Goal: Information Seeking & Learning: Learn about a topic

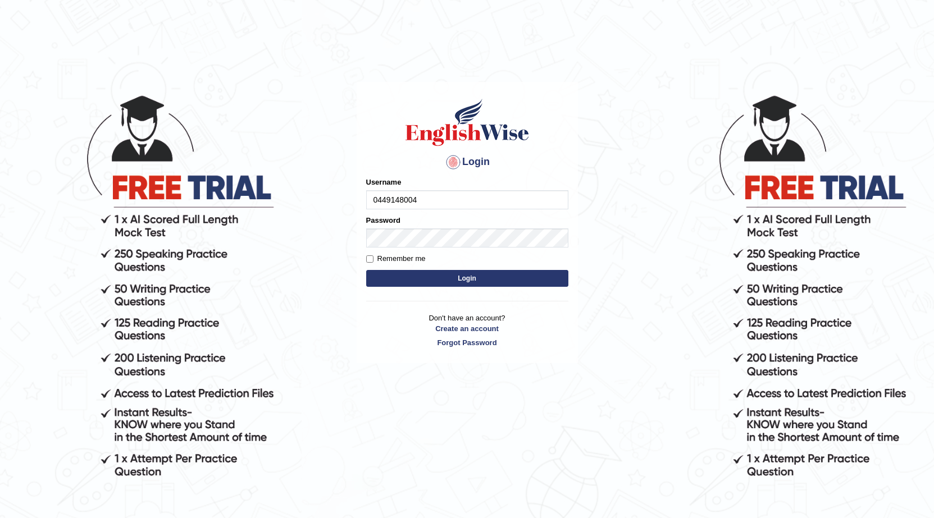
type input "0449148004"
click at [366, 270] on button "Login" at bounding box center [467, 278] width 202 height 17
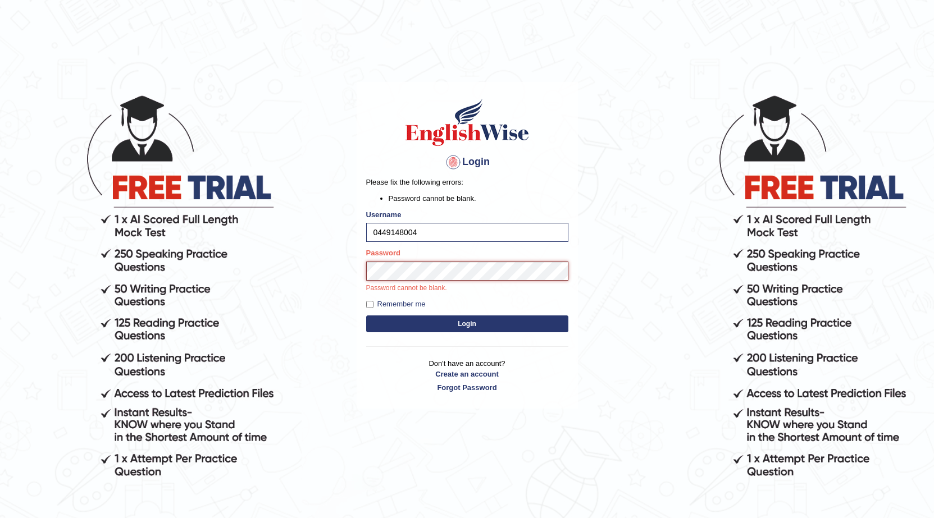
click at [366, 316] on button "Login" at bounding box center [467, 324] width 202 height 17
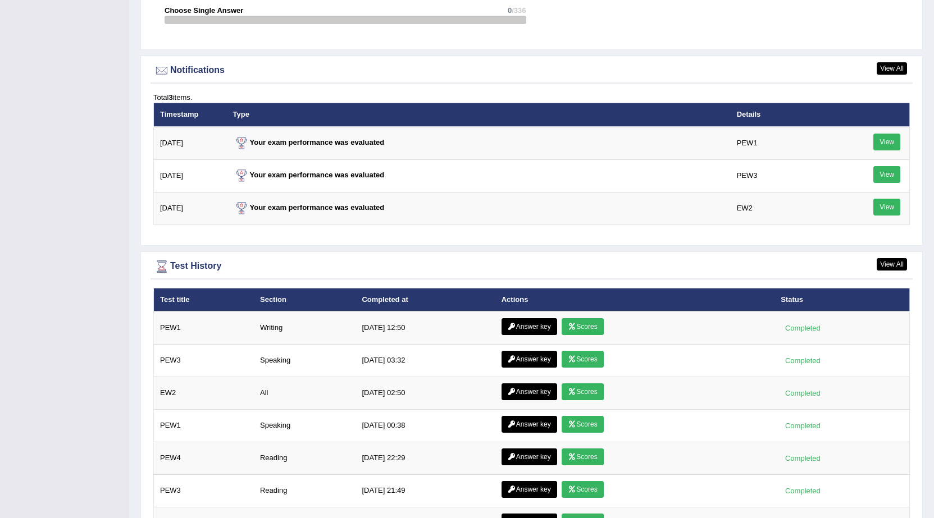
scroll to position [1460, 0]
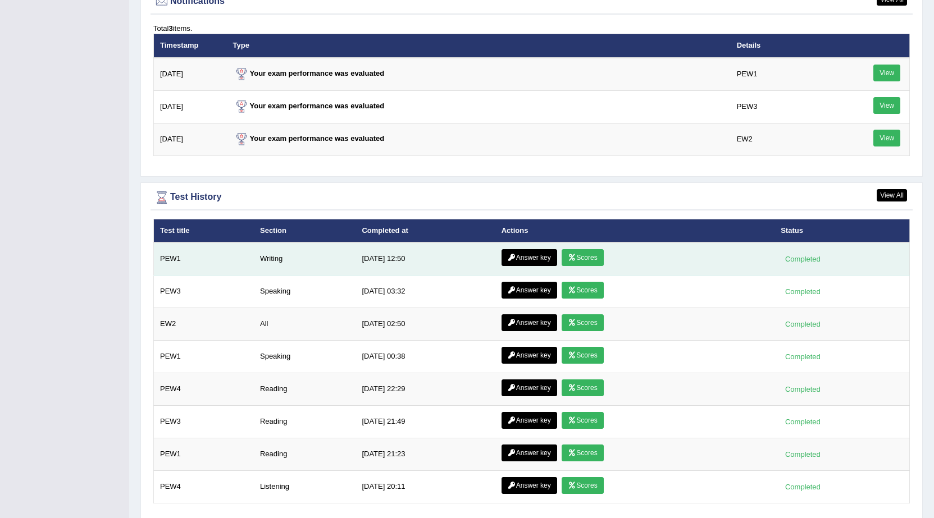
click at [522, 260] on link "Answer key" at bounding box center [529, 257] width 56 height 17
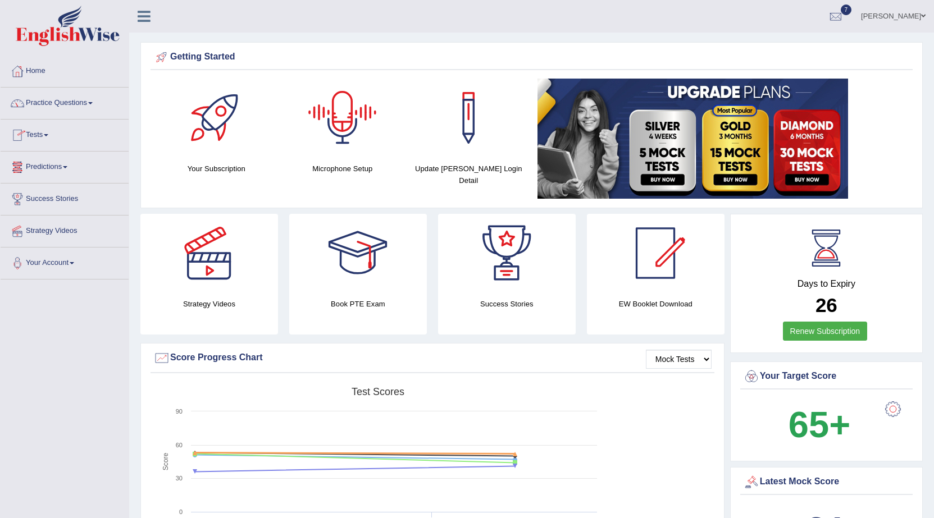
click at [348, 143] on div at bounding box center [342, 118] width 79 height 79
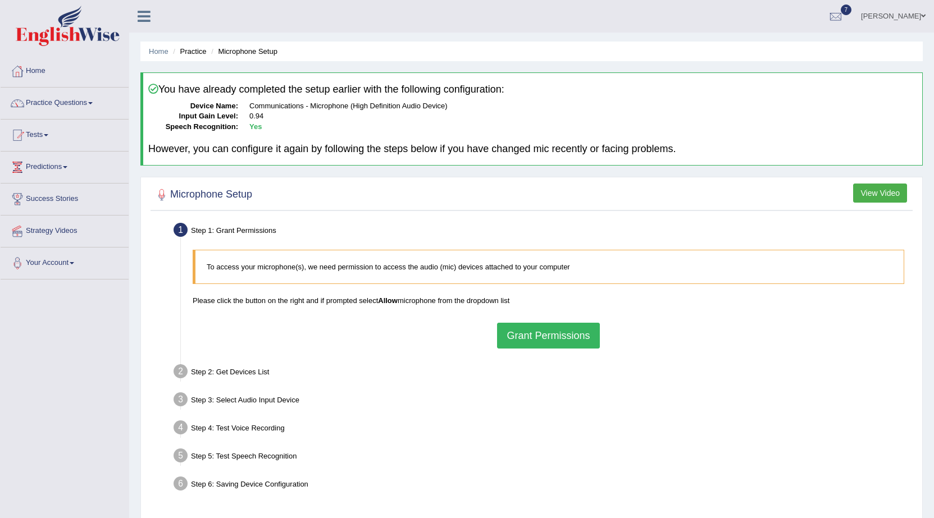
click at [543, 332] on button "Grant Permissions" at bounding box center [548, 336] width 102 height 26
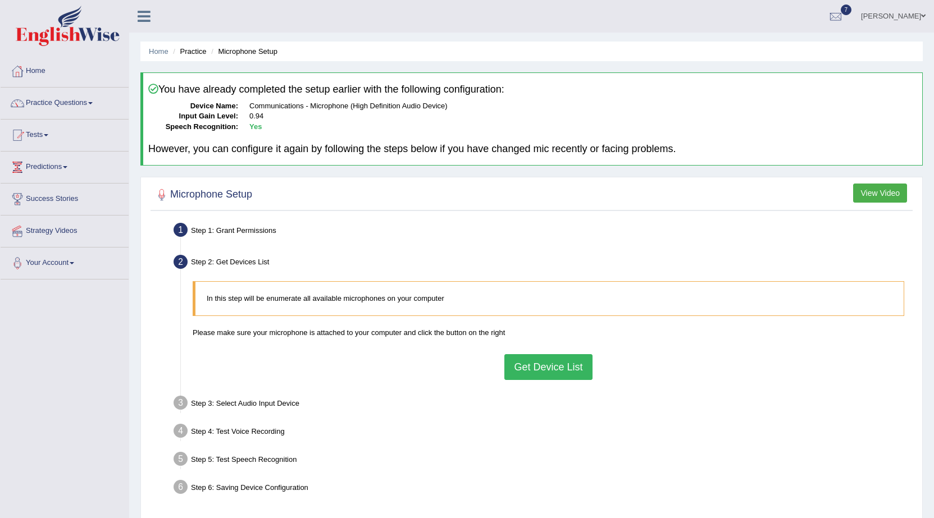
click at [541, 358] on button "Get Device List" at bounding box center [548, 367] width 88 height 26
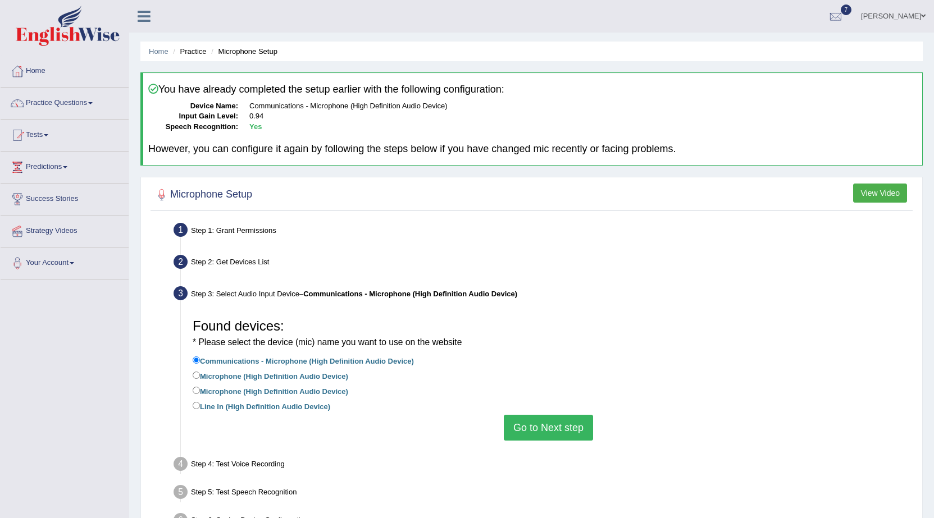
click at [527, 426] on button "Go to Next step" at bounding box center [548, 428] width 89 height 26
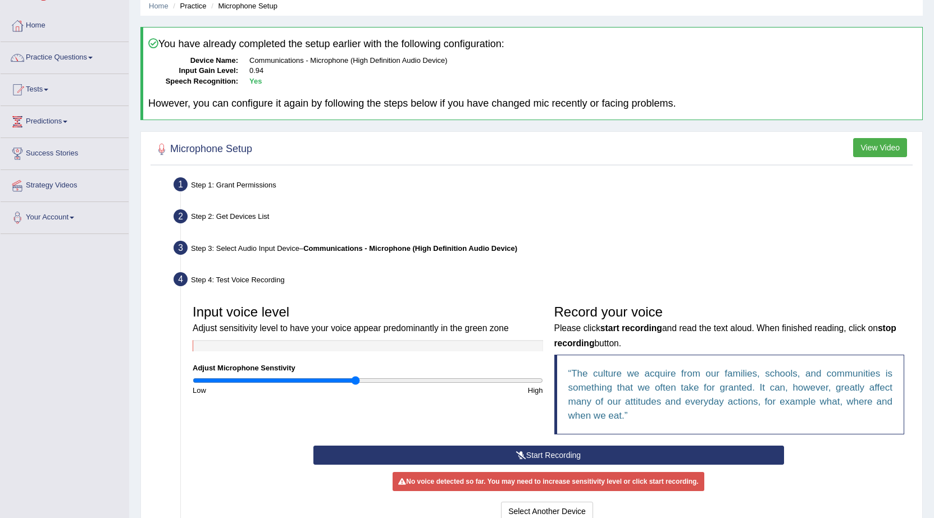
scroll to position [112, 0]
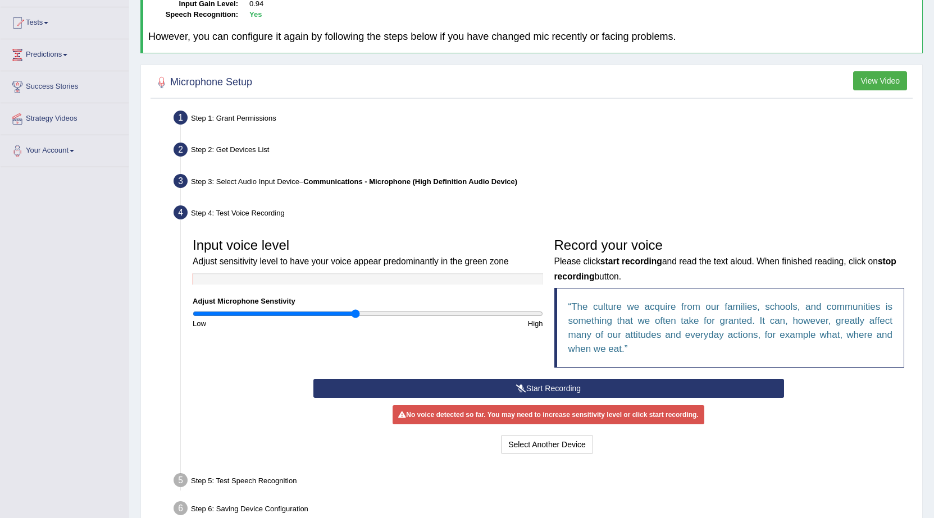
click at [552, 383] on button "Start Recording" at bounding box center [548, 388] width 470 height 19
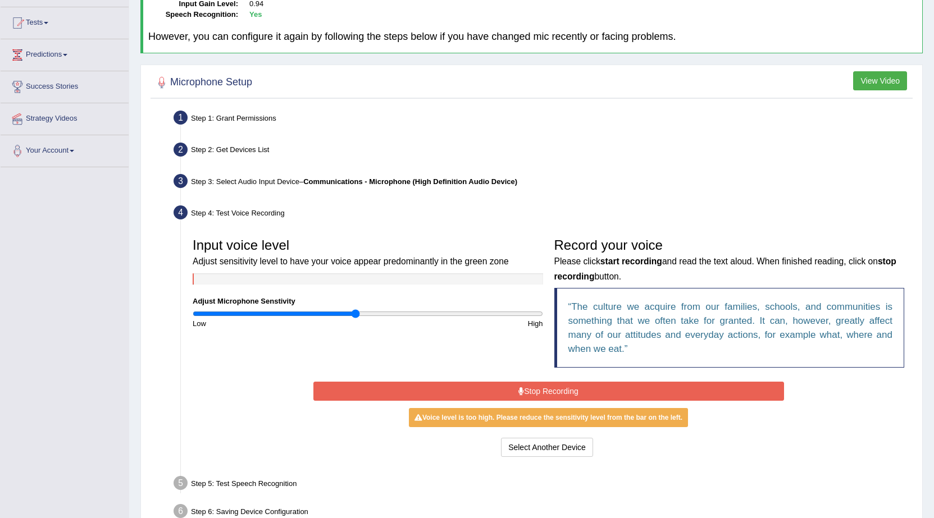
click at [560, 393] on button "Stop Recording" at bounding box center [548, 391] width 470 height 19
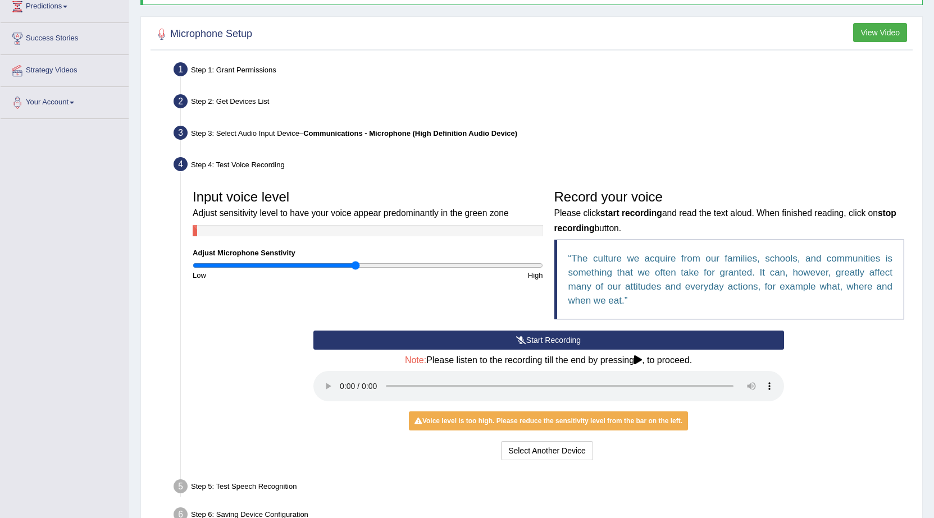
scroll to position [228, 0]
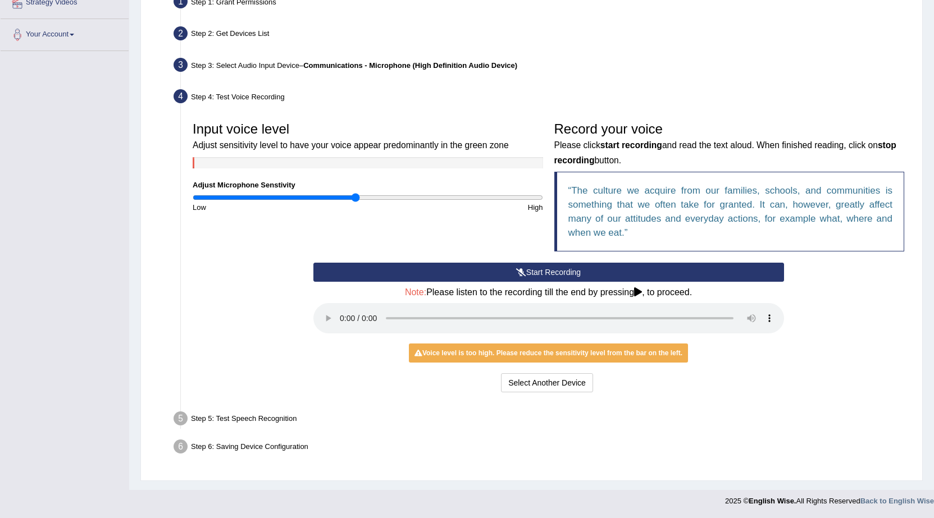
click at [522, 271] on icon at bounding box center [521, 272] width 10 height 8
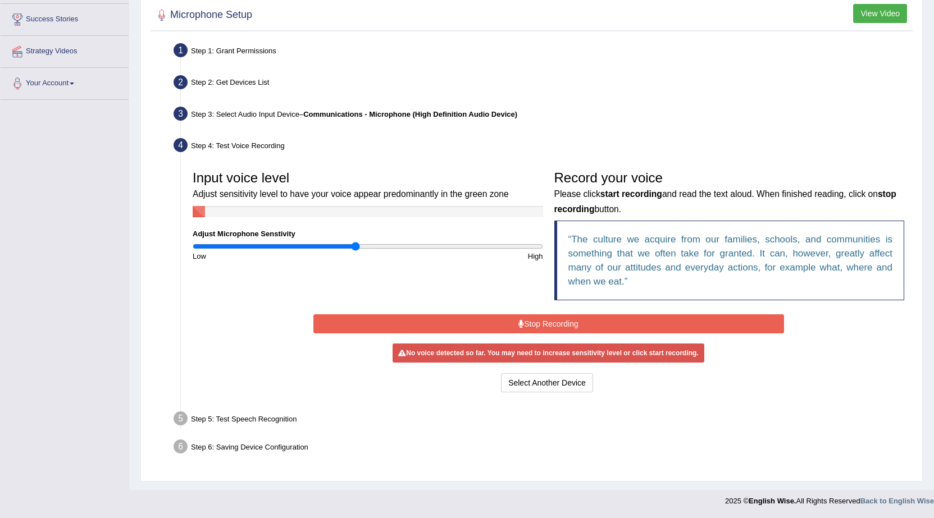
scroll to position [177, 0]
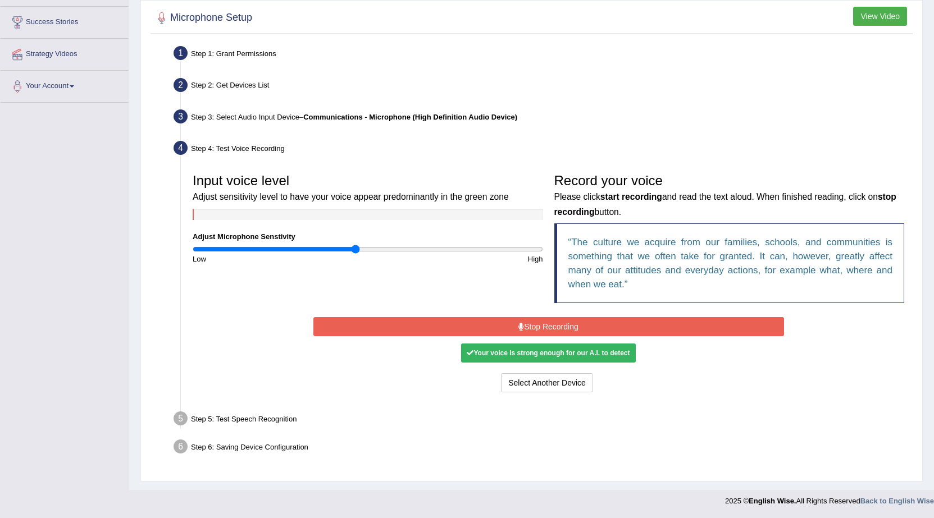
click at [500, 321] on button "Stop Recording" at bounding box center [548, 326] width 470 height 19
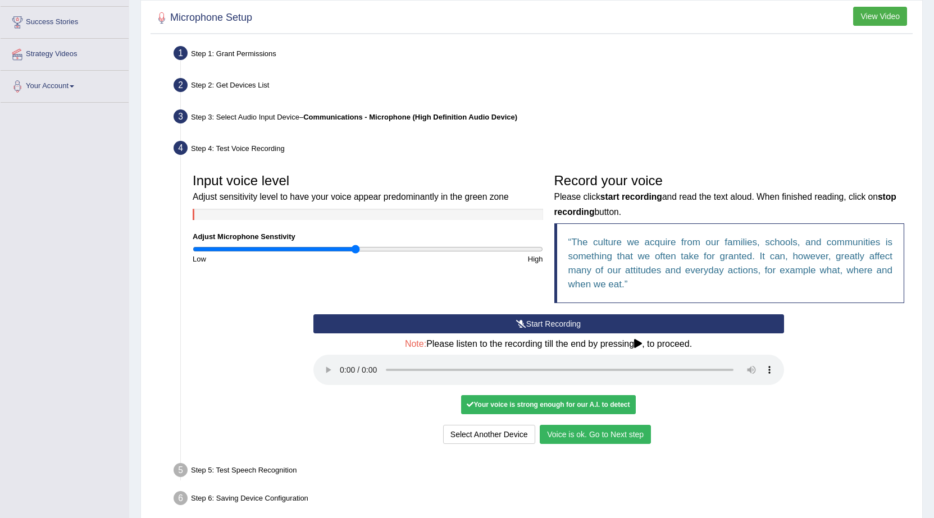
click at [569, 439] on button "Voice is ok. Go to Next step" at bounding box center [595, 434] width 111 height 19
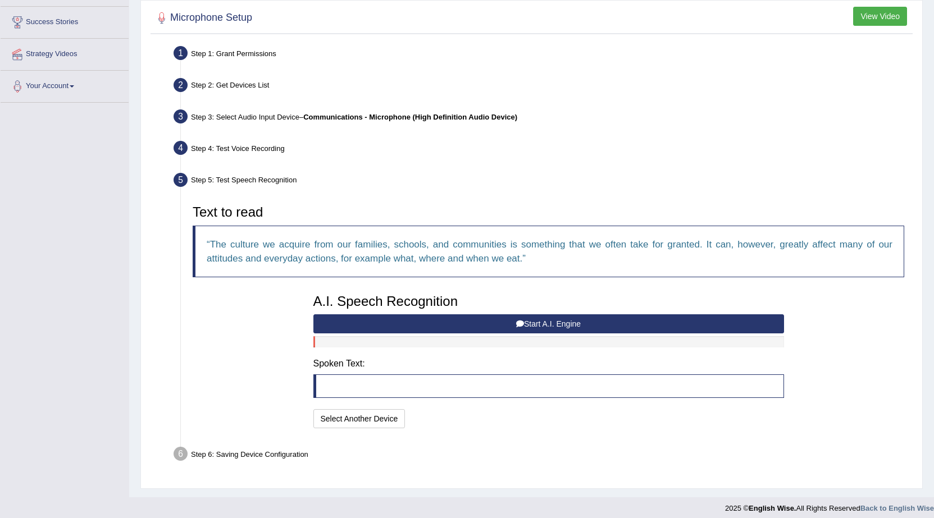
click at [482, 320] on button "Start A.I. Engine" at bounding box center [548, 323] width 470 height 19
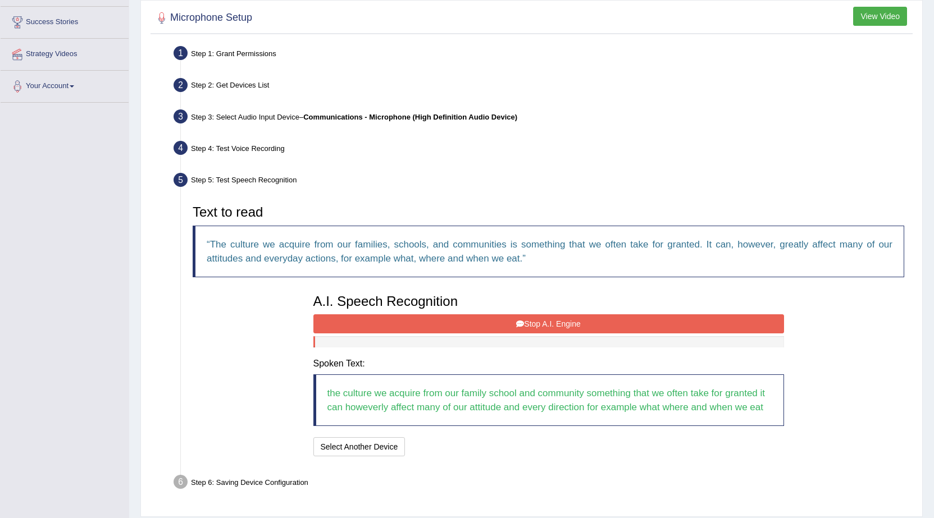
click at [482, 320] on button "Stop A.I. Engine" at bounding box center [548, 323] width 470 height 19
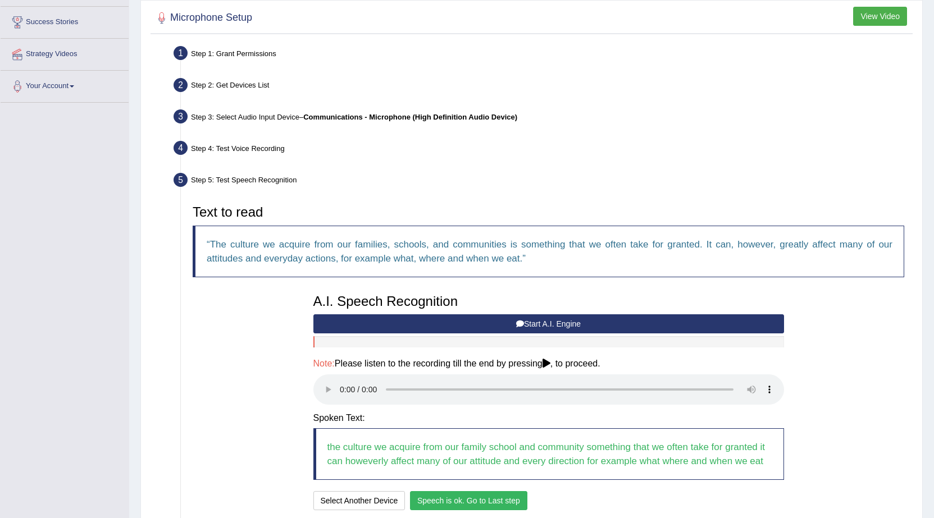
click at [445, 499] on button "Speech is ok. Go to Last step" at bounding box center [468, 500] width 117 height 19
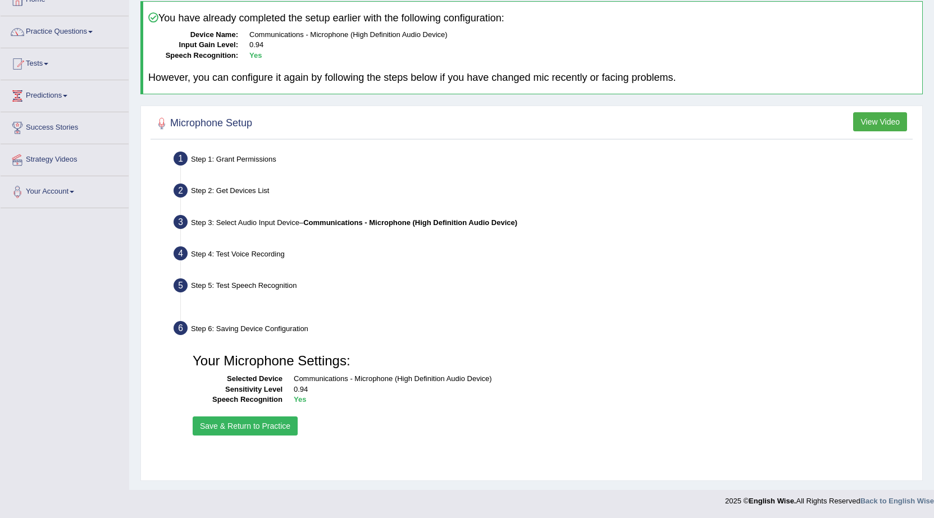
scroll to position [71, 0]
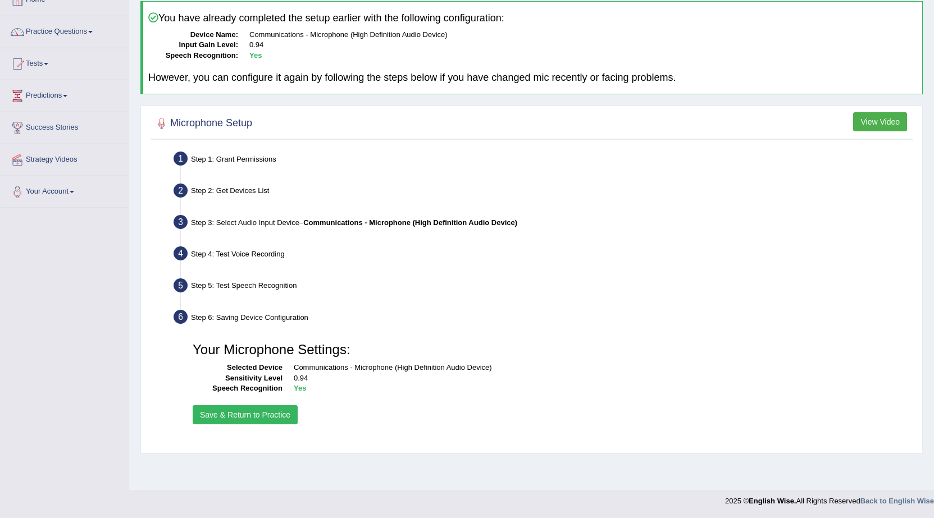
click at [282, 410] on button "Save & Return to Practice" at bounding box center [245, 414] width 105 height 19
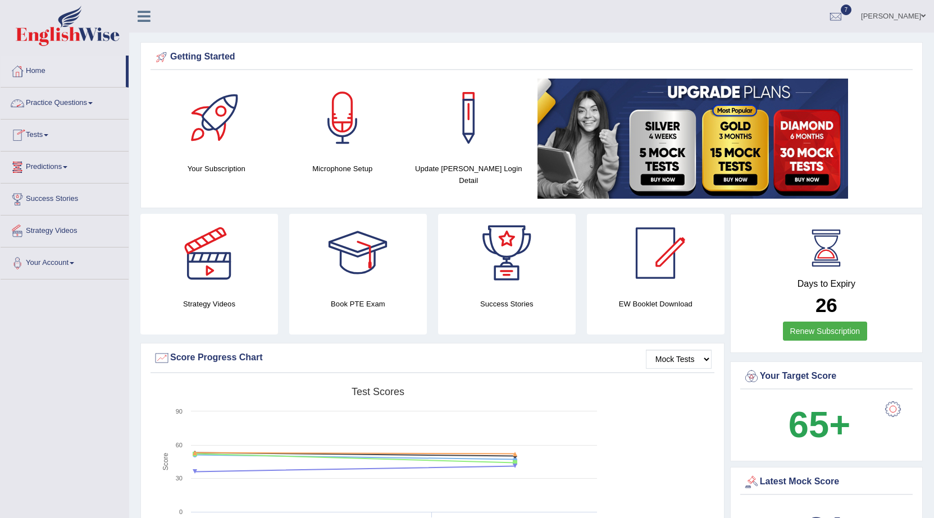
click at [57, 104] on link "Practice Questions" at bounding box center [65, 102] width 128 height 28
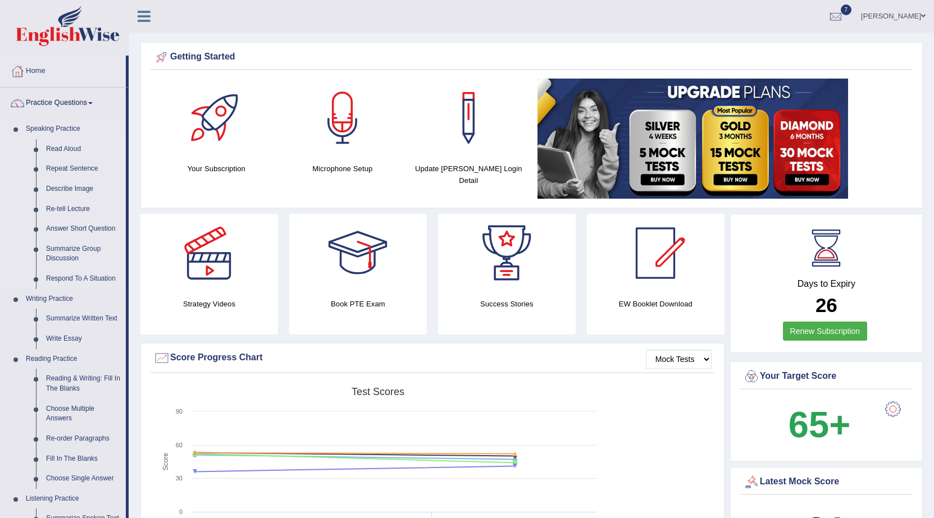
click at [67, 145] on link "Read Aloud" at bounding box center [83, 149] width 85 height 20
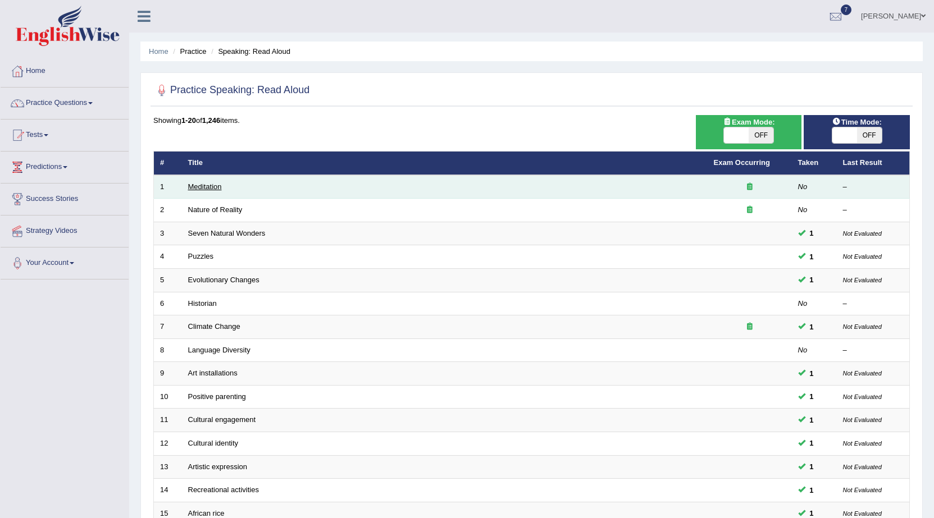
click at [204, 186] on link "Meditation" at bounding box center [205, 186] width 34 height 8
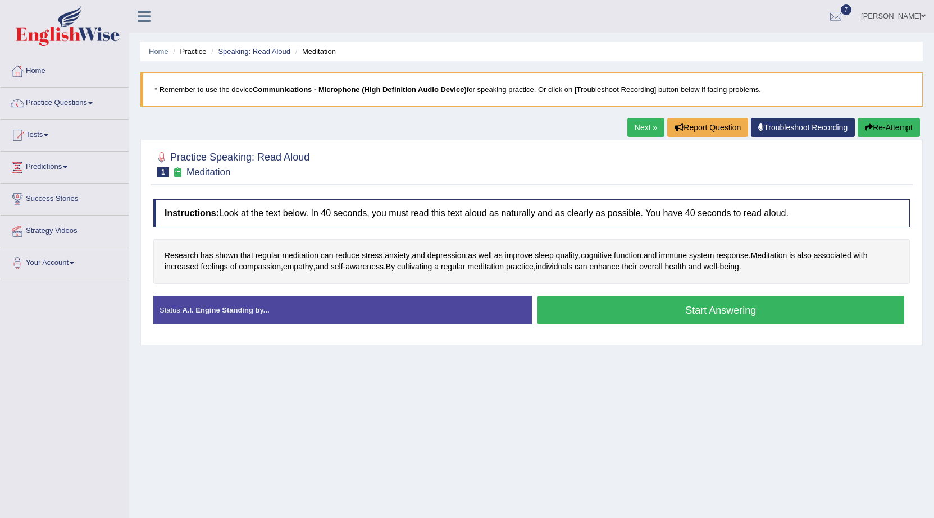
click at [588, 303] on button "Start Answering" at bounding box center [720, 310] width 367 height 29
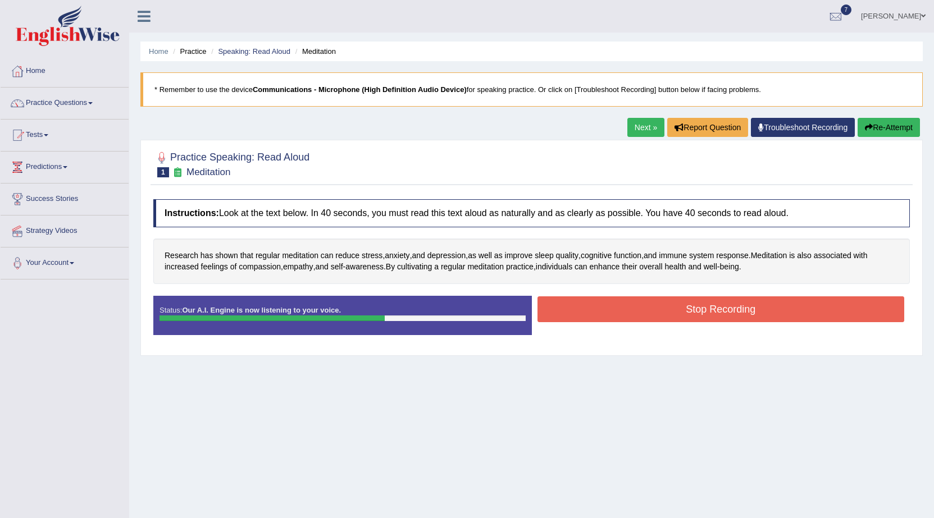
click at [648, 306] on button "Stop Recording" at bounding box center [720, 309] width 367 height 26
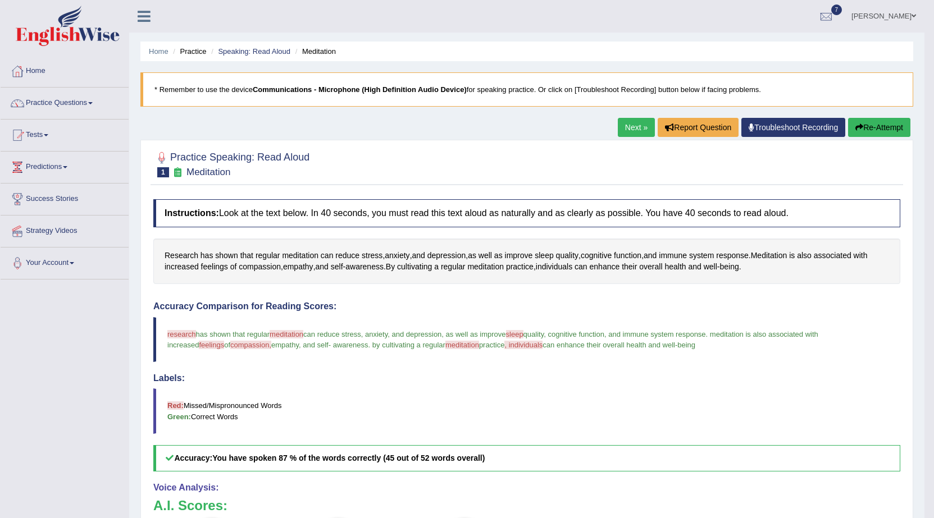
click at [56, 100] on link "Practice Questions" at bounding box center [65, 102] width 128 height 28
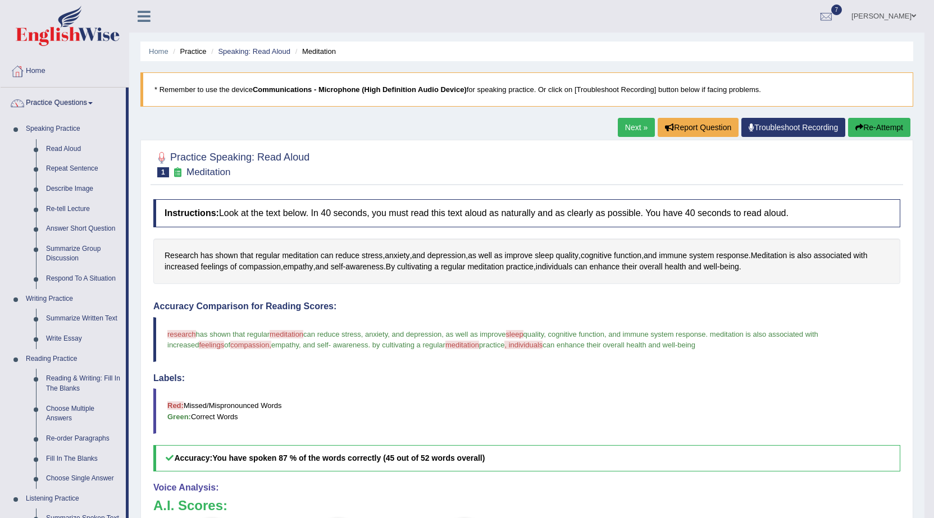
click at [626, 123] on link "Next »" at bounding box center [636, 127] width 37 height 19
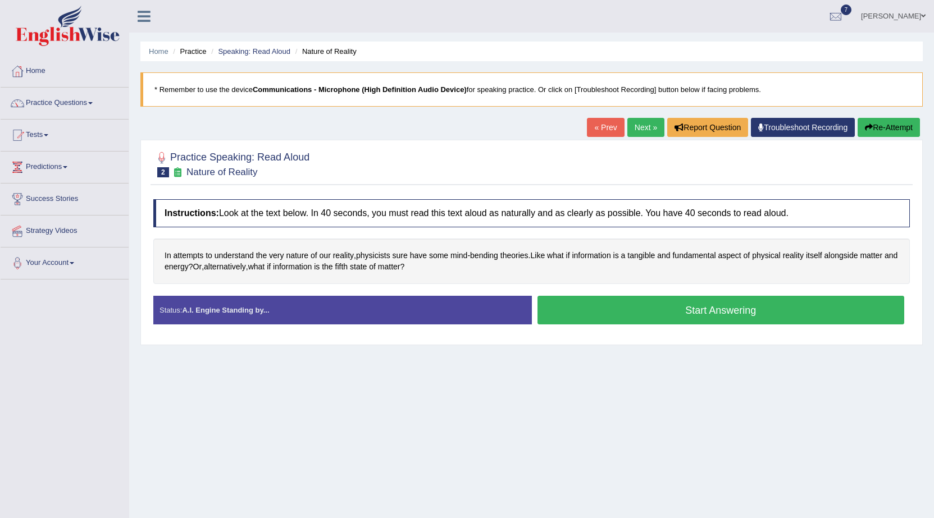
click at [609, 305] on button "Start Answering" at bounding box center [720, 310] width 367 height 29
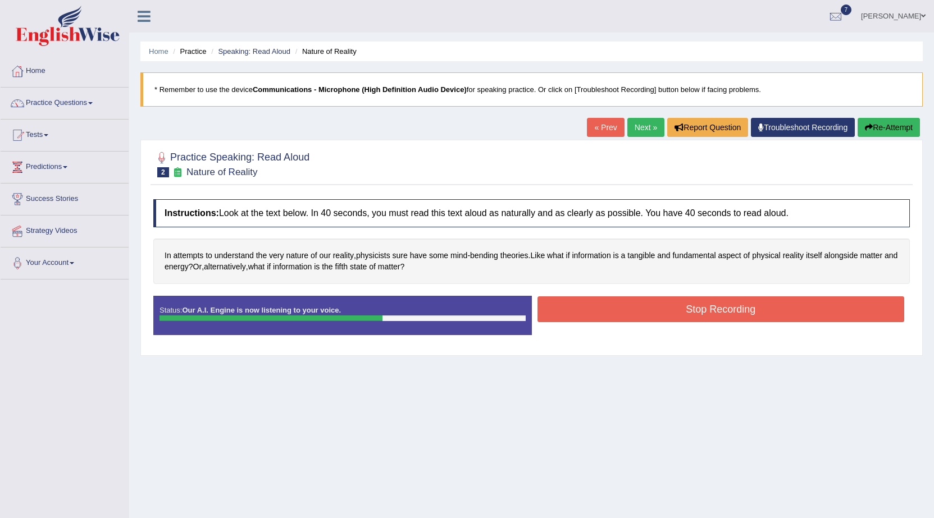
click at [629, 309] on button "Stop Recording" at bounding box center [720, 309] width 367 height 26
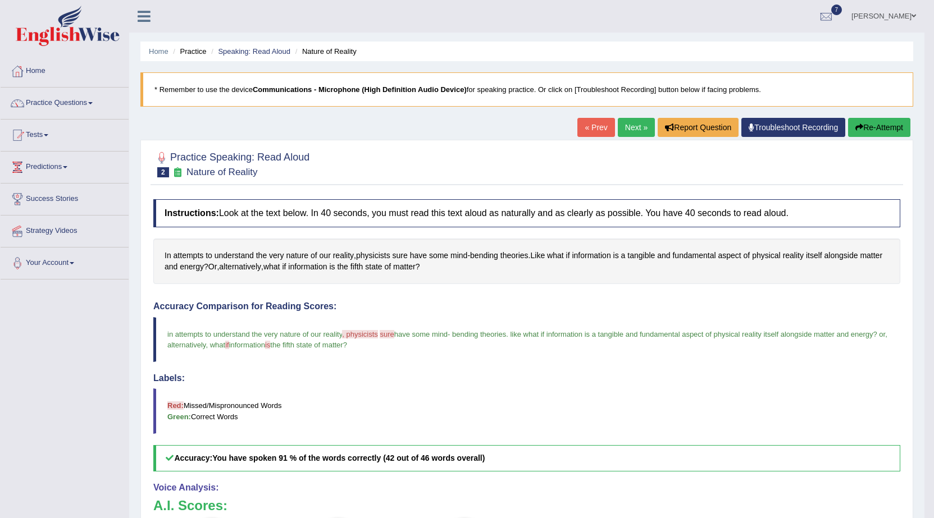
click at [641, 123] on link "Next »" at bounding box center [636, 127] width 37 height 19
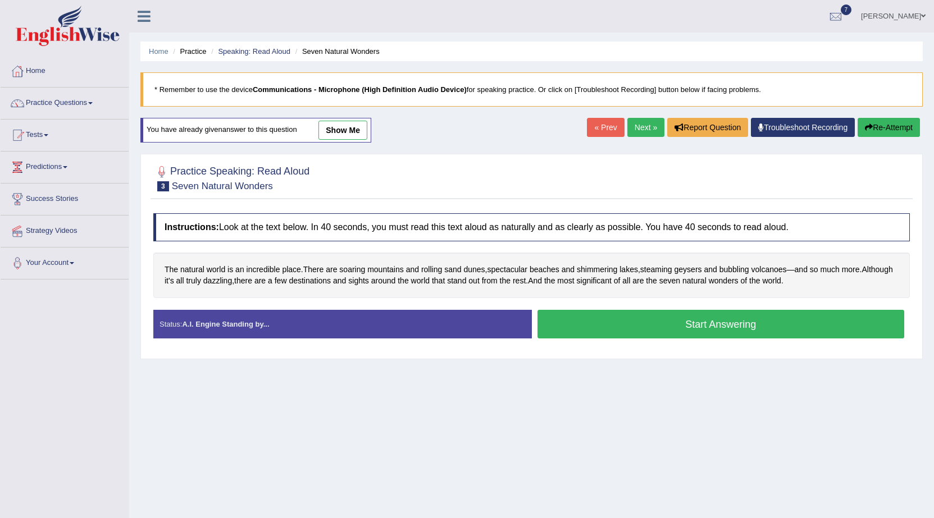
click at [618, 328] on button "Start Answering" at bounding box center [720, 324] width 367 height 29
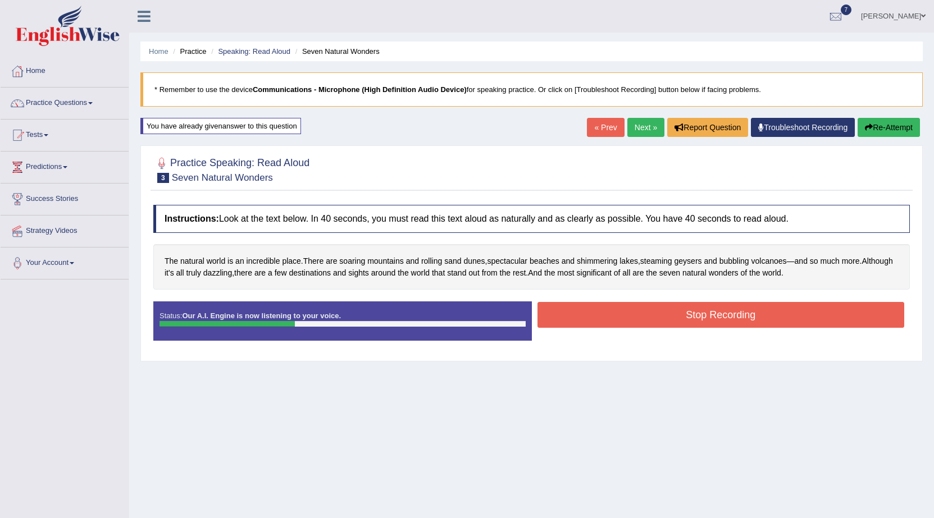
click at [660, 317] on button "Stop Recording" at bounding box center [720, 315] width 367 height 26
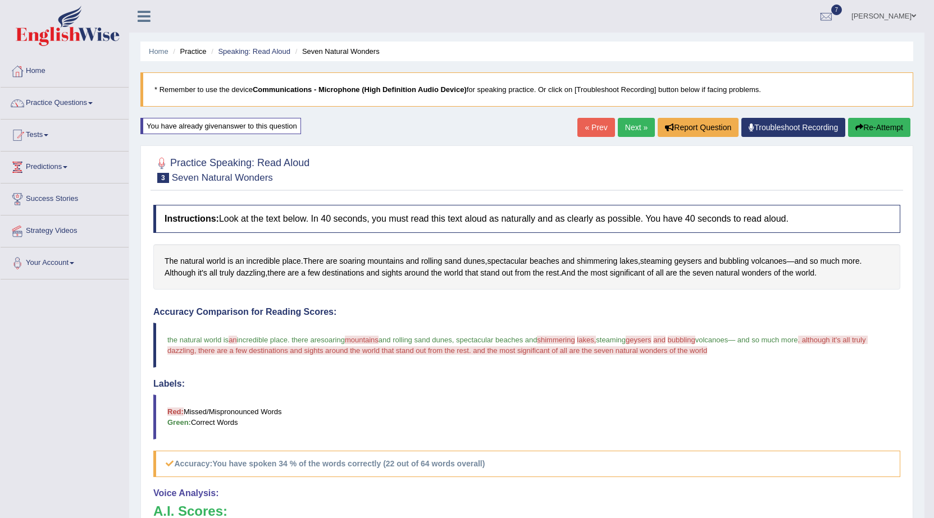
click at [625, 126] on link "Next »" at bounding box center [636, 127] width 37 height 19
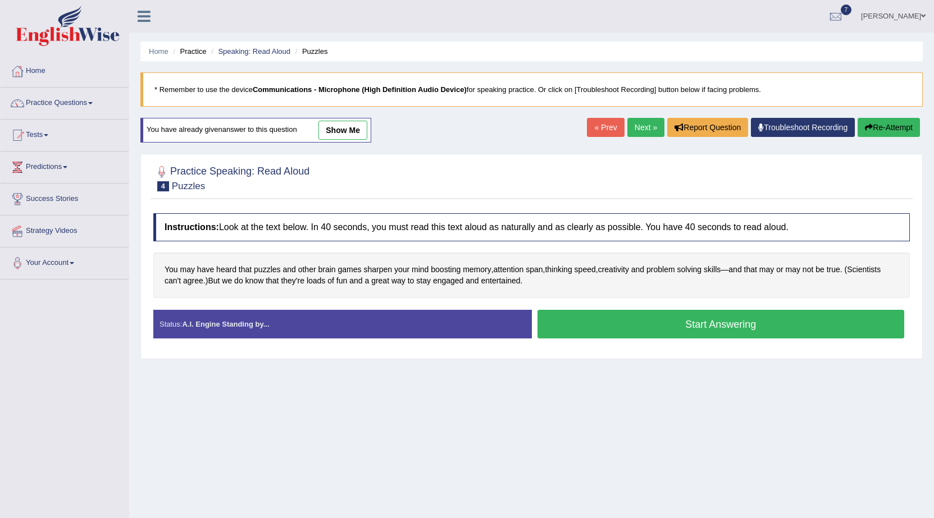
click at [593, 322] on button "Start Answering" at bounding box center [720, 324] width 367 height 29
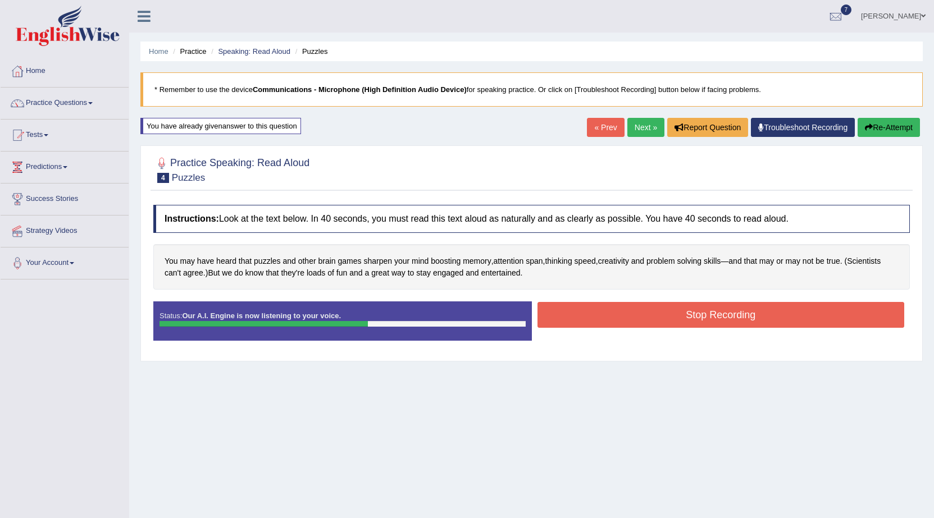
click at [618, 315] on button "Stop Recording" at bounding box center [720, 315] width 367 height 26
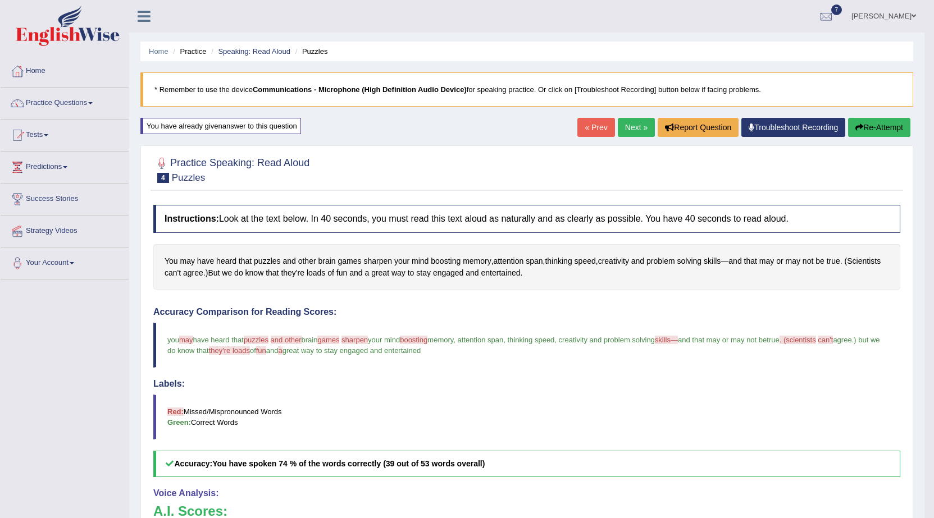
click at [634, 127] on link "Next »" at bounding box center [636, 127] width 37 height 19
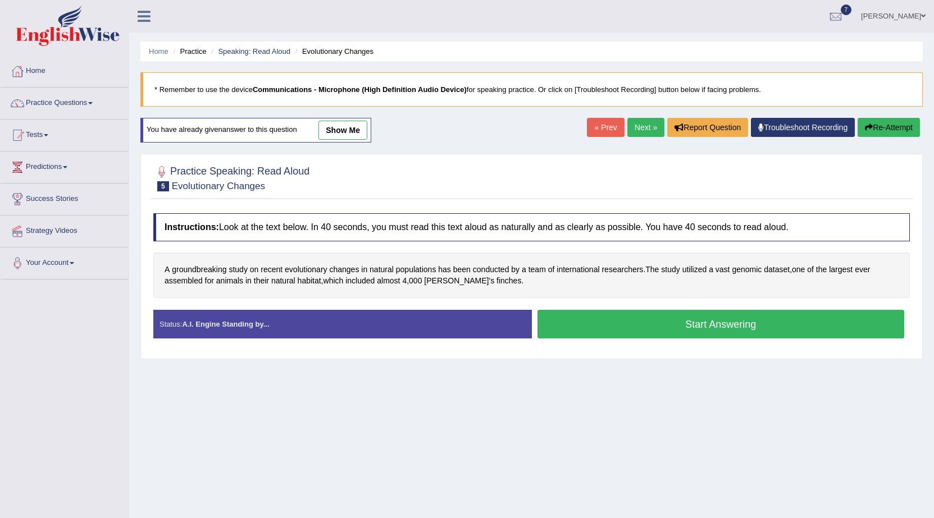
click at [577, 319] on button "Start Answering" at bounding box center [720, 324] width 367 height 29
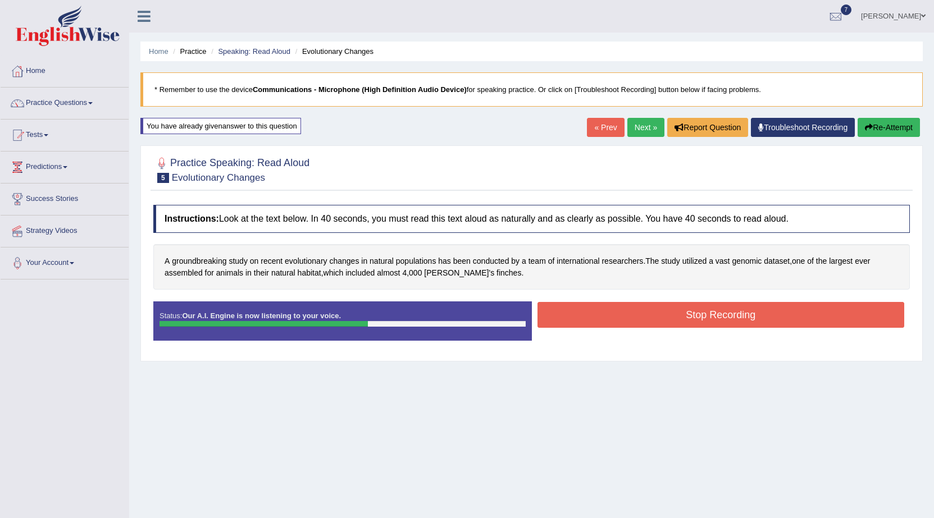
click at [643, 318] on button "Stop Recording" at bounding box center [720, 315] width 367 height 26
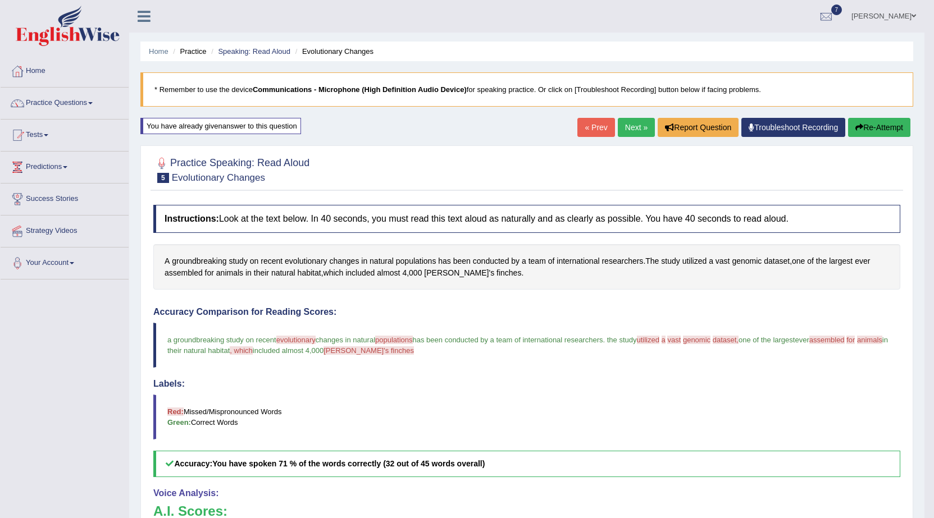
click at [632, 128] on link "Next »" at bounding box center [636, 127] width 37 height 19
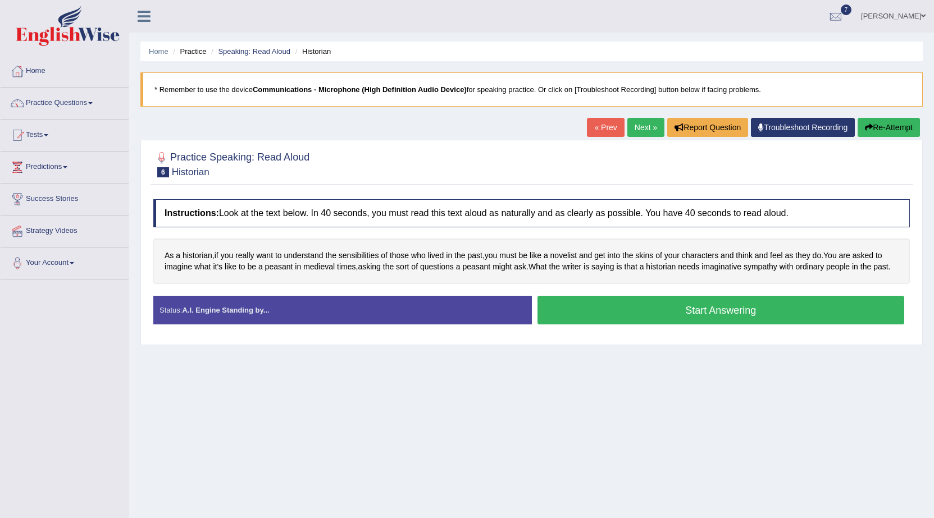
click at [615, 305] on button "Start Answering" at bounding box center [720, 310] width 367 height 29
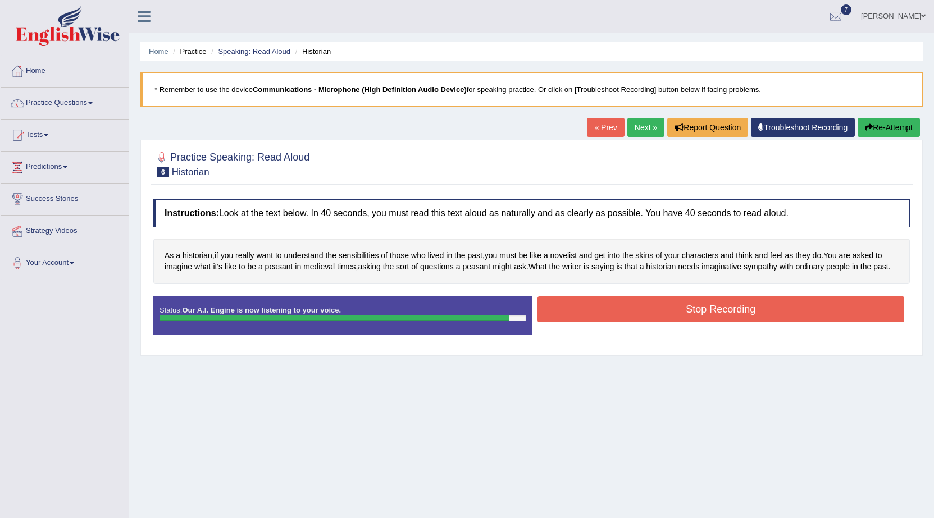
click at [693, 305] on button "Stop Recording" at bounding box center [720, 309] width 367 height 26
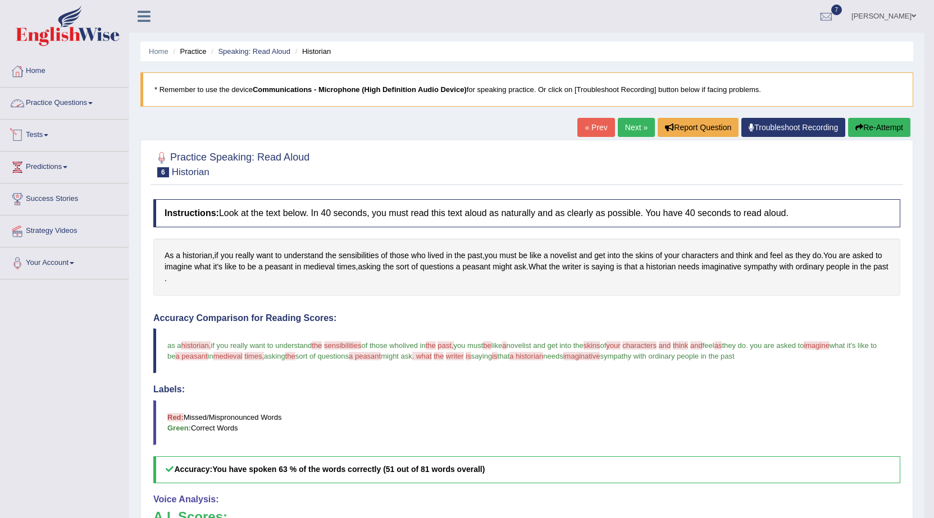
click at [42, 100] on link "Practice Questions" at bounding box center [65, 102] width 128 height 28
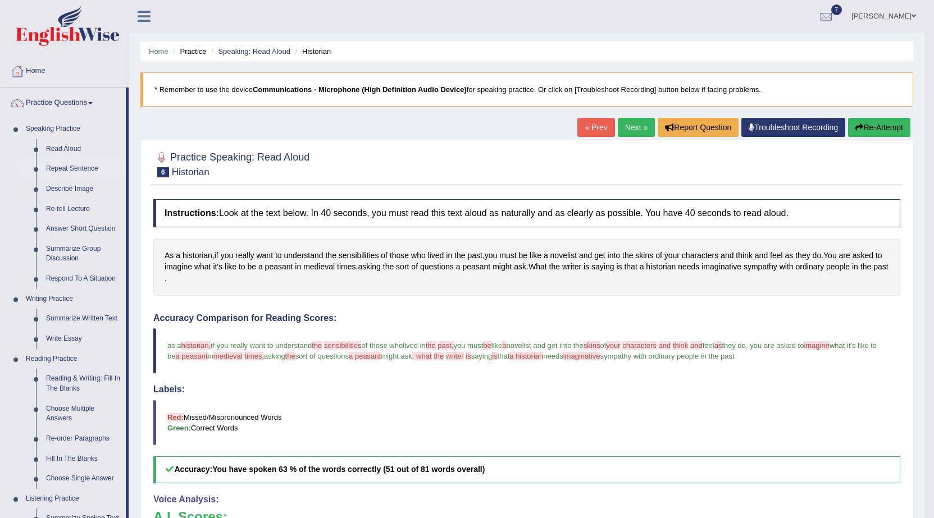
click at [72, 166] on link "Repeat Sentence" at bounding box center [83, 169] width 85 height 20
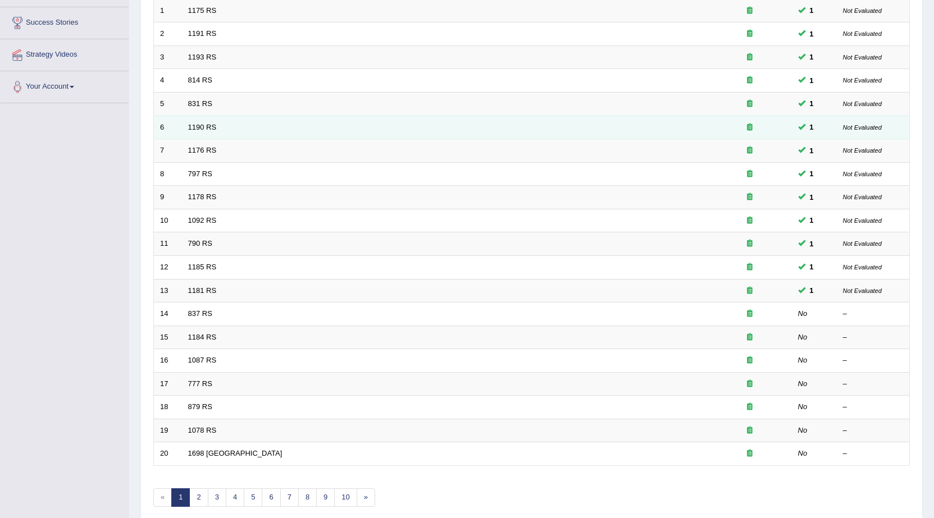
scroll to position [56, 0]
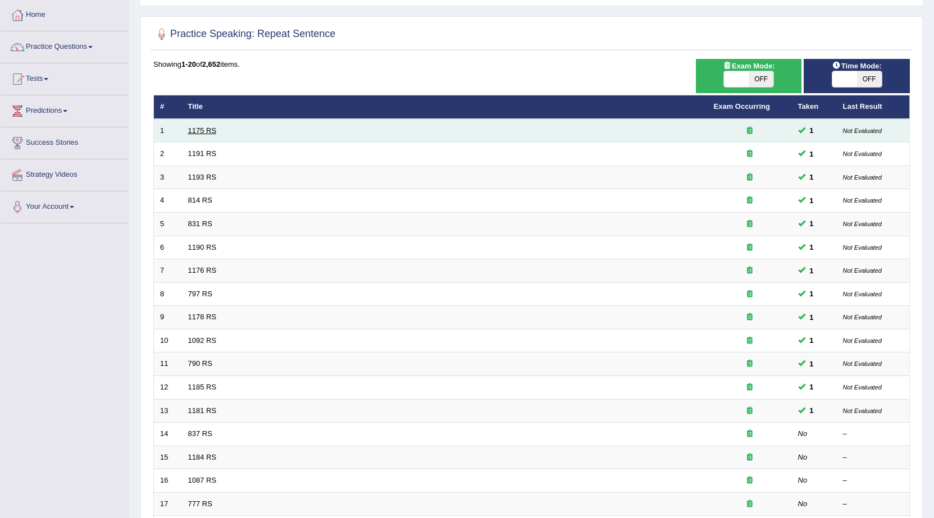
click at [205, 127] on link "1175 RS" at bounding box center [202, 130] width 29 height 8
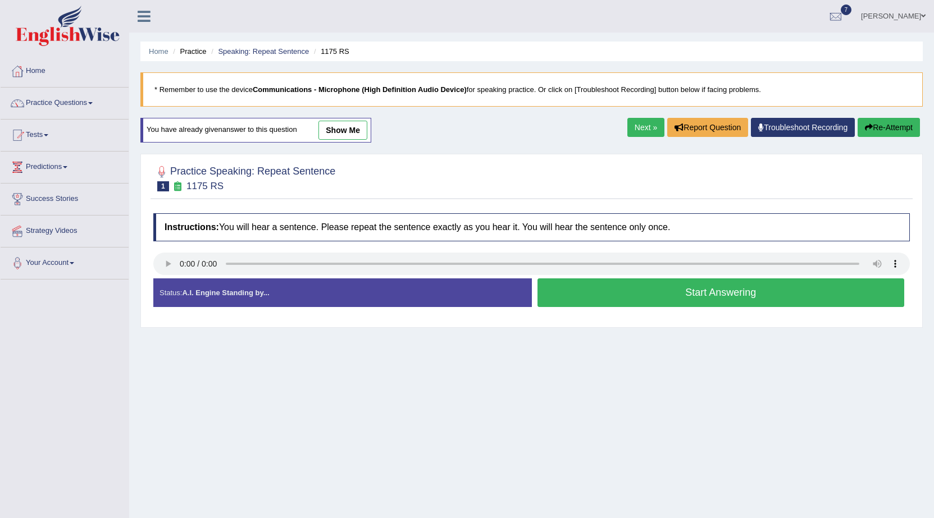
click at [642, 301] on button "Start Answering" at bounding box center [720, 292] width 367 height 29
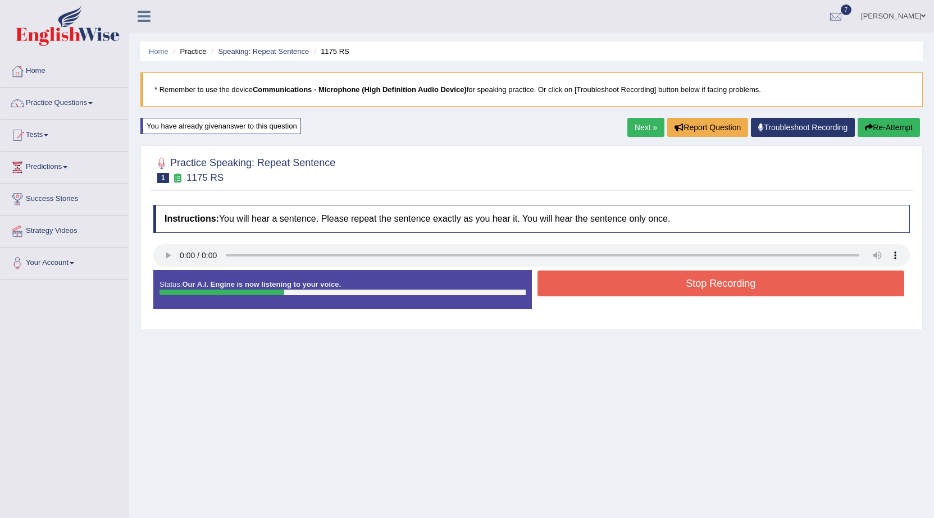
click at [644, 281] on button "Stop Recording" at bounding box center [720, 284] width 367 height 26
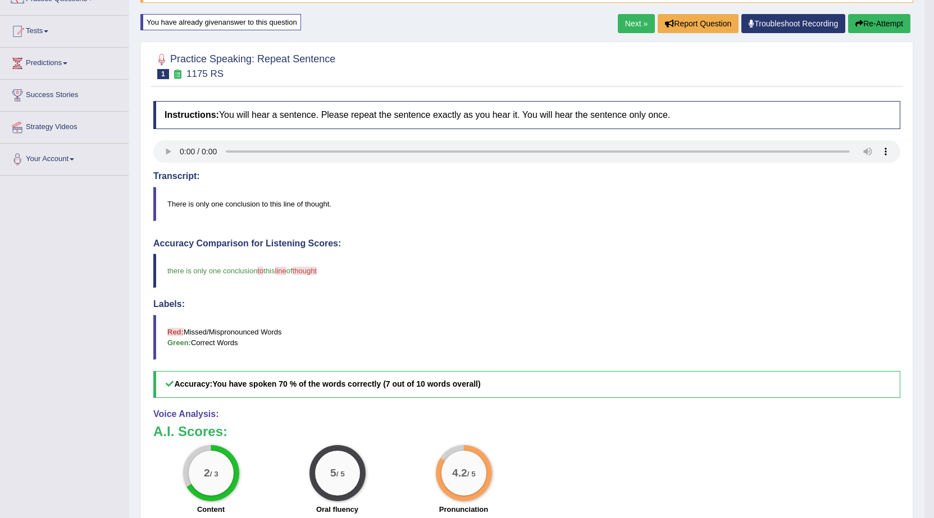
scroll to position [92, 0]
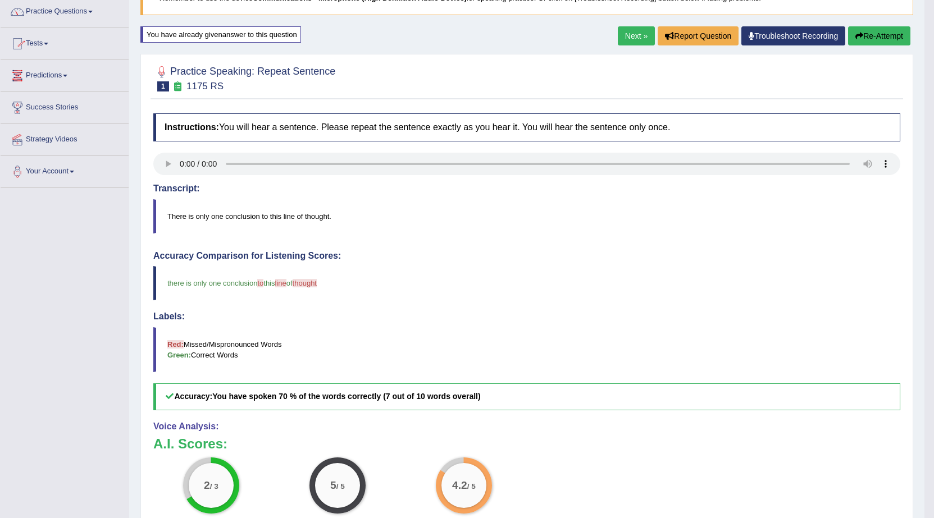
click at [624, 31] on link "Next »" at bounding box center [636, 35] width 37 height 19
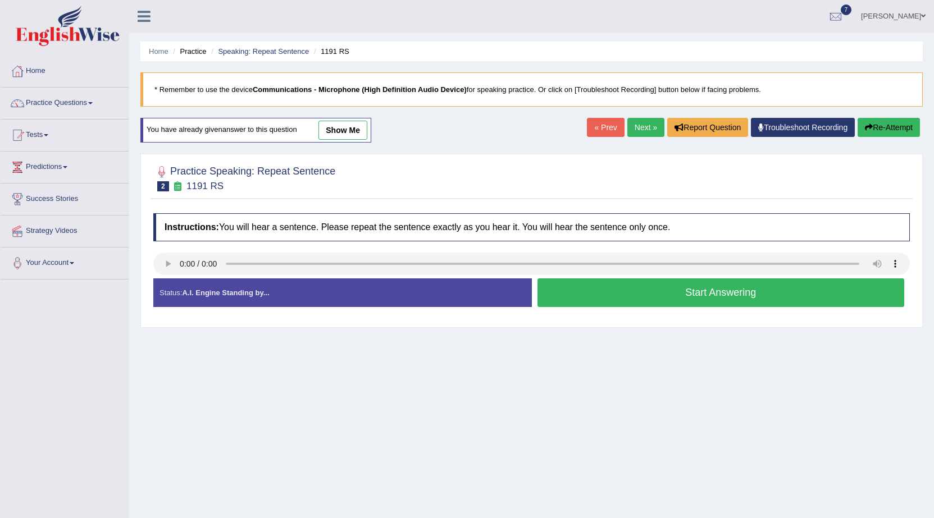
click at [684, 300] on button "Start Answering" at bounding box center [720, 292] width 367 height 29
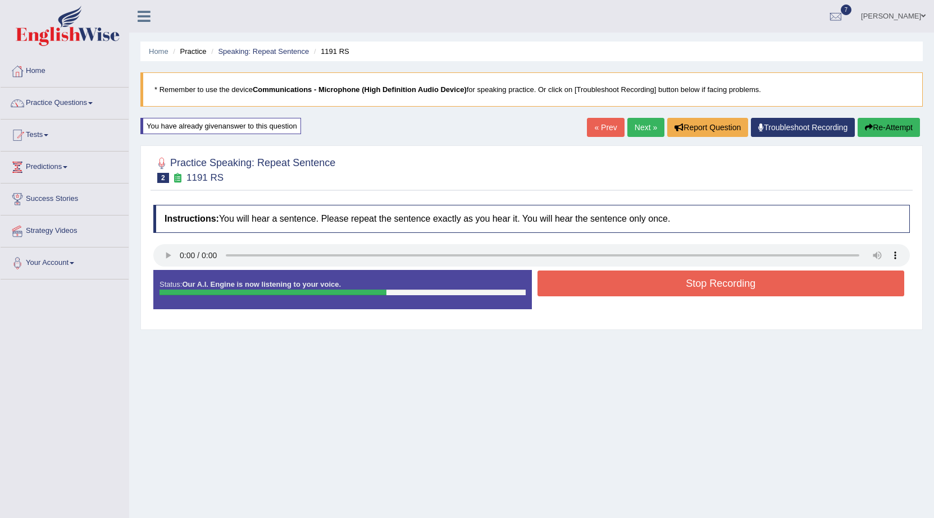
click at [681, 287] on button "Stop Recording" at bounding box center [720, 284] width 367 height 26
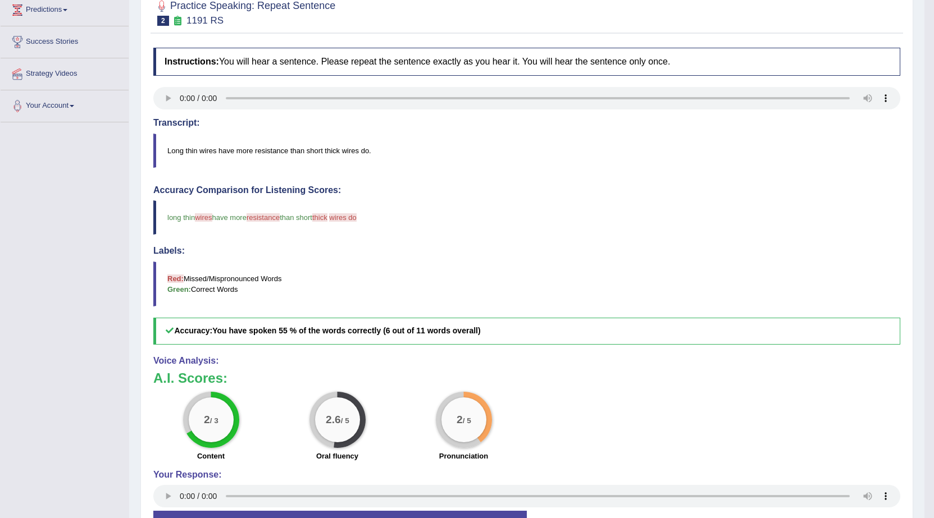
scroll to position [22, 0]
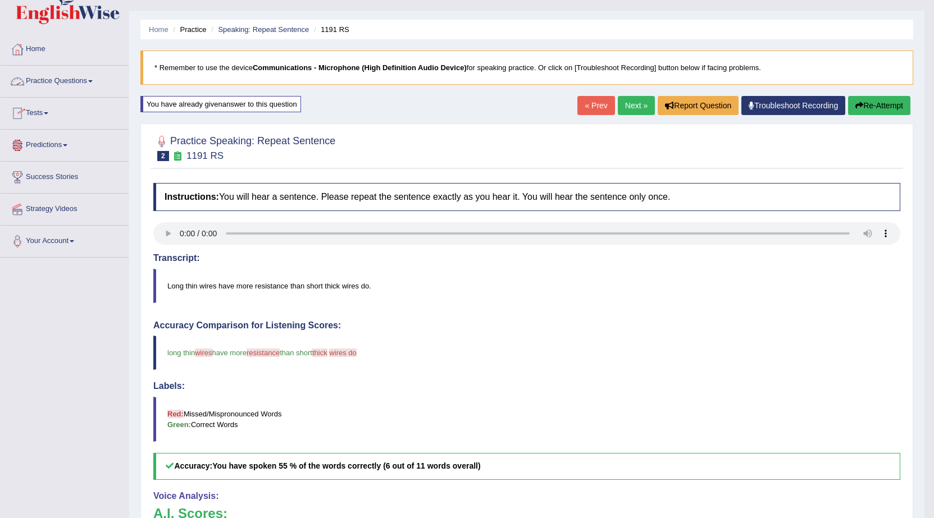
click at [43, 81] on link "Practice Questions" at bounding box center [65, 80] width 128 height 28
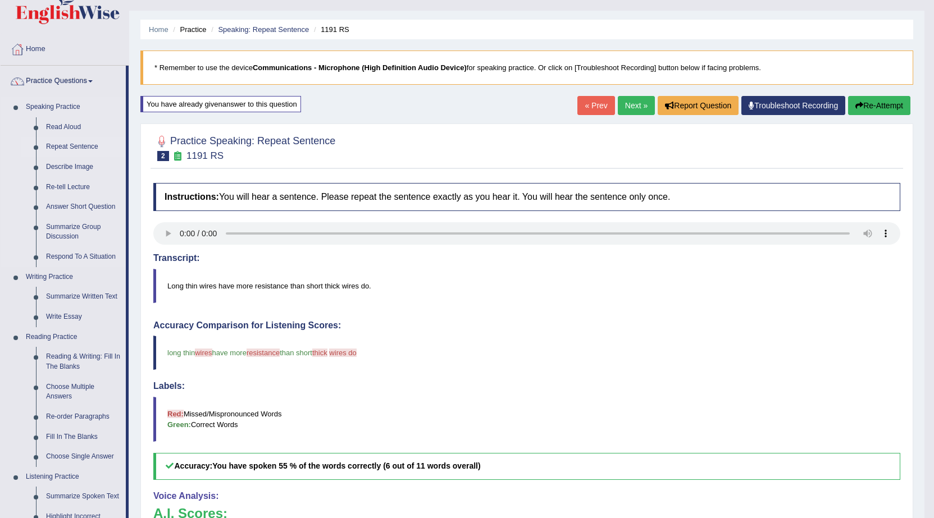
click at [88, 146] on link "Repeat Sentence" at bounding box center [83, 147] width 85 height 20
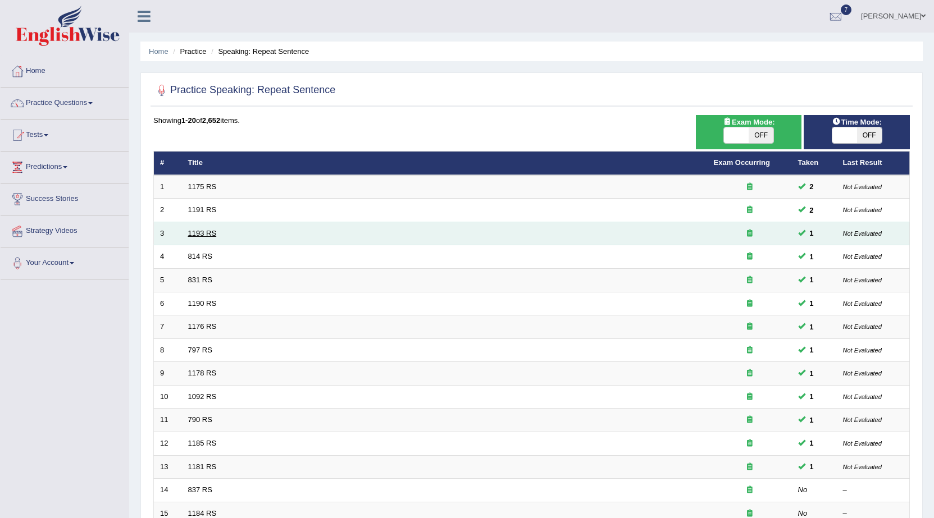
click at [214, 232] on link "1193 RS" at bounding box center [202, 233] width 29 height 8
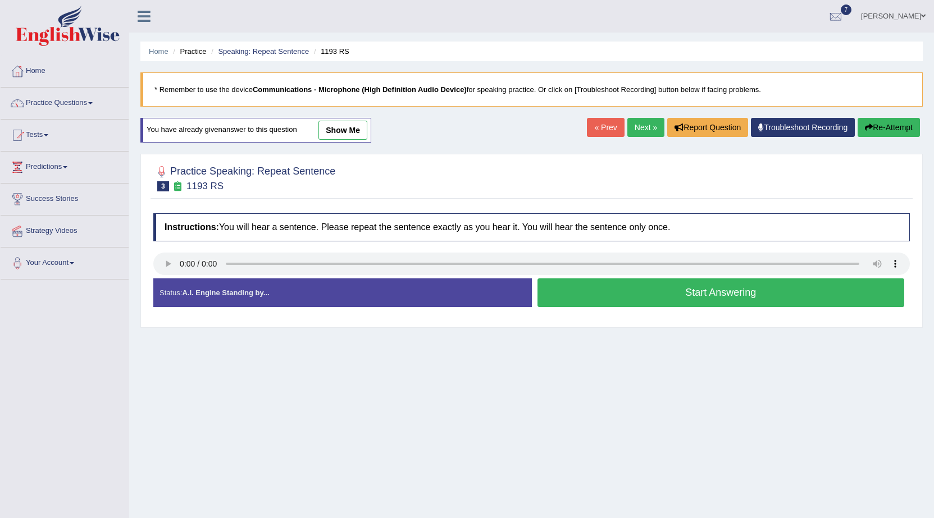
click at [609, 287] on button "Start Answering" at bounding box center [720, 292] width 367 height 29
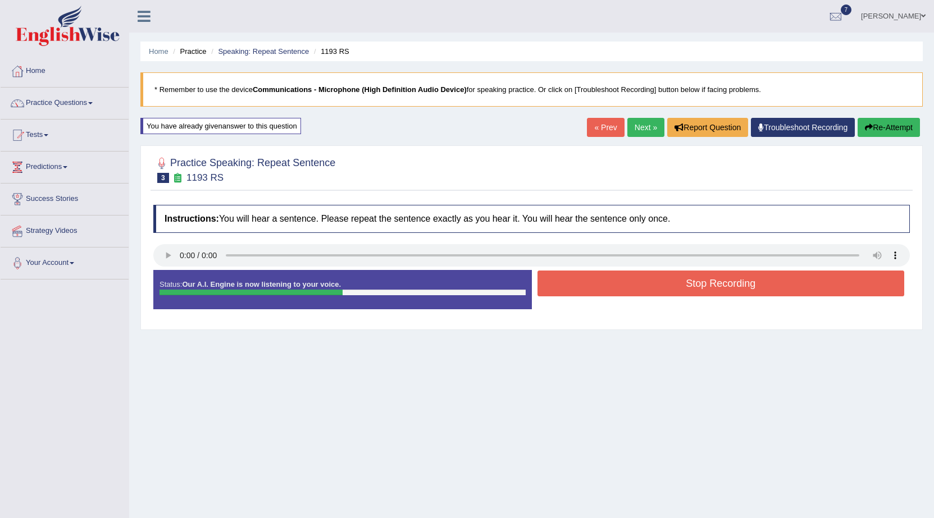
click at [609, 287] on button "Stop Recording" at bounding box center [720, 284] width 367 height 26
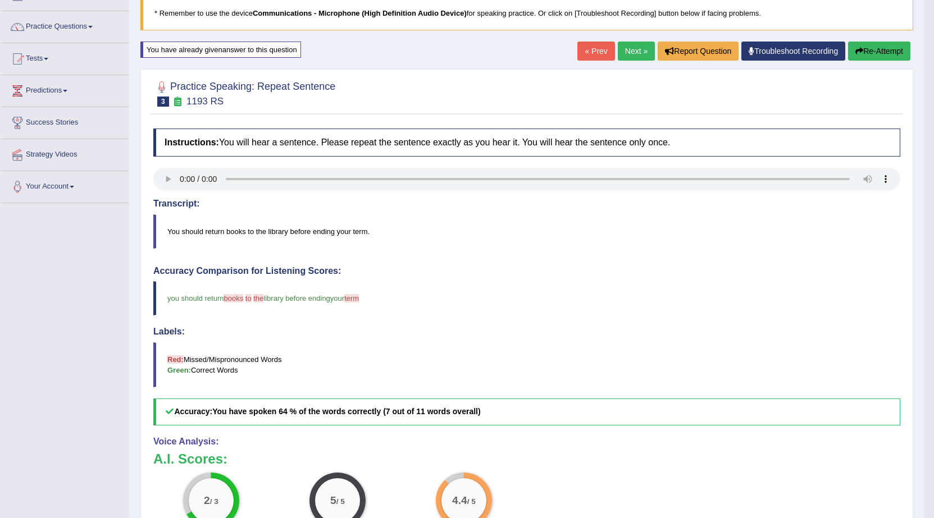
scroll to position [56, 0]
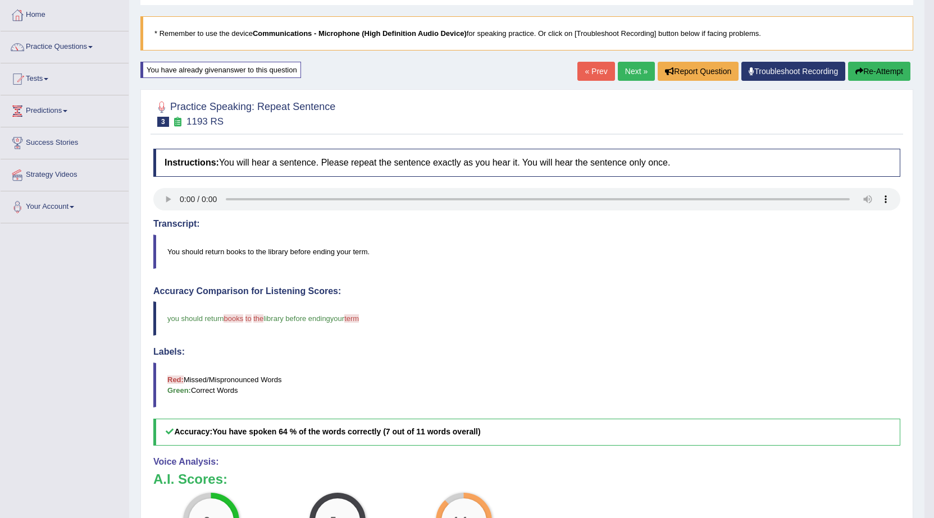
click at [618, 69] on link "Next »" at bounding box center [636, 71] width 37 height 19
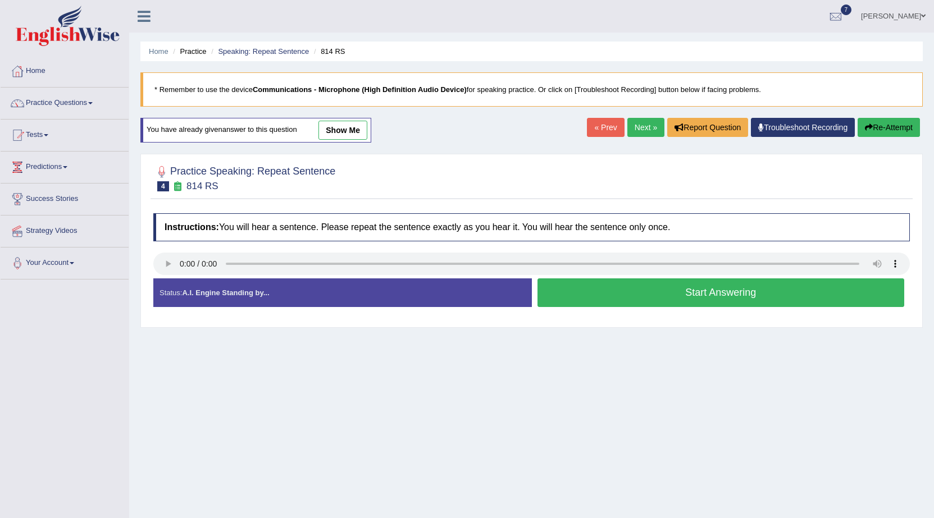
click at [588, 288] on button "Start Answering" at bounding box center [720, 292] width 367 height 29
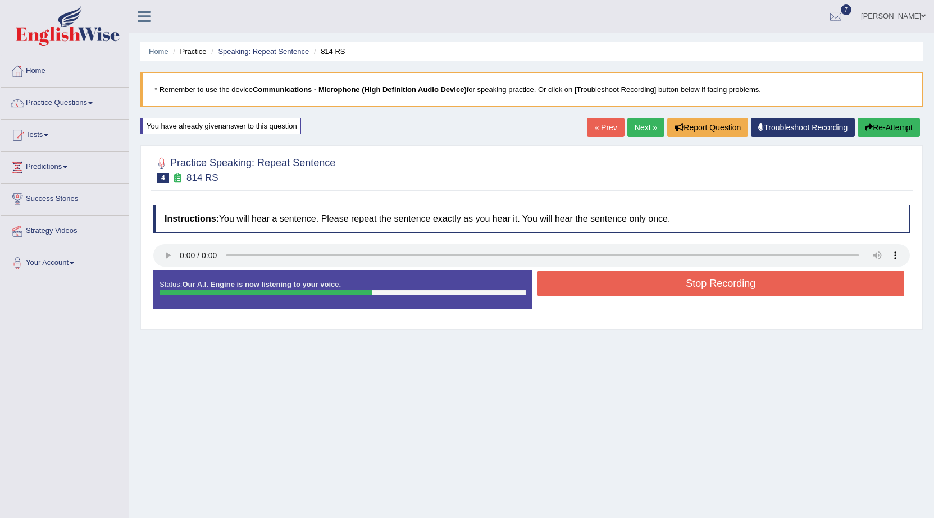
click at [691, 287] on button "Stop Recording" at bounding box center [720, 284] width 367 height 26
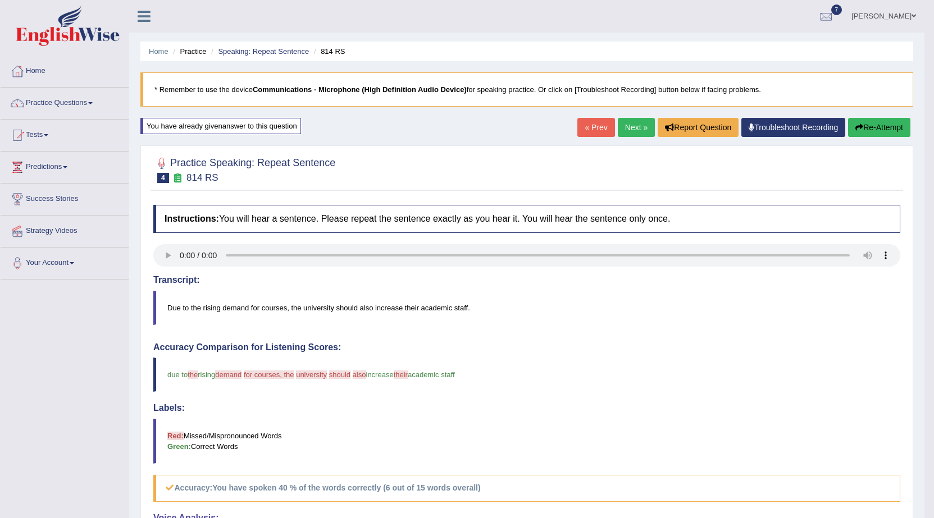
click at [637, 126] on link "Next »" at bounding box center [636, 127] width 37 height 19
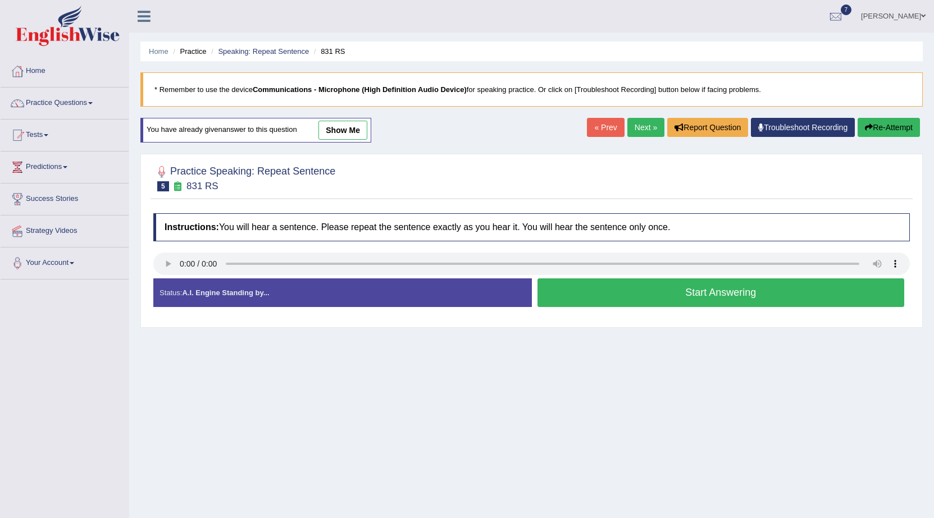
click at [628, 287] on button "Start Answering" at bounding box center [720, 292] width 367 height 29
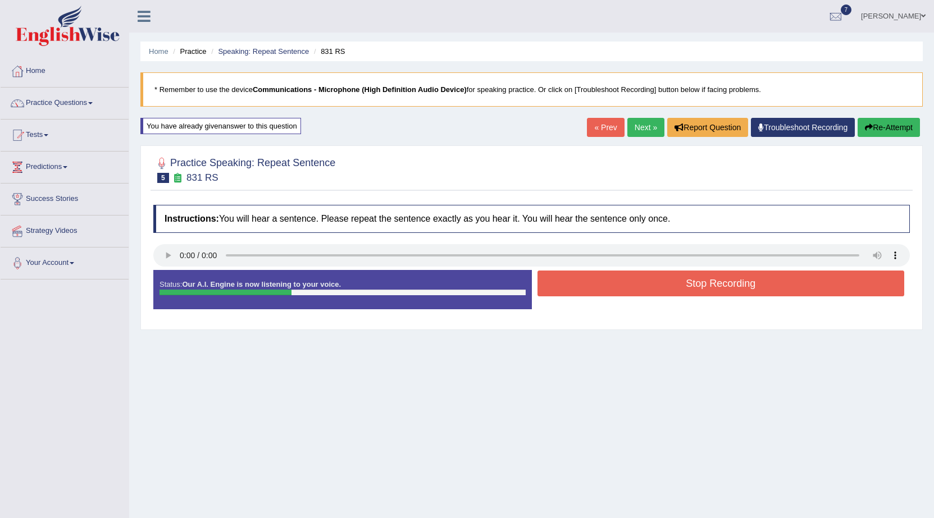
click at [620, 289] on button "Stop Recording" at bounding box center [720, 284] width 367 height 26
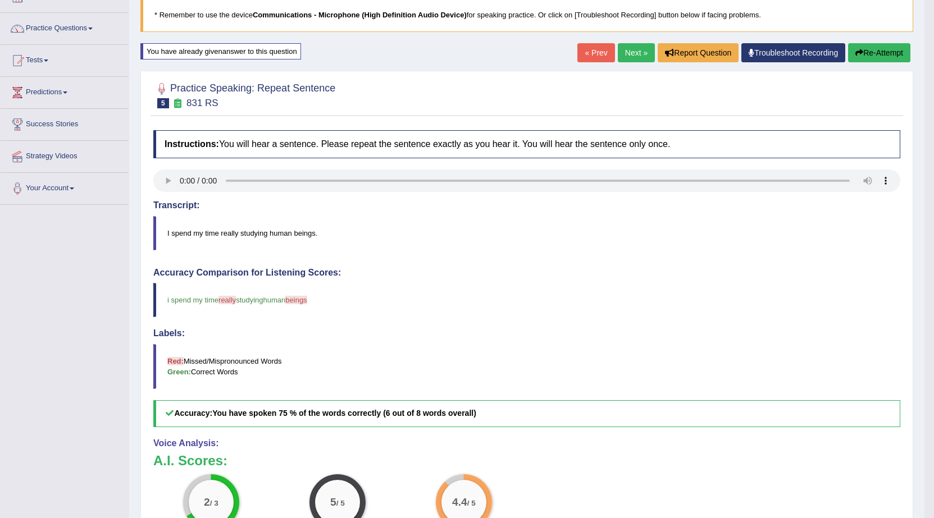
scroll to position [22, 0]
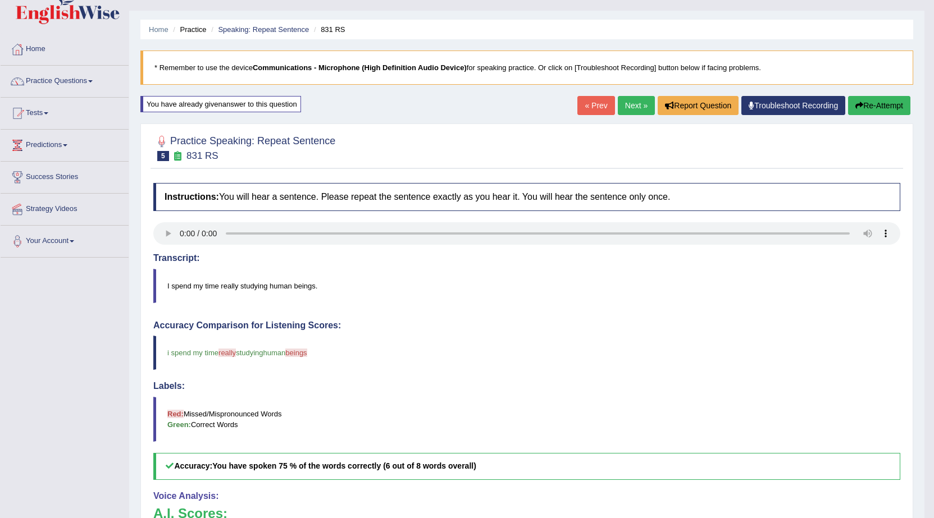
click at [627, 103] on link "Next »" at bounding box center [636, 105] width 37 height 19
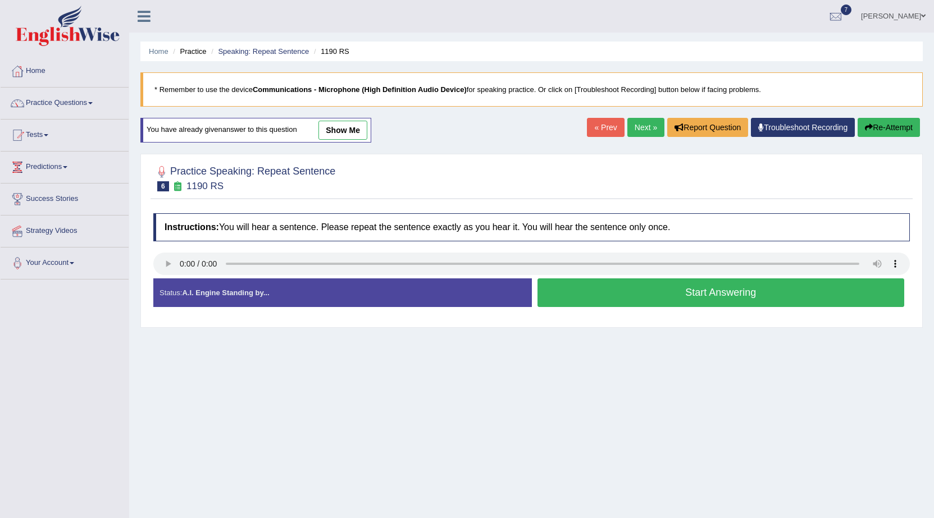
click at [597, 290] on button "Start Answering" at bounding box center [720, 292] width 367 height 29
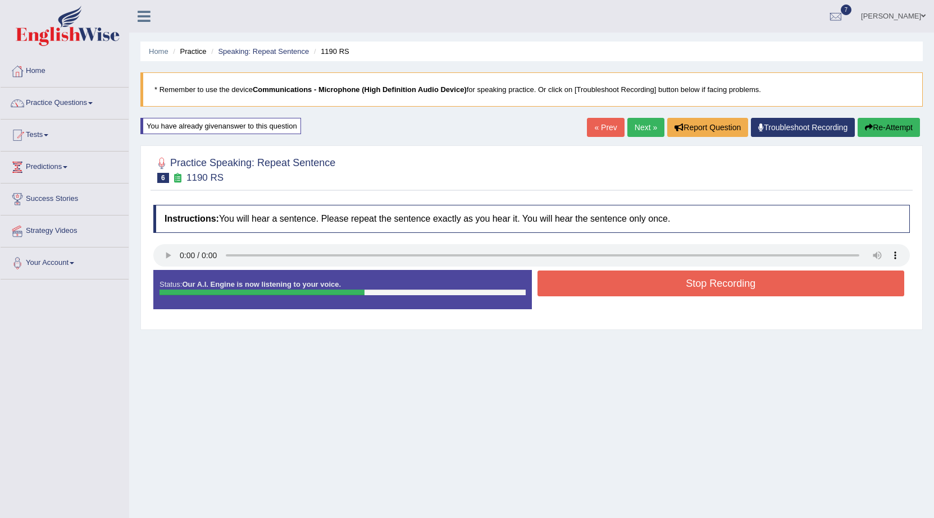
click at [597, 290] on button "Stop Recording" at bounding box center [720, 284] width 367 height 26
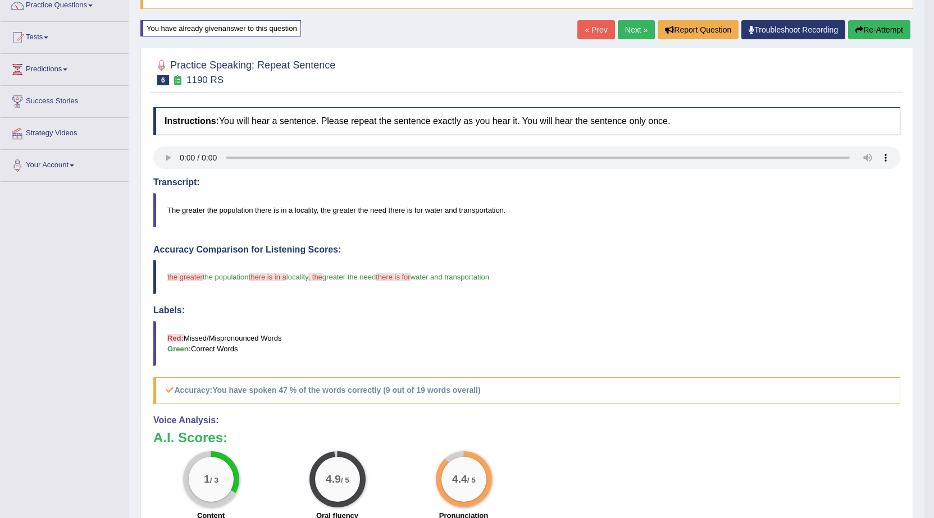
scroll to position [56, 0]
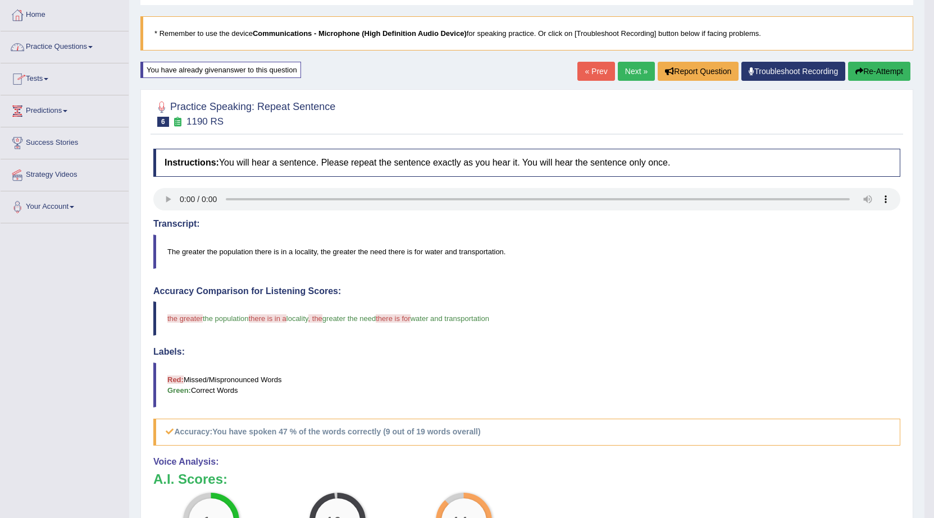
click at [634, 71] on link "Next »" at bounding box center [636, 71] width 37 height 19
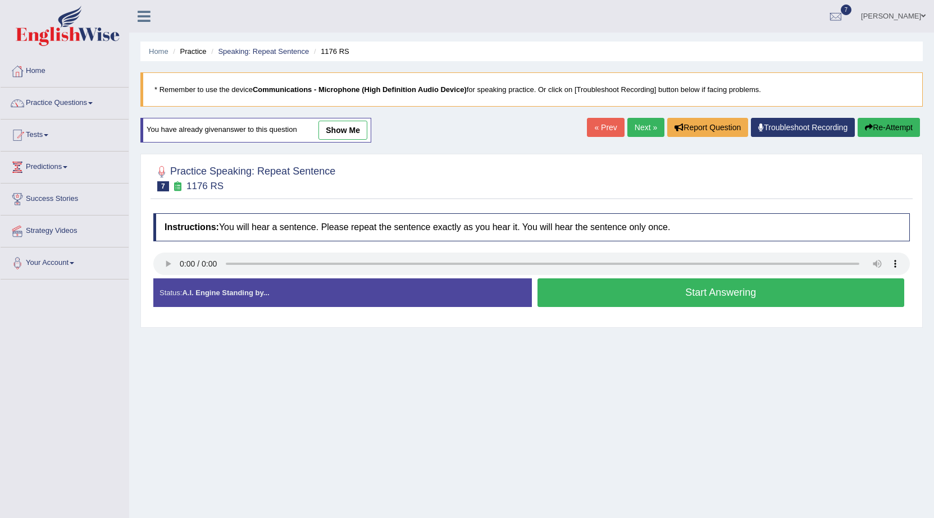
click at [561, 291] on button "Start Answering" at bounding box center [720, 292] width 367 height 29
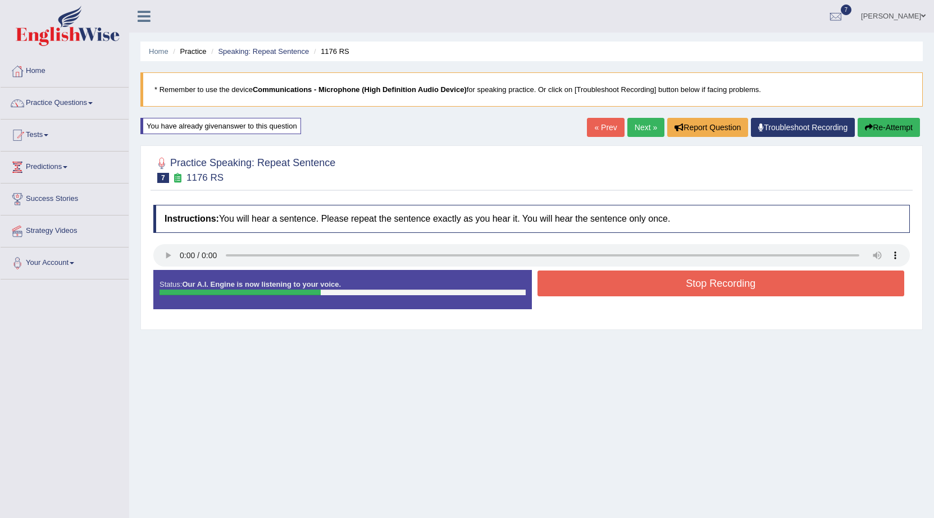
click at [608, 287] on button "Stop Recording" at bounding box center [720, 284] width 367 height 26
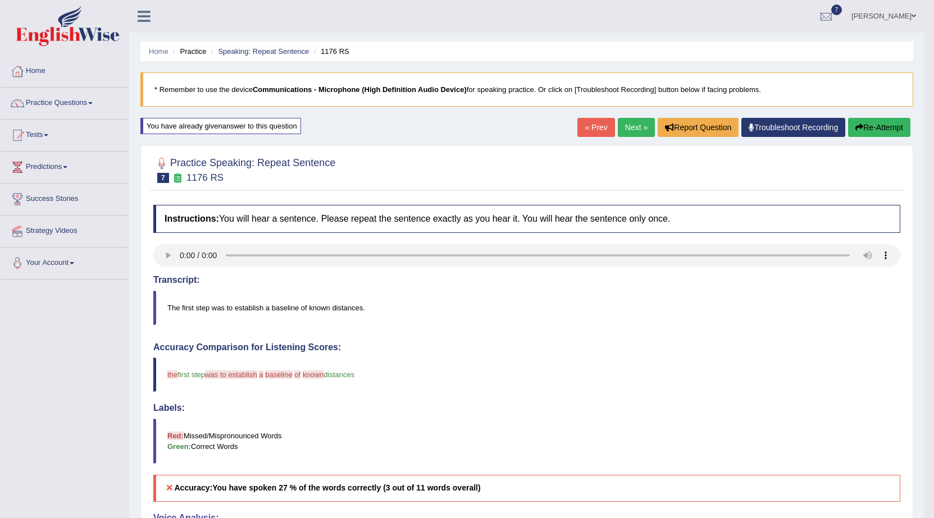
click at [637, 120] on link "Next »" at bounding box center [636, 127] width 37 height 19
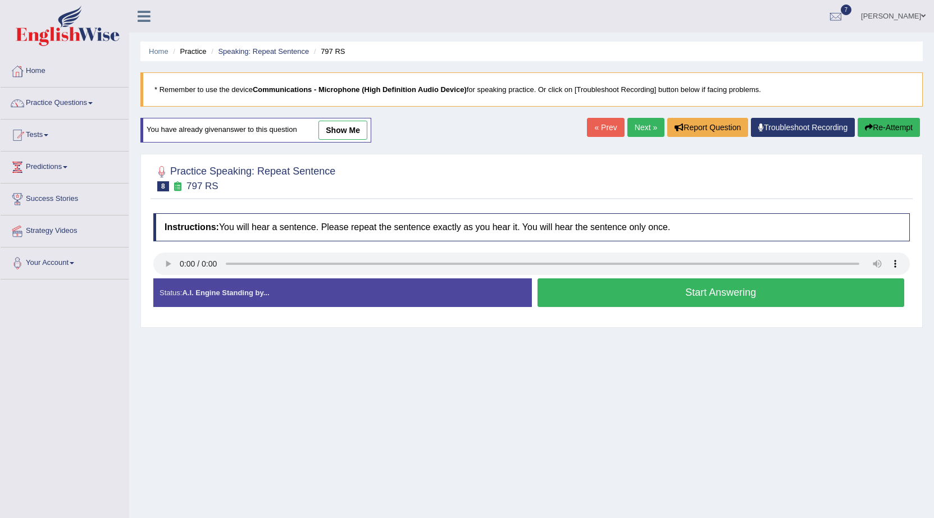
click at [593, 294] on button "Start Answering" at bounding box center [720, 292] width 367 height 29
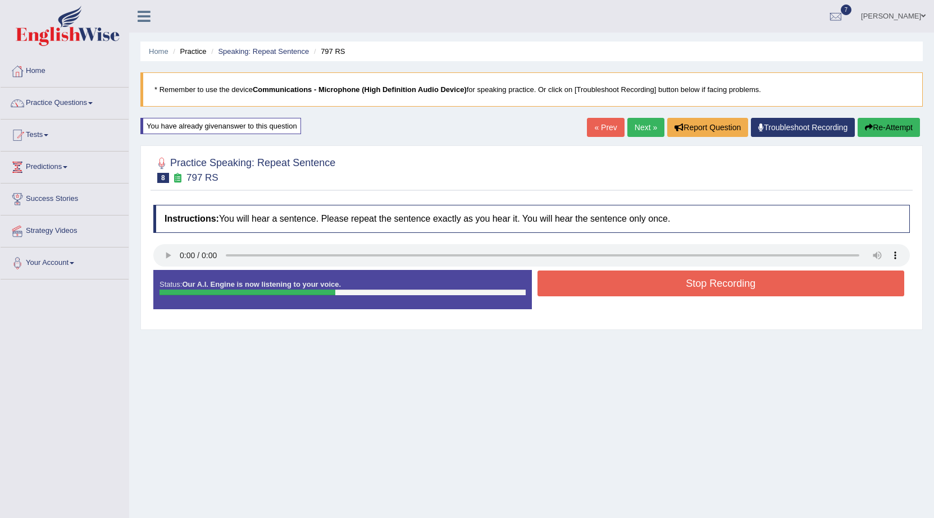
click at [596, 289] on button "Stop Recording" at bounding box center [720, 284] width 367 height 26
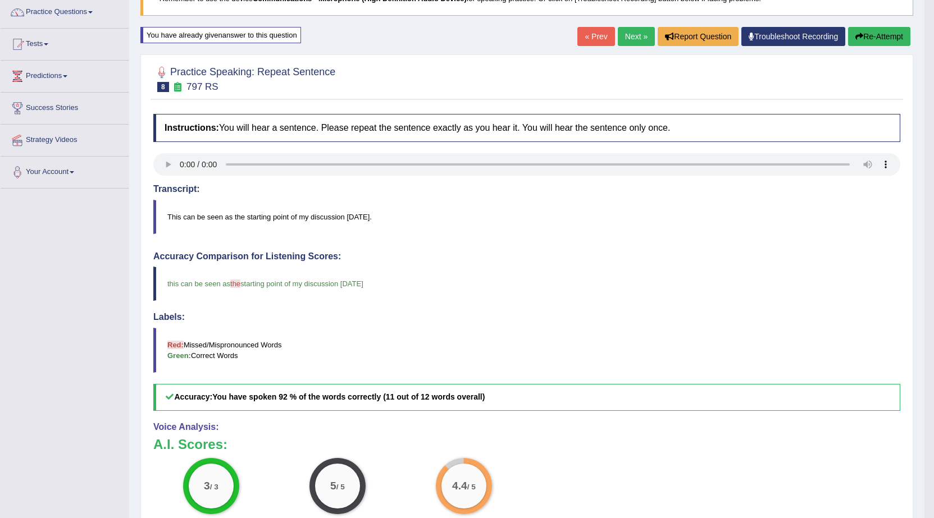
scroll to position [78, 0]
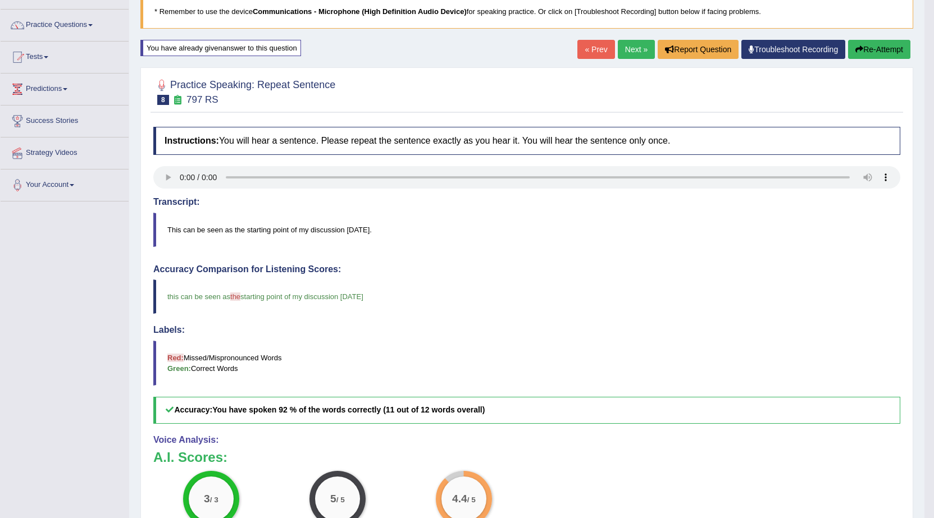
click at [628, 47] on link "Next »" at bounding box center [636, 49] width 37 height 19
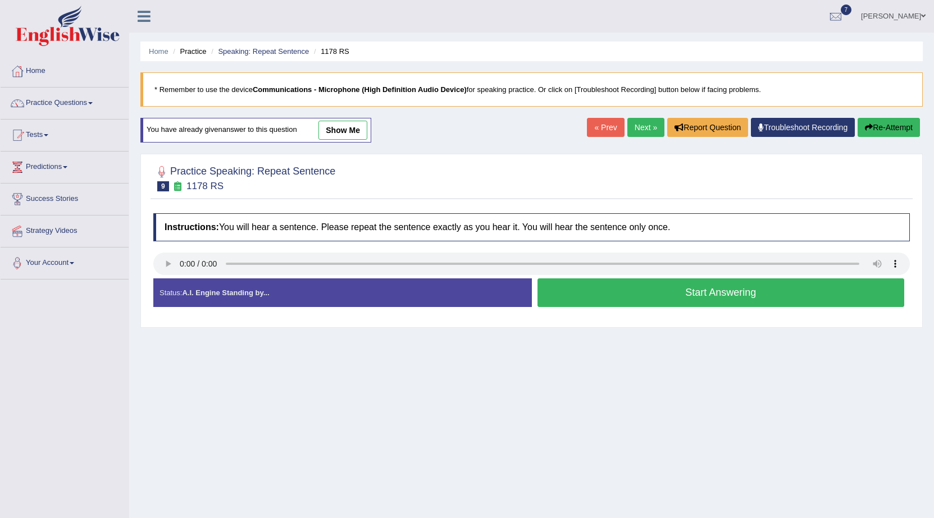
click at [571, 280] on button "Start Answering" at bounding box center [720, 292] width 367 height 29
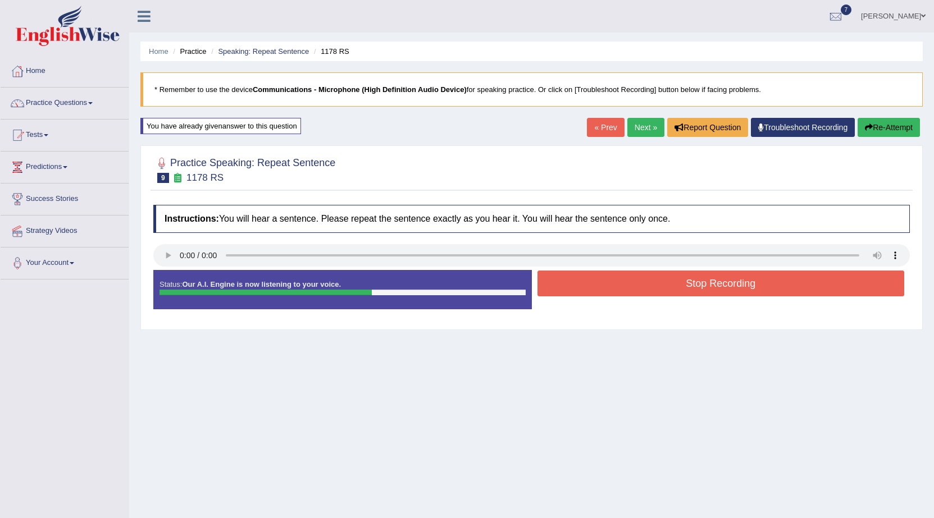
click at [571, 280] on button "Stop Recording" at bounding box center [720, 284] width 367 height 26
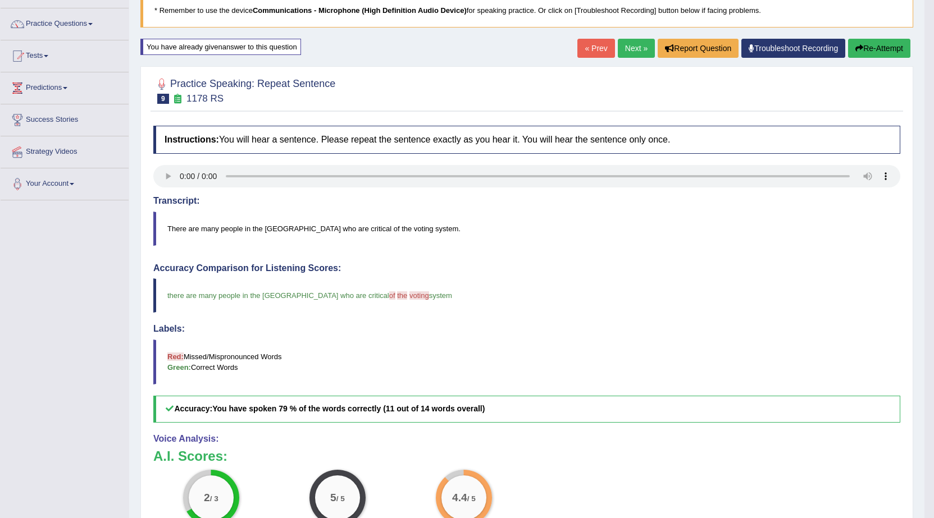
scroll to position [56, 0]
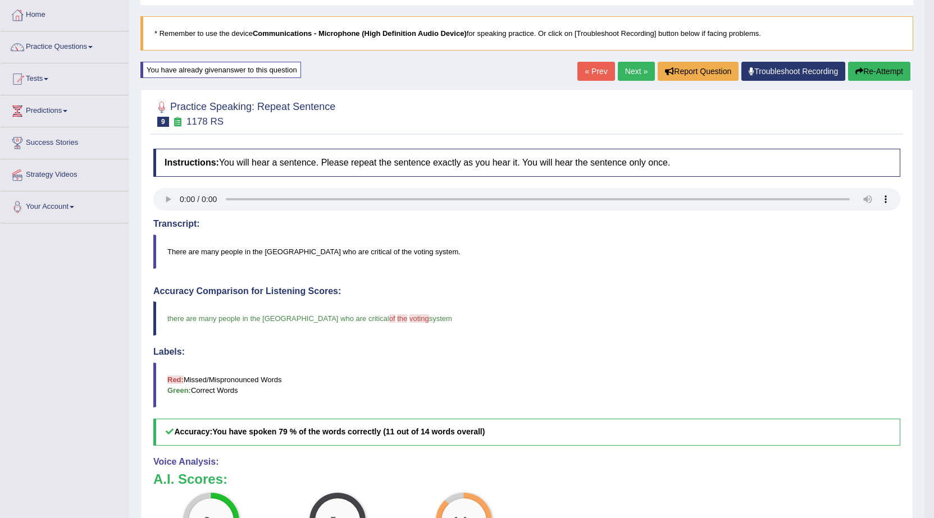
click at [633, 70] on link "Next »" at bounding box center [636, 71] width 37 height 19
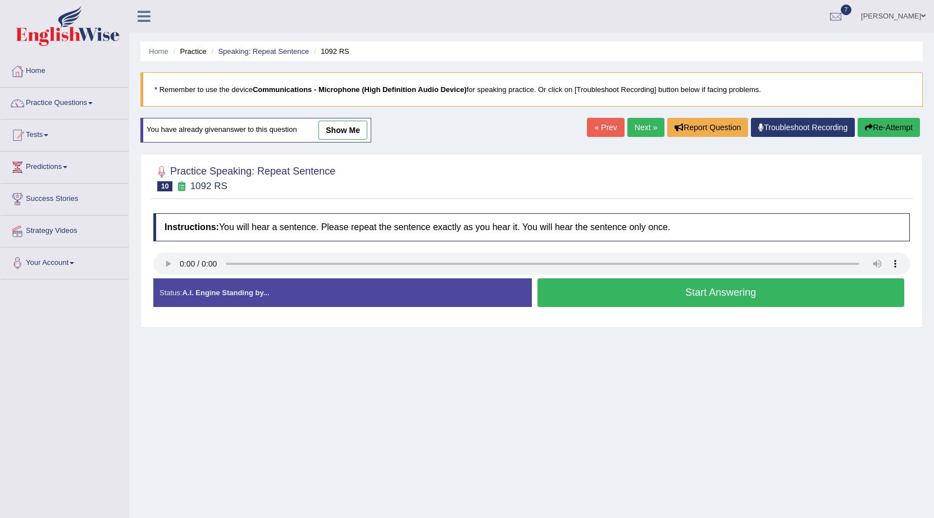
click at [636, 288] on button "Start Answering" at bounding box center [720, 292] width 367 height 29
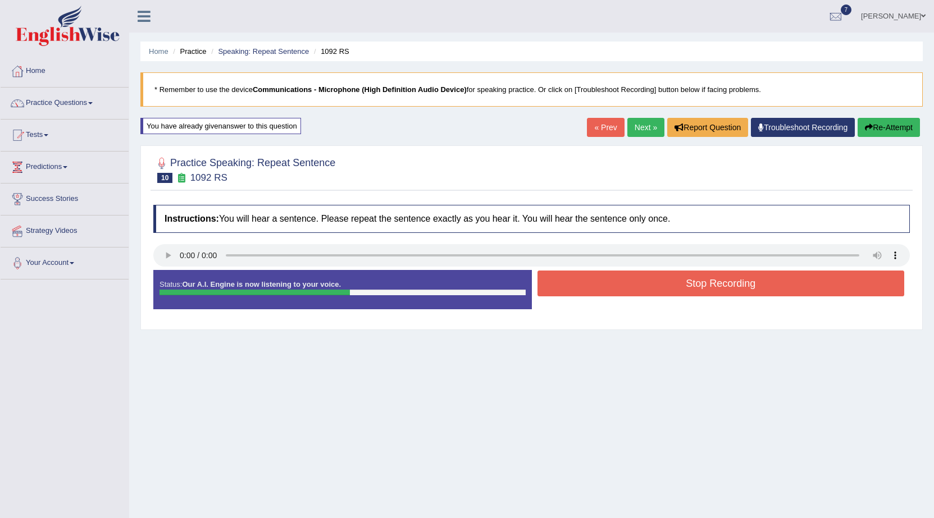
click at [633, 290] on button "Stop Recording" at bounding box center [720, 284] width 367 height 26
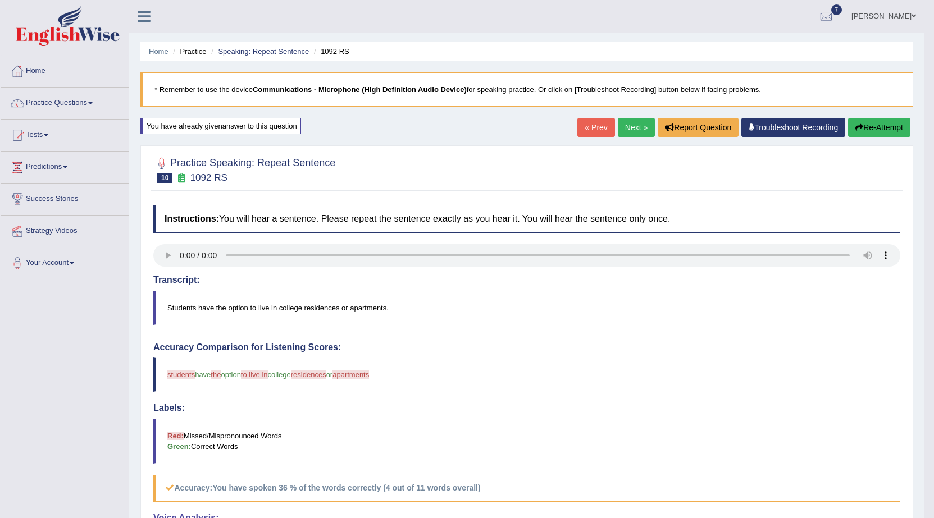
click at [630, 127] on link "Next »" at bounding box center [636, 127] width 37 height 19
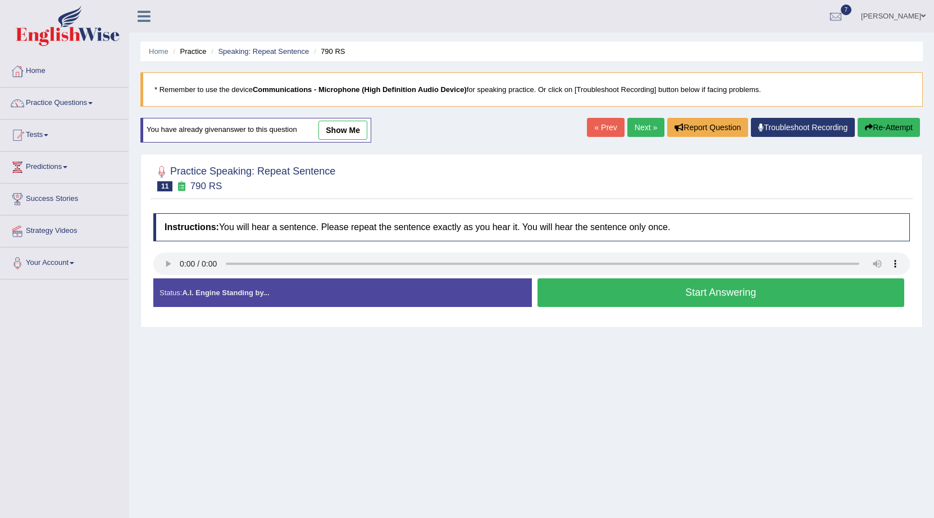
click at [620, 293] on button "Start Answering" at bounding box center [720, 292] width 367 height 29
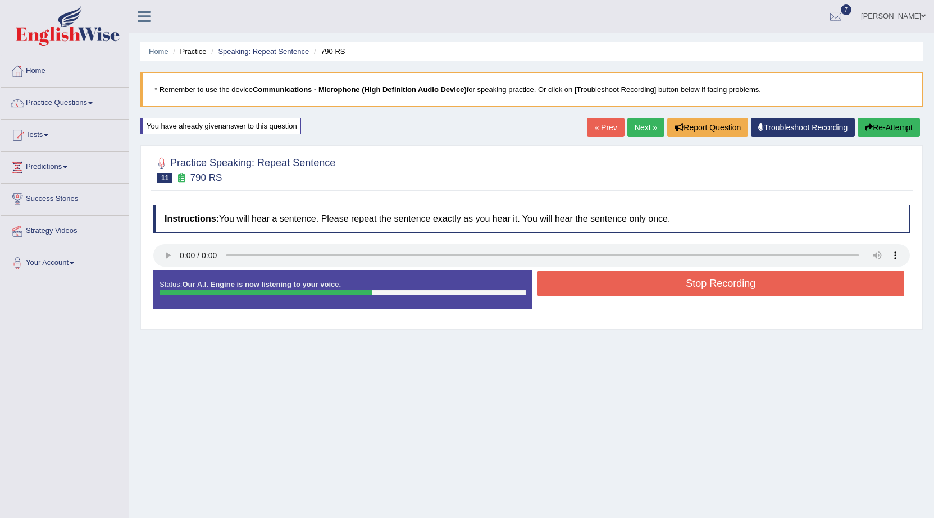
click at [627, 285] on button "Stop Recording" at bounding box center [720, 284] width 367 height 26
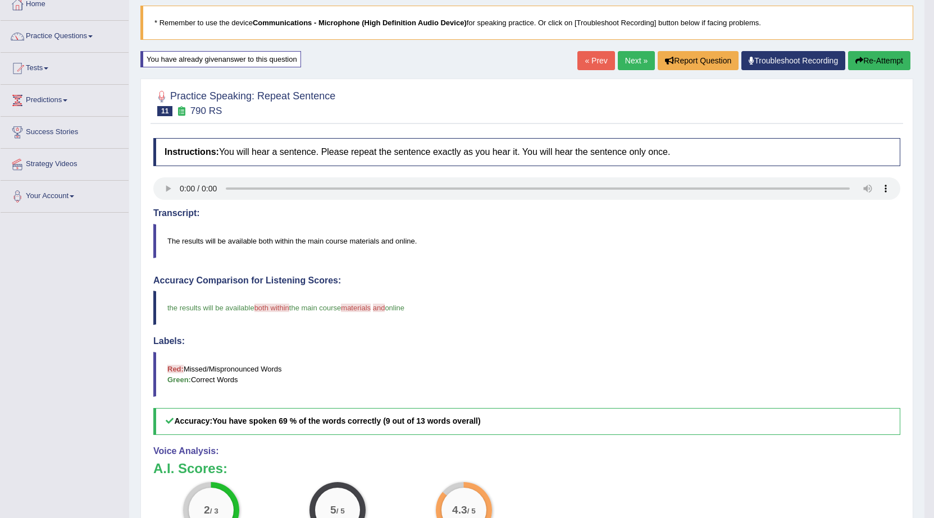
scroll to position [56, 0]
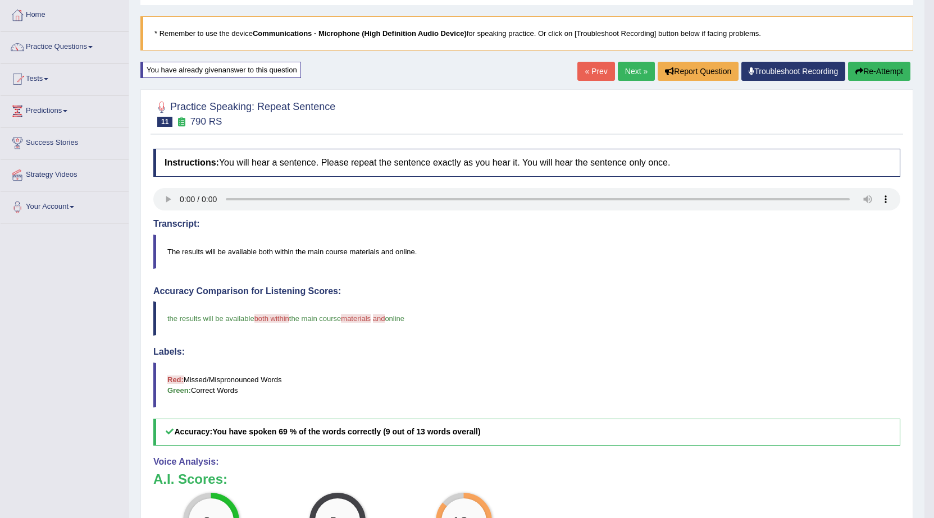
click at [623, 71] on link "Next »" at bounding box center [636, 71] width 37 height 19
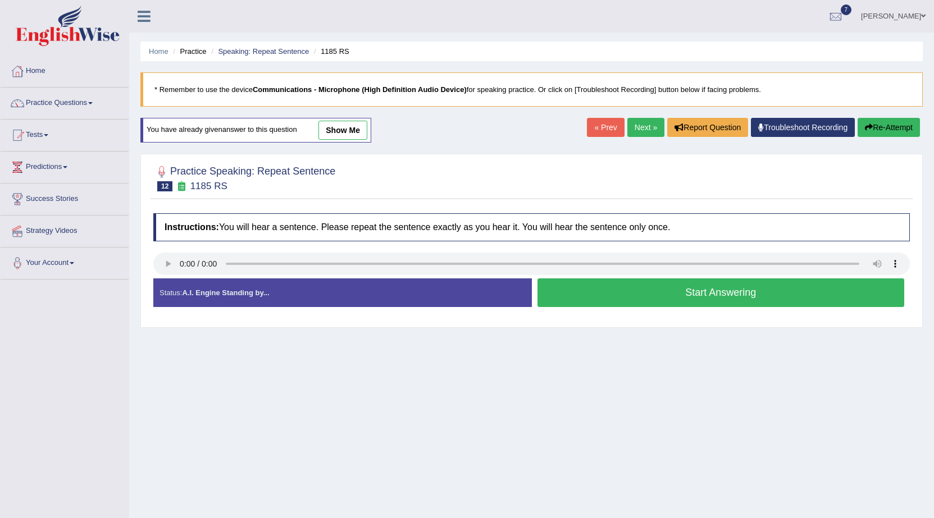
click at [558, 289] on button "Start Answering" at bounding box center [720, 292] width 367 height 29
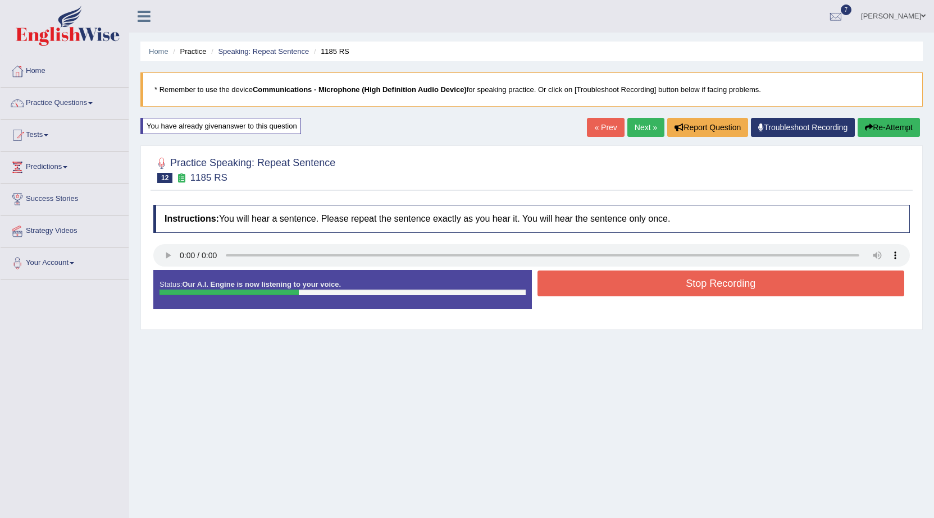
click at [559, 290] on button "Stop Recording" at bounding box center [720, 284] width 367 height 26
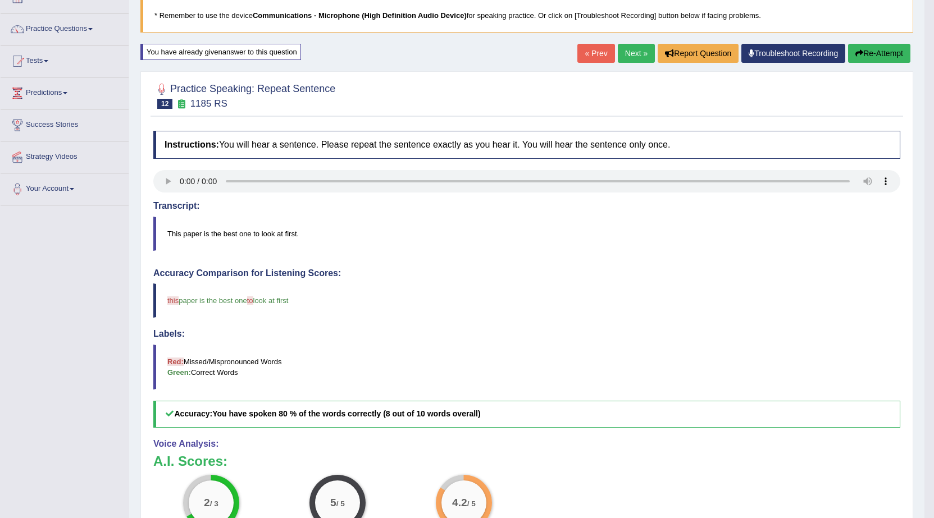
scroll to position [56, 0]
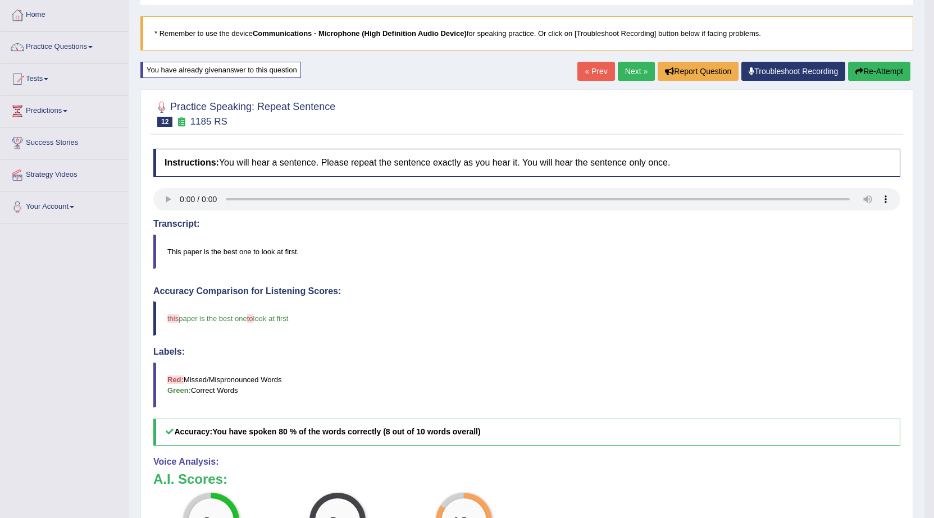
click at [625, 74] on link "Next »" at bounding box center [636, 71] width 37 height 19
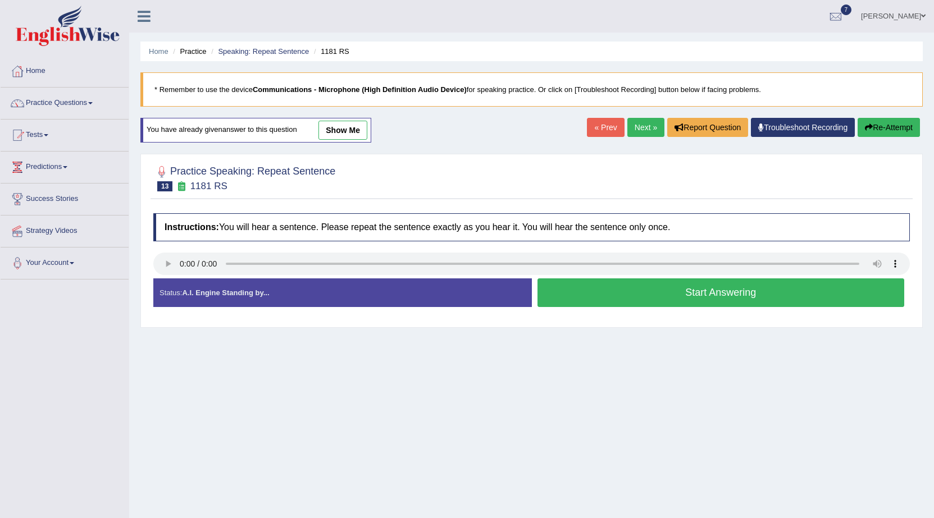
click at [575, 293] on button "Start Answering" at bounding box center [720, 292] width 367 height 29
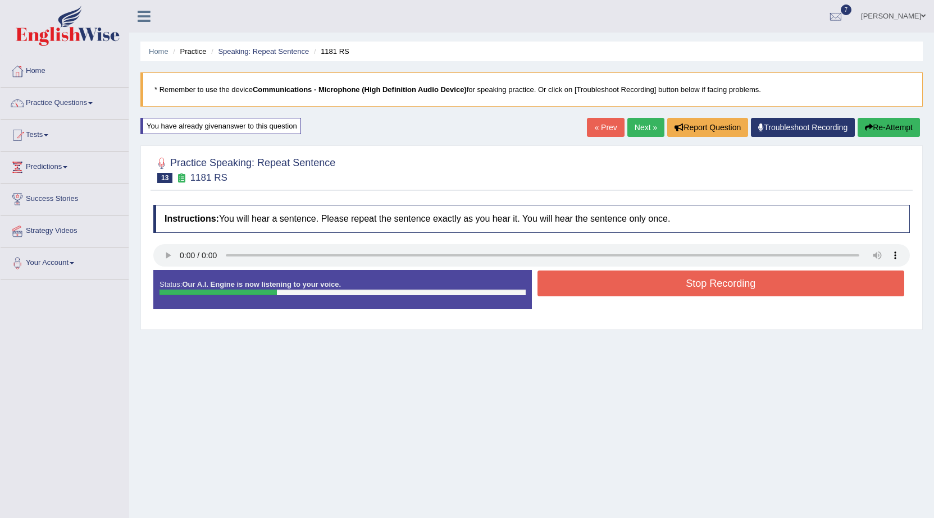
click at [593, 284] on button "Stop Recording" at bounding box center [720, 284] width 367 height 26
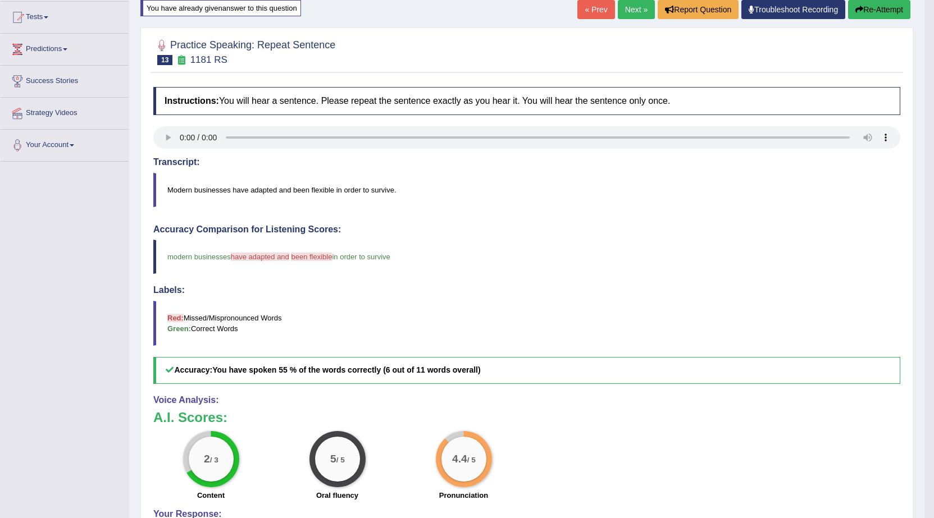
scroll to position [112, 0]
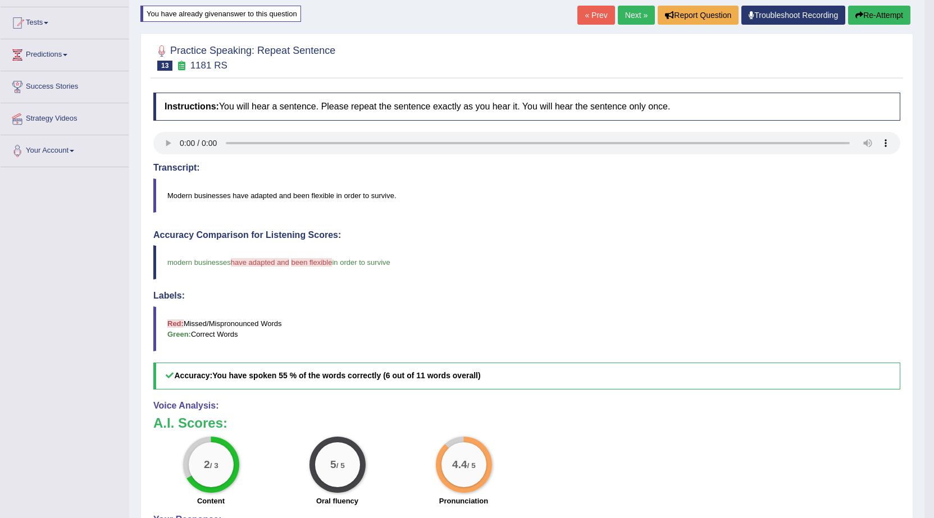
click at [621, 16] on link "Next »" at bounding box center [636, 15] width 37 height 19
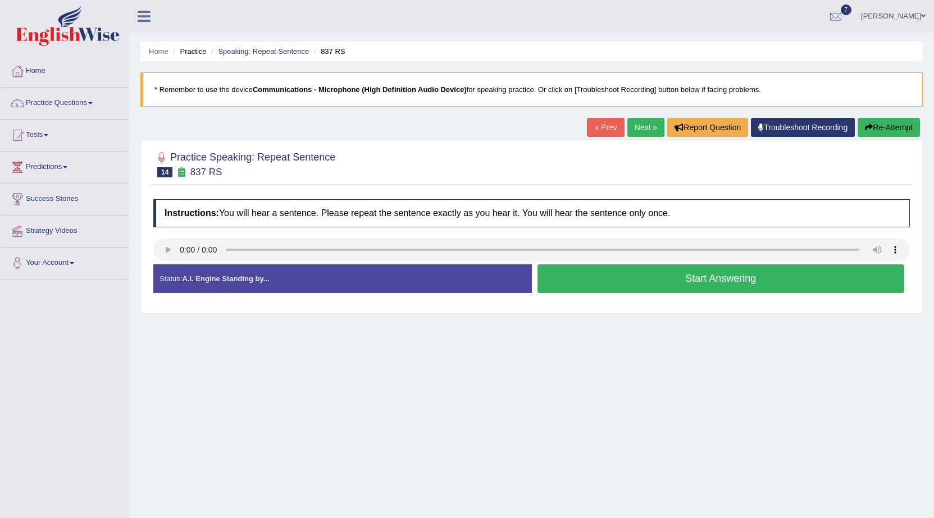
click at [561, 273] on button "Start Answering" at bounding box center [720, 278] width 367 height 29
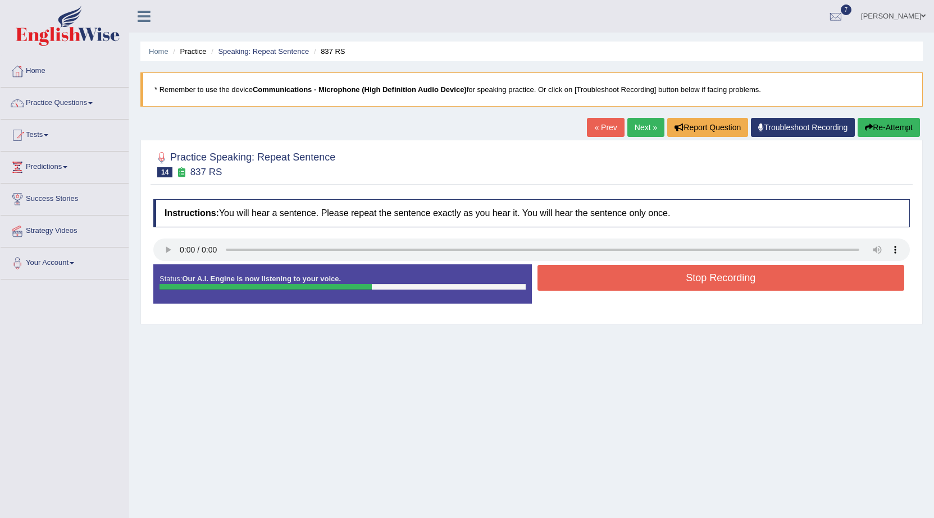
click at [561, 275] on button "Stop Recording" at bounding box center [720, 278] width 367 height 26
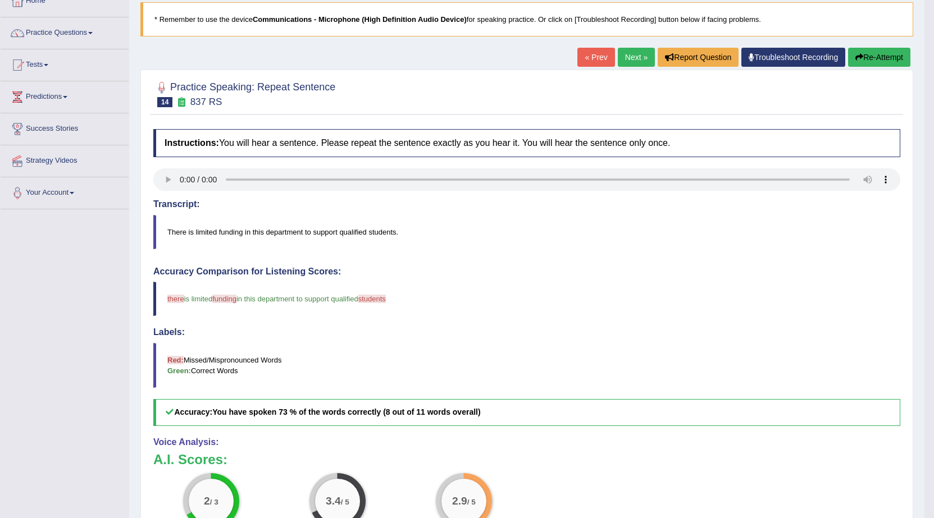
scroll to position [56, 0]
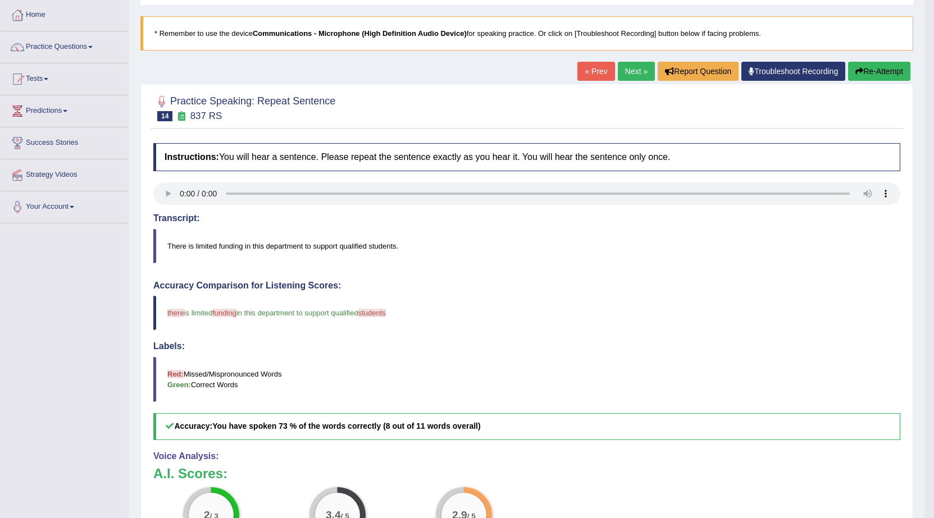
click at [629, 71] on link "Next »" at bounding box center [636, 71] width 37 height 19
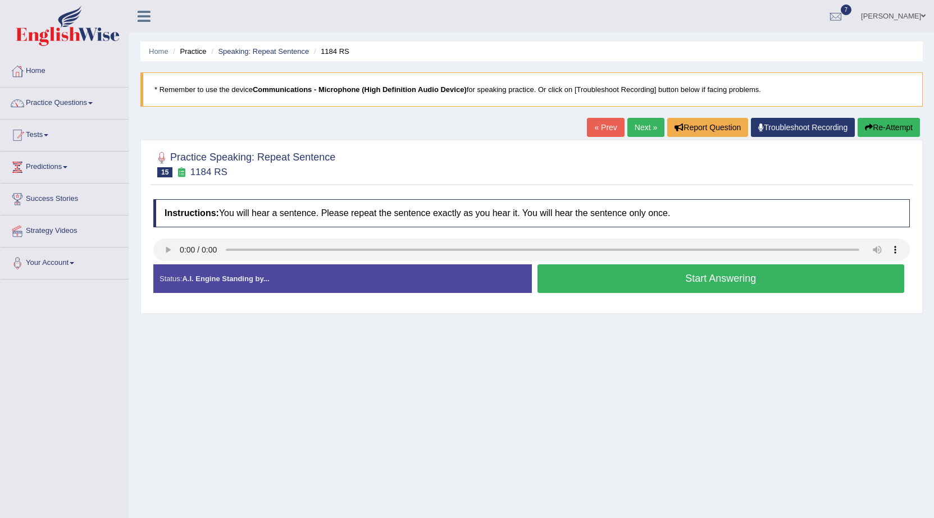
click at [655, 278] on button "Start Answering" at bounding box center [720, 278] width 367 height 29
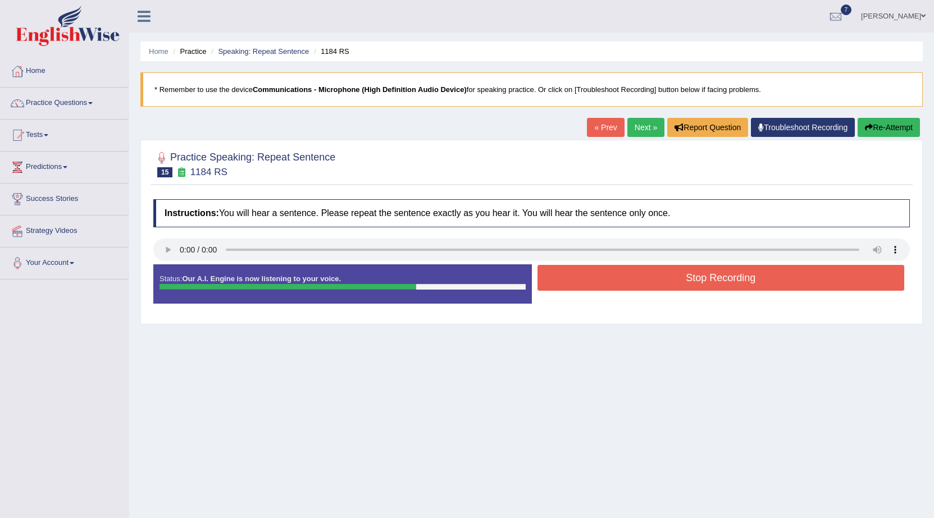
click at [655, 278] on button "Stop Recording" at bounding box center [720, 278] width 367 height 26
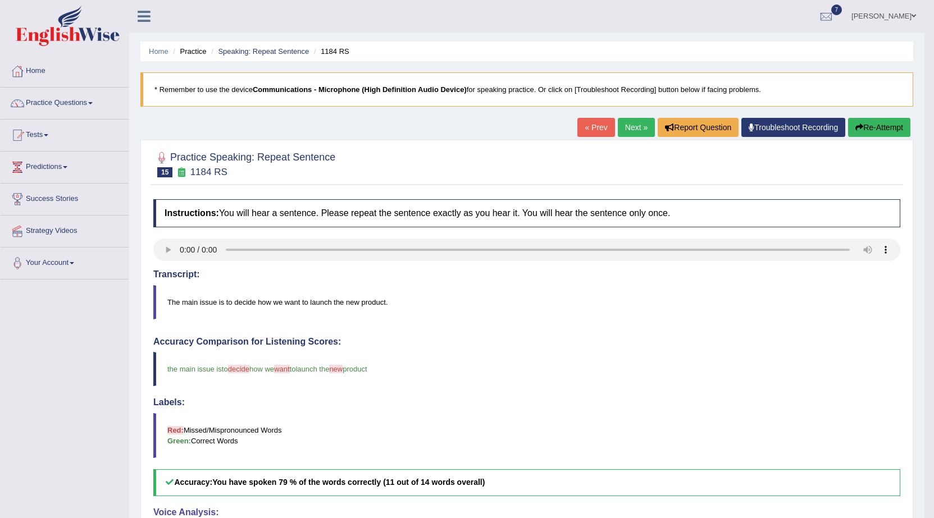
click at [641, 134] on link "Next »" at bounding box center [636, 127] width 37 height 19
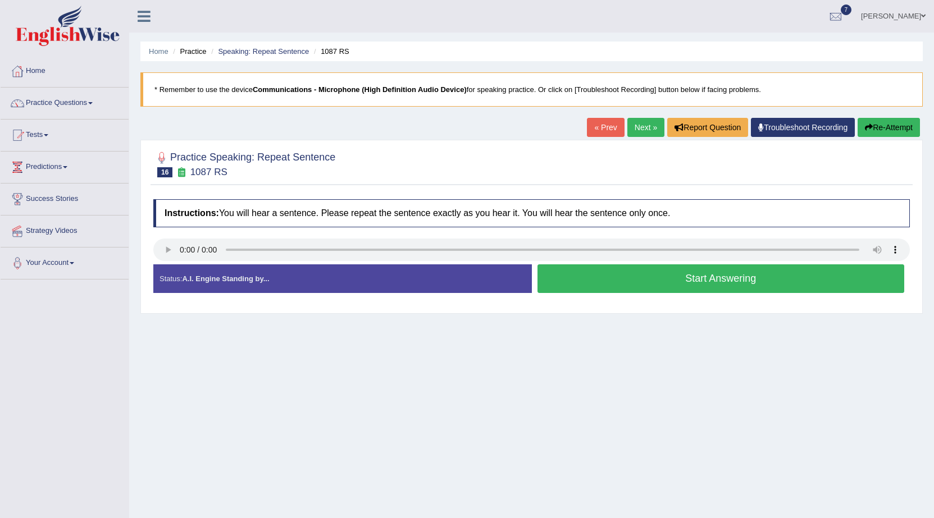
click at [610, 278] on button "Start Answering" at bounding box center [720, 278] width 367 height 29
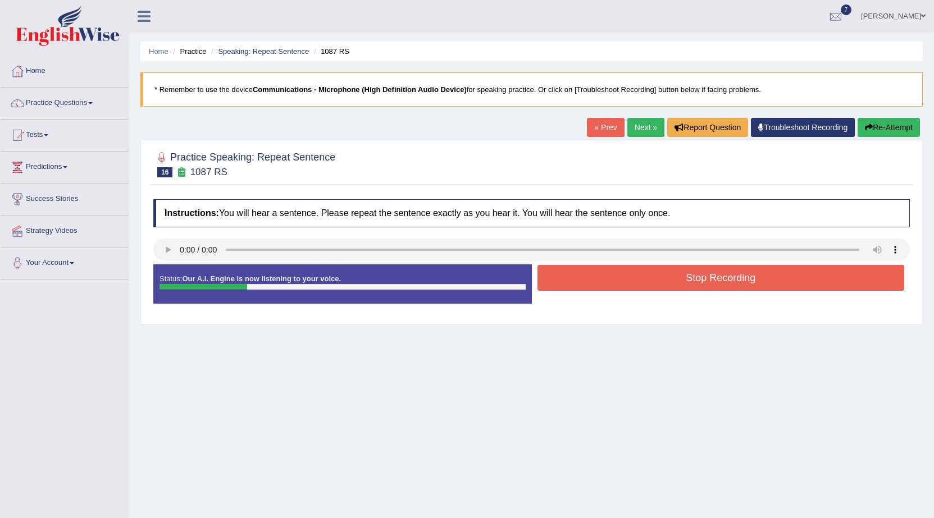
click at [610, 278] on button "Stop Recording" at bounding box center [720, 278] width 367 height 26
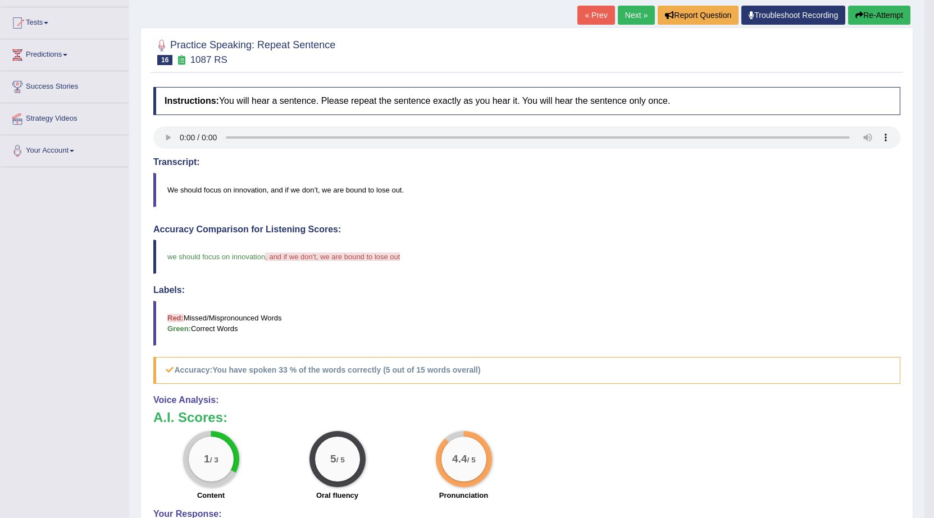
scroll to position [56, 0]
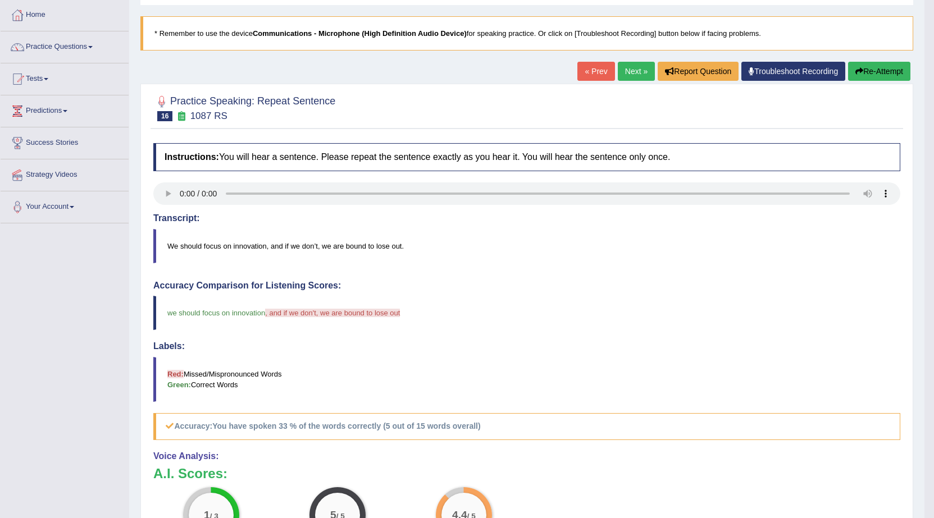
click at [629, 74] on link "Next »" at bounding box center [636, 71] width 37 height 19
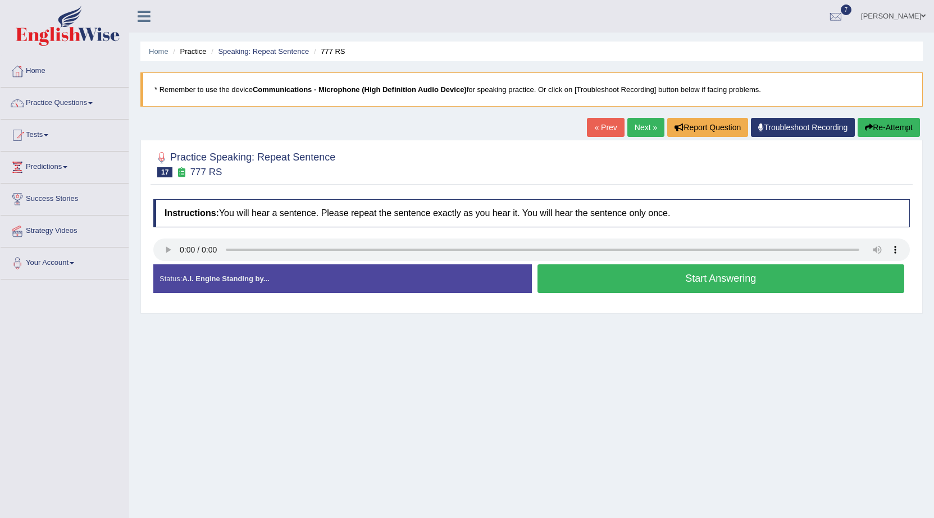
click at [559, 285] on button "Start Answering" at bounding box center [720, 278] width 367 height 29
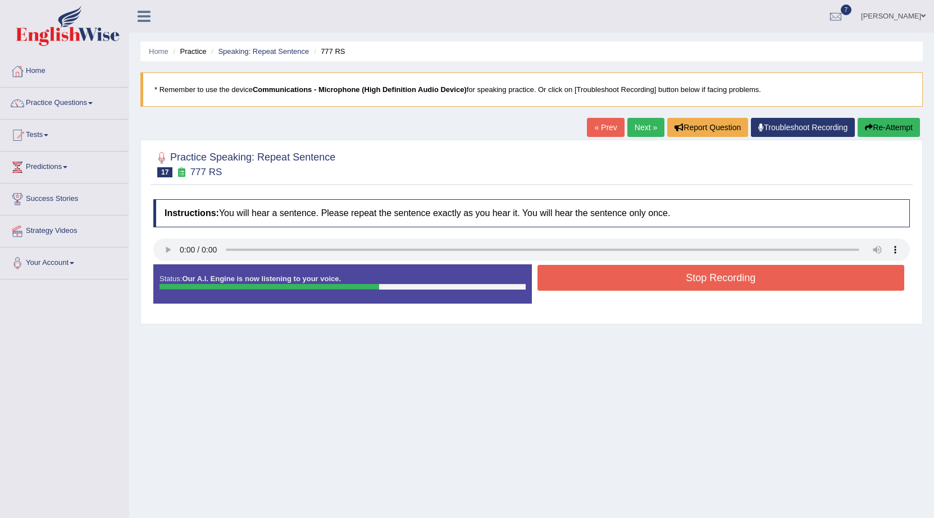
click at [573, 283] on button "Stop Recording" at bounding box center [720, 278] width 367 height 26
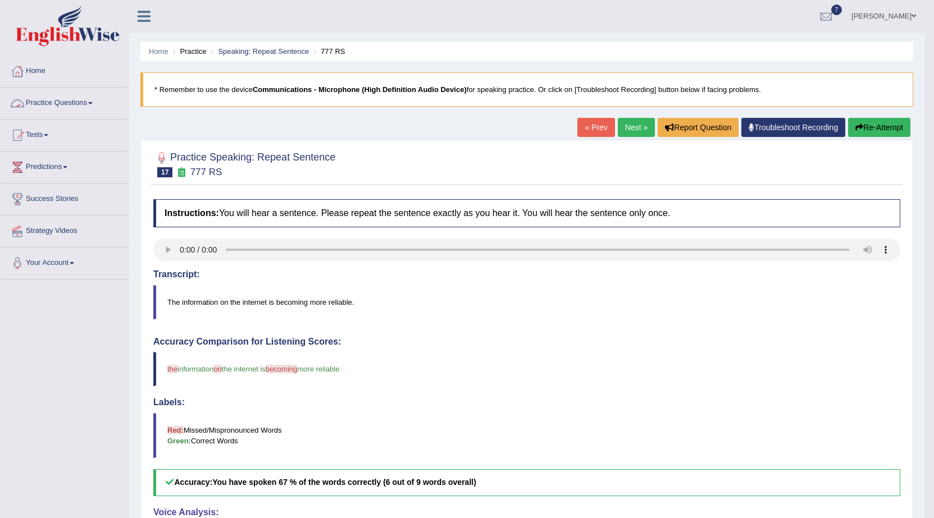
click at [84, 103] on link "Practice Questions" at bounding box center [65, 102] width 128 height 28
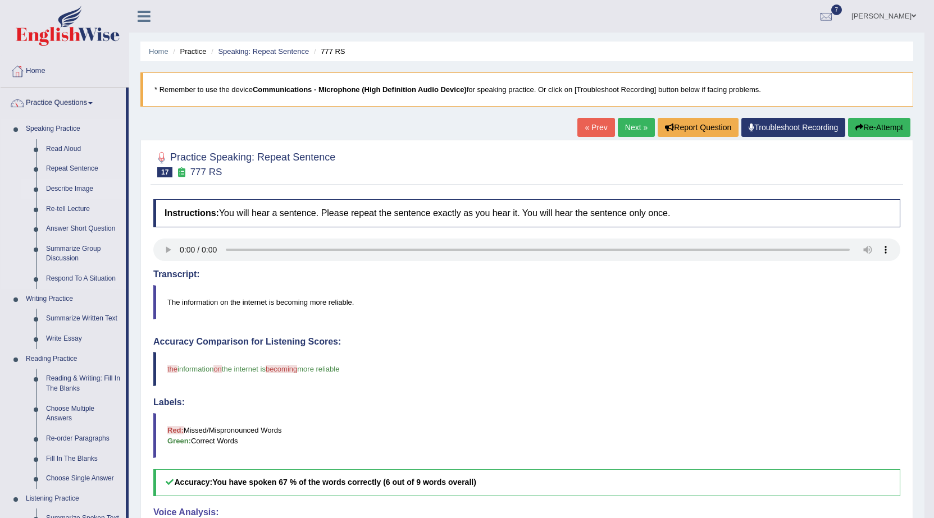
click at [78, 186] on link "Describe Image" at bounding box center [83, 189] width 85 height 20
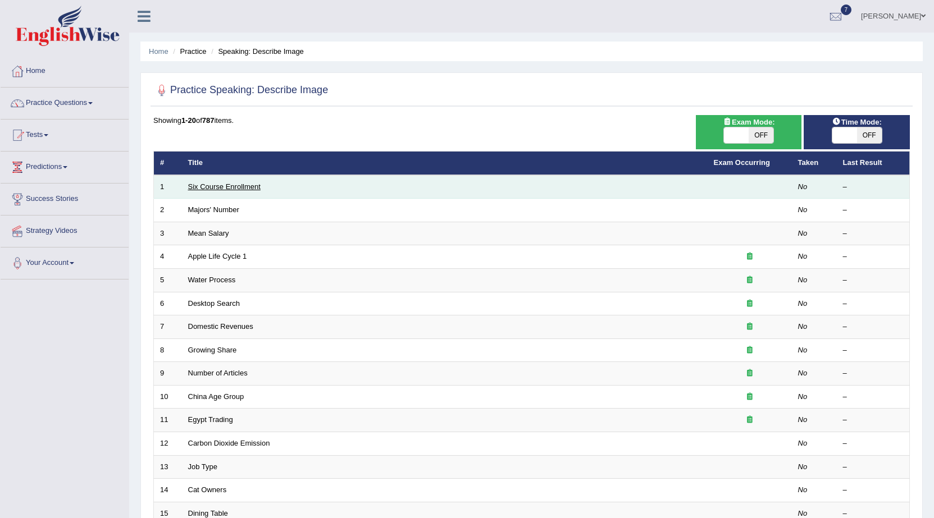
click at [259, 186] on link "Six Course Enrollment" at bounding box center [224, 186] width 72 height 8
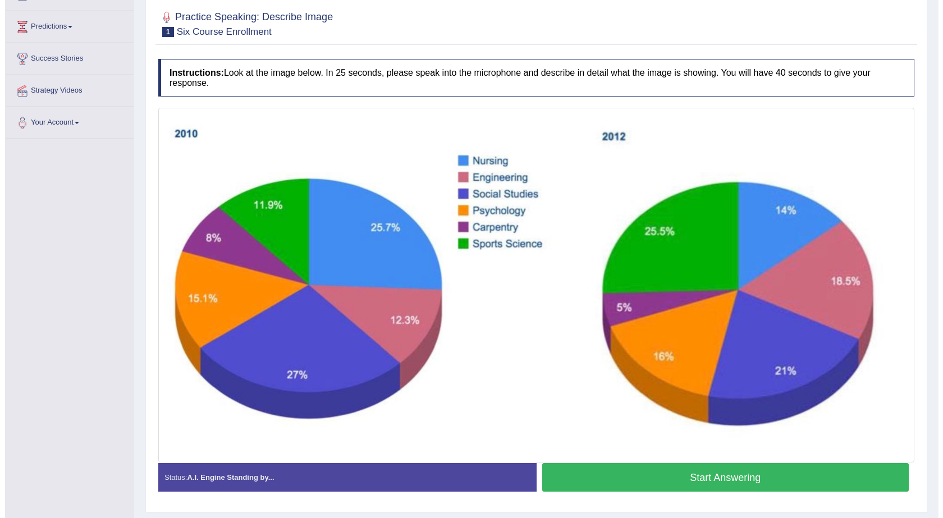
scroll to position [171, 0]
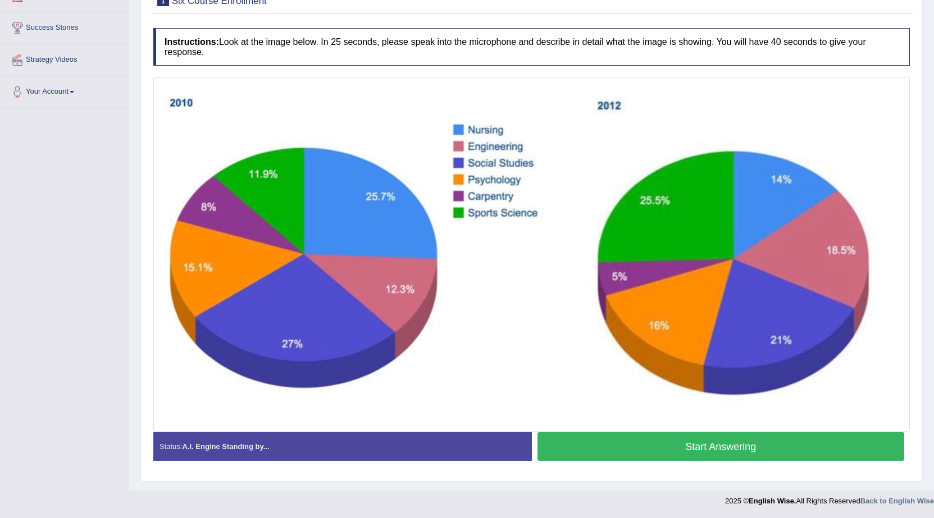
click at [646, 444] on button "Start Answering" at bounding box center [720, 446] width 367 height 29
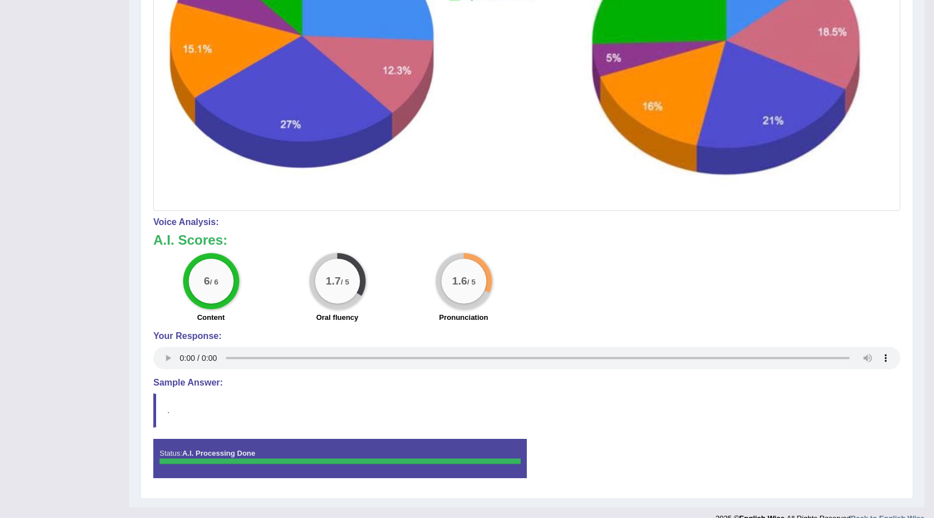
scroll to position [405, 0]
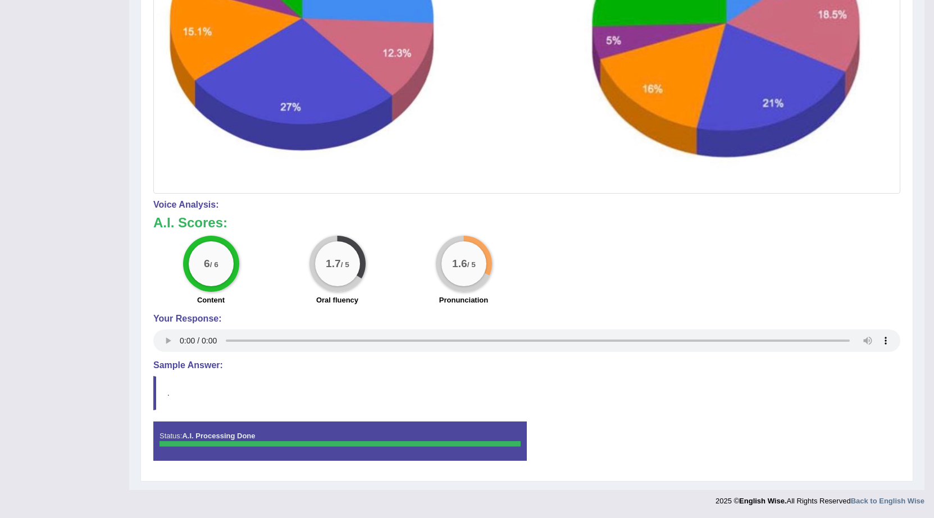
click at [873, 374] on div "Instructions: Look at the image below. In 25 seconds, please speak into the mic…" at bounding box center [526, 132] width 752 height 687
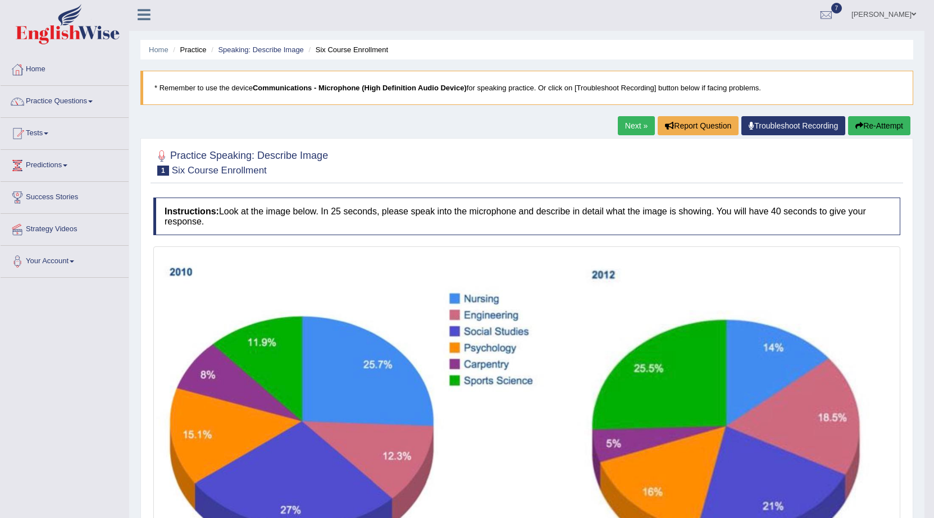
scroll to position [0, 0]
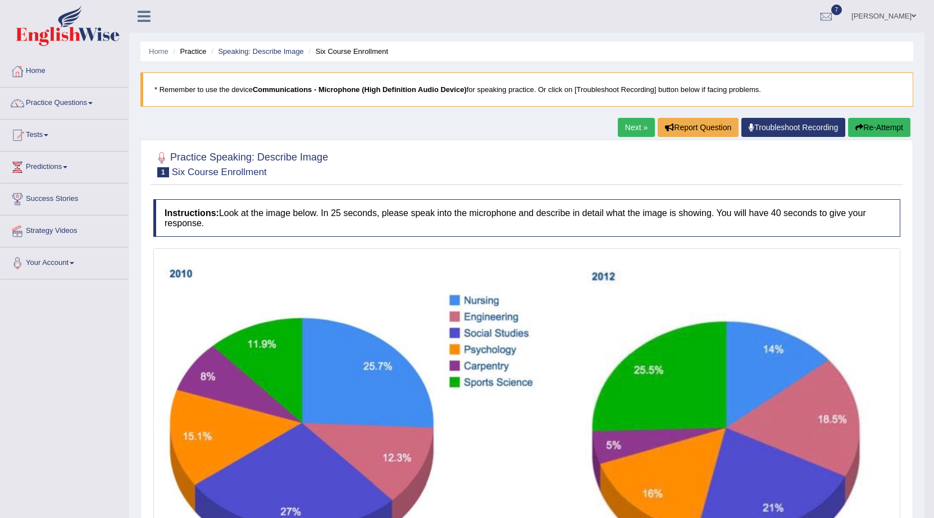
click at [868, 129] on button "Re-Attempt" at bounding box center [879, 127] width 62 height 19
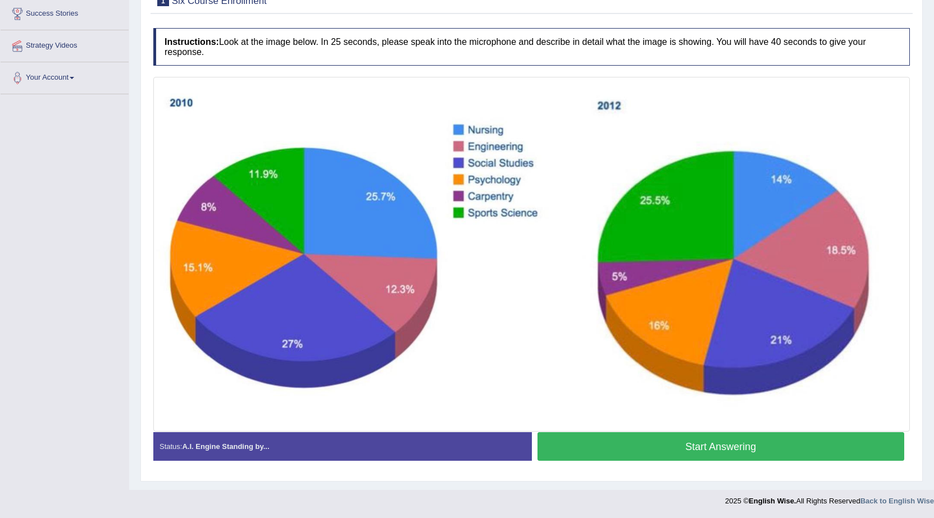
click at [684, 440] on button "Start Answering" at bounding box center [720, 446] width 367 height 29
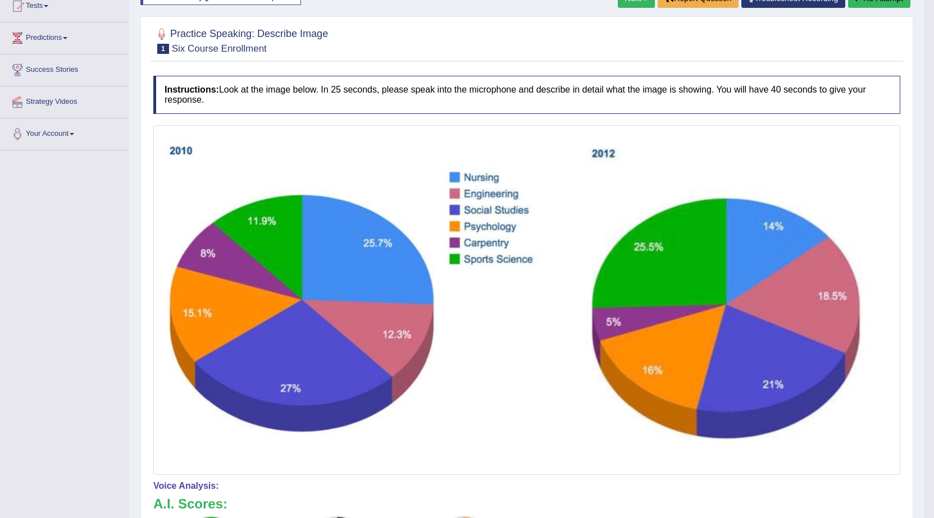
scroll to position [130, 0]
click at [815, 225] on img at bounding box center [526, 299] width 741 height 345
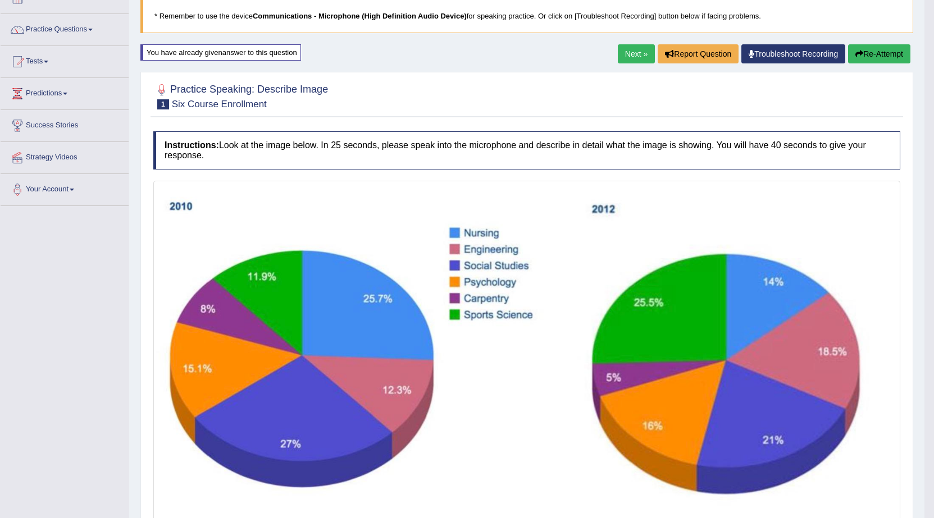
scroll to position [17, 0]
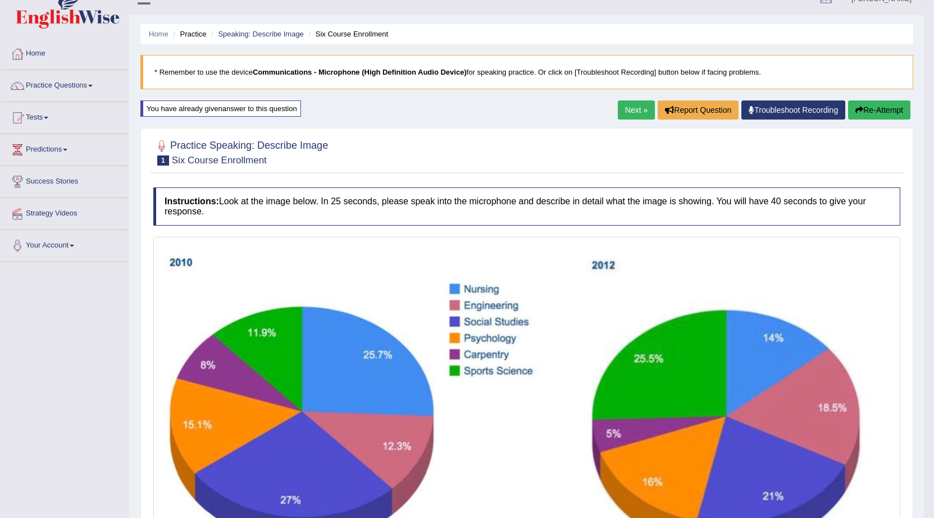
click at [628, 112] on link "Next »" at bounding box center [636, 109] width 37 height 19
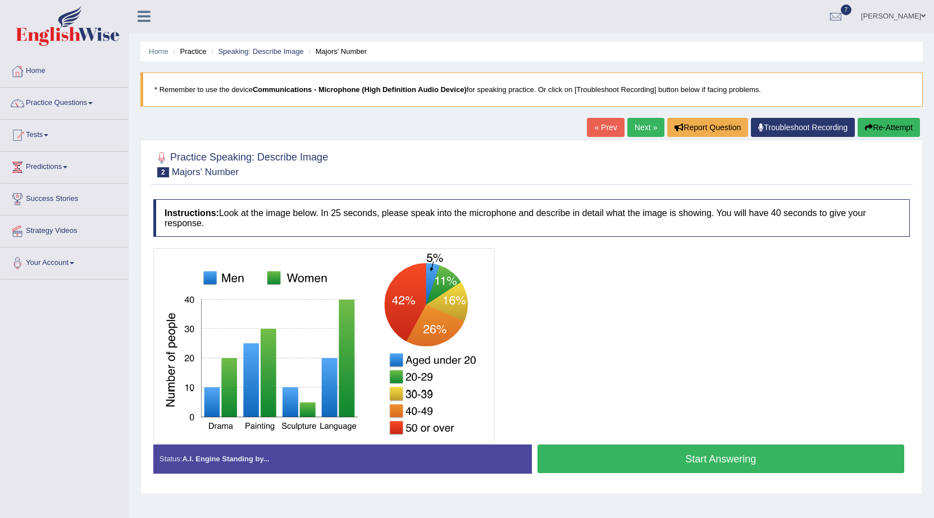
click at [600, 132] on link "« Prev" at bounding box center [605, 127] width 37 height 19
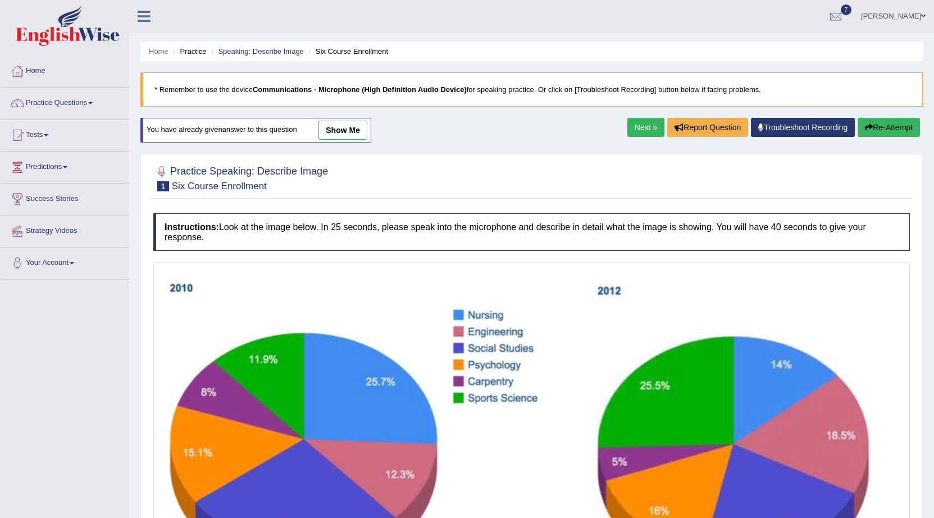
click at [641, 126] on link "Next »" at bounding box center [645, 127] width 37 height 19
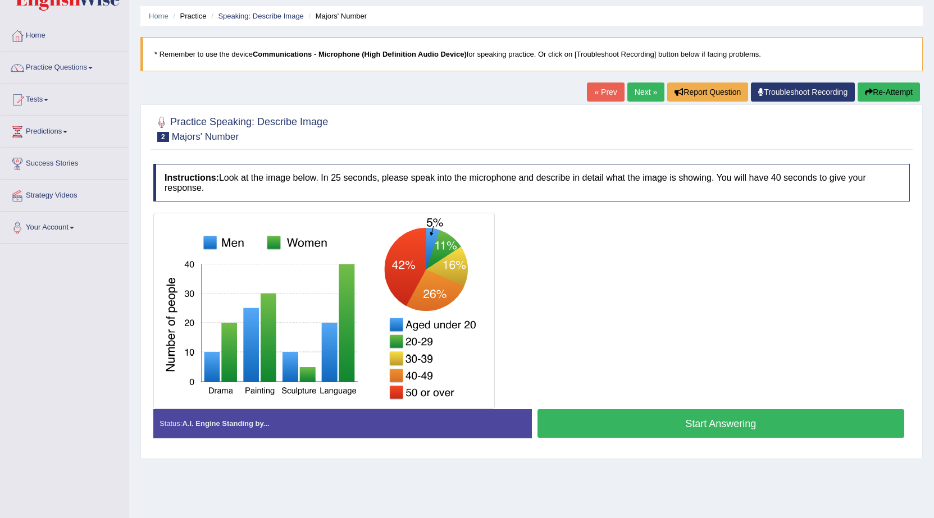
scroll to position [15, 0]
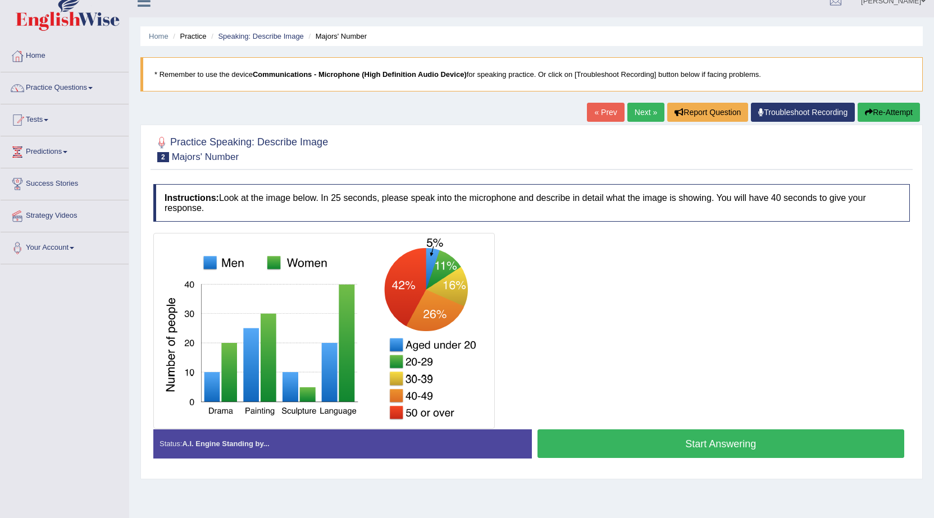
click at [608, 115] on link "« Prev" at bounding box center [605, 112] width 37 height 19
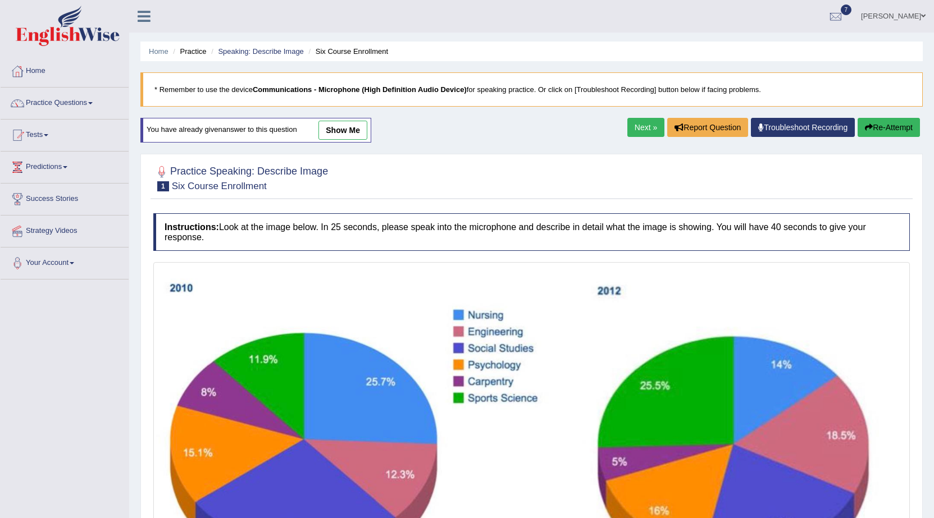
click at [627, 124] on link "Next »" at bounding box center [645, 127] width 37 height 19
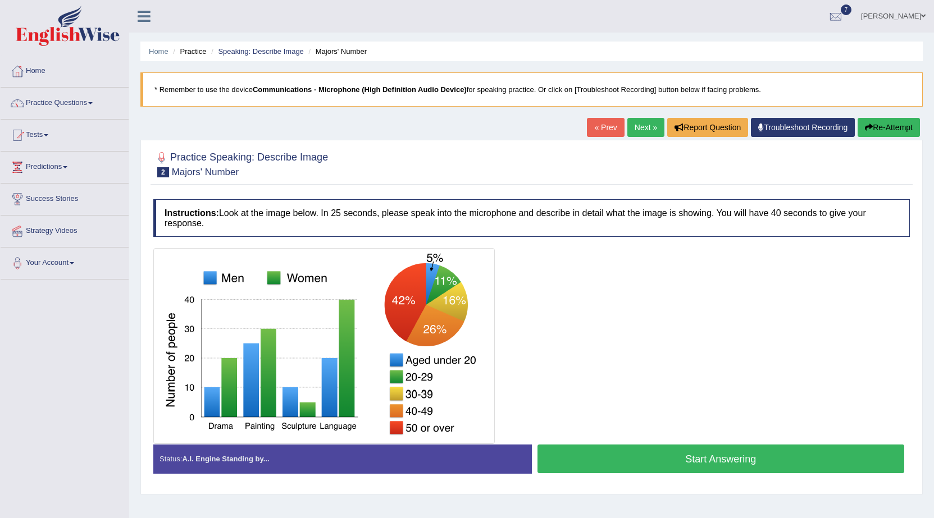
click at [612, 126] on link "« Prev" at bounding box center [605, 127] width 37 height 19
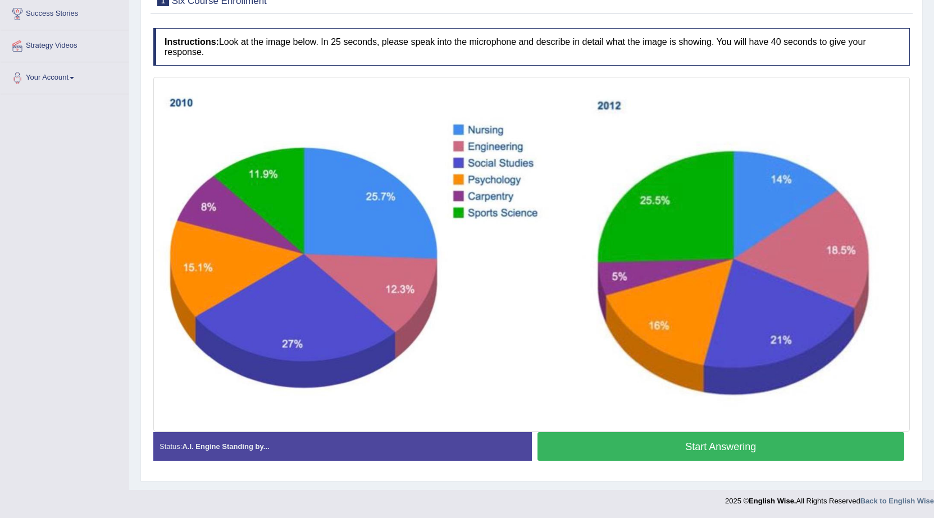
scroll to position [129, 0]
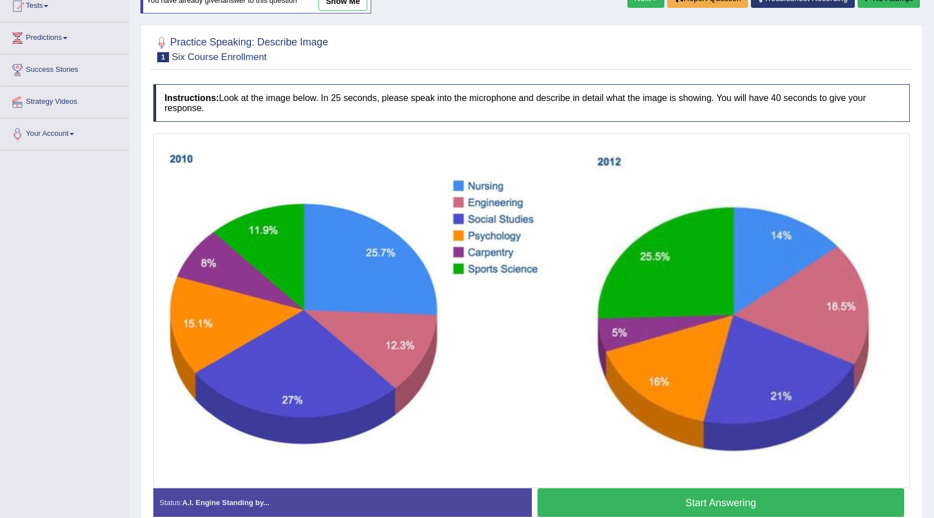
click at [593, 503] on button "Start Answering" at bounding box center [720, 502] width 367 height 29
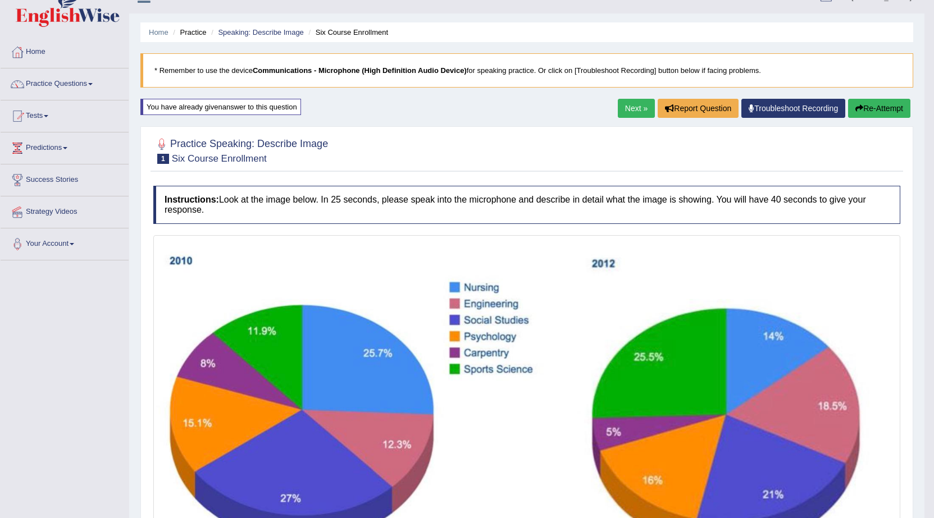
scroll to position [0, 0]
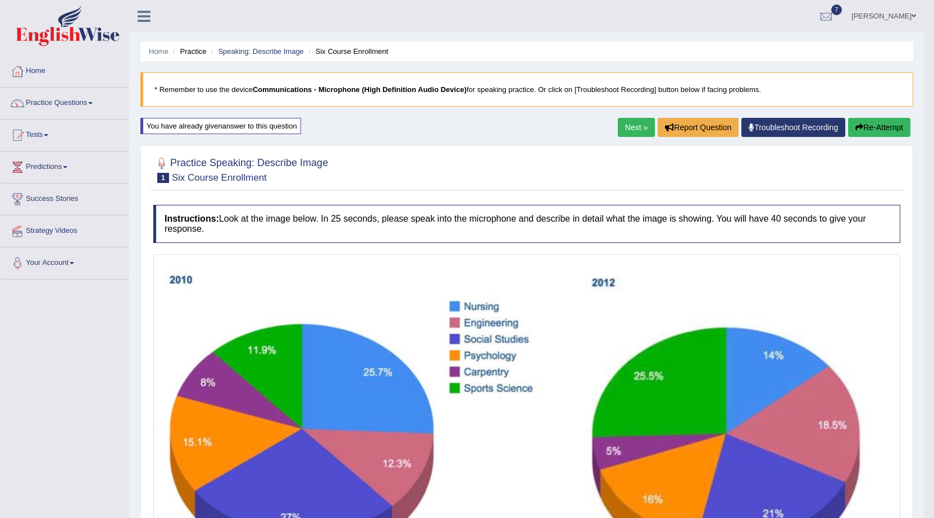
click at [629, 124] on link "Next »" at bounding box center [636, 127] width 37 height 19
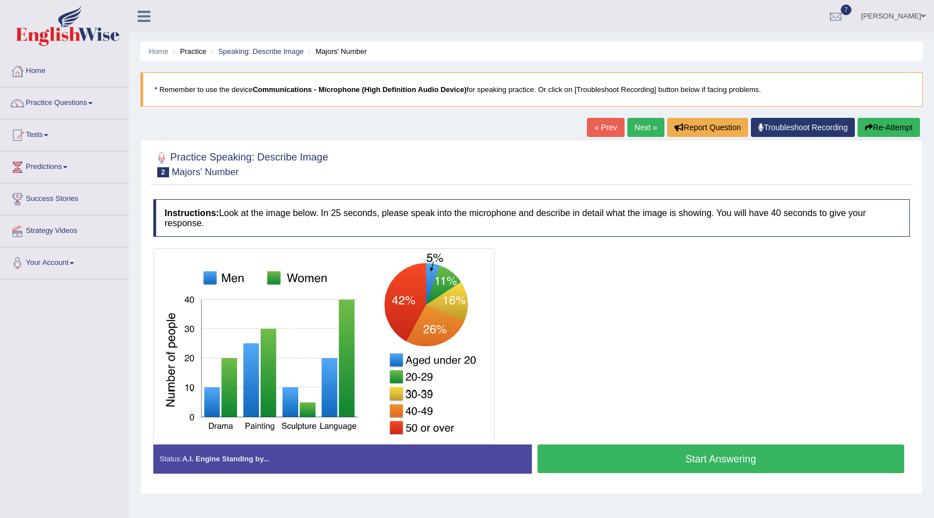
scroll to position [56, 0]
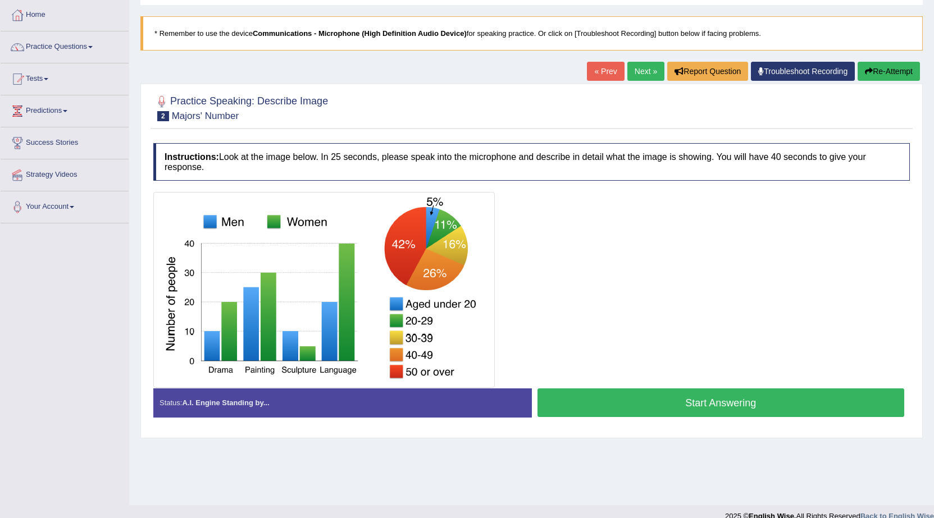
click at [614, 402] on button "Start Answering" at bounding box center [720, 402] width 367 height 29
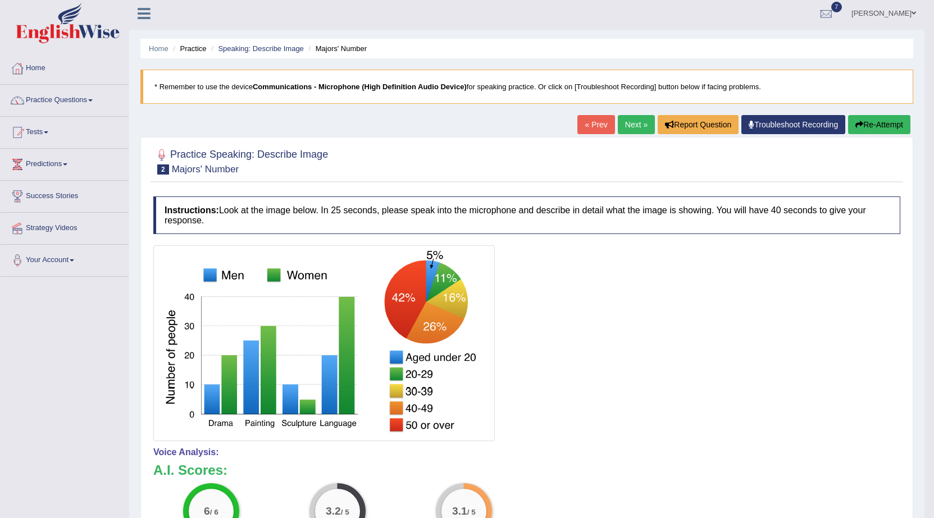
scroll to position [0, 0]
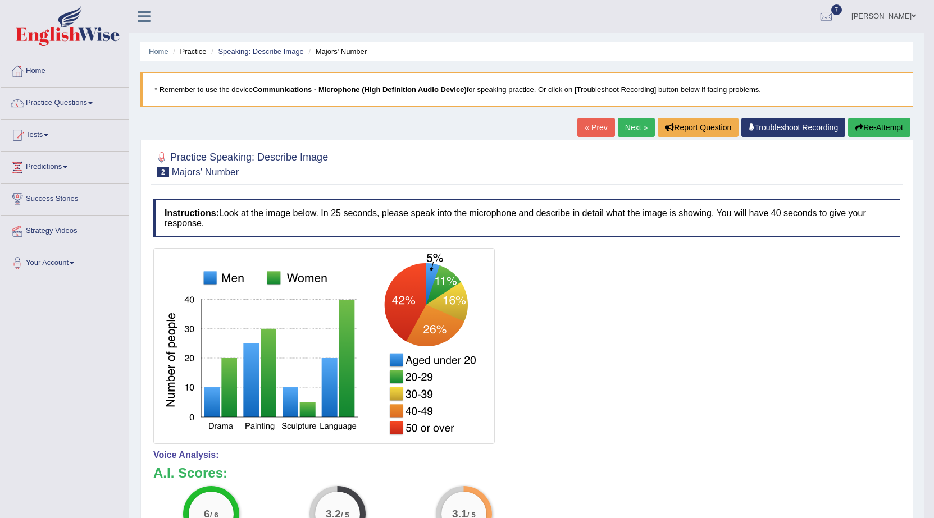
click at [629, 127] on link "Next »" at bounding box center [636, 127] width 37 height 19
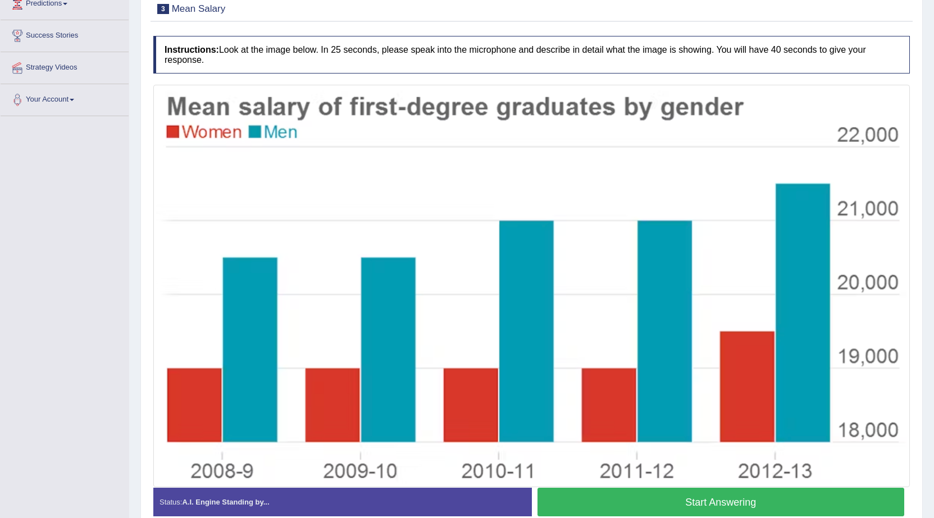
click at [627, 501] on button "Start Answering" at bounding box center [720, 502] width 367 height 29
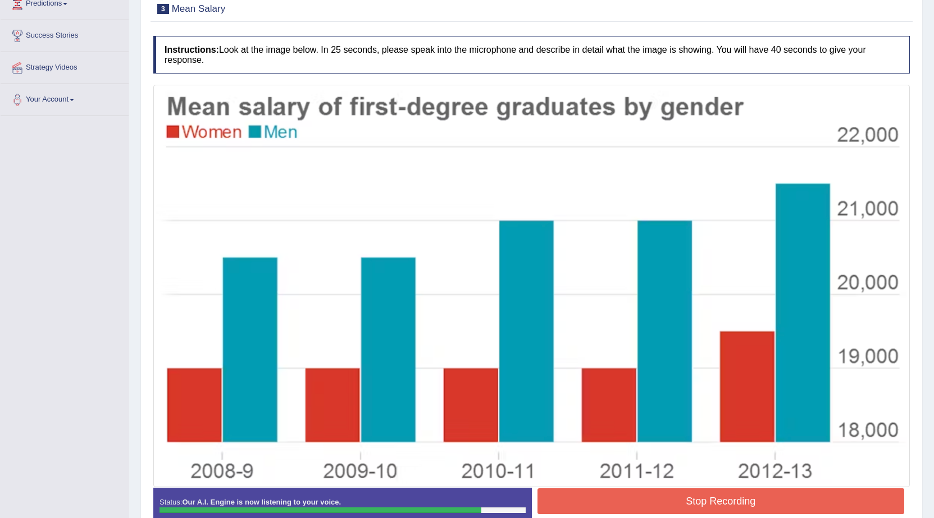
click at [642, 501] on button "Stop Recording" at bounding box center [720, 501] width 367 height 26
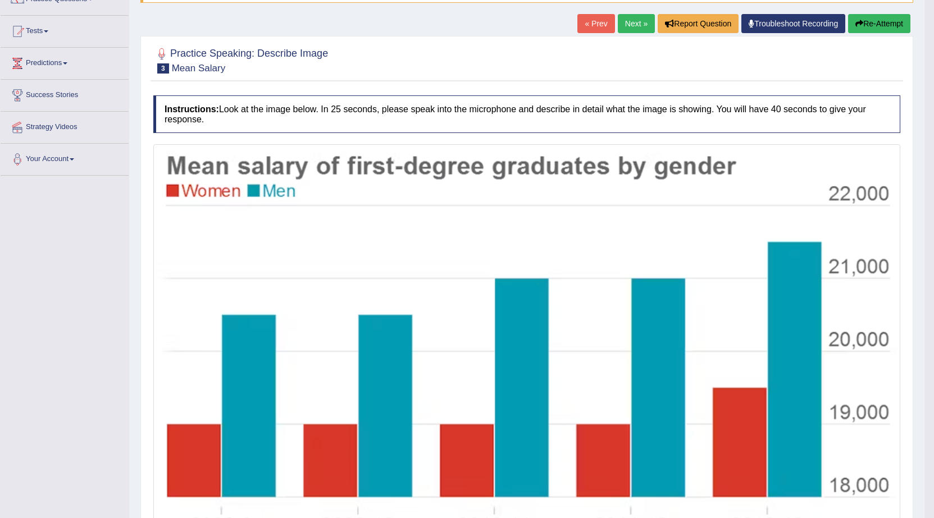
scroll to position [51, 0]
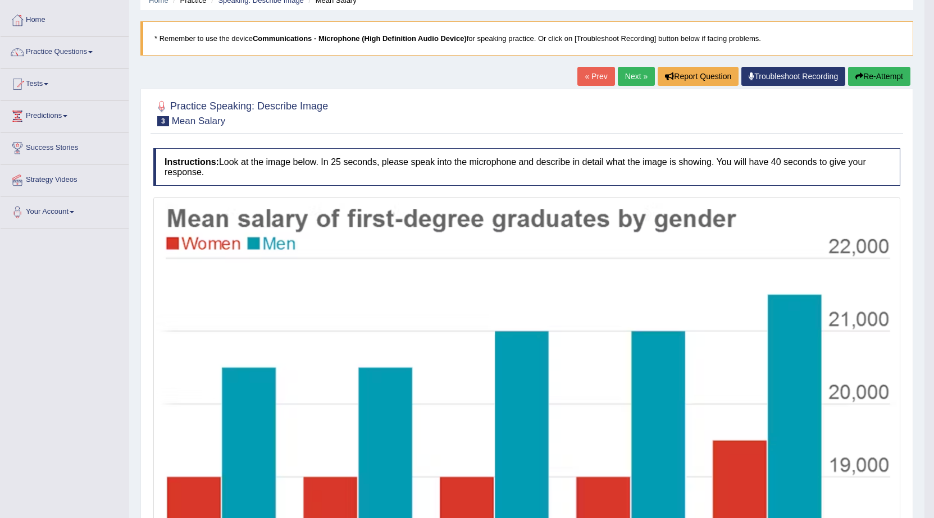
click at [639, 77] on link "Next »" at bounding box center [636, 76] width 37 height 19
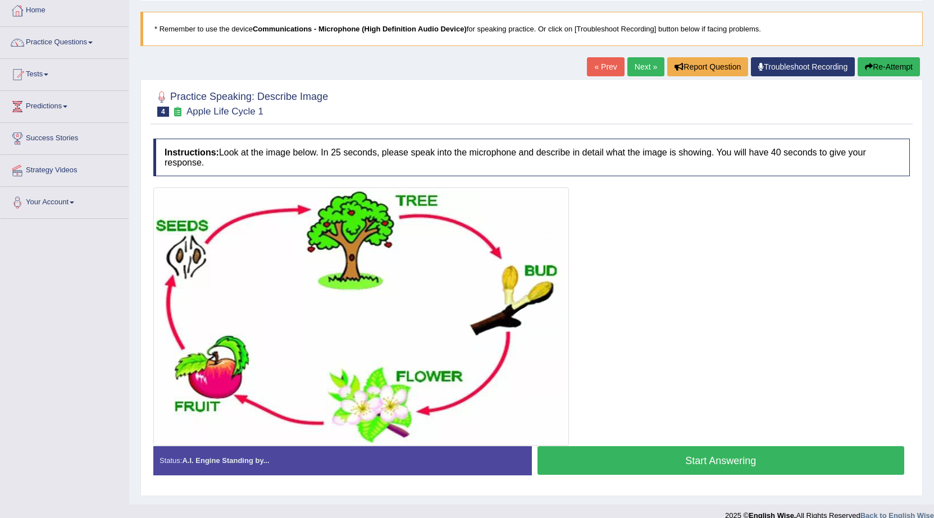
scroll to position [75, 0]
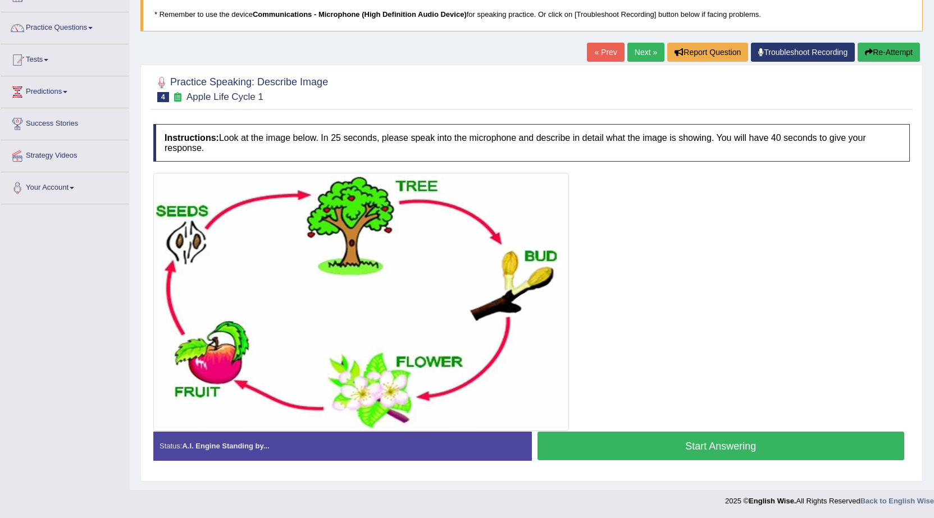
click at [623, 446] on button "Start Answering" at bounding box center [720, 446] width 367 height 29
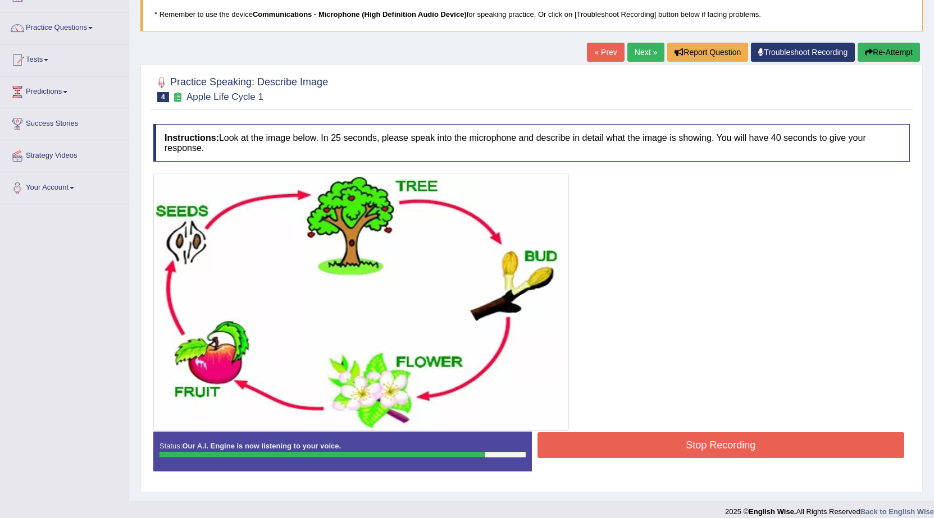
click at [660, 446] on button "Stop Recording" at bounding box center [720, 445] width 367 height 26
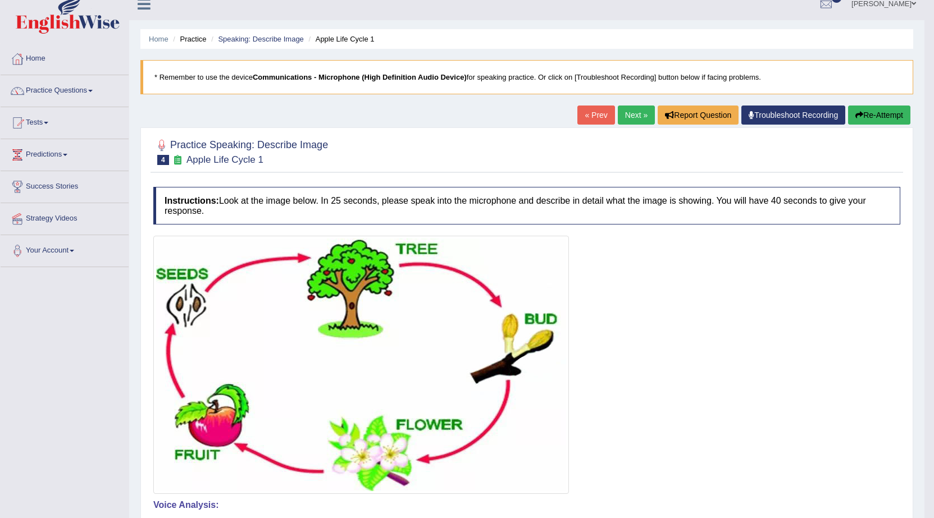
scroll to position [0, 0]
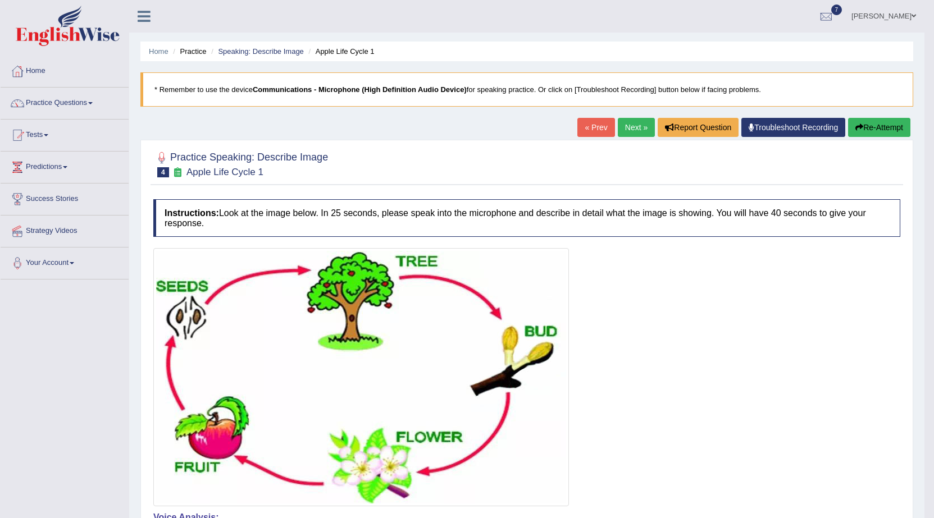
click at [872, 125] on button "Re-Attempt" at bounding box center [879, 127] width 62 height 19
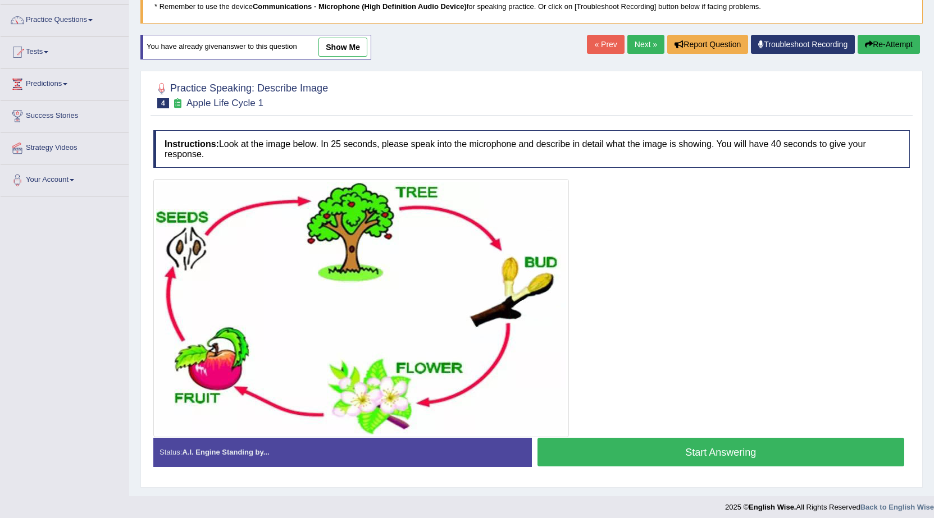
scroll to position [89, 0]
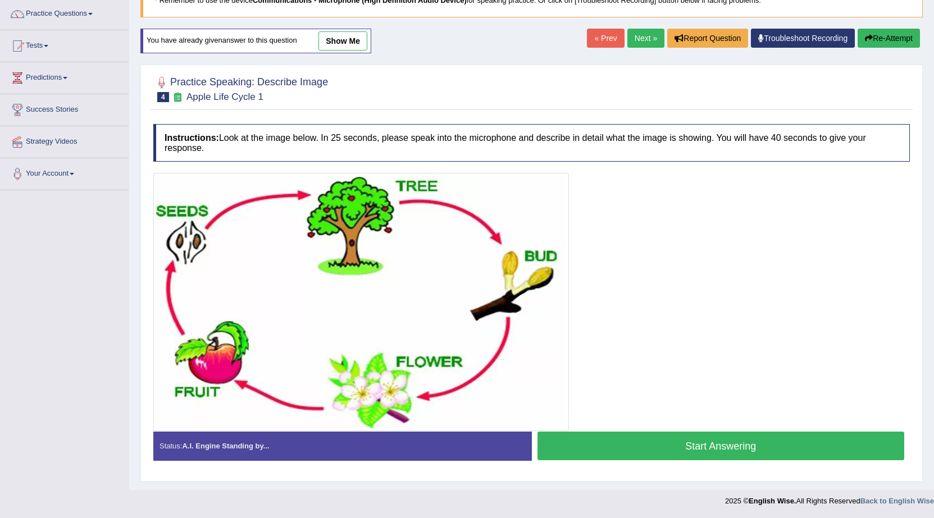
click at [640, 443] on button "Start Answering" at bounding box center [720, 446] width 367 height 29
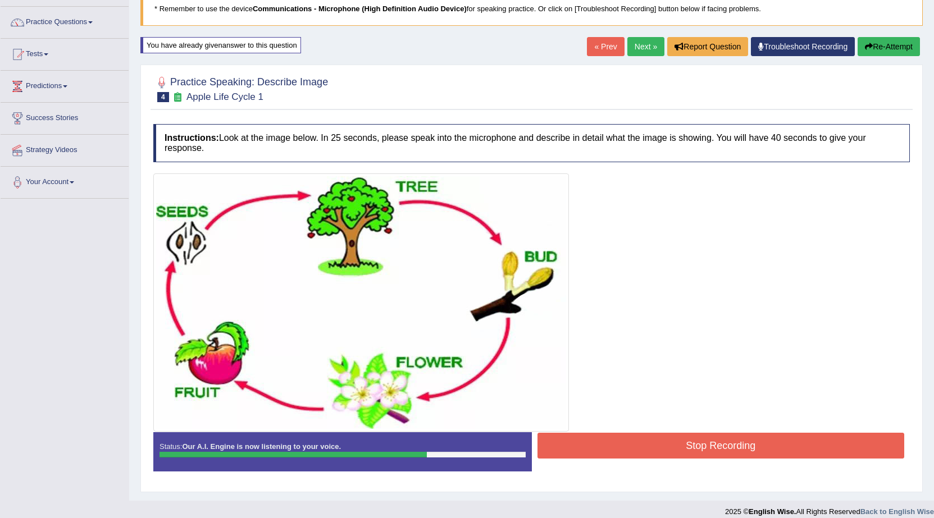
click at [643, 446] on button "Stop Recording" at bounding box center [720, 446] width 367 height 26
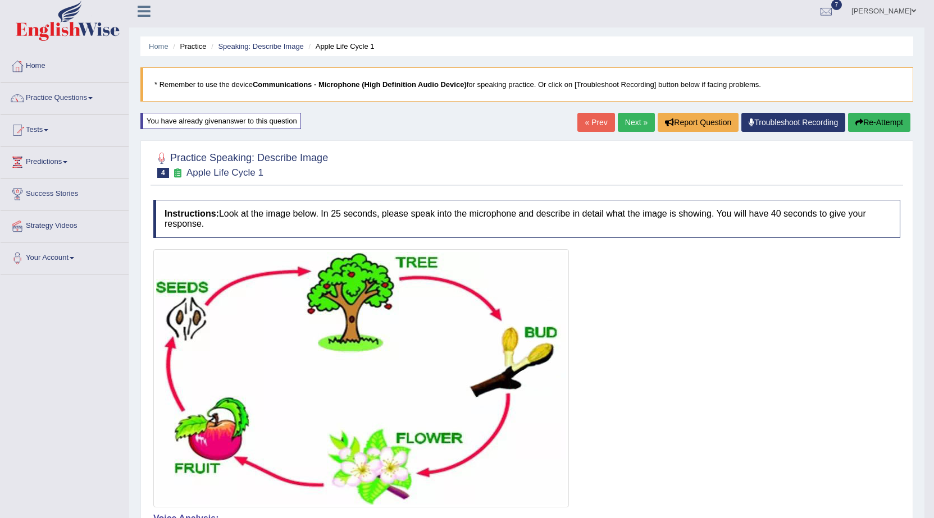
scroll to position [0, 0]
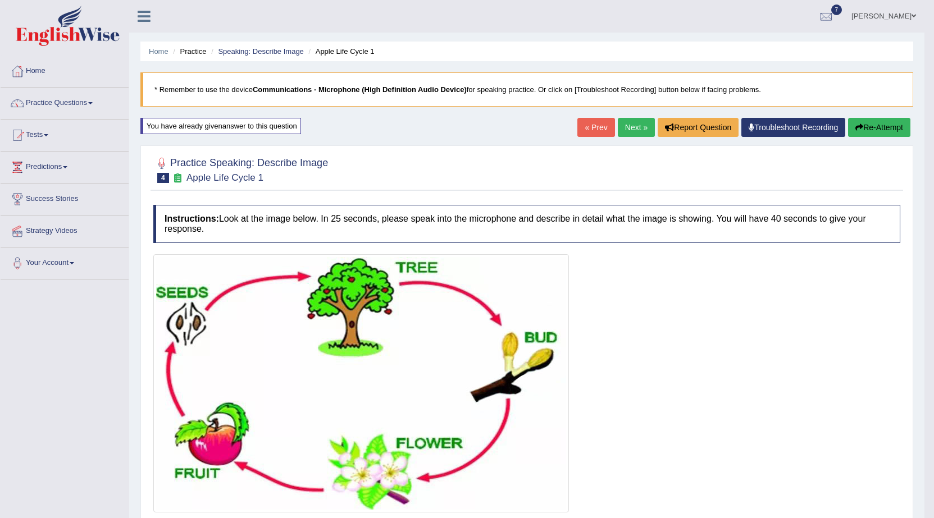
click at [885, 126] on button "Re-Attempt" at bounding box center [879, 127] width 62 height 19
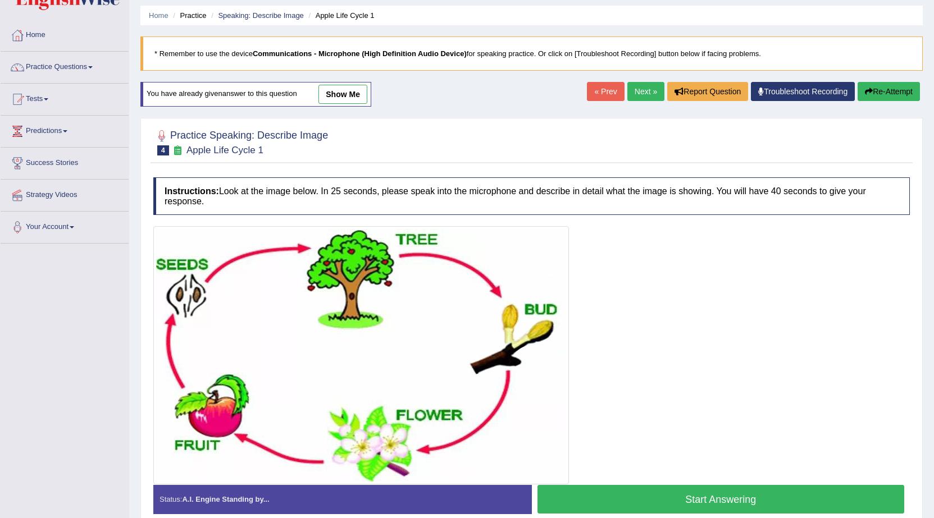
scroll to position [56, 0]
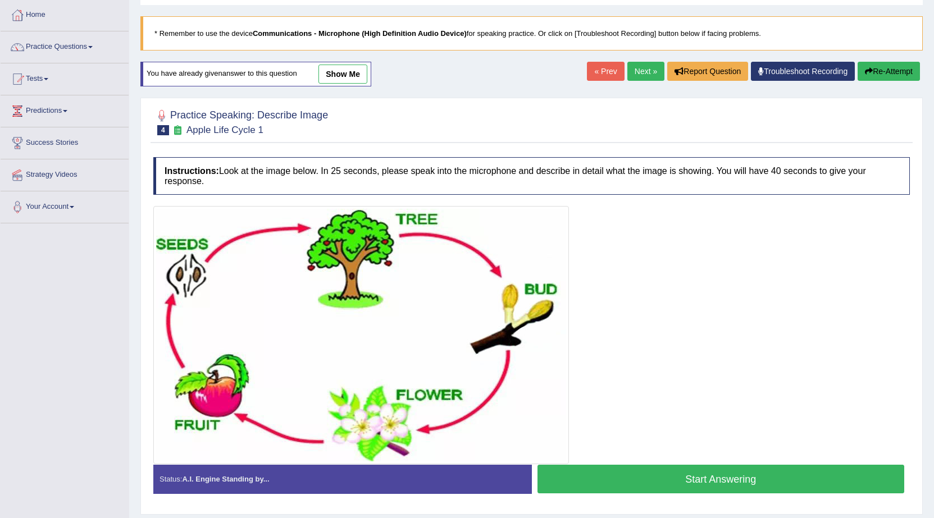
click at [655, 472] on button "Start Answering" at bounding box center [720, 479] width 367 height 29
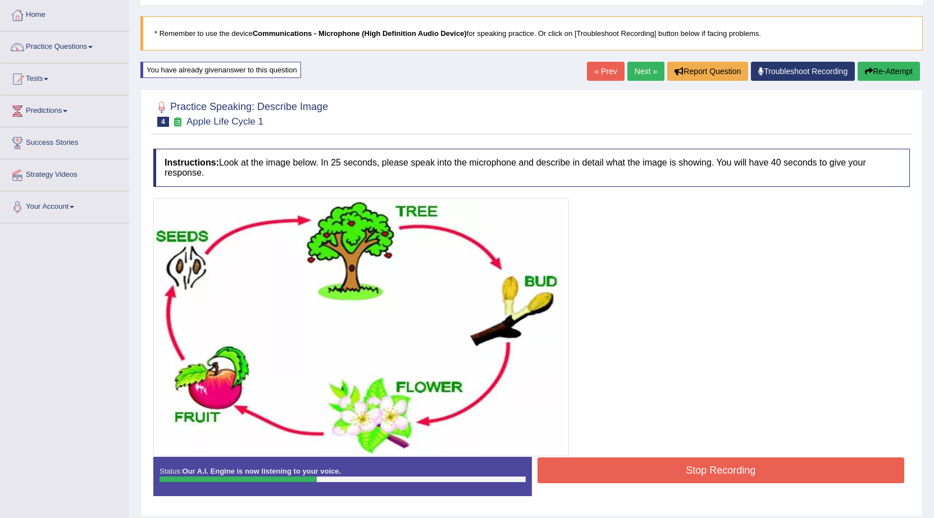
click at [659, 472] on button "Stop Recording" at bounding box center [720, 471] width 367 height 26
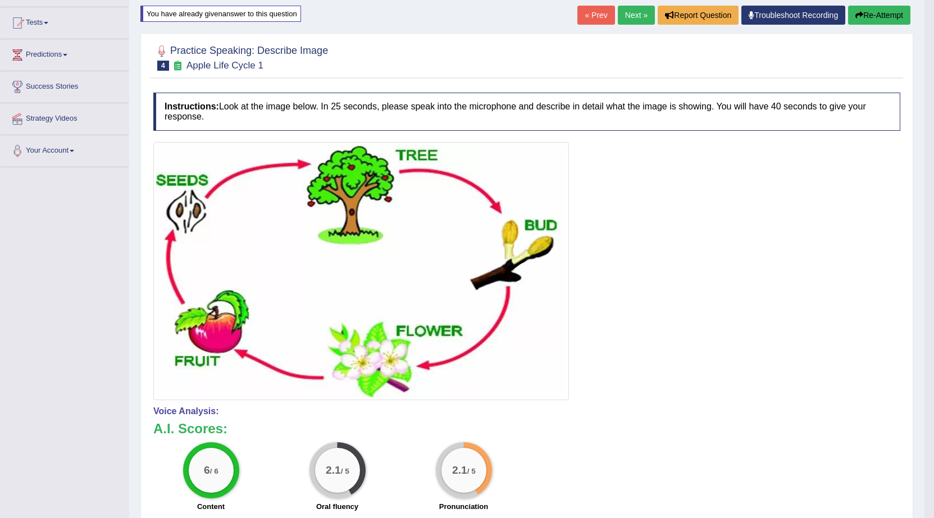
scroll to position [0, 0]
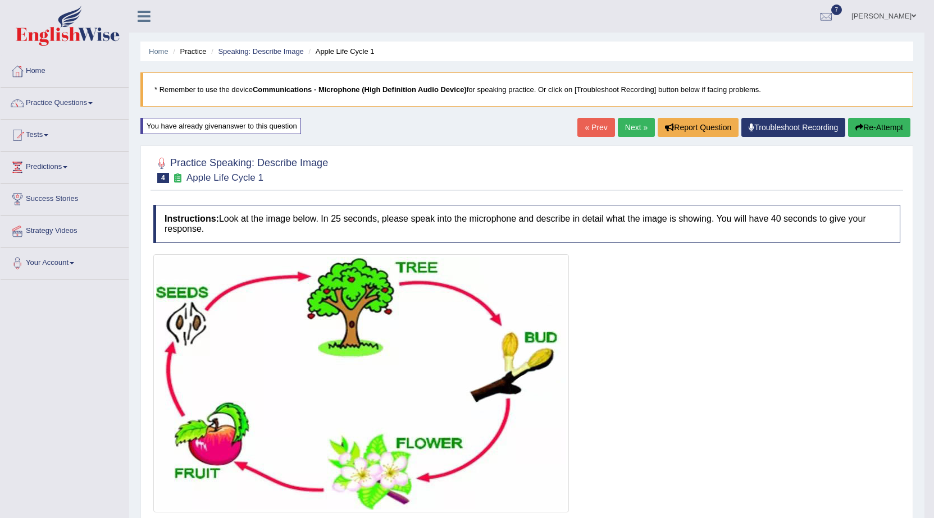
click at [634, 122] on link "Next »" at bounding box center [636, 127] width 37 height 19
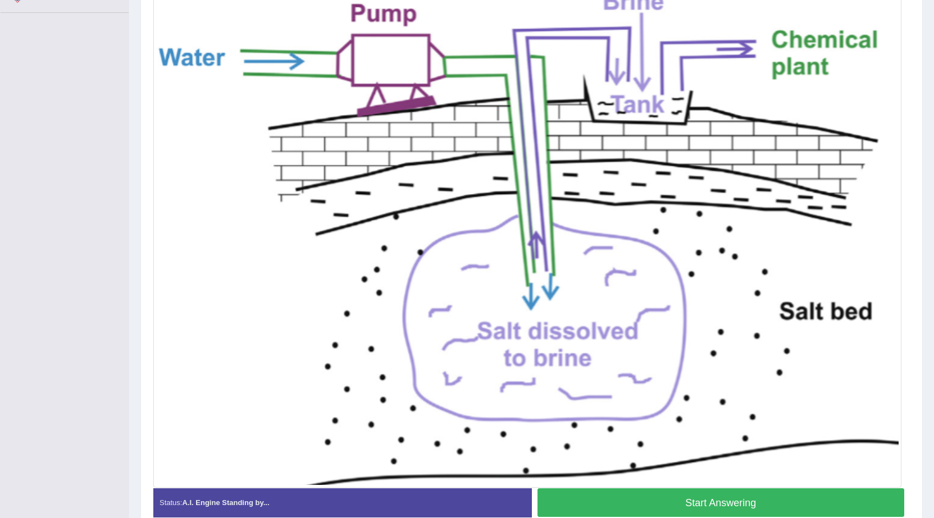
scroll to position [267, 0]
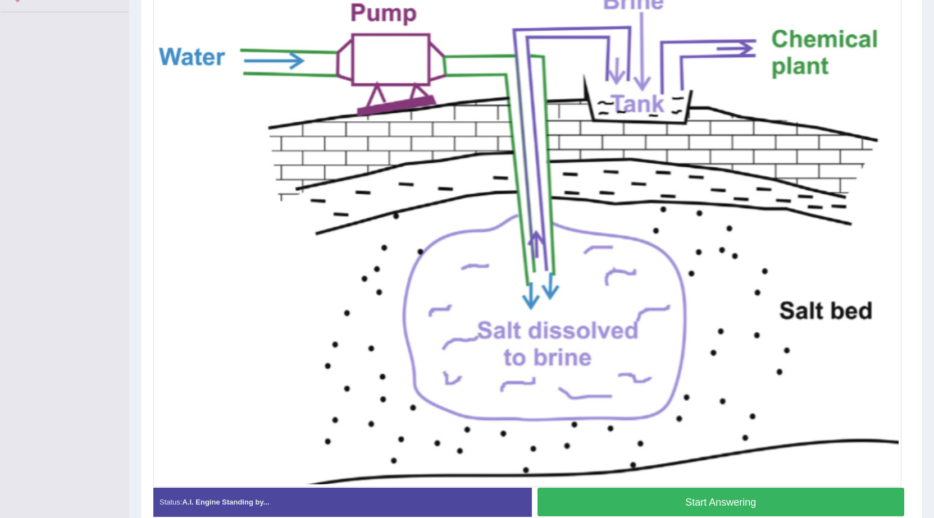
click at [720, 499] on button "Start Answering" at bounding box center [720, 502] width 367 height 29
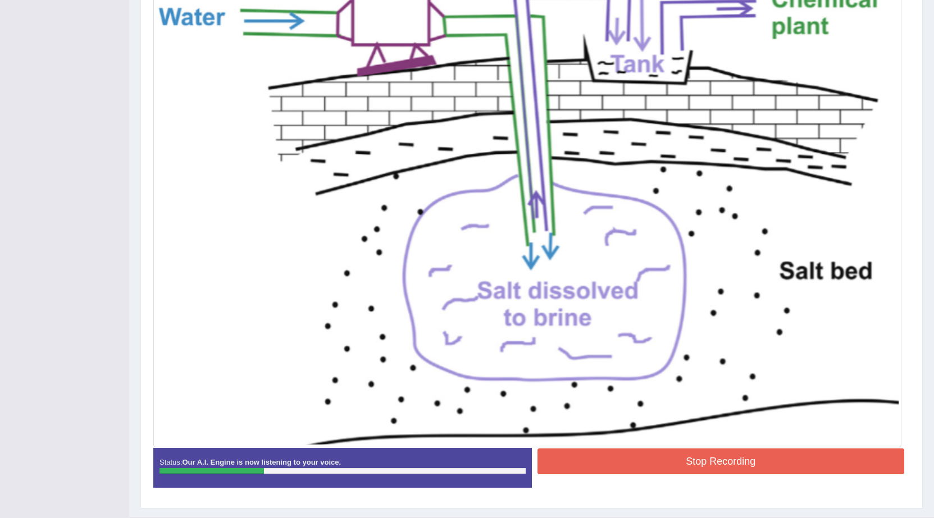
scroll to position [323, 0]
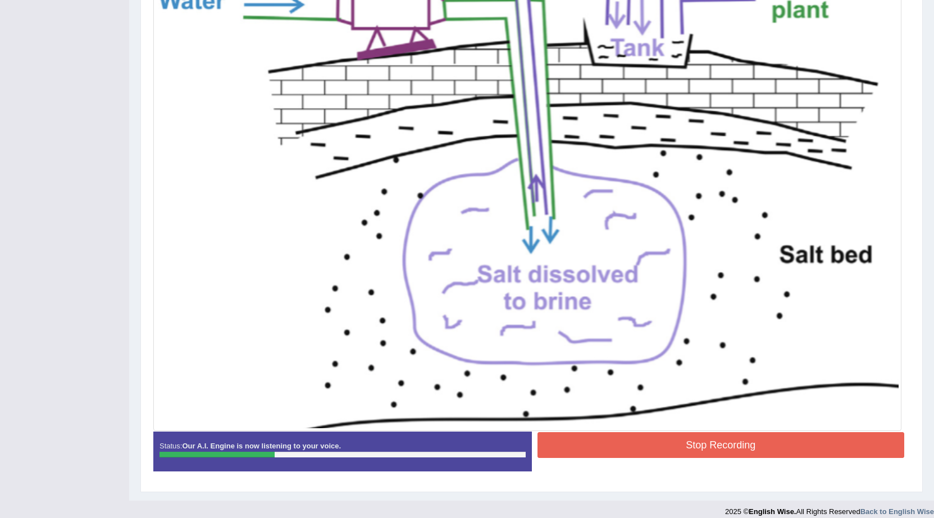
click at [682, 452] on button "Stop Recording" at bounding box center [720, 445] width 367 height 26
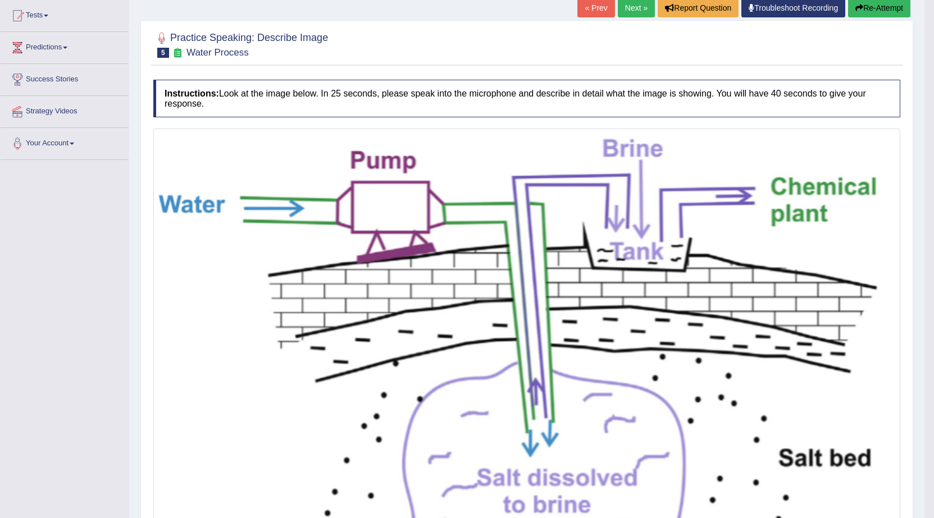
scroll to position [99, 0]
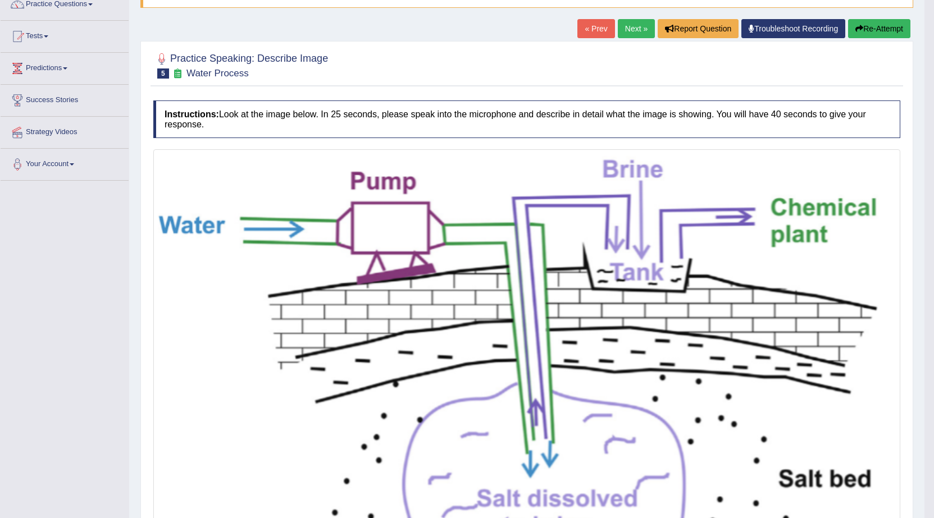
click at [849, 25] on button "Re-Attempt" at bounding box center [879, 28] width 62 height 19
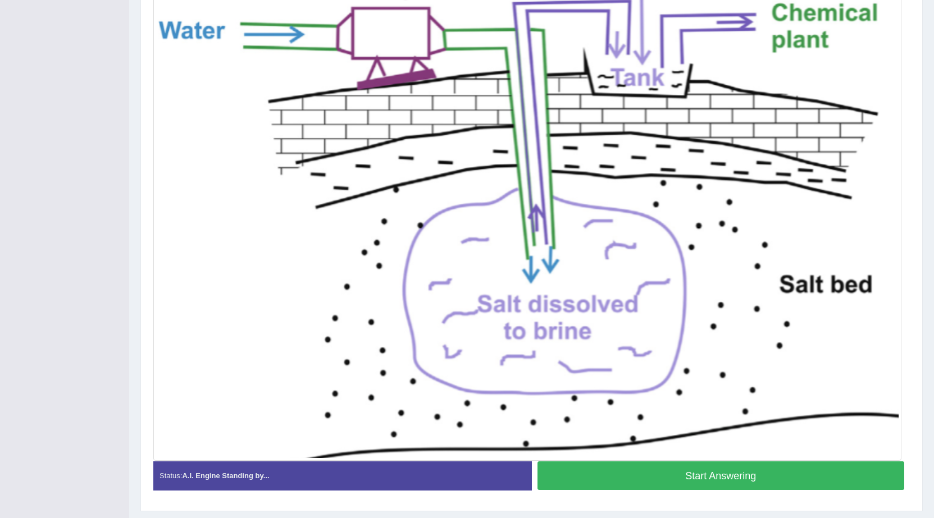
scroll to position [337, 0]
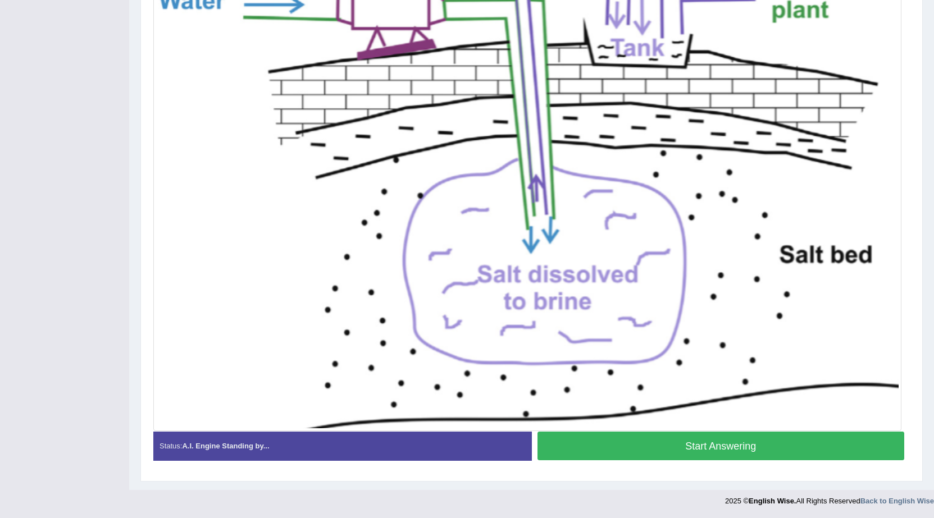
click at [712, 449] on button "Start Answering" at bounding box center [720, 446] width 367 height 29
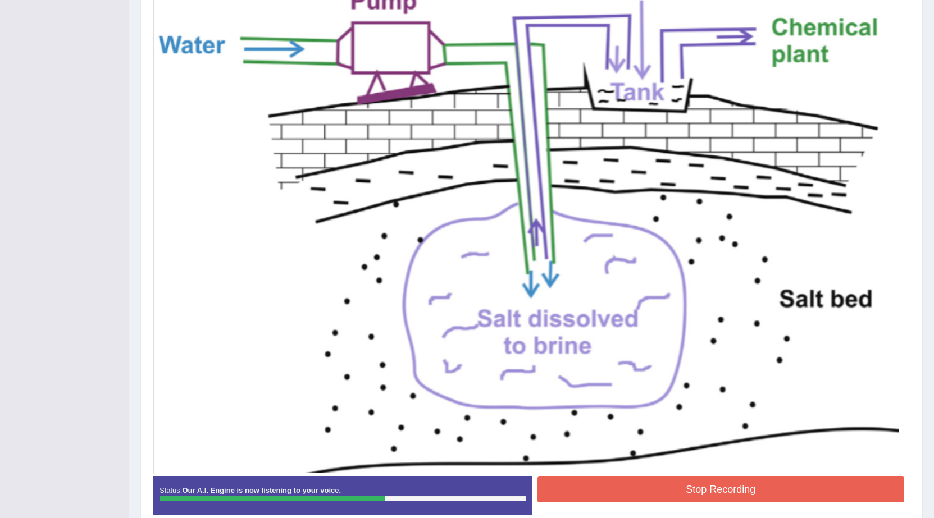
scroll to position [329, 0]
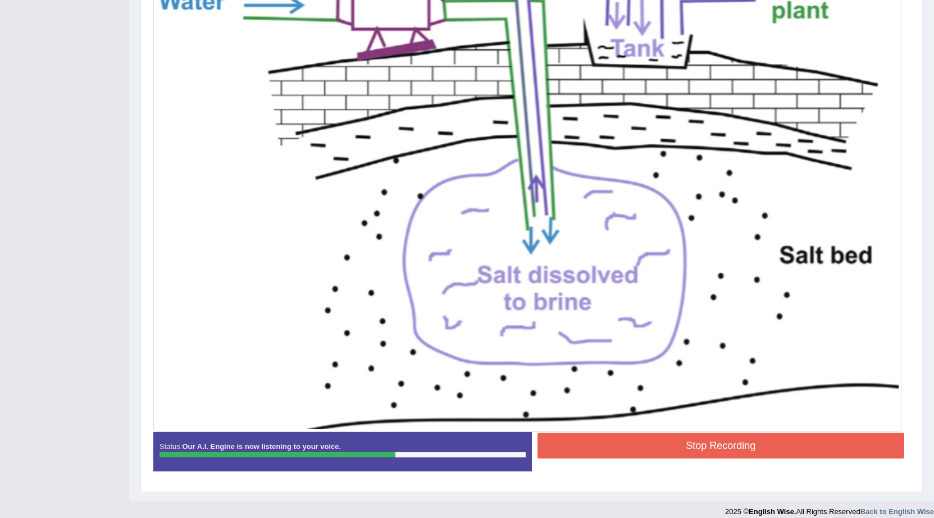
click at [733, 442] on button "Stop Recording" at bounding box center [720, 446] width 367 height 26
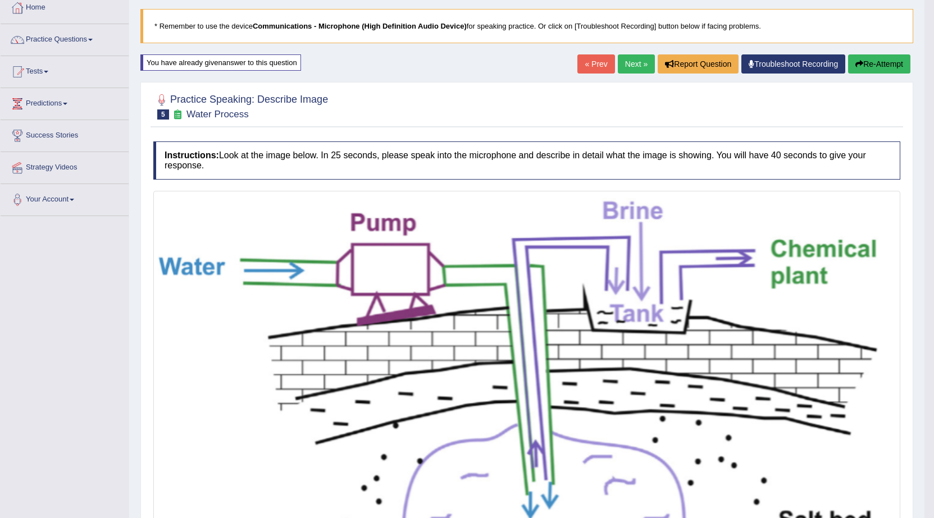
scroll to position [0, 0]
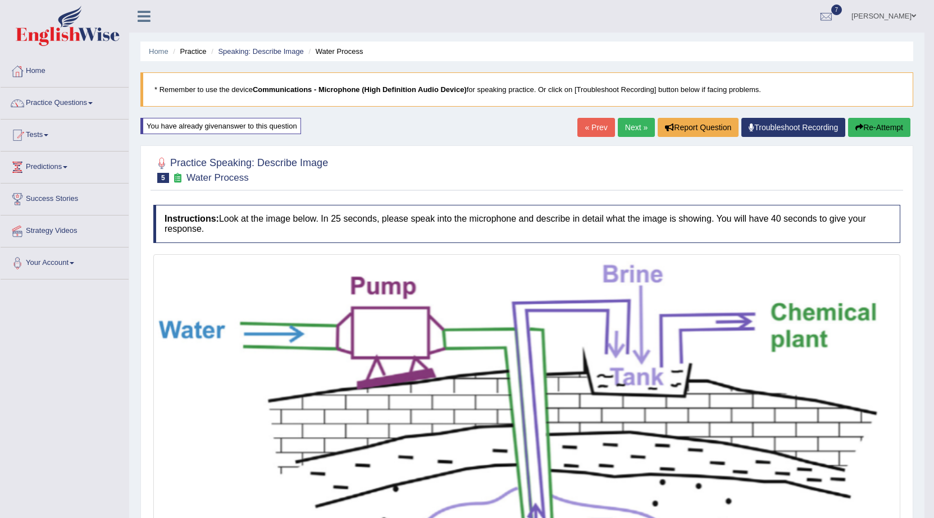
click at [637, 127] on link "Next »" at bounding box center [636, 127] width 37 height 19
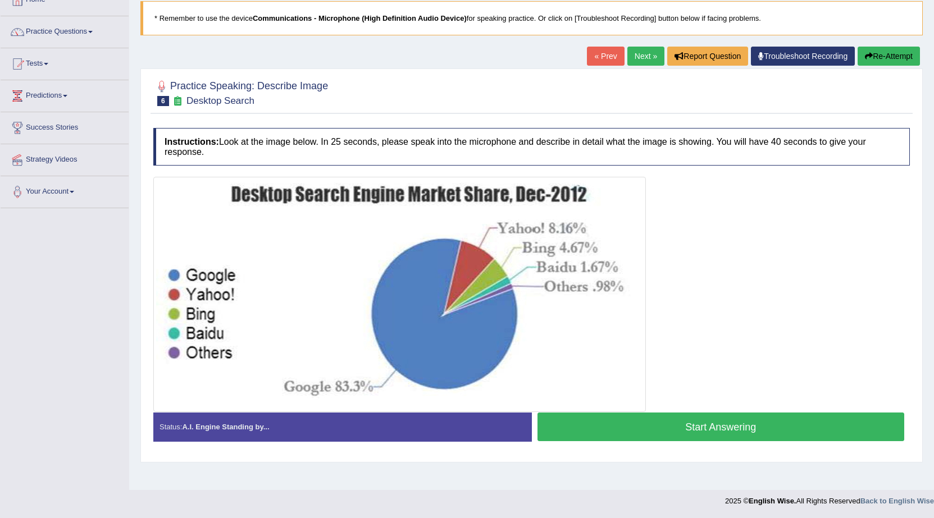
click at [708, 427] on button "Start Answering" at bounding box center [720, 427] width 367 height 29
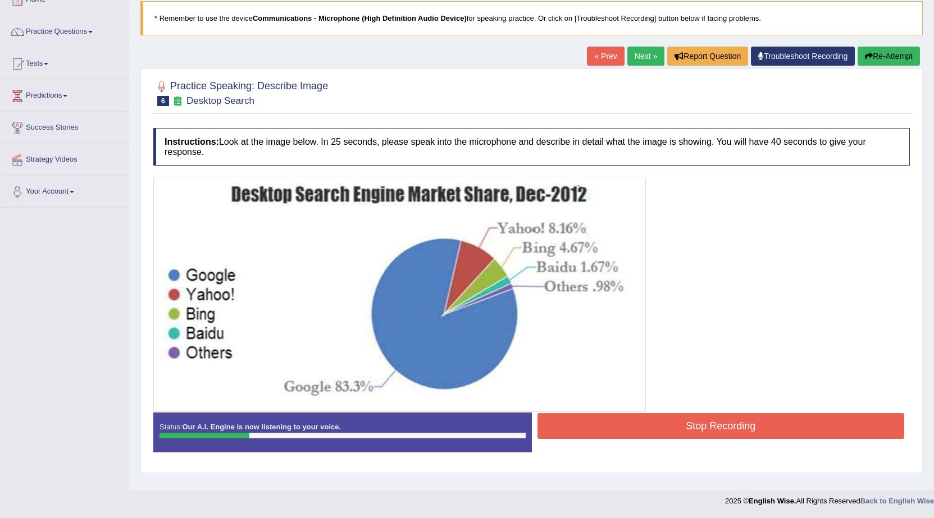
click at [898, 50] on button "Re-Attempt" at bounding box center [888, 56] width 62 height 19
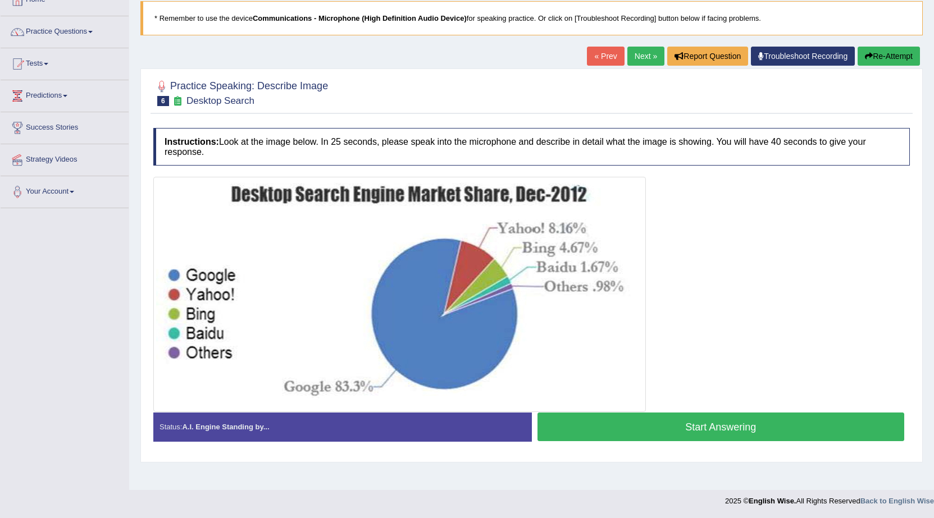
click at [628, 420] on button "Start Answering" at bounding box center [720, 427] width 367 height 29
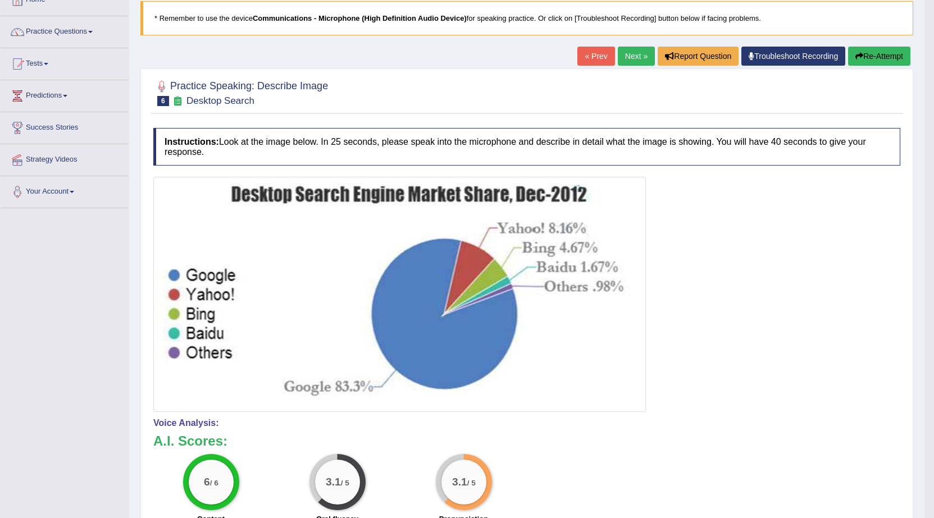
scroll to position [15, 0]
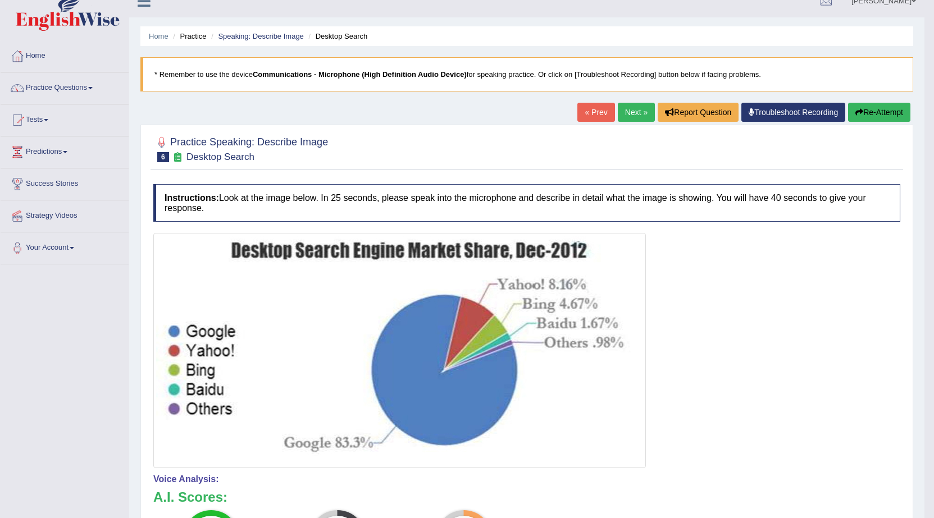
click at [865, 108] on button "Re-Attempt" at bounding box center [879, 112] width 62 height 19
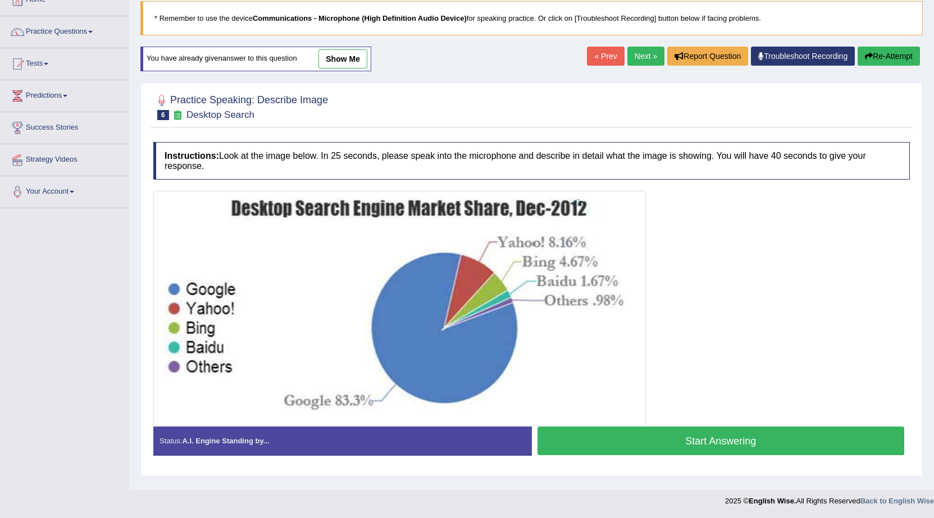
click at [596, 431] on button "Start Answering" at bounding box center [720, 441] width 367 height 29
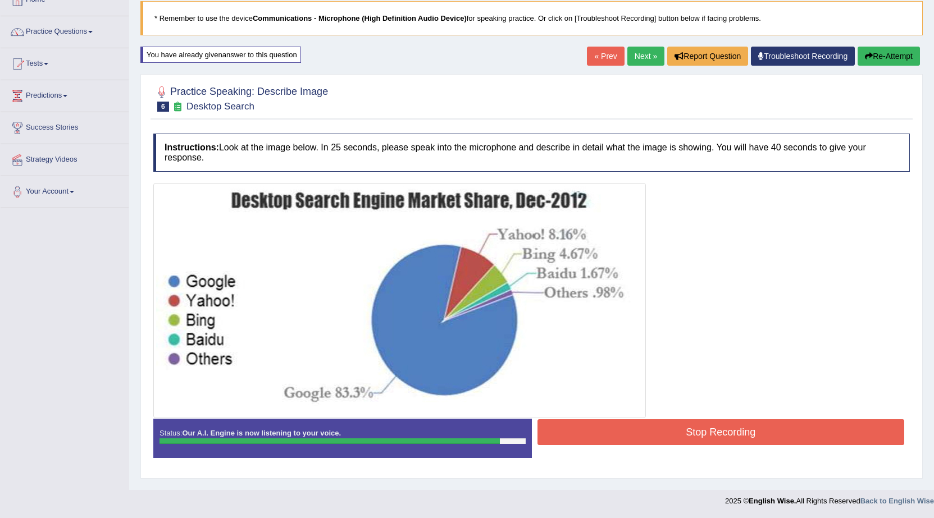
click at [628, 438] on button "Stop Recording" at bounding box center [720, 432] width 367 height 26
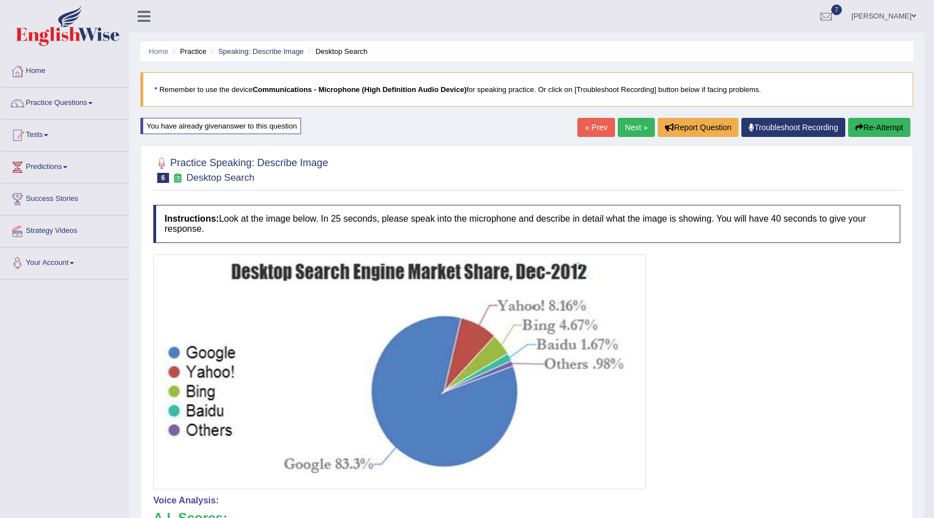
click at [622, 123] on link "Next »" at bounding box center [636, 127] width 37 height 19
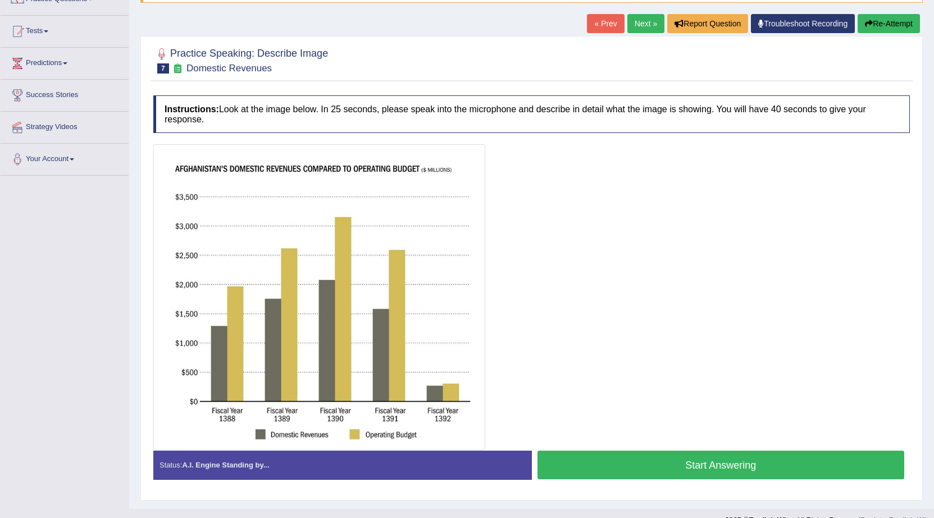
scroll to position [112, 0]
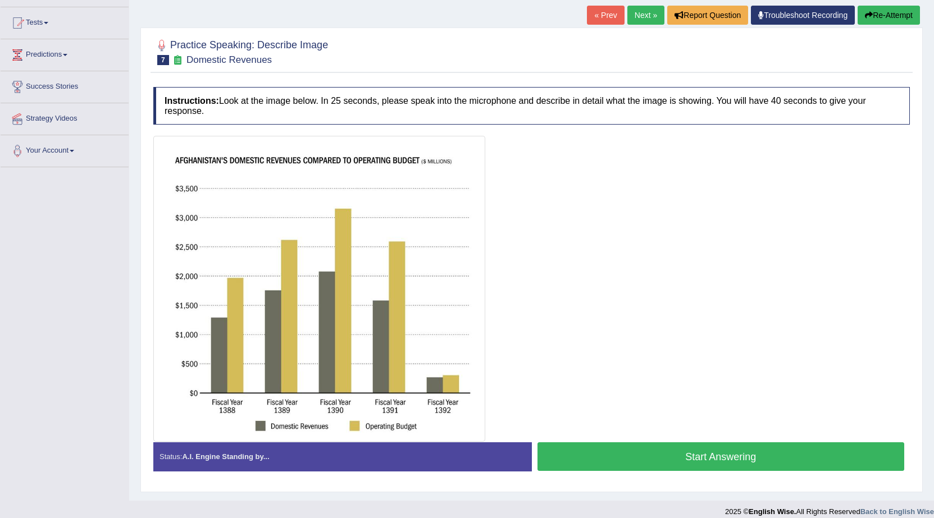
click at [707, 452] on button "Start Answering" at bounding box center [720, 456] width 367 height 29
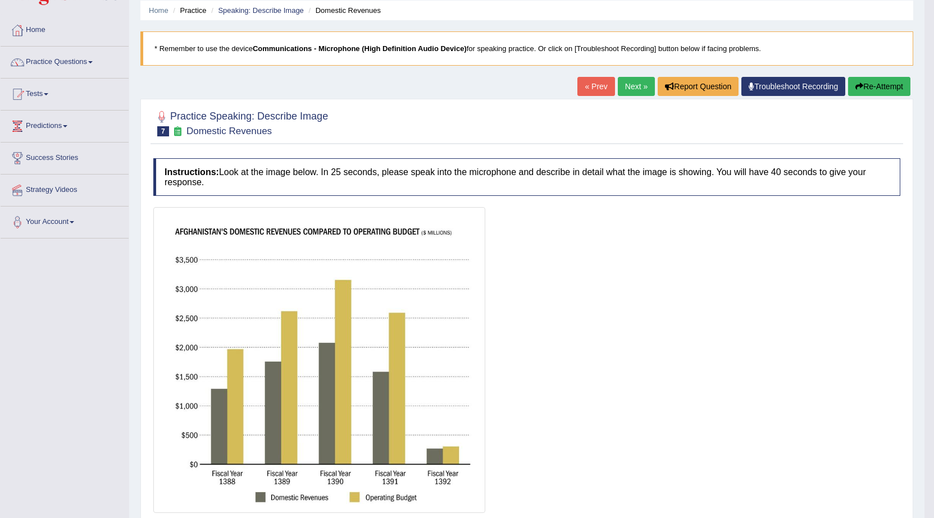
scroll to position [24, 0]
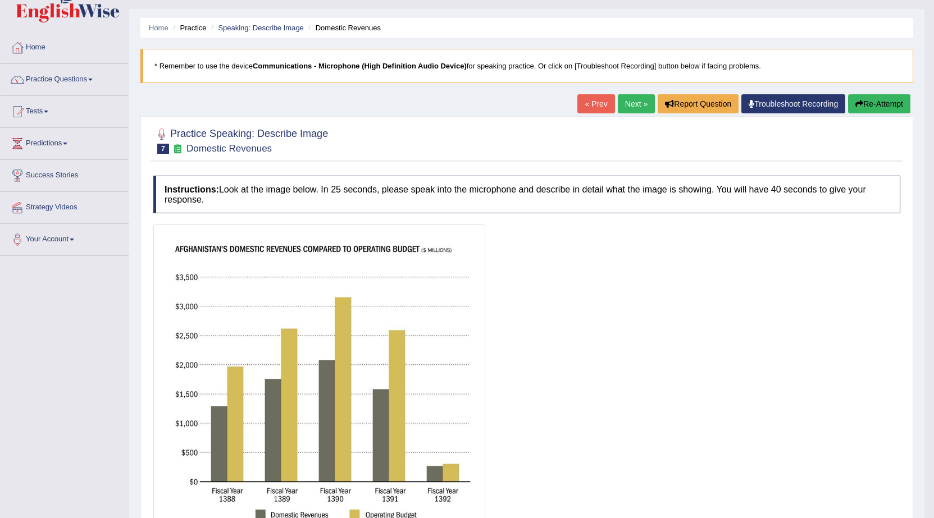
click at [851, 97] on button "Re-Attempt" at bounding box center [879, 103] width 62 height 19
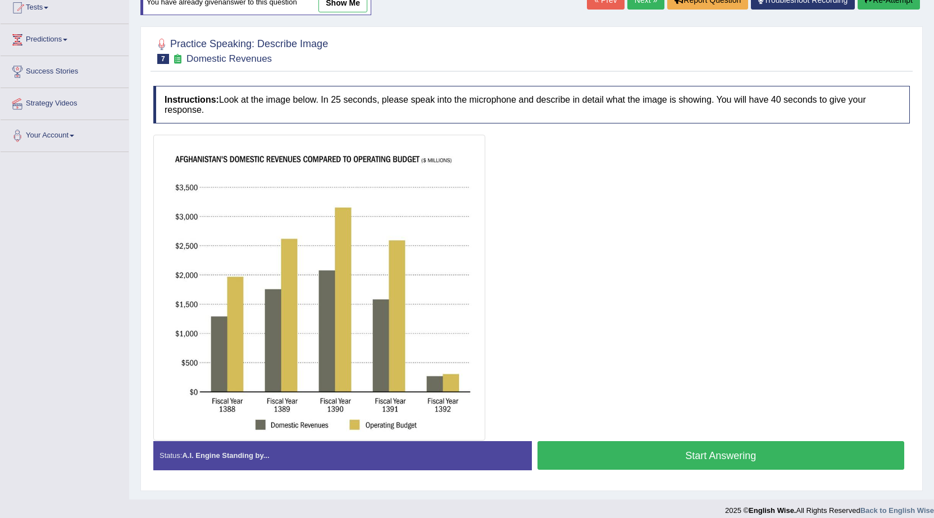
scroll to position [136, 0]
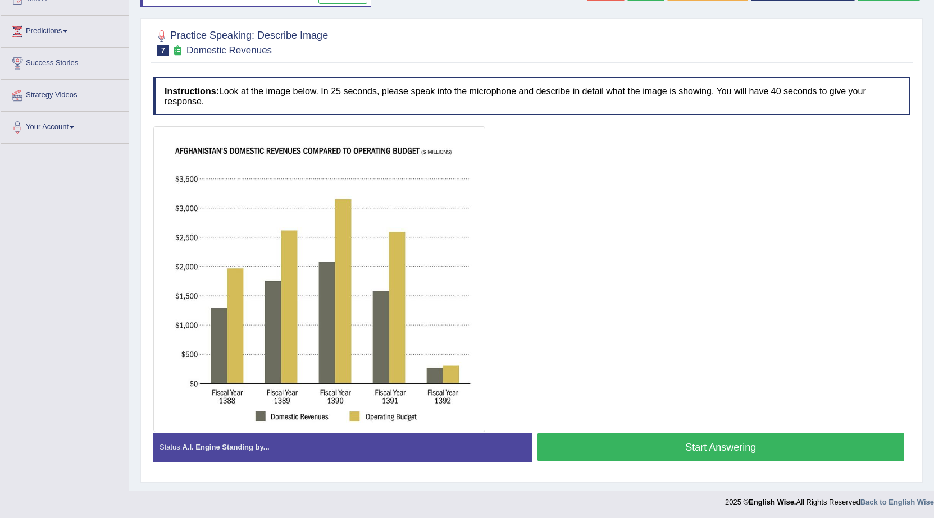
click at [682, 446] on button "Start Answering" at bounding box center [720, 447] width 367 height 29
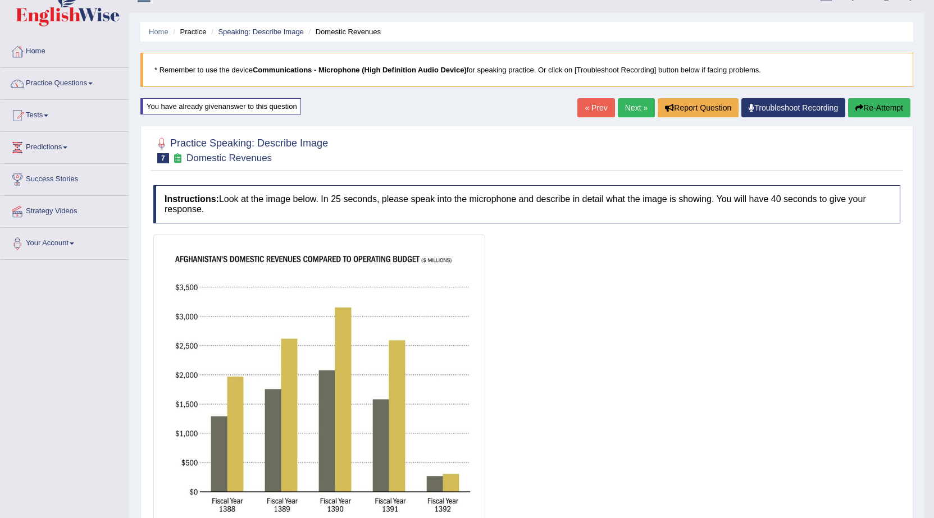
scroll to position [16, 0]
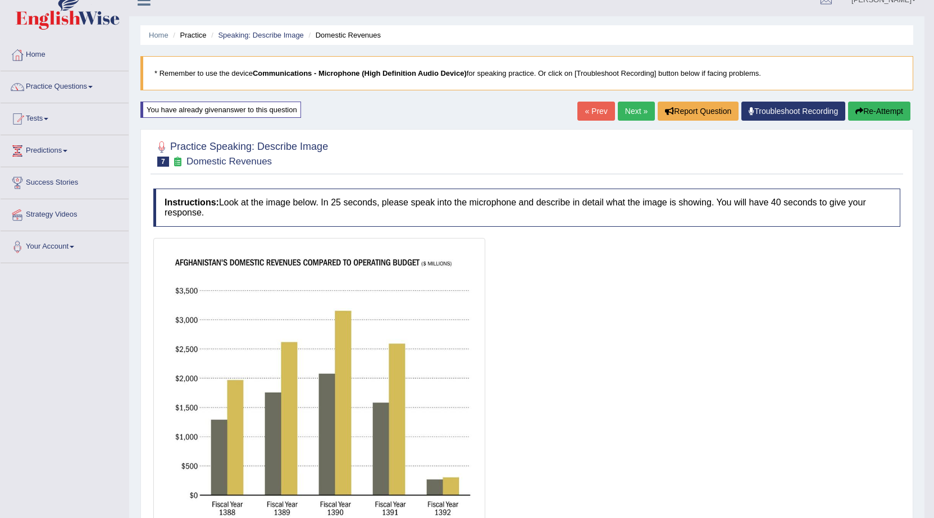
click at [876, 110] on button "Re-Attempt" at bounding box center [879, 111] width 62 height 19
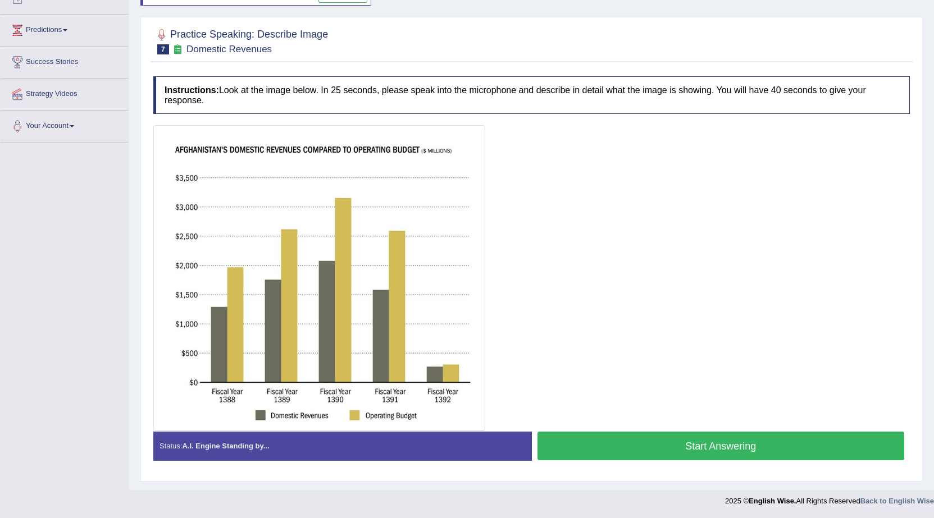
click at [716, 442] on button "Start Answering" at bounding box center [720, 446] width 367 height 29
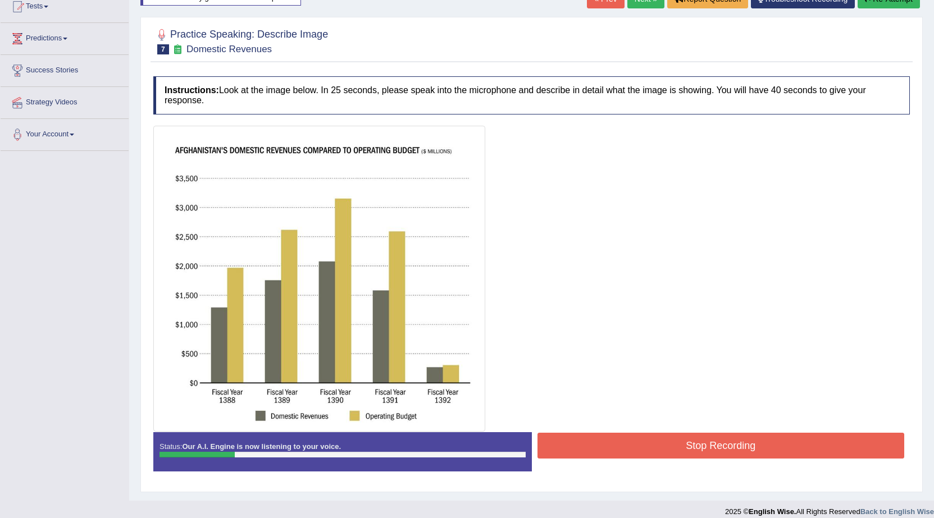
click at [711, 442] on button "Stop Recording" at bounding box center [720, 446] width 367 height 26
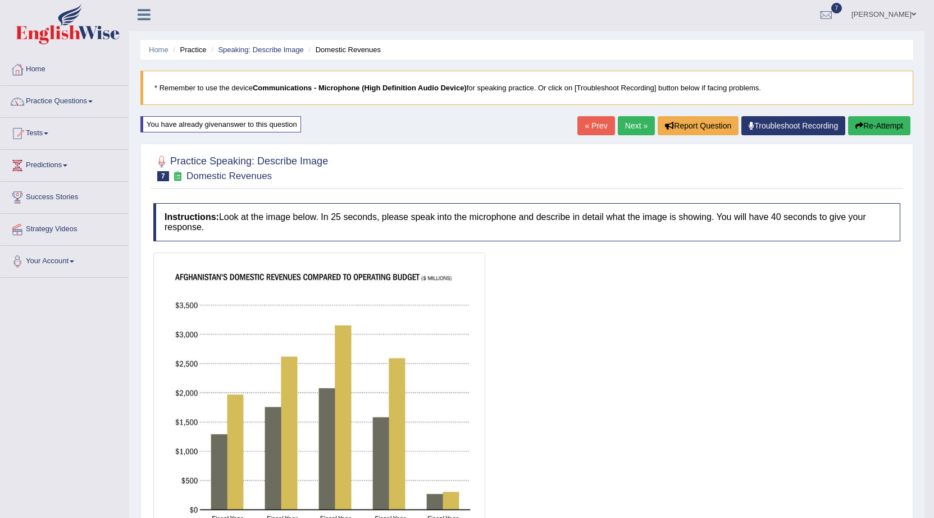
scroll to position [0, 0]
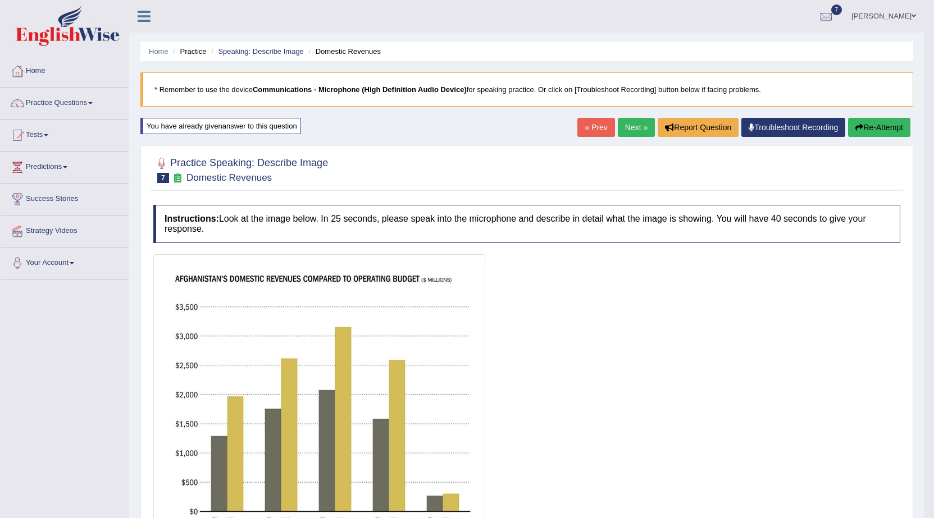
click at [887, 124] on button "Re-Attempt" at bounding box center [879, 127] width 62 height 19
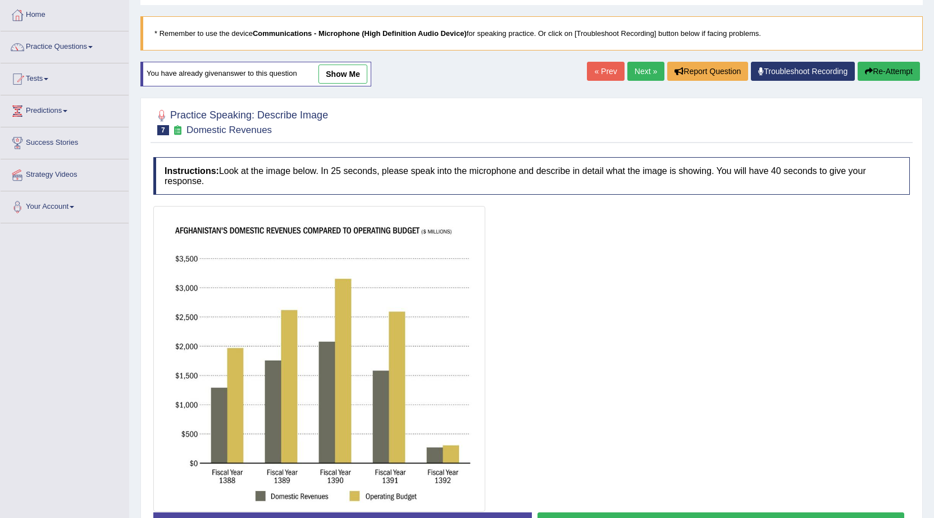
scroll to position [112, 0]
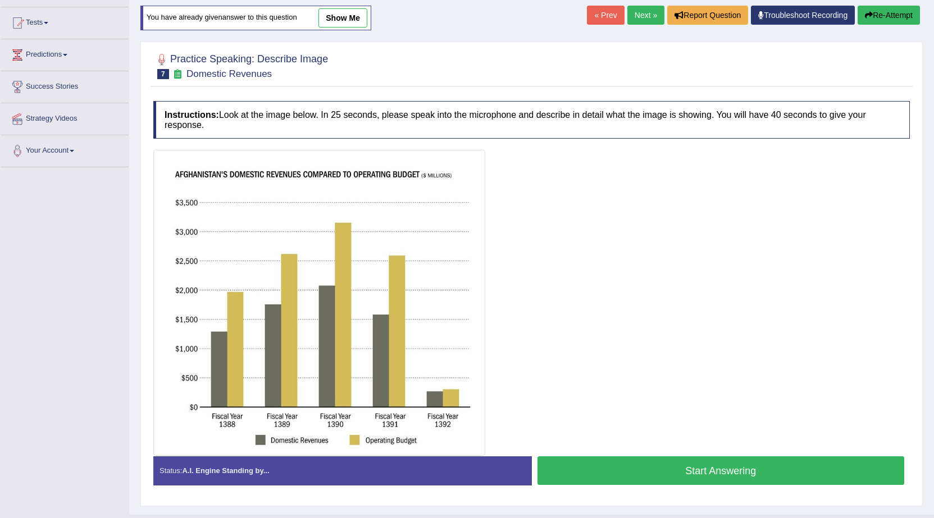
click at [640, 464] on button "Start Answering" at bounding box center [720, 470] width 367 height 29
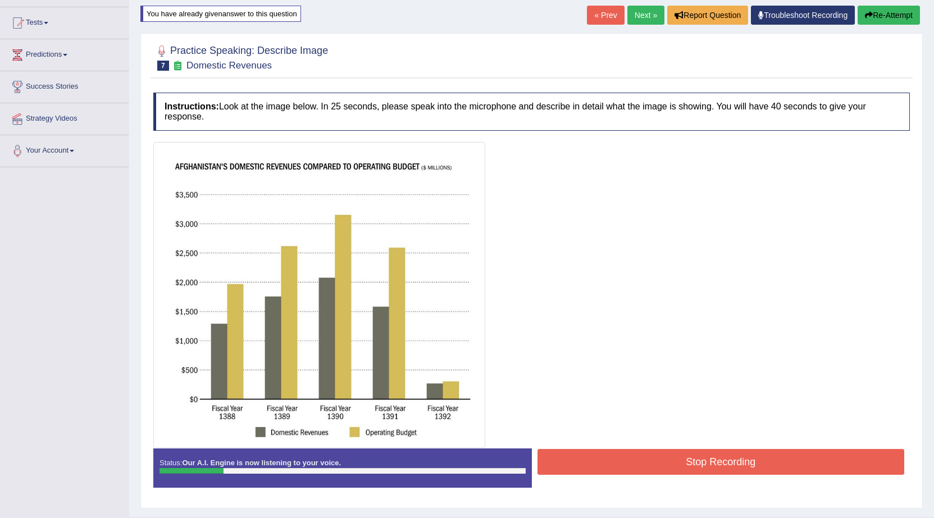
click at [768, 458] on button "Stop Recording" at bounding box center [720, 462] width 367 height 26
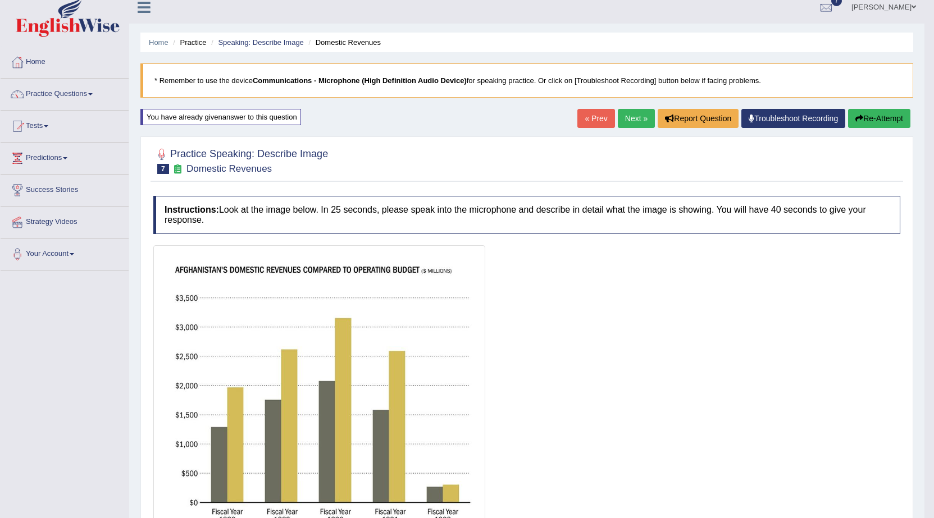
scroll to position [0, 0]
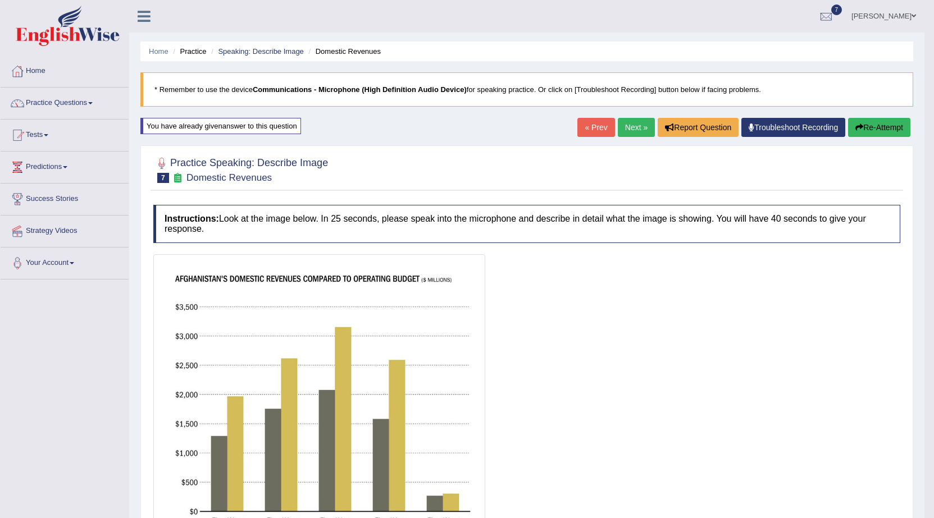
click at [871, 129] on button "Re-Attempt" at bounding box center [879, 127] width 62 height 19
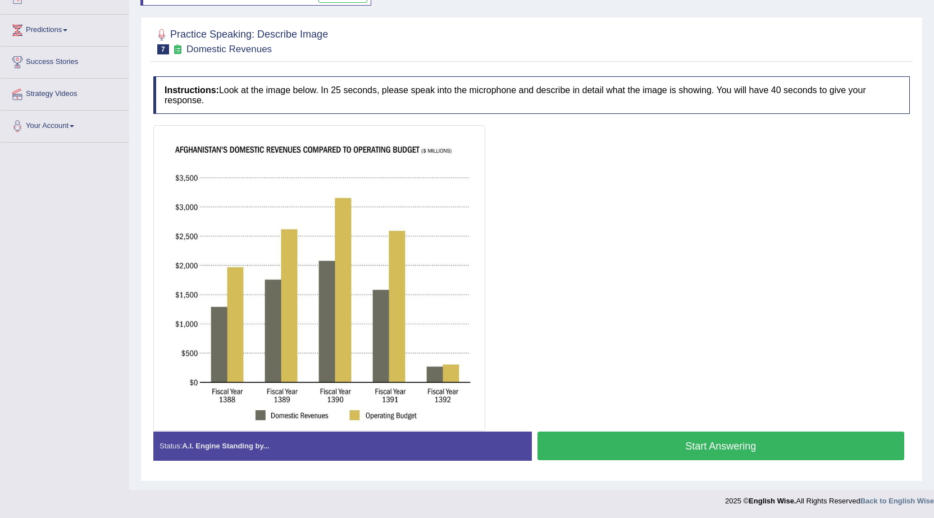
click at [693, 441] on button "Start Answering" at bounding box center [720, 446] width 367 height 29
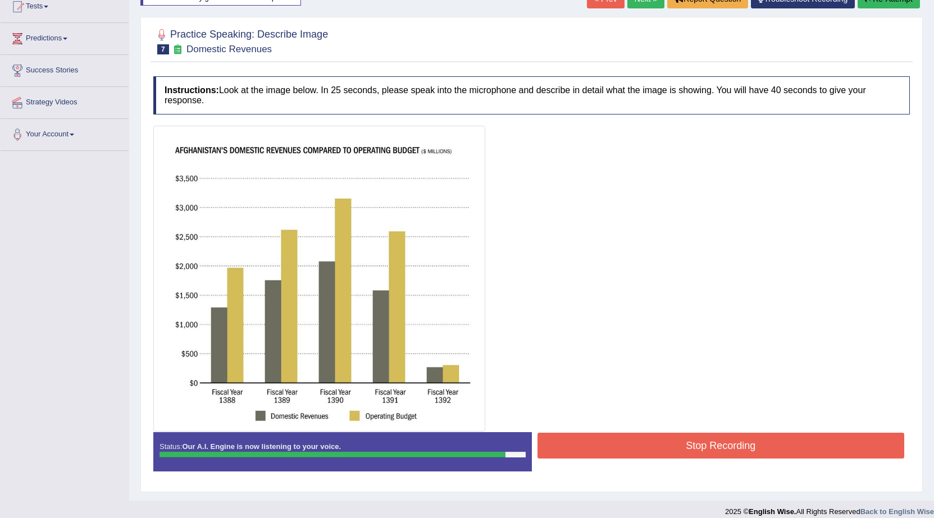
click at [756, 443] on button "Stop Recording" at bounding box center [720, 446] width 367 height 26
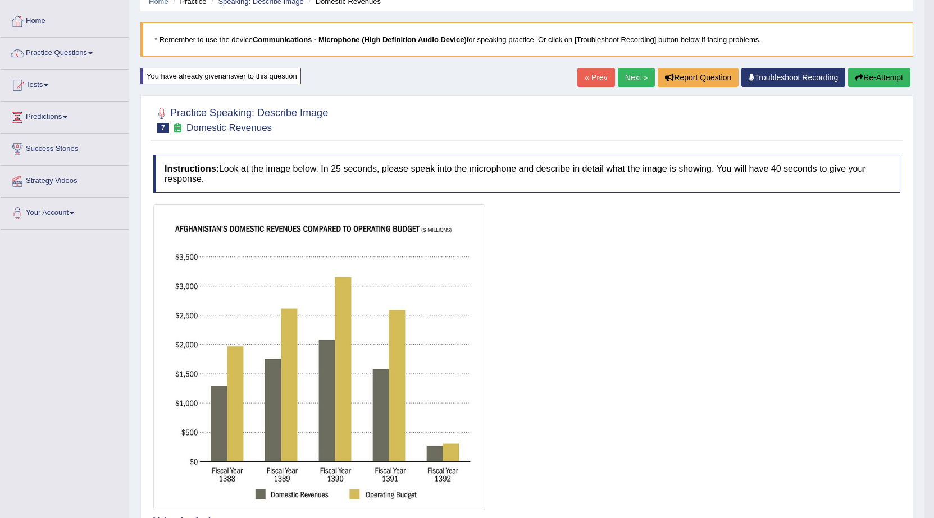
scroll to position [16, 0]
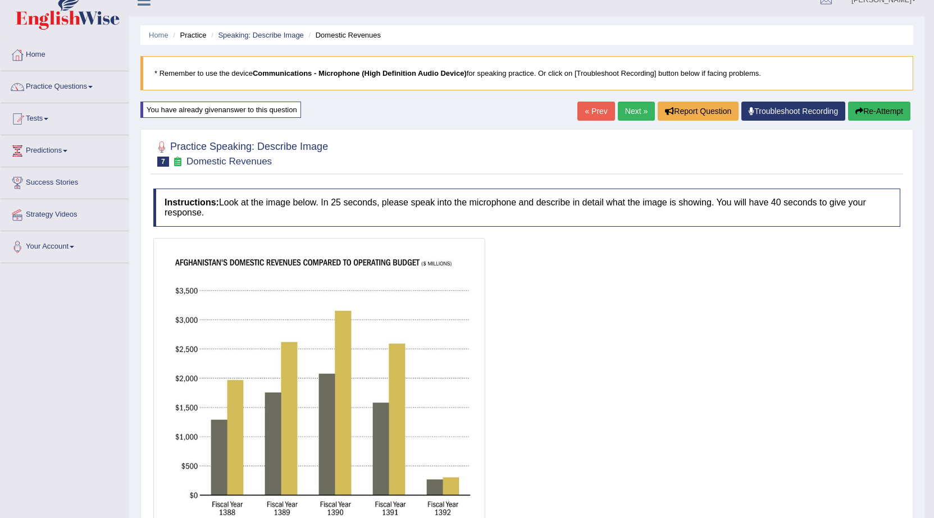
click at [889, 107] on button "Re-Attempt" at bounding box center [879, 111] width 62 height 19
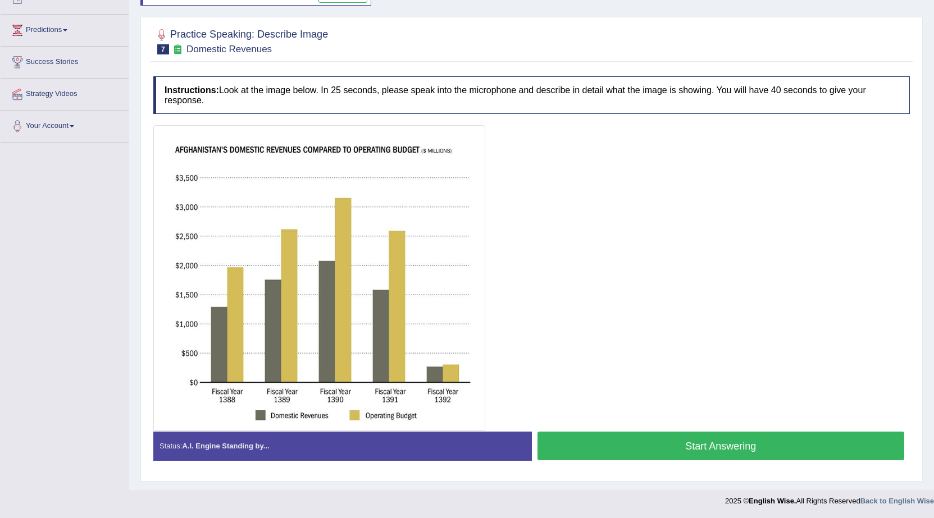
click at [735, 449] on button "Start Answering" at bounding box center [720, 446] width 367 height 29
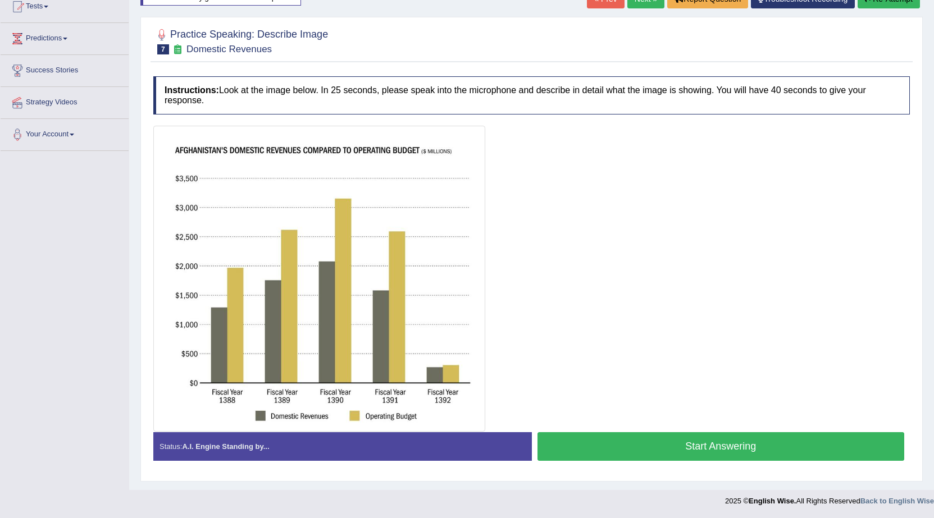
scroll to position [137, 0]
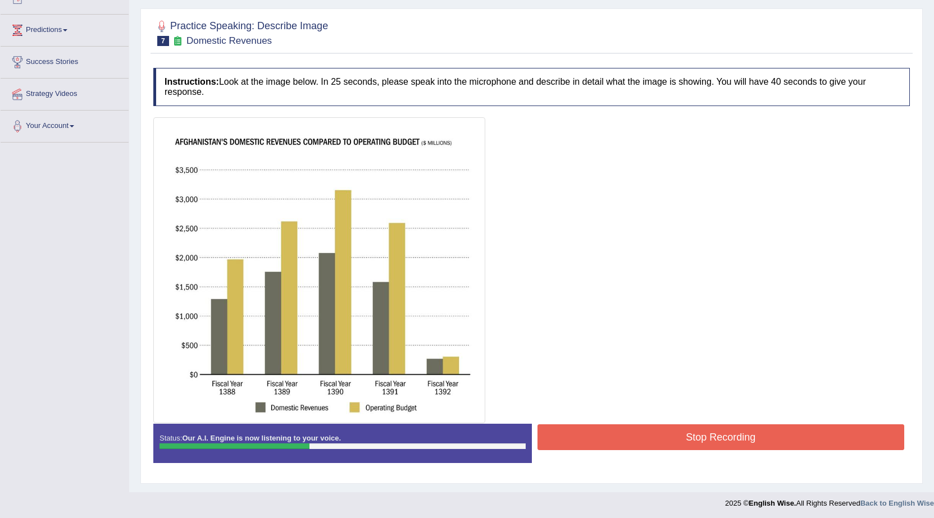
click at [753, 444] on button "Stop Recording" at bounding box center [720, 437] width 367 height 26
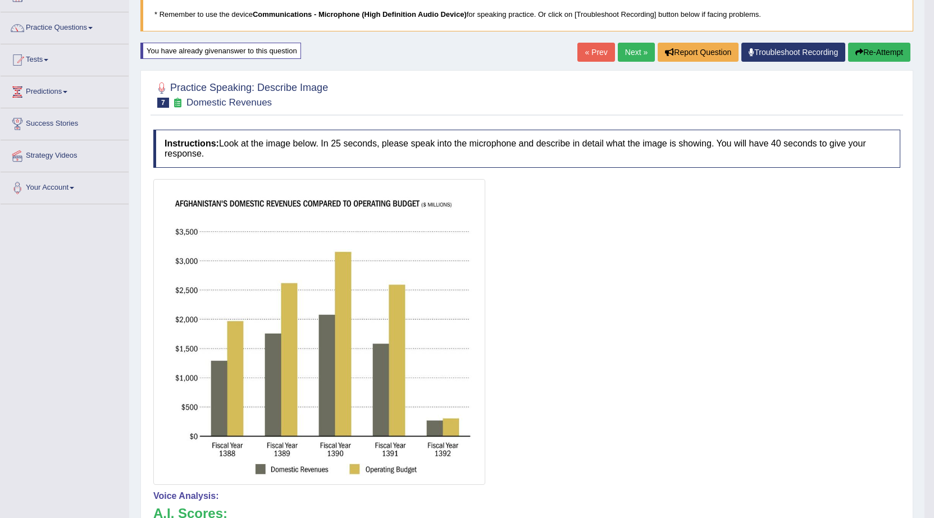
scroll to position [25, 0]
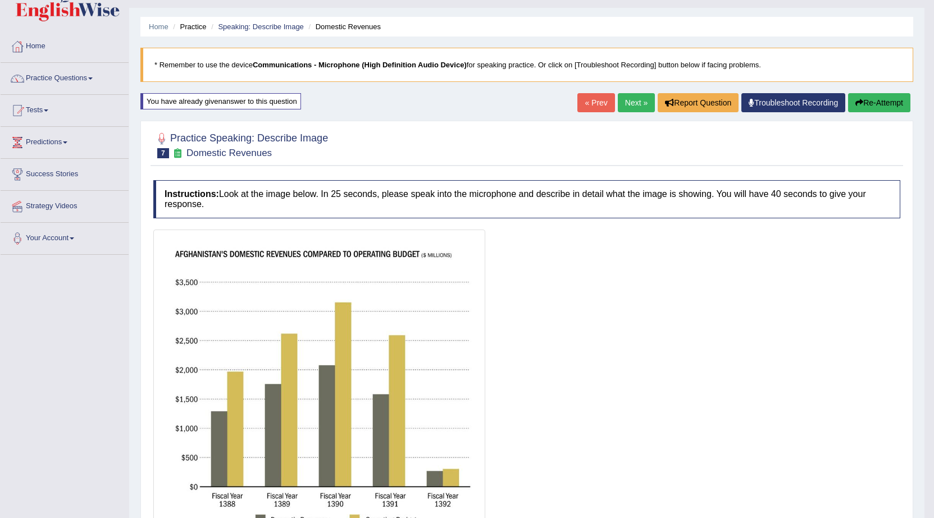
click at [891, 102] on button "Re-Attempt" at bounding box center [879, 102] width 62 height 19
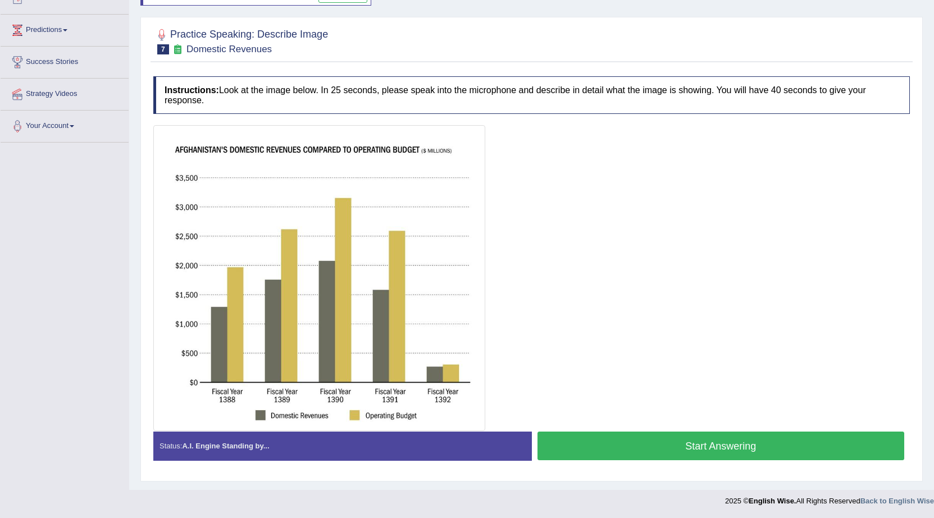
click at [726, 440] on button "Start Answering" at bounding box center [720, 446] width 367 height 29
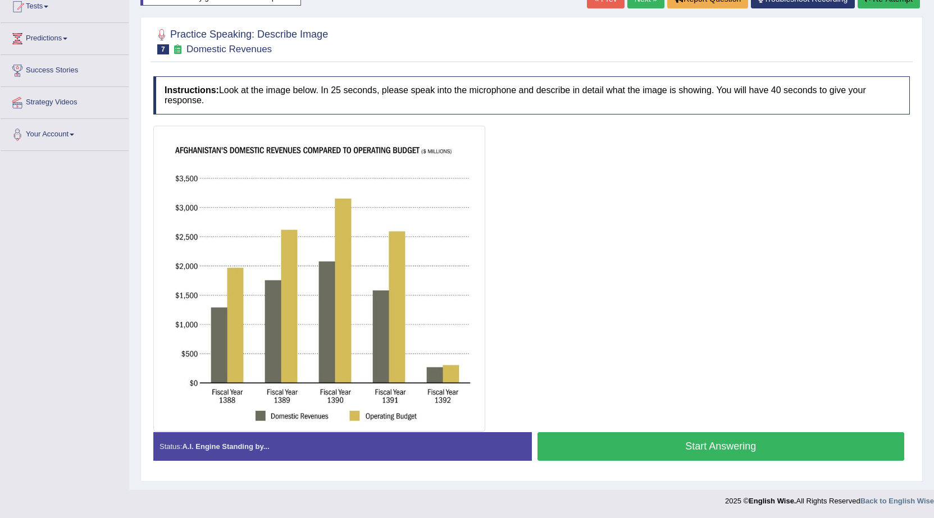
scroll to position [137, 0]
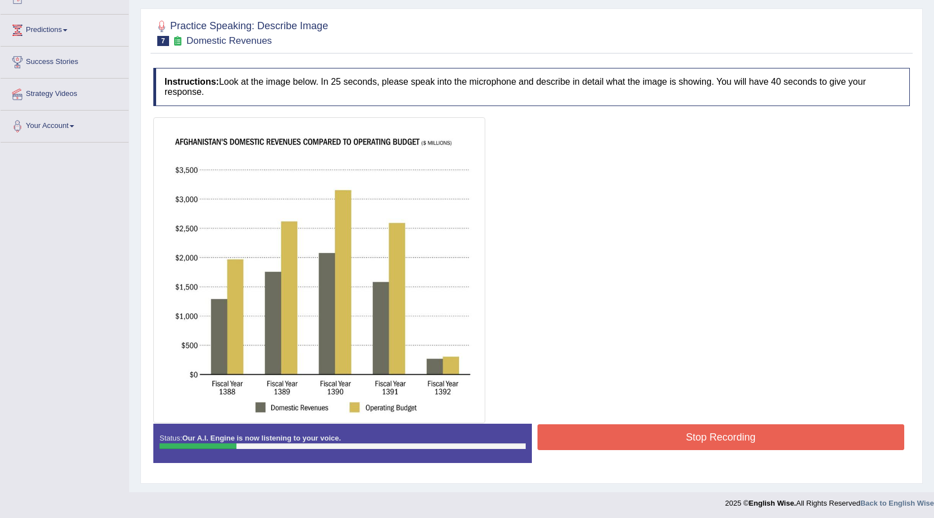
click at [783, 431] on button "Stop Recording" at bounding box center [720, 437] width 367 height 26
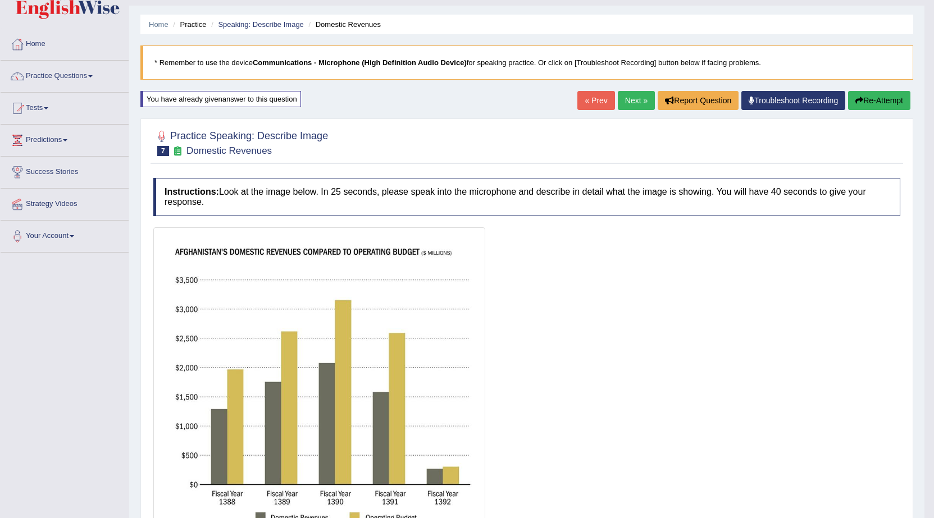
scroll to position [25, 0]
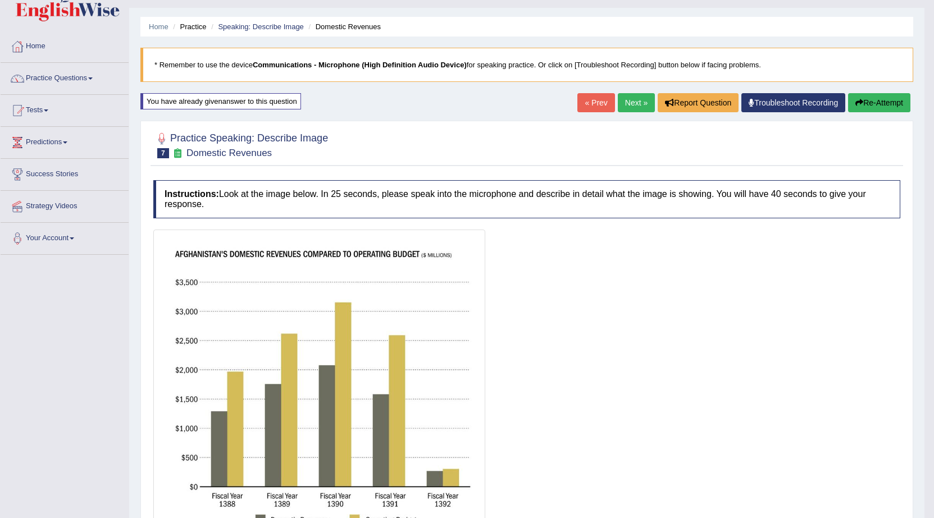
click at [641, 102] on link "Next »" at bounding box center [636, 102] width 37 height 19
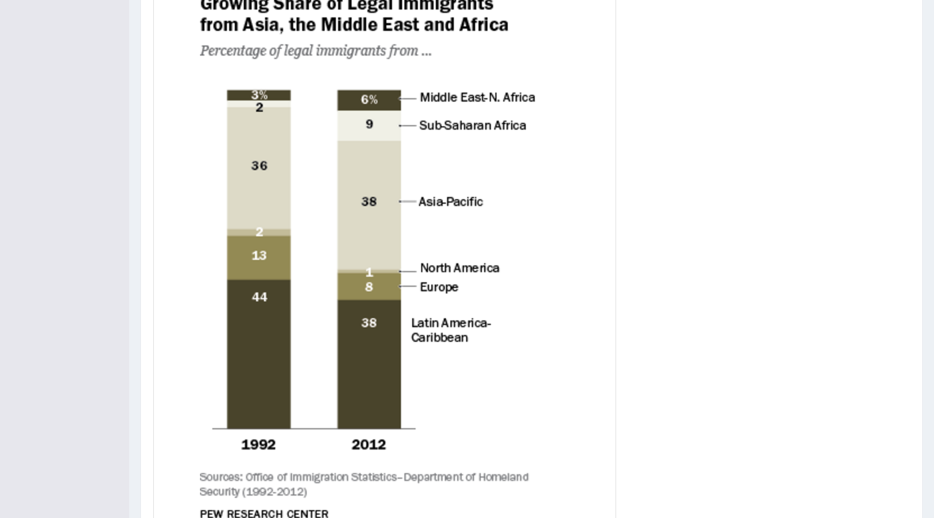
scroll to position [303, 0]
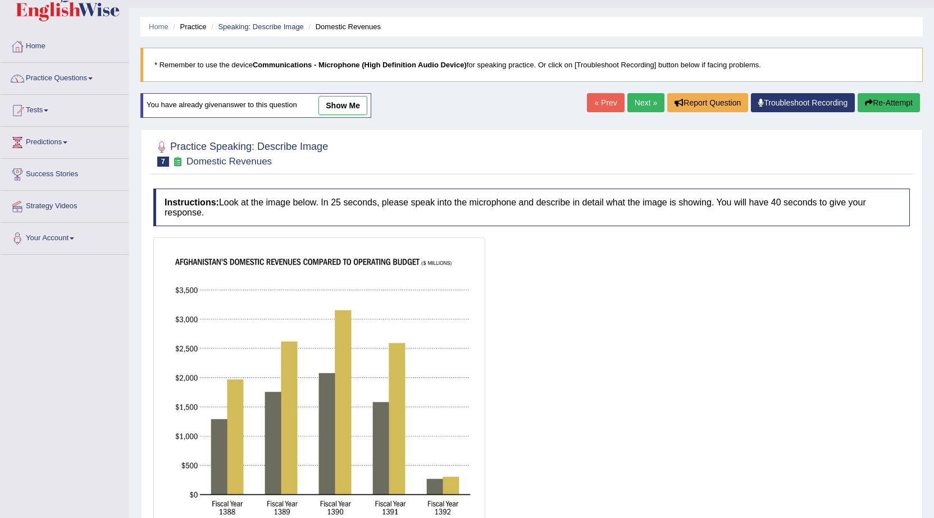
click at [58, 79] on link "Practice Questions" at bounding box center [65, 77] width 128 height 28
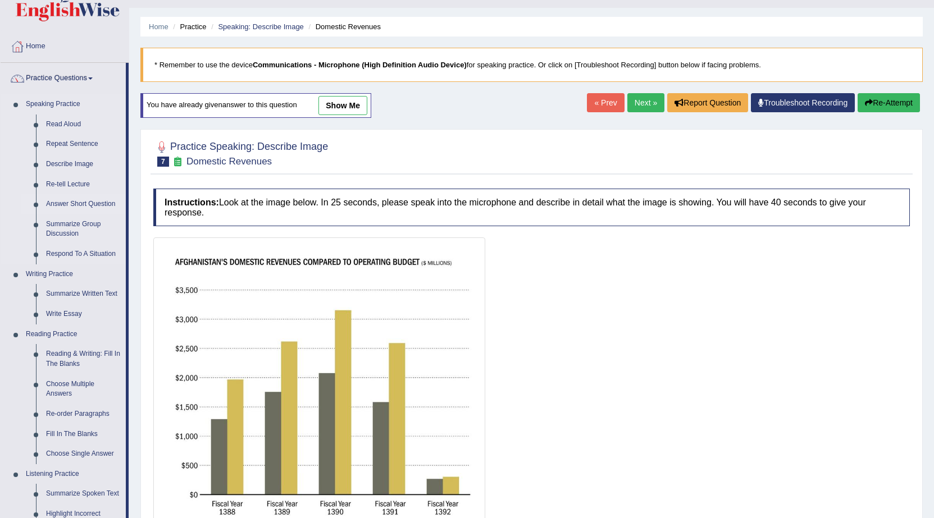
click at [81, 204] on link "Answer Short Question" at bounding box center [83, 204] width 85 height 20
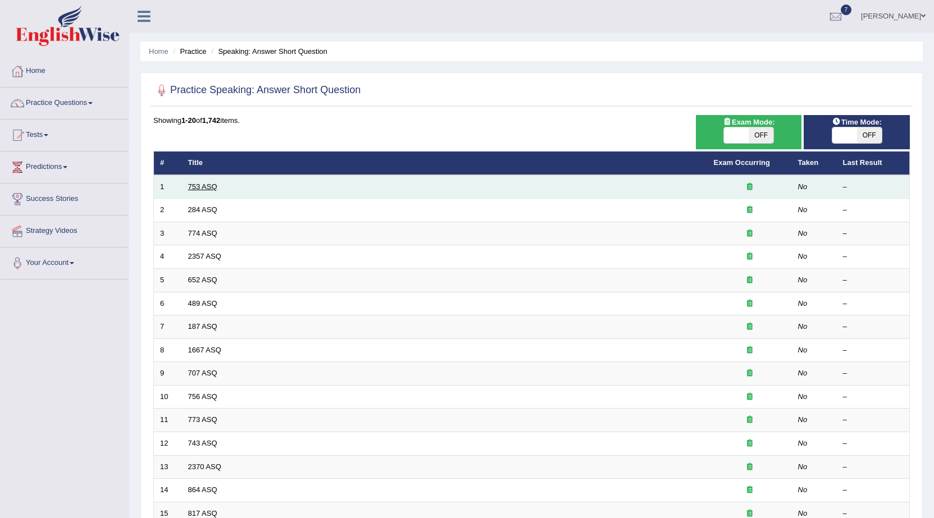
click at [216, 186] on link "753 ASQ" at bounding box center [202, 186] width 29 height 8
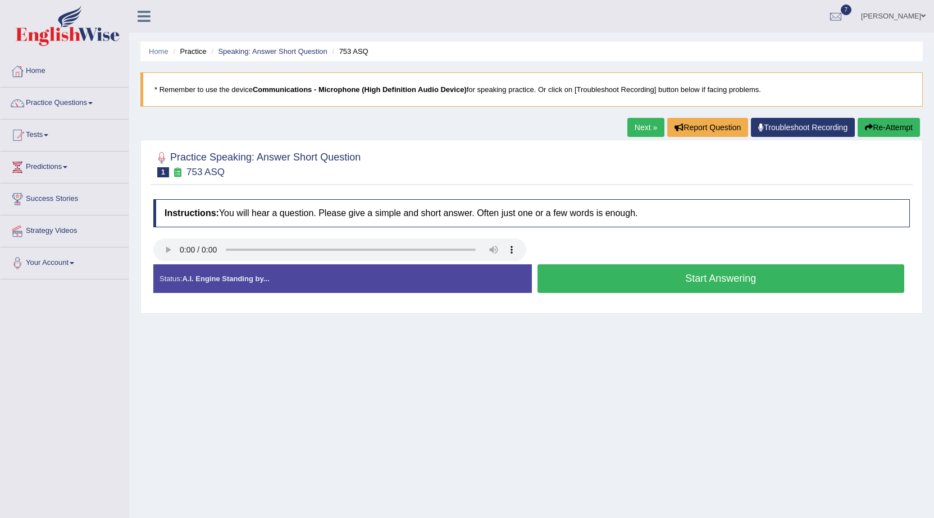
click at [587, 284] on button "Start Answering" at bounding box center [720, 278] width 367 height 29
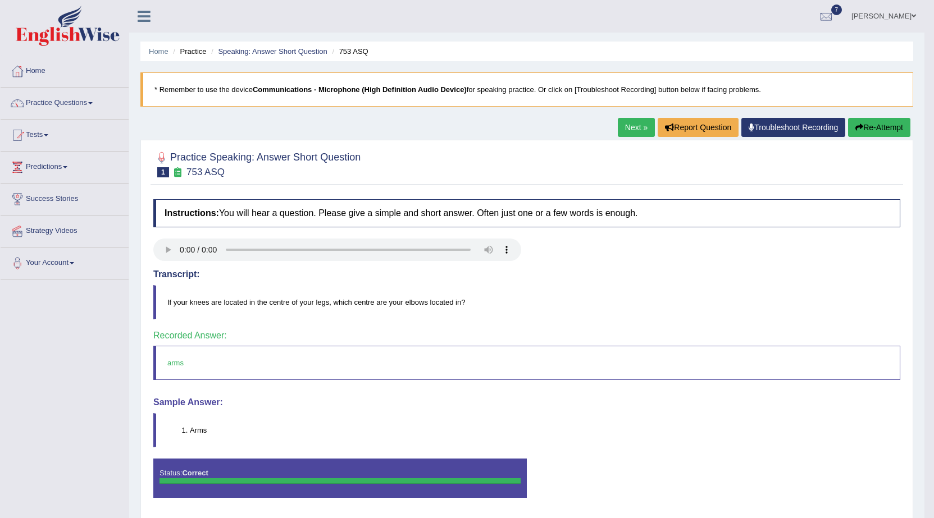
click at [628, 122] on link "Next »" at bounding box center [636, 127] width 37 height 19
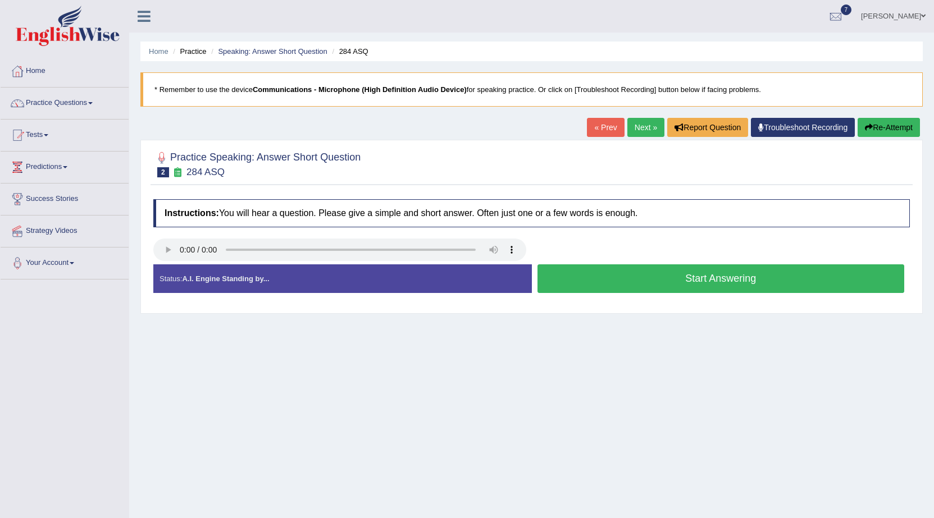
click at [573, 273] on button "Start Answering" at bounding box center [720, 278] width 367 height 29
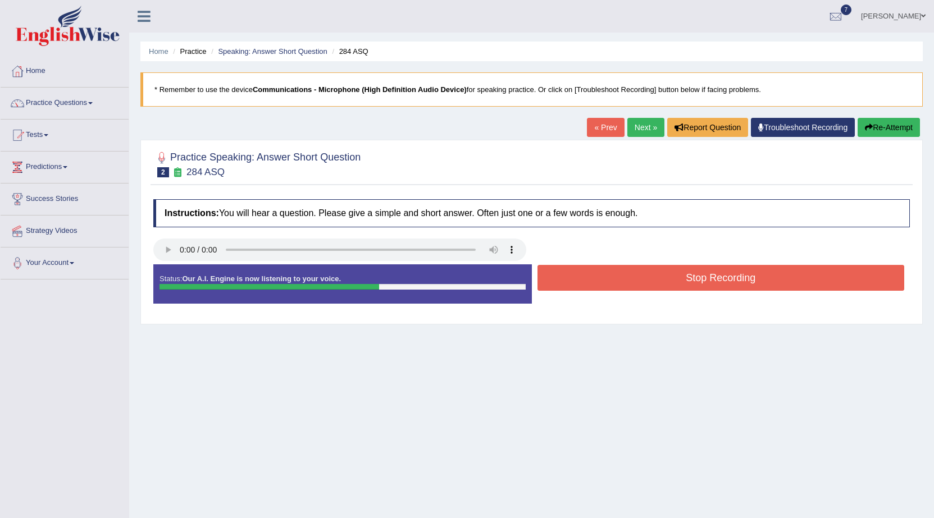
click at [635, 127] on link "Next »" at bounding box center [645, 127] width 37 height 19
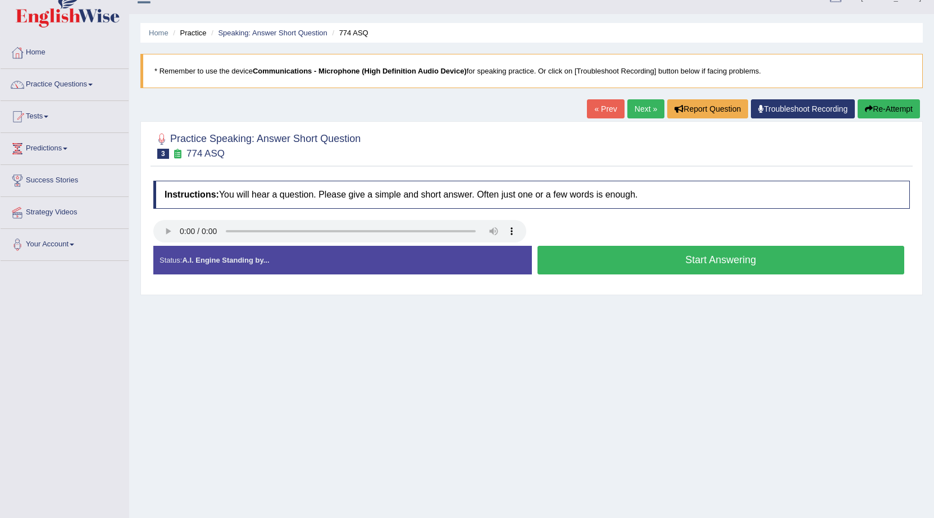
scroll to position [15, 0]
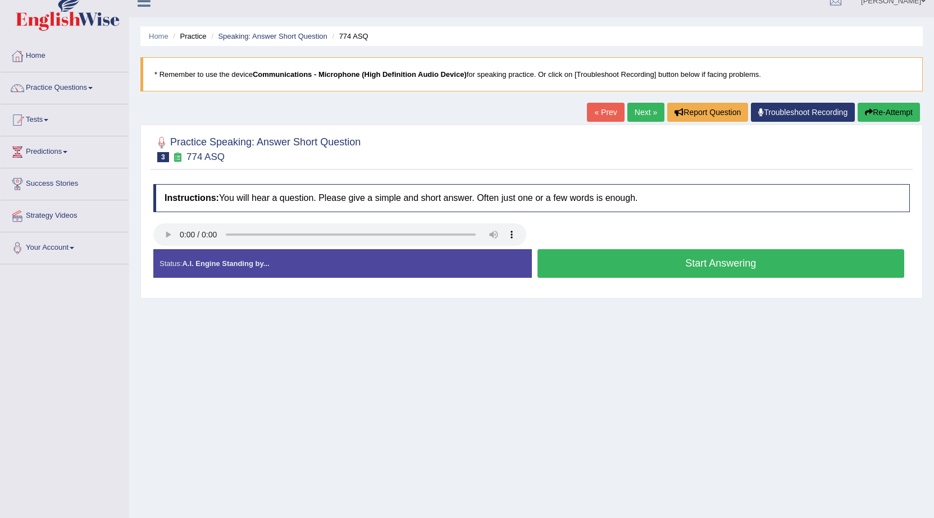
click at [618, 258] on button "Start Answering" at bounding box center [720, 263] width 367 height 29
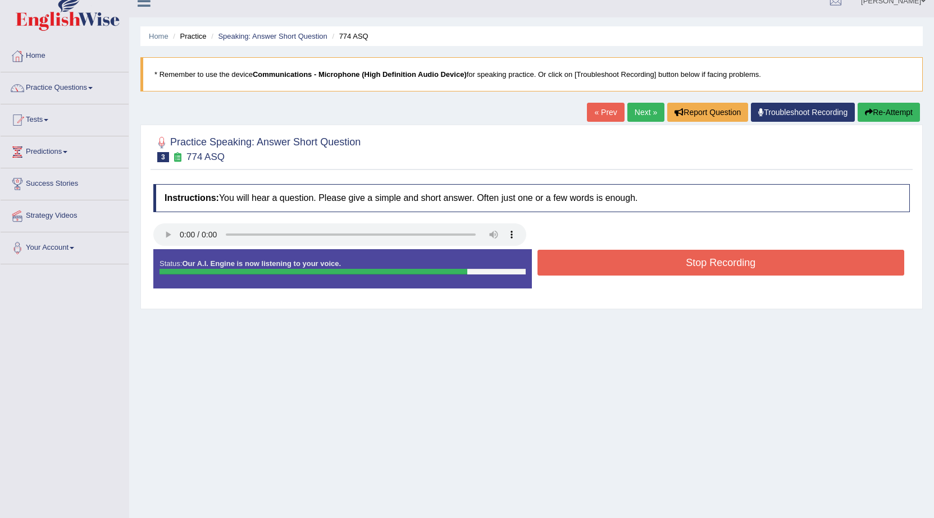
click at [642, 256] on button "Stop Recording" at bounding box center [720, 263] width 367 height 26
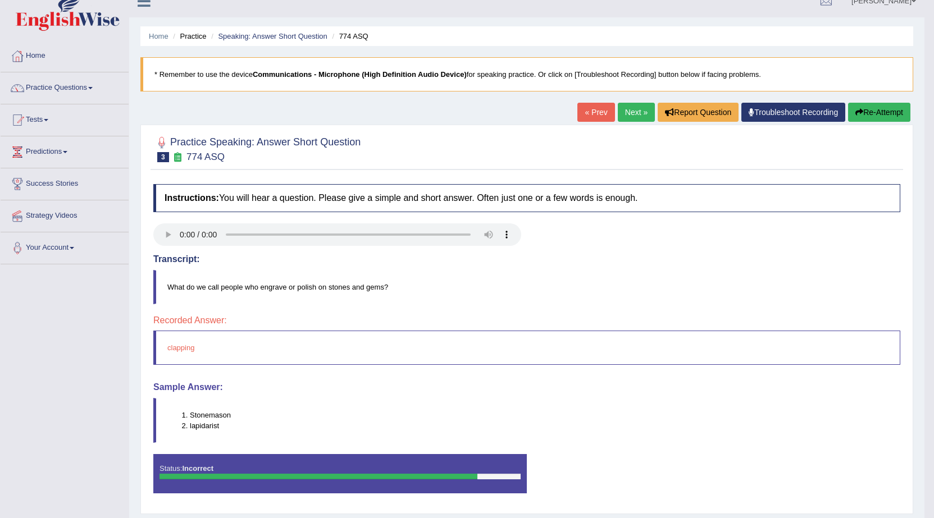
click at [632, 112] on link "Next »" at bounding box center [636, 112] width 37 height 19
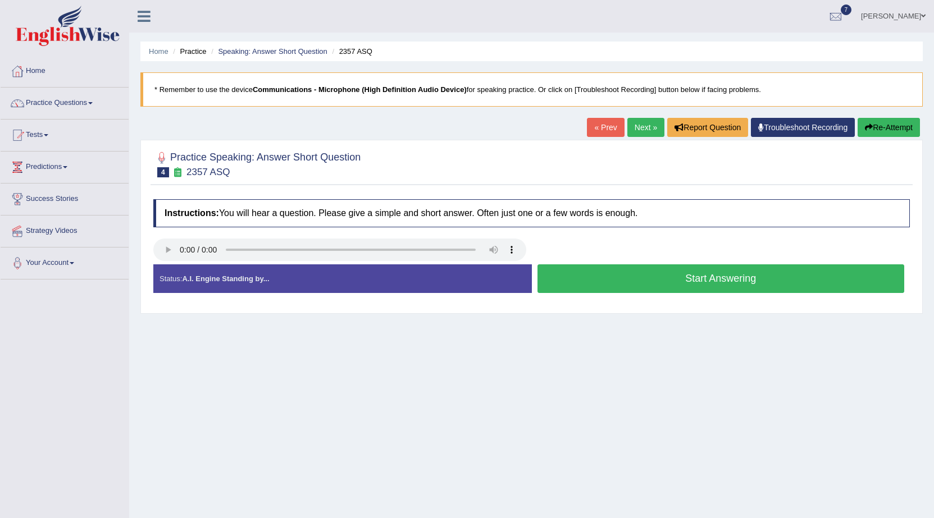
click at [569, 274] on button "Start Answering" at bounding box center [720, 278] width 367 height 29
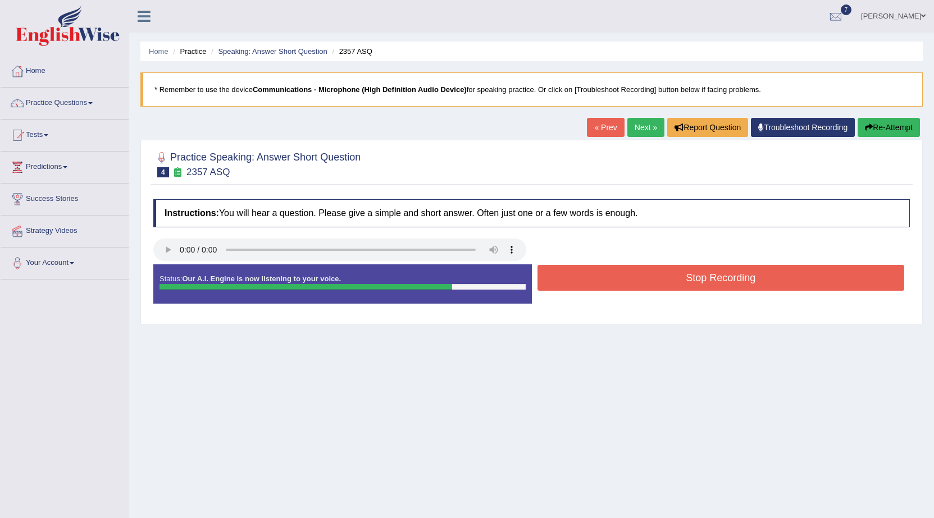
click at [578, 274] on button "Stop Recording" at bounding box center [720, 278] width 367 height 26
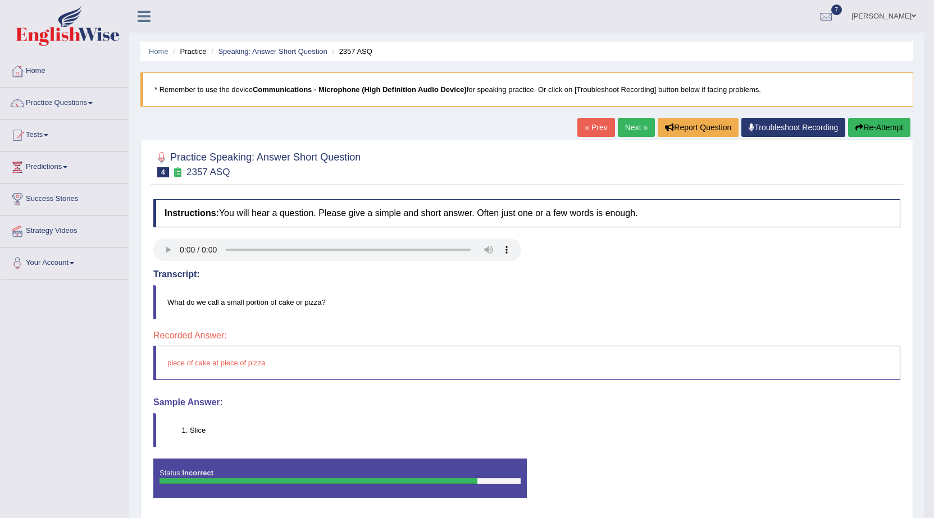
click at [629, 130] on link "Next »" at bounding box center [636, 127] width 37 height 19
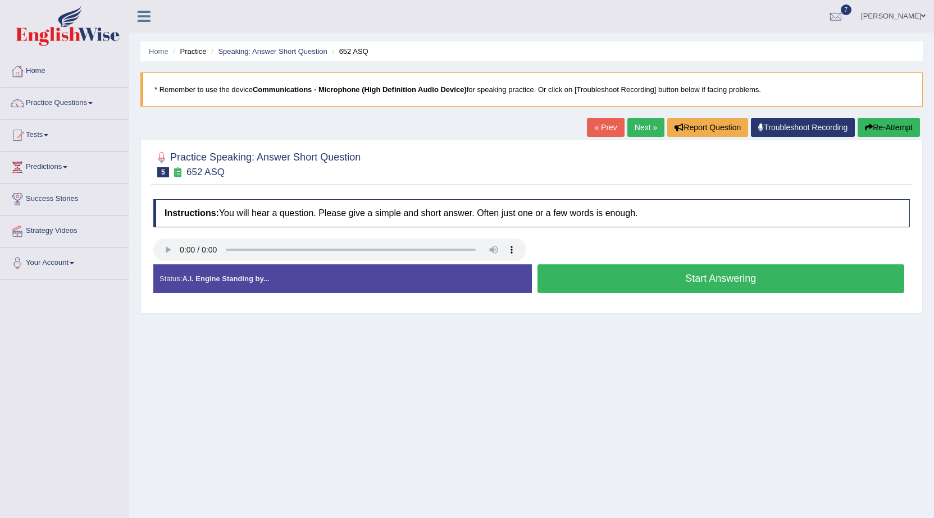
click at [601, 273] on button "Start Answering" at bounding box center [720, 278] width 367 height 29
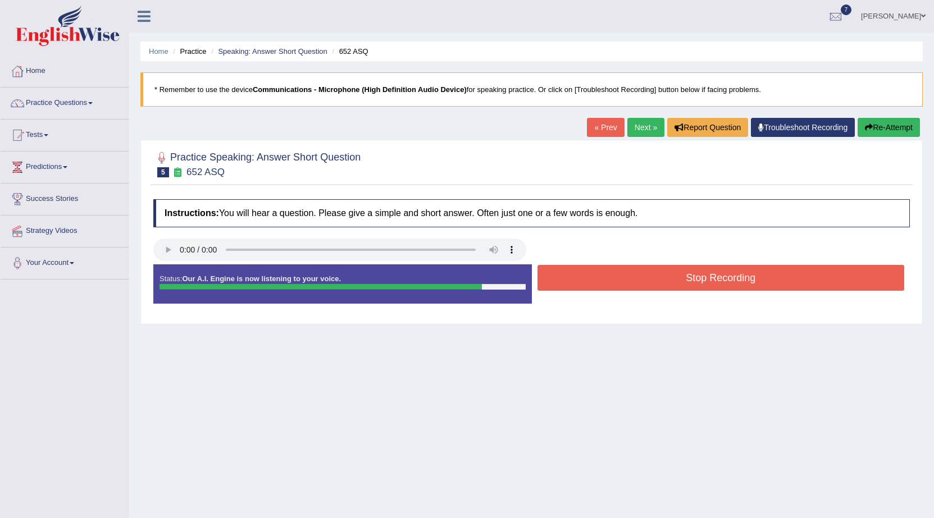
click at [618, 277] on button "Stop Recording" at bounding box center [720, 278] width 367 height 26
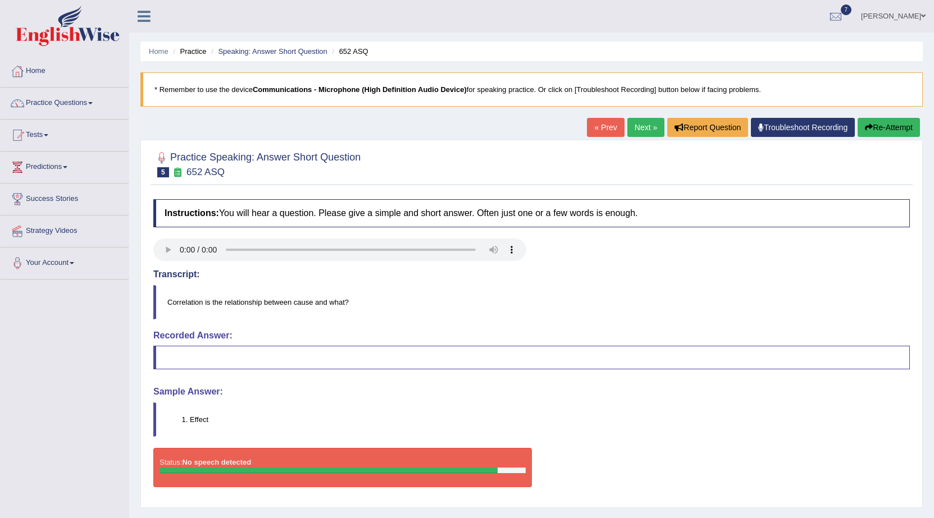
click at [636, 126] on link "Next »" at bounding box center [645, 127] width 37 height 19
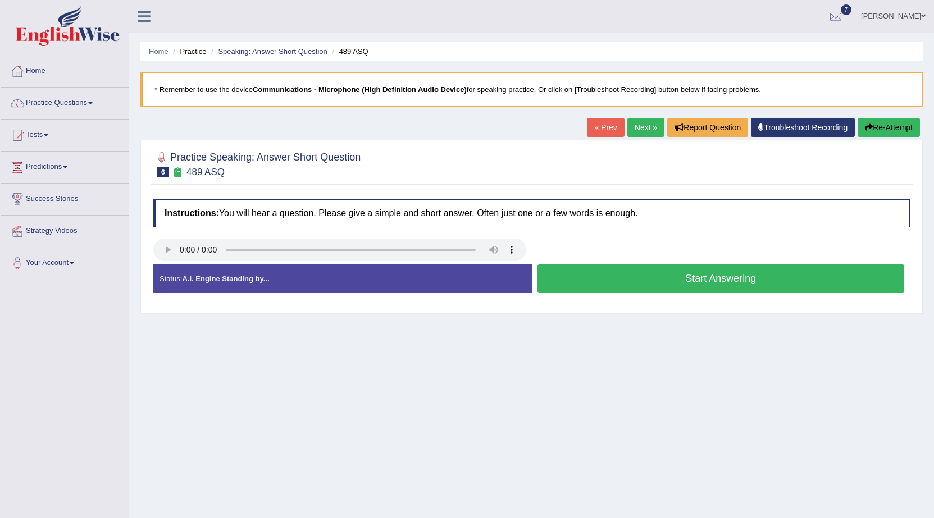
click at [563, 275] on button "Start Answering" at bounding box center [720, 278] width 367 height 29
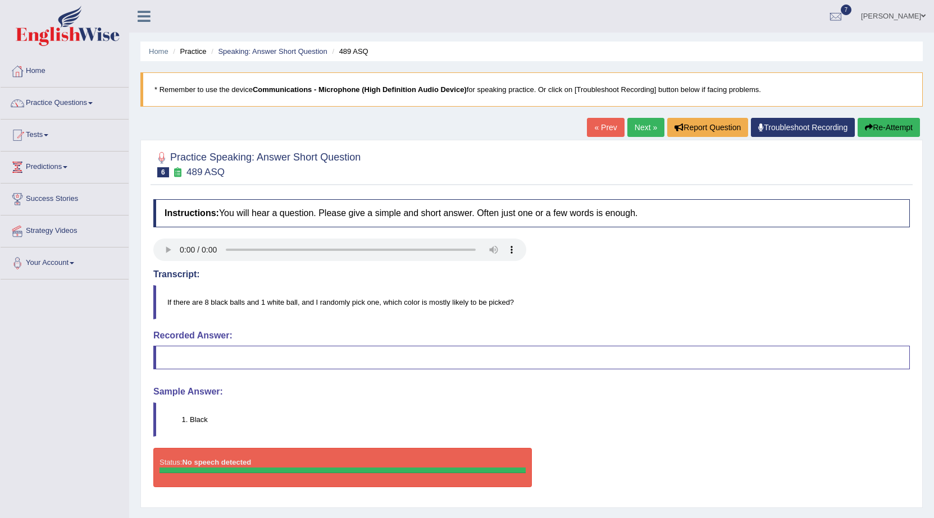
click at [868, 127] on icon "button" at bounding box center [869, 128] width 8 height 8
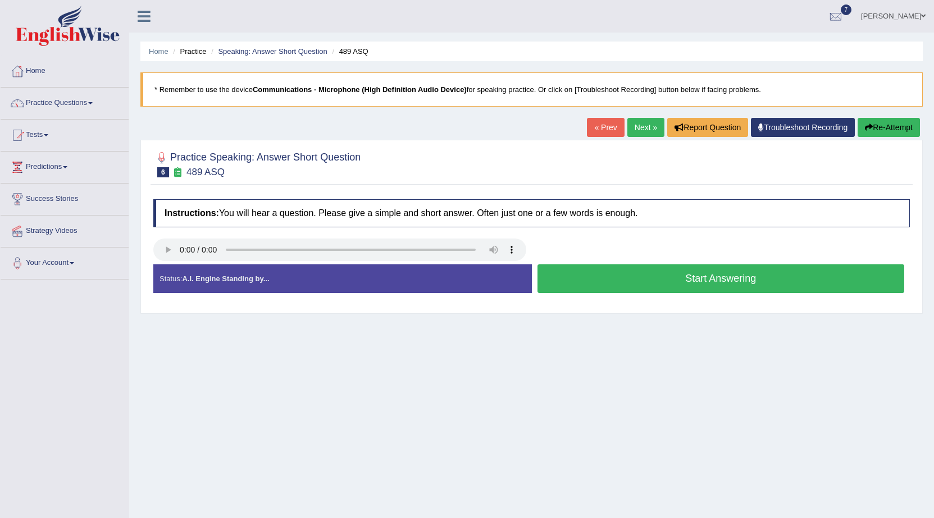
click at [651, 271] on button "Start Answering" at bounding box center [720, 278] width 367 height 29
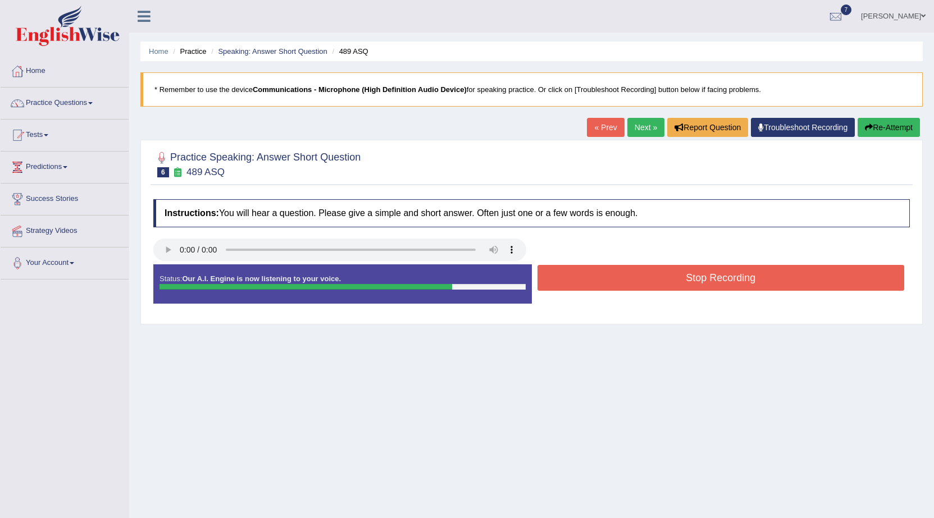
click at [654, 271] on button "Stop Recording" at bounding box center [720, 278] width 367 height 26
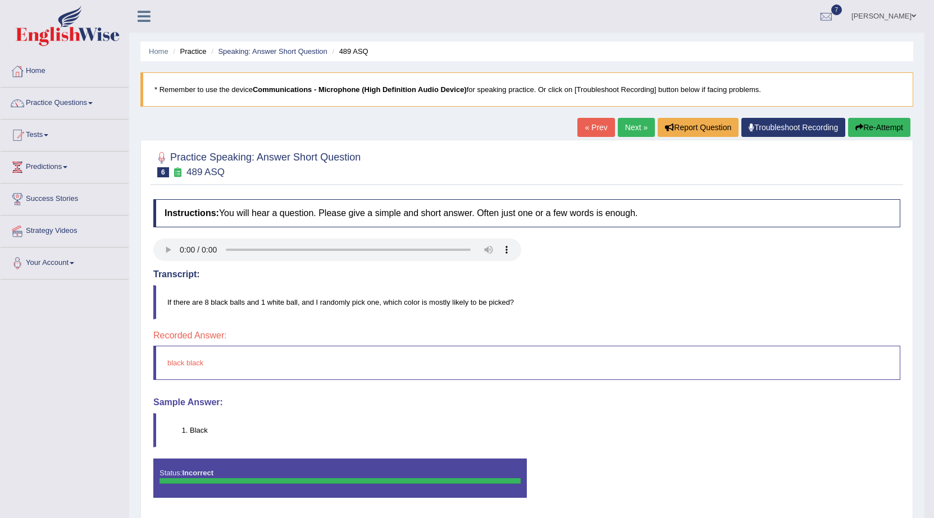
click at [634, 129] on link "Next »" at bounding box center [636, 127] width 37 height 19
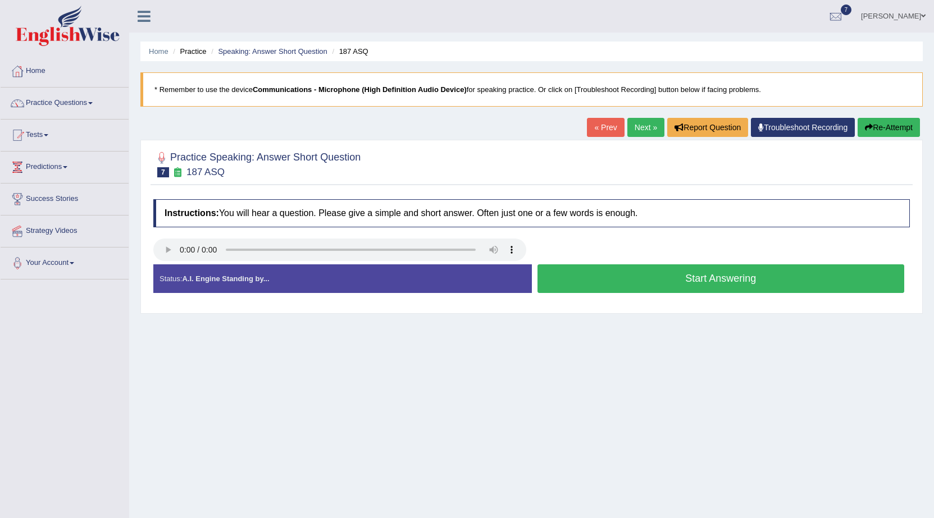
click at [572, 278] on button "Start Answering" at bounding box center [720, 278] width 367 height 29
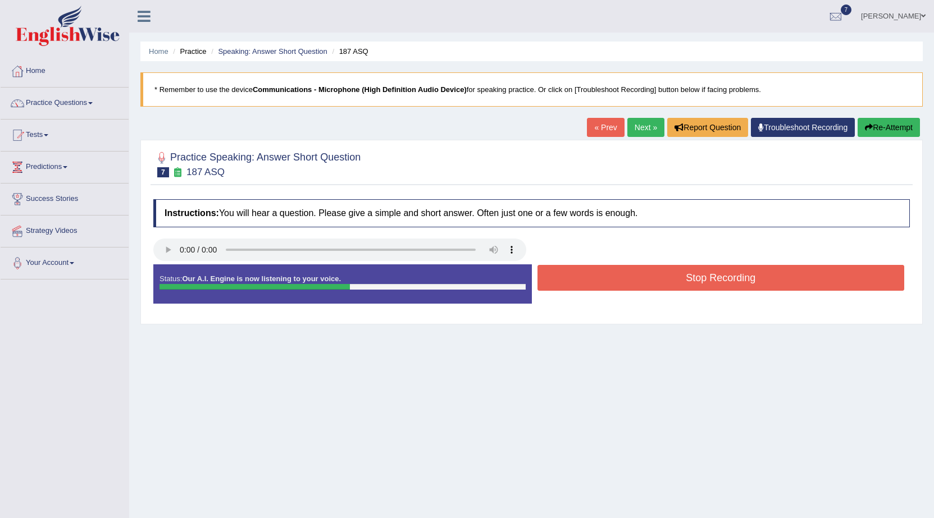
click at [624, 269] on button "Stop Recording" at bounding box center [720, 278] width 367 height 26
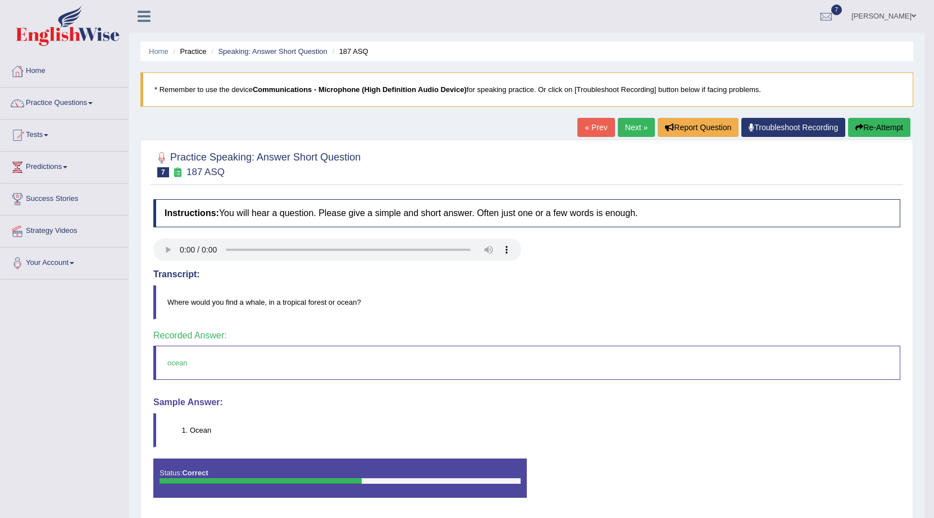
click at [632, 127] on link "Next »" at bounding box center [636, 127] width 37 height 19
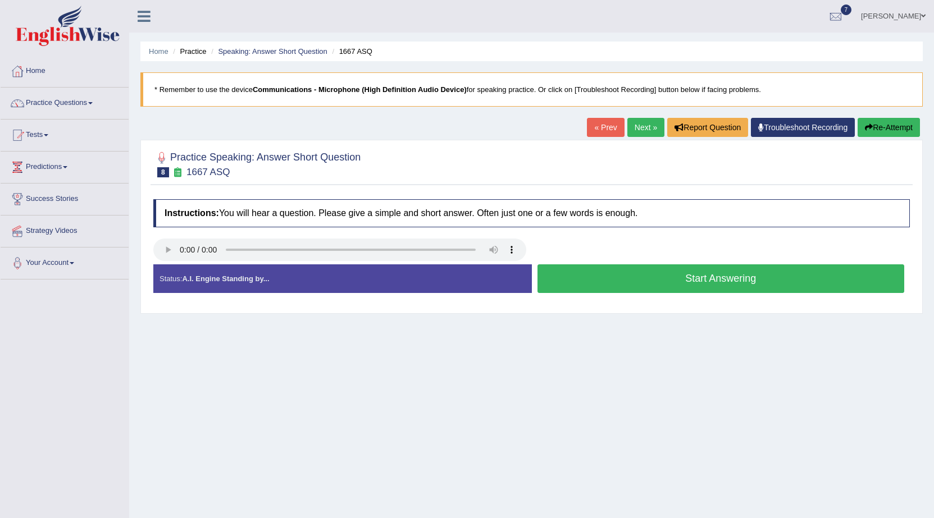
click at [652, 280] on button "Start Answering" at bounding box center [720, 278] width 367 height 29
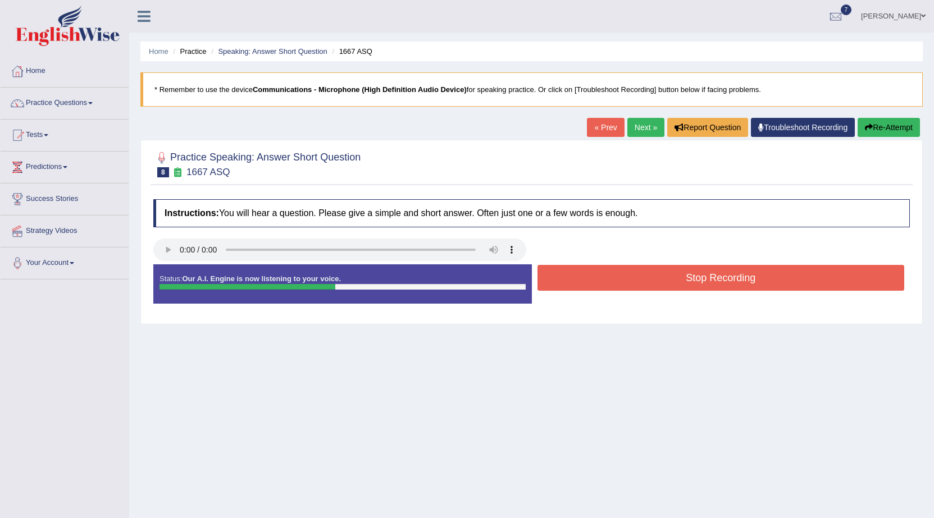
click at [624, 272] on button "Stop Recording" at bounding box center [720, 278] width 367 height 26
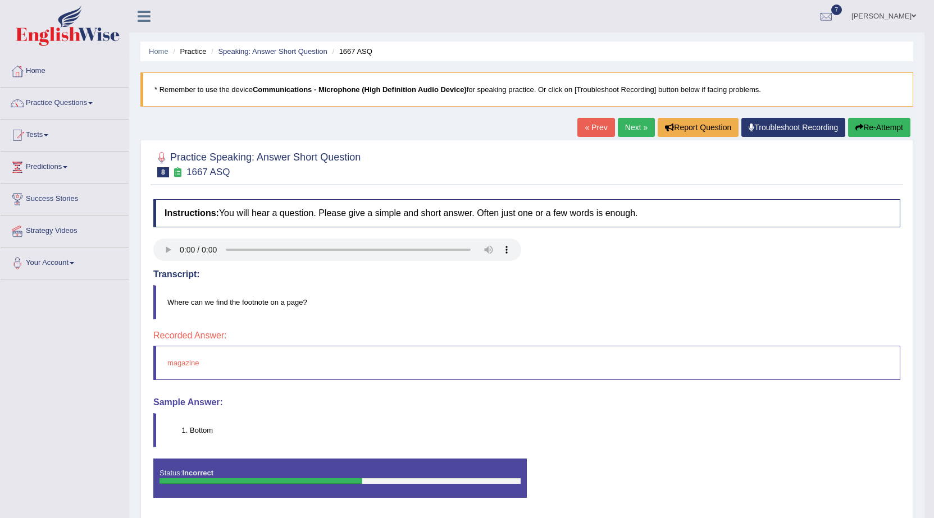
click at [628, 125] on link "Next »" at bounding box center [636, 127] width 37 height 19
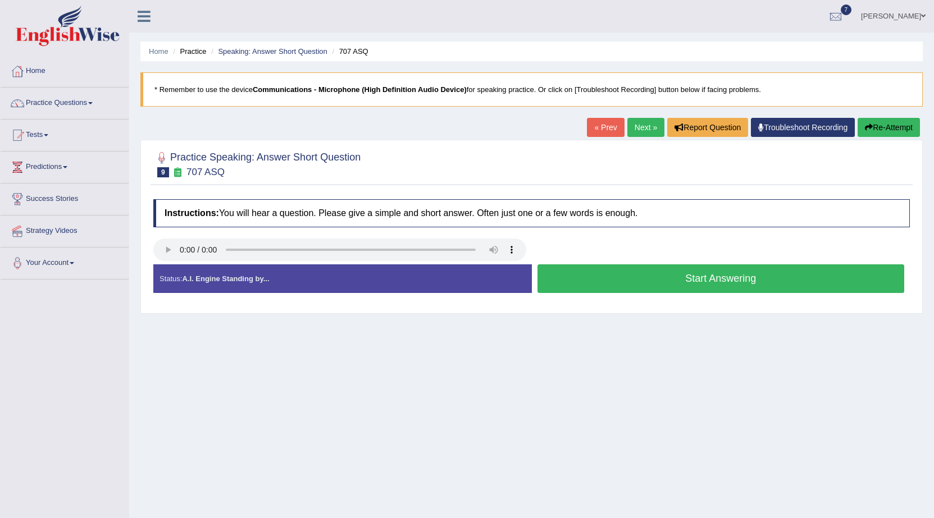
click at [627, 271] on button "Start Answering" at bounding box center [720, 278] width 367 height 29
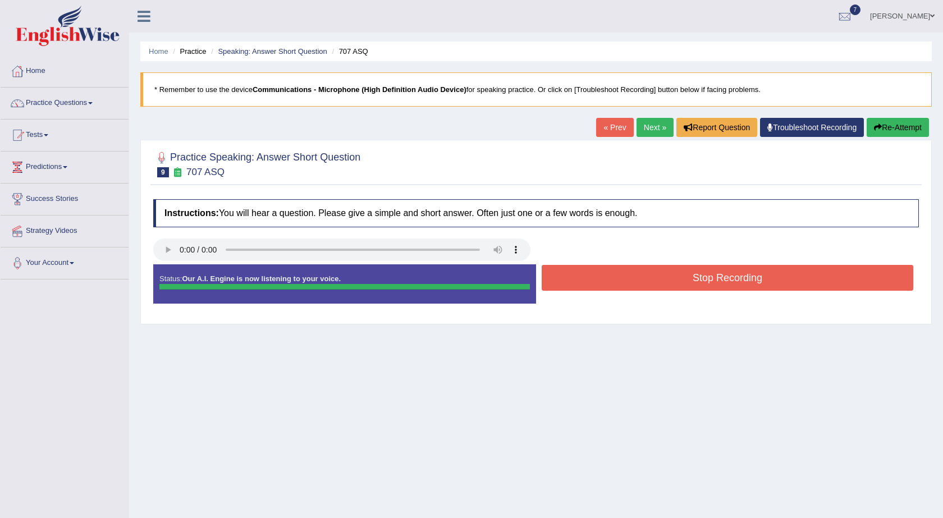
click at [609, 276] on div "Instructions: You will hear a question. Please give a simple and short answer. …" at bounding box center [535, 256] width 771 height 125
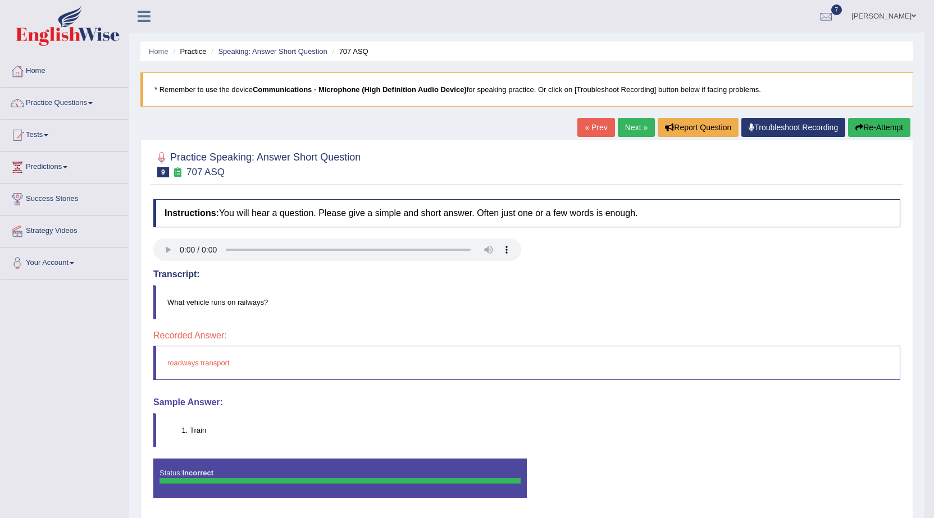
click at [593, 125] on link "« Prev" at bounding box center [595, 127] width 37 height 19
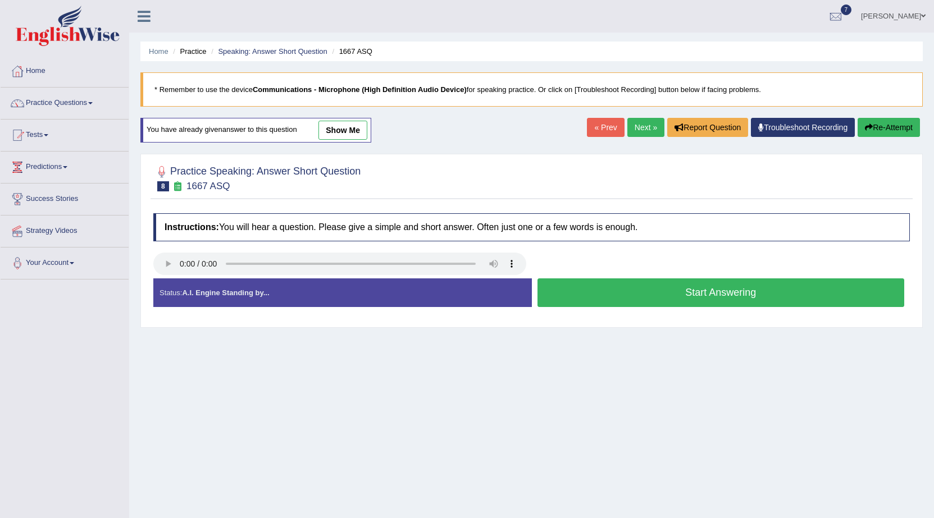
click at [602, 289] on button "Start Answering" at bounding box center [720, 292] width 367 height 29
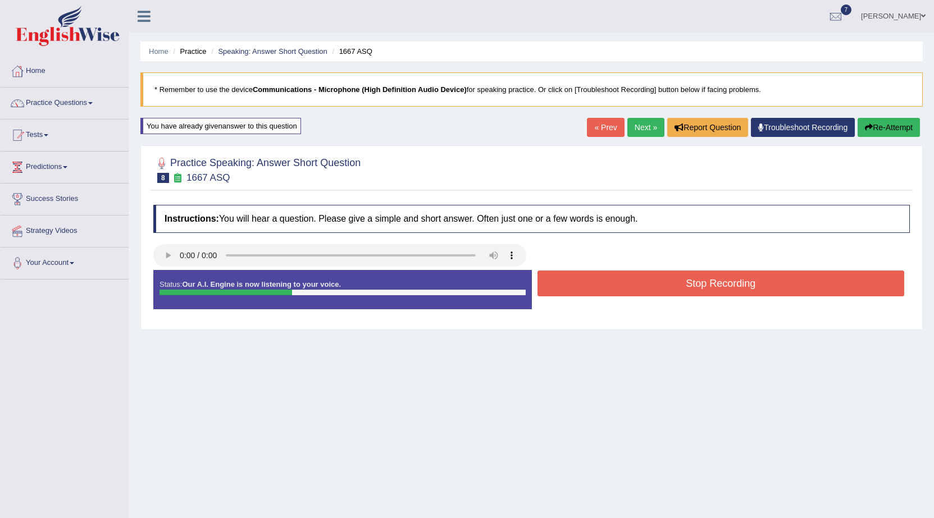
click at [604, 289] on button "Stop Recording" at bounding box center [720, 284] width 367 height 26
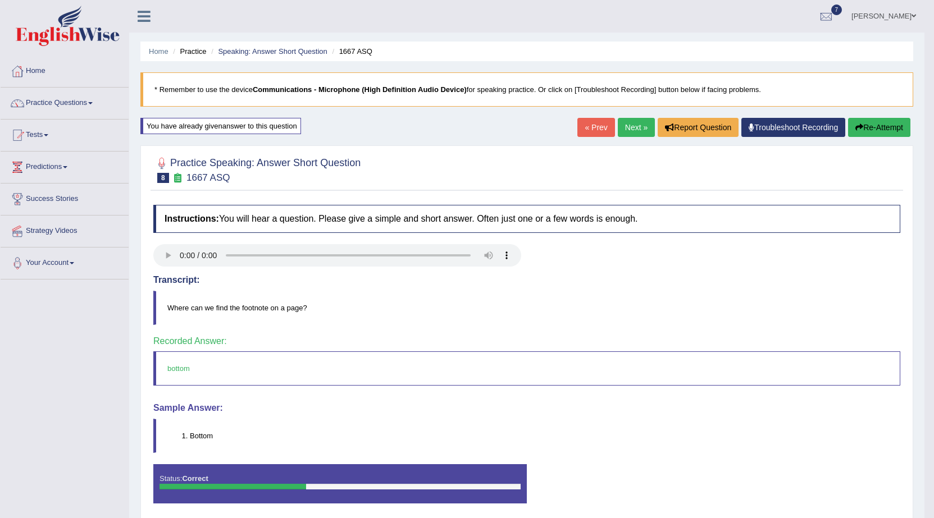
click at [630, 130] on link "Next »" at bounding box center [636, 127] width 37 height 19
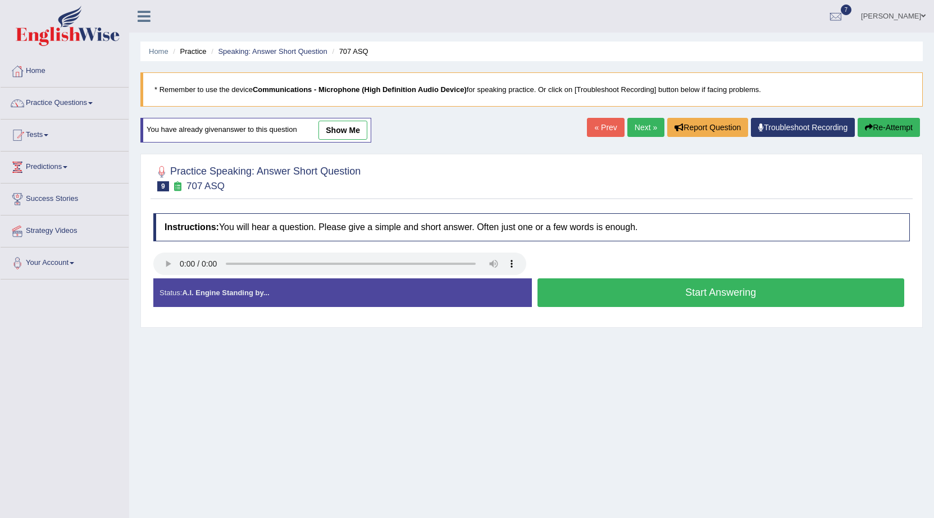
click at [592, 284] on button "Start Answering" at bounding box center [720, 292] width 367 height 29
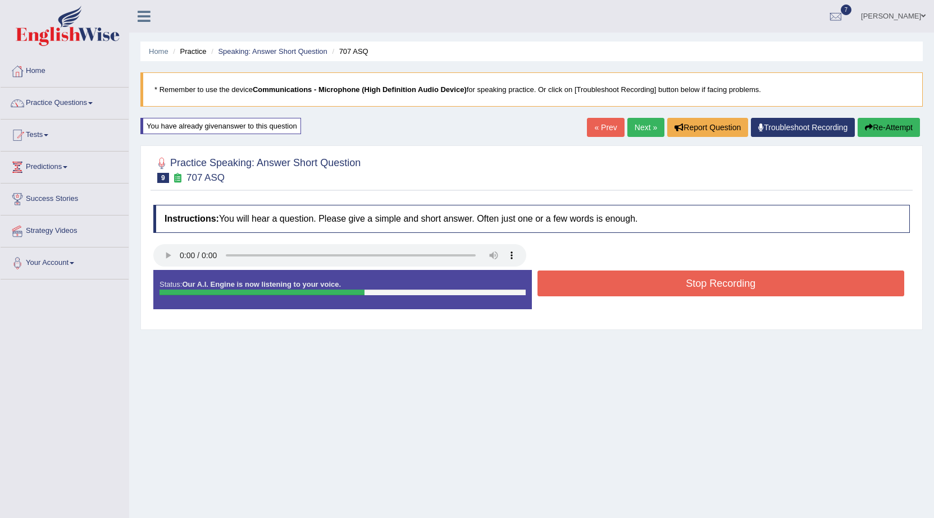
click at [588, 280] on button "Stop Recording" at bounding box center [720, 284] width 367 height 26
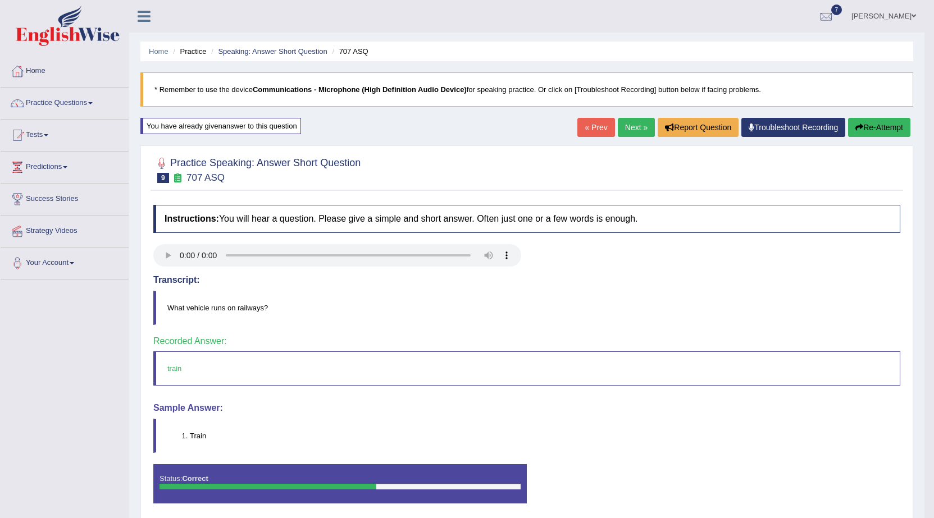
click at [629, 128] on link "Next »" at bounding box center [636, 127] width 37 height 19
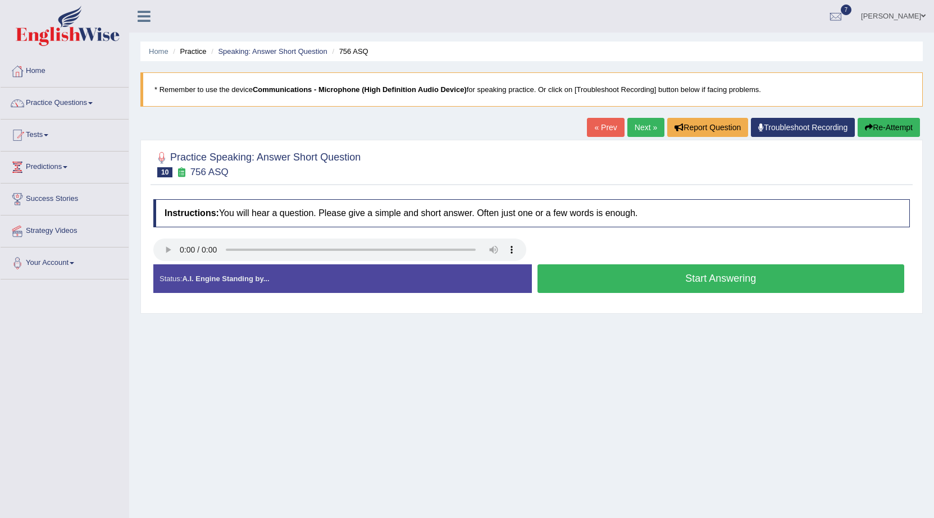
click at [597, 278] on button "Start Answering" at bounding box center [720, 278] width 367 height 29
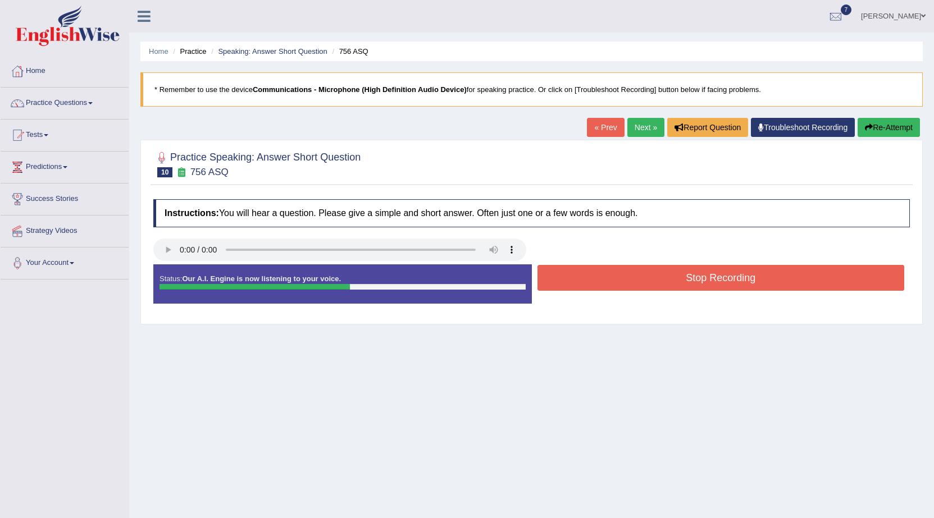
click at [593, 280] on button "Stop Recording" at bounding box center [720, 278] width 367 height 26
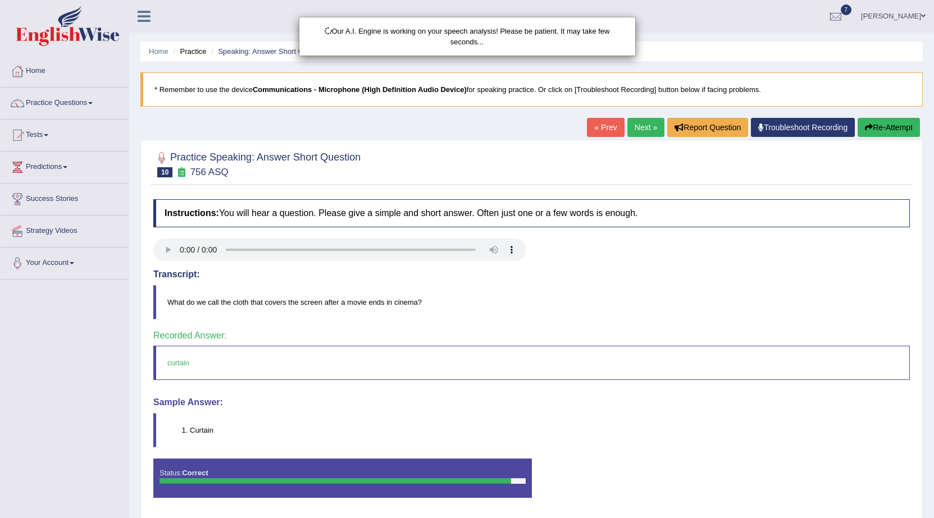
click at [631, 122] on div "Our A.I. Engine is working on your speech analysis! Please be patient. It may t…" at bounding box center [467, 259] width 934 height 518
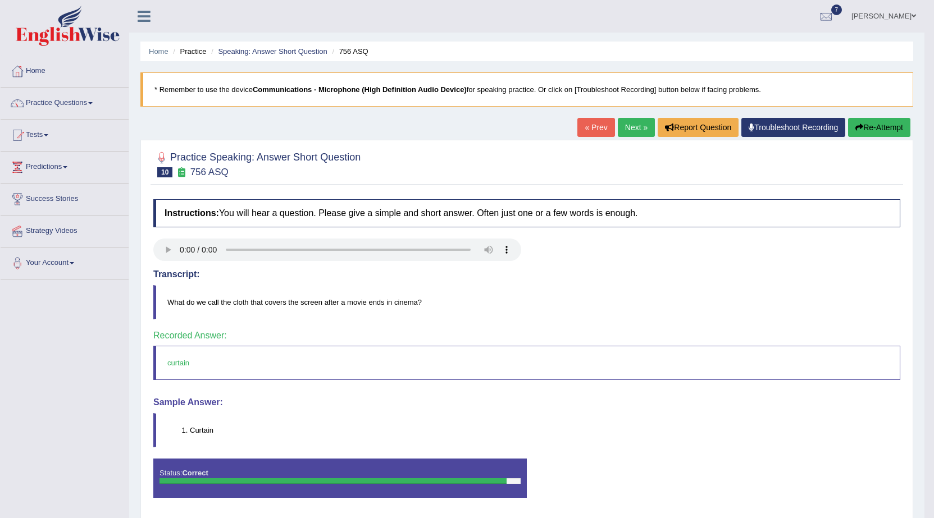
click at [628, 125] on link "Next »" at bounding box center [636, 127] width 37 height 19
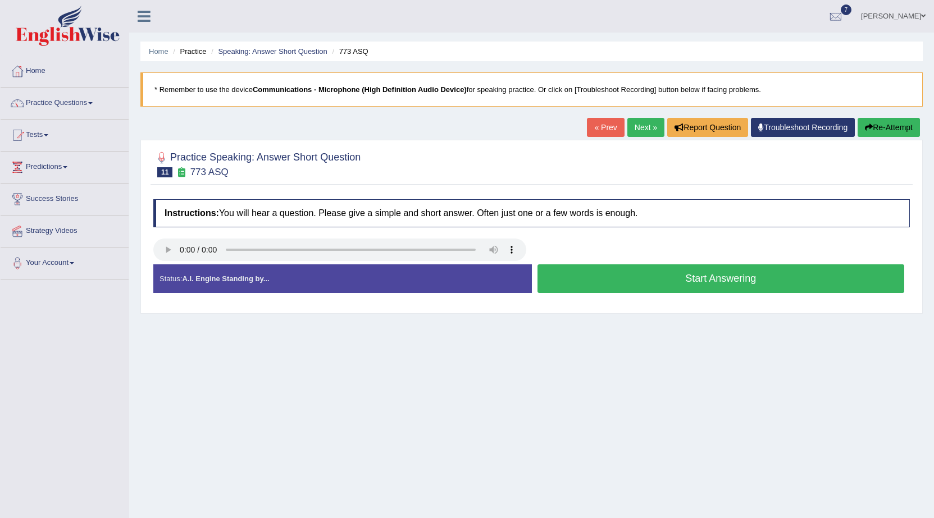
click at [607, 281] on button "Start Answering" at bounding box center [720, 278] width 367 height 29
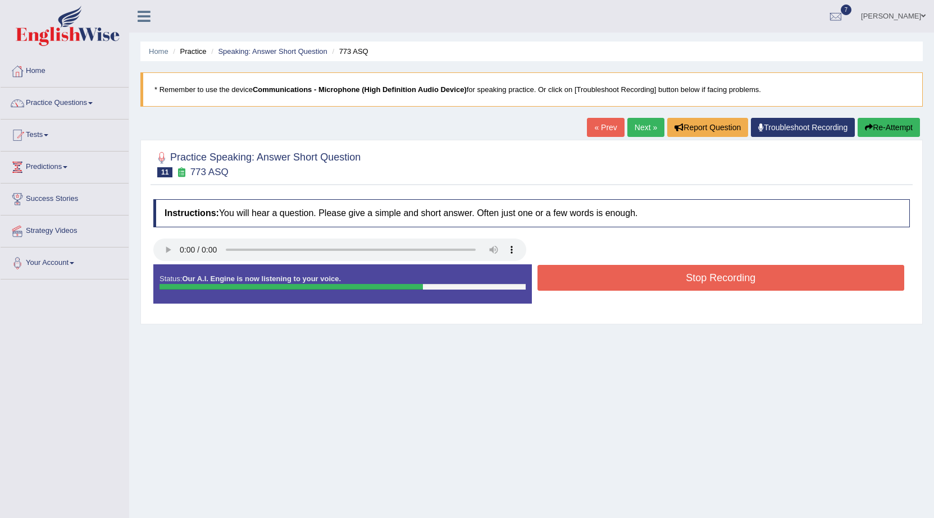
click at [643, 273] on button "Stop Recording" at bounding box center [720, 278] width 367 height 26
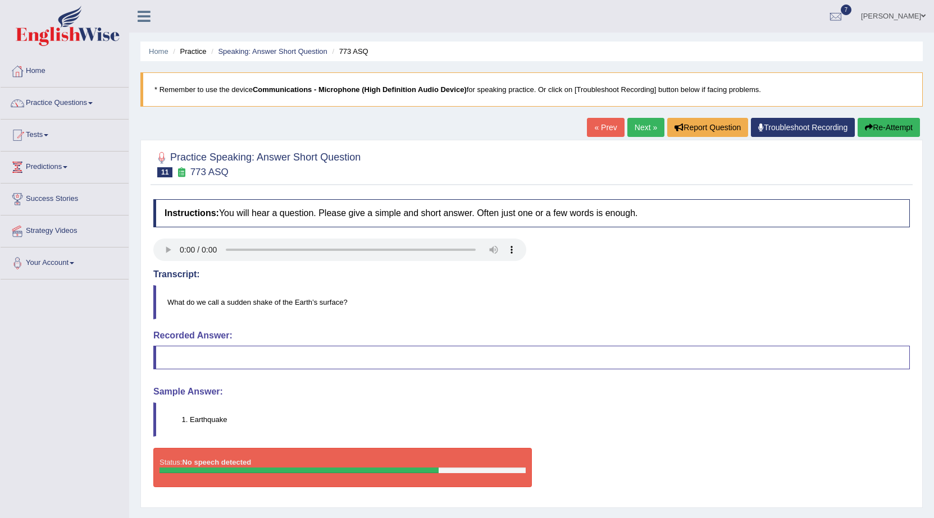
click at [649, 125] on link "Next »" at bounding box center [645, 127] width 37 height 19
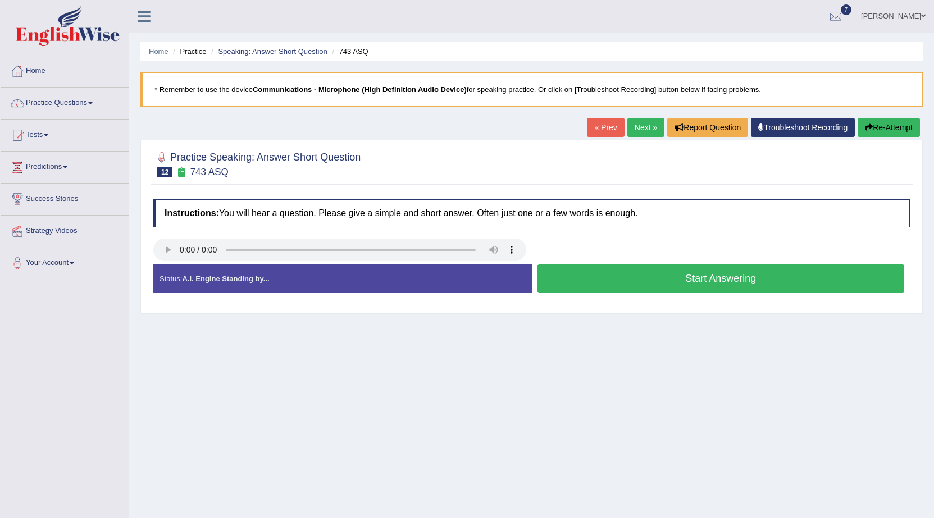
click at [579, 278] on button "Start Answering" at bounding box center [720, 278] width 367 height 29
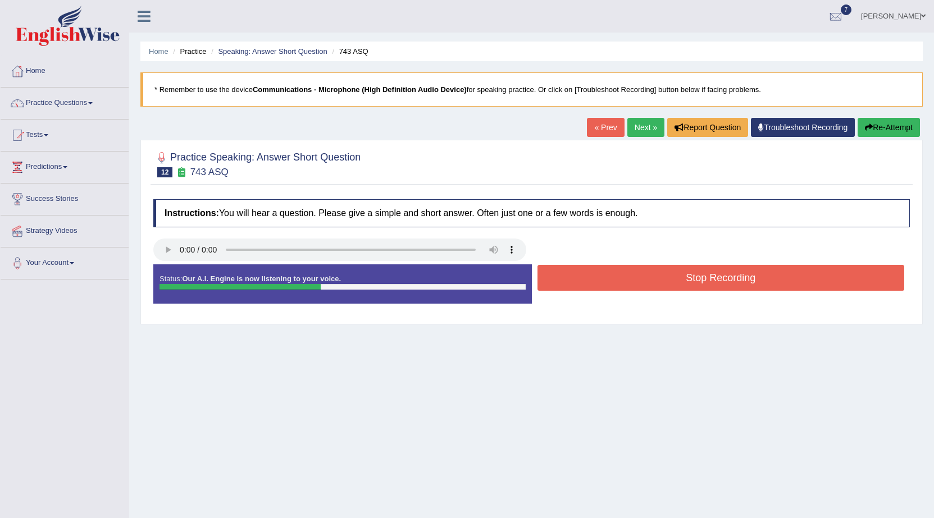
click at [583, 280] on button "Stop Recording" at bounding box center [720, 278] width 367 height 26
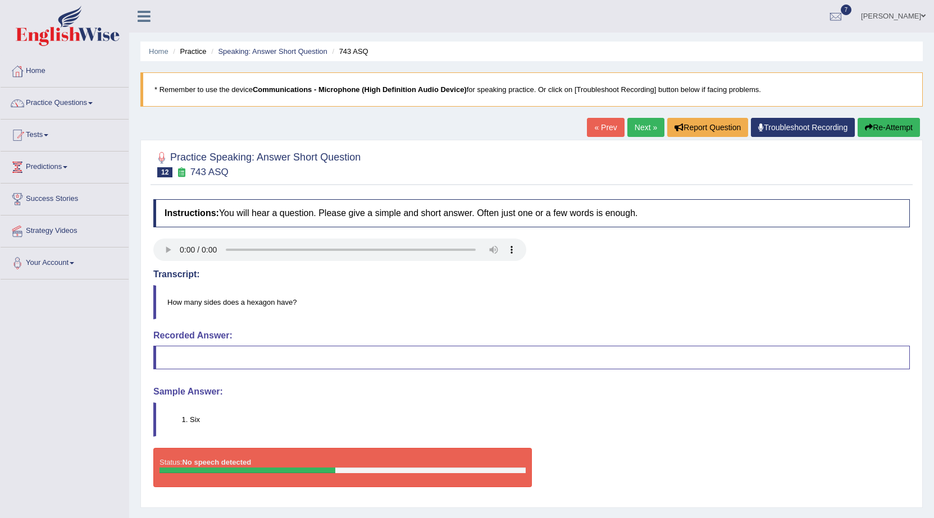
click at [600, 127] on link "« Prev" at bounding box center [605, 127] width 37 height 19
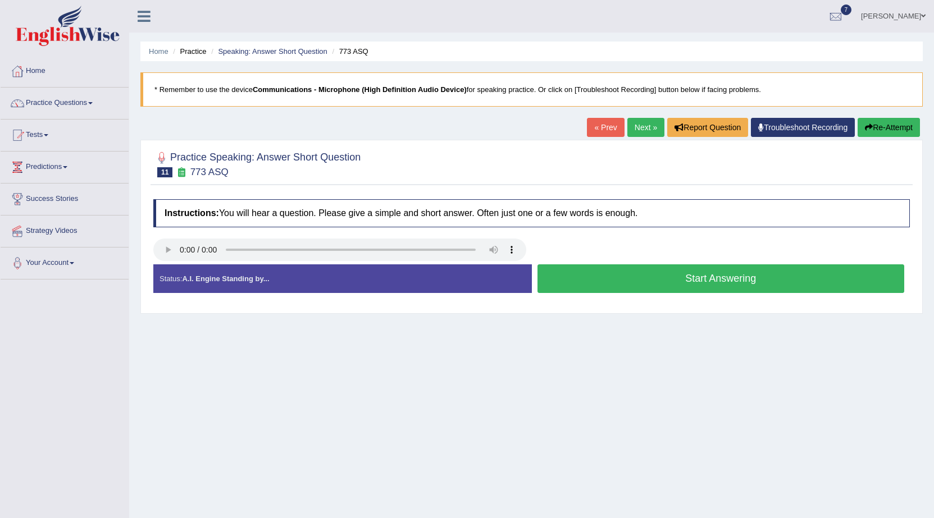
click at [638, 126] on link "Next »" at bounding box center [645, 127] width 37 height 19
click at [584, 281] on button "Start Answering" at bounding box center [720, 278] width 367 height 29
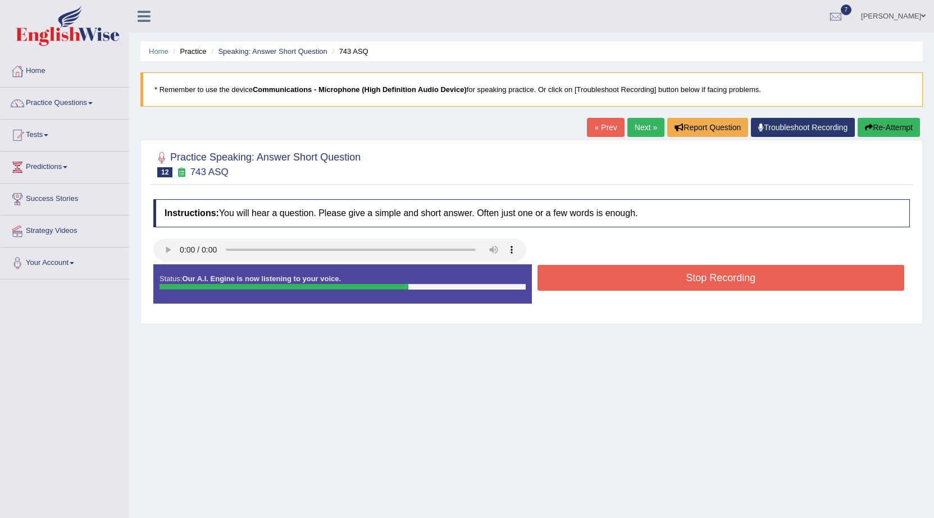
click at [584, 278] on button "Stop Recording" at bounding box center [720, 278] width 367 height 26
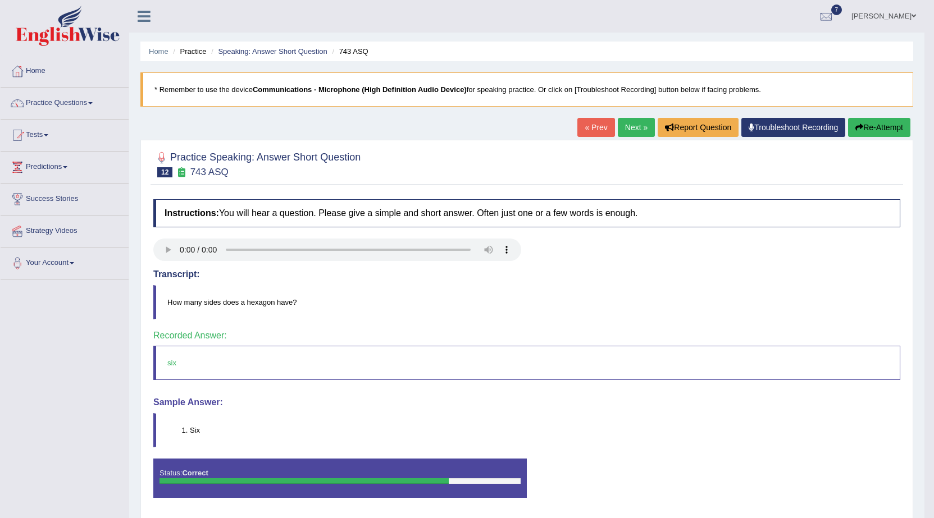
click at [629, 127] on link "Next »" at bounding box center [636, 127] width 37 height 19
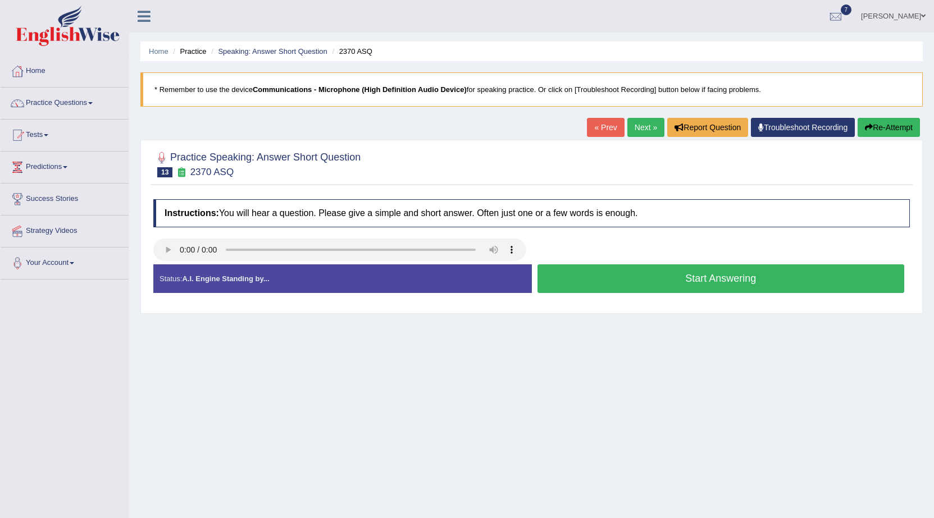
click at [578, 271] on button "Start Answering" at bounding box center [720, 278] width 367 height 29
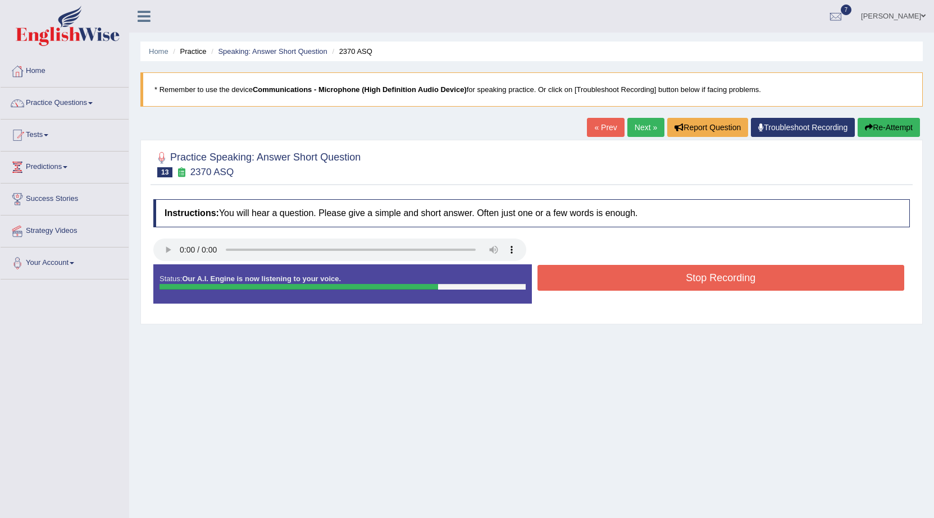
click at [583, 279] on button "Stop Recording" at bounding box center [720, 278] width 367 height 26
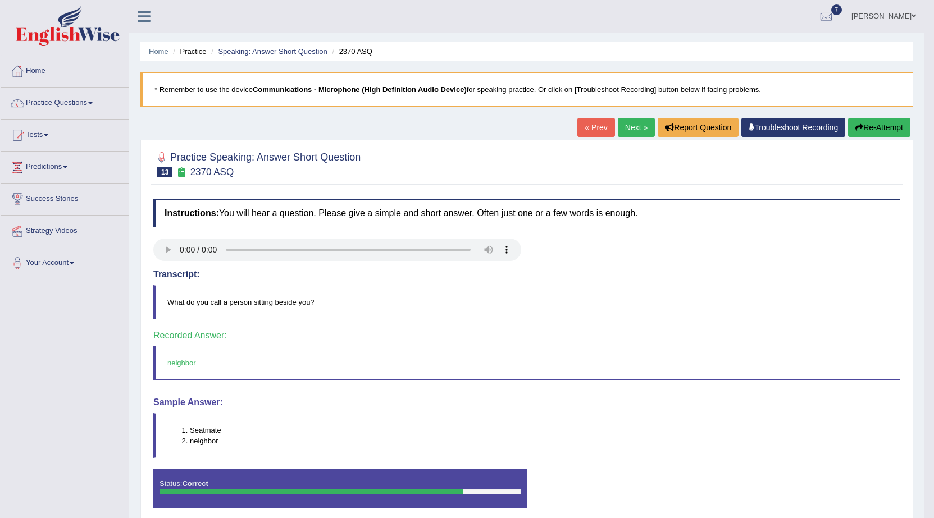
click at [627, 129] on link "Next »" at bounding box center [636, 127] width 37 height 19
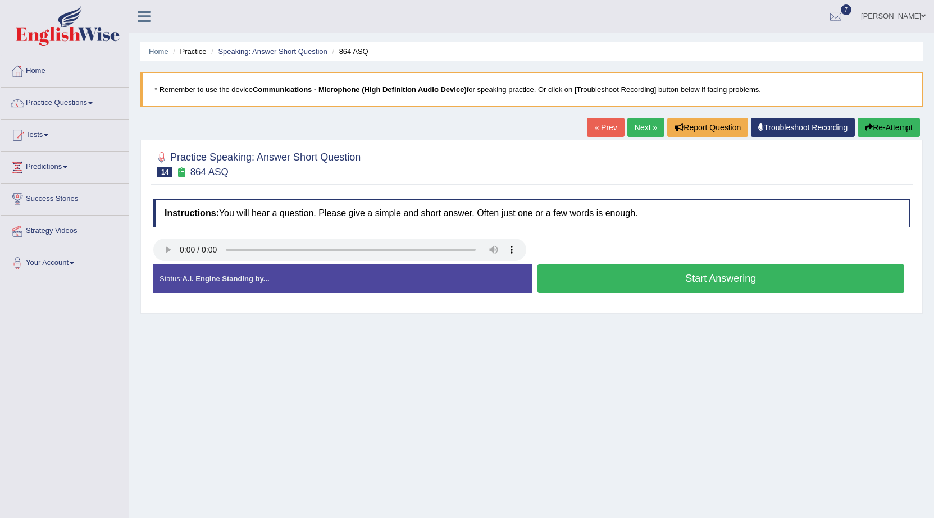
click at [573, 277] on button "Start Answering" at bounding box center [720, 278] width 367 height 29
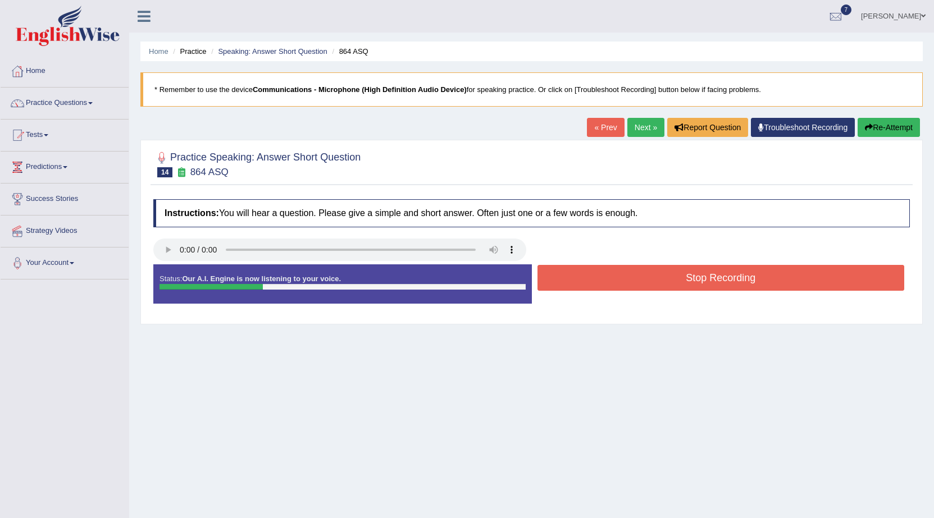
click at [573, 278] on button "Stop Recording" at bounding box center [720, 278] width 367 height 26
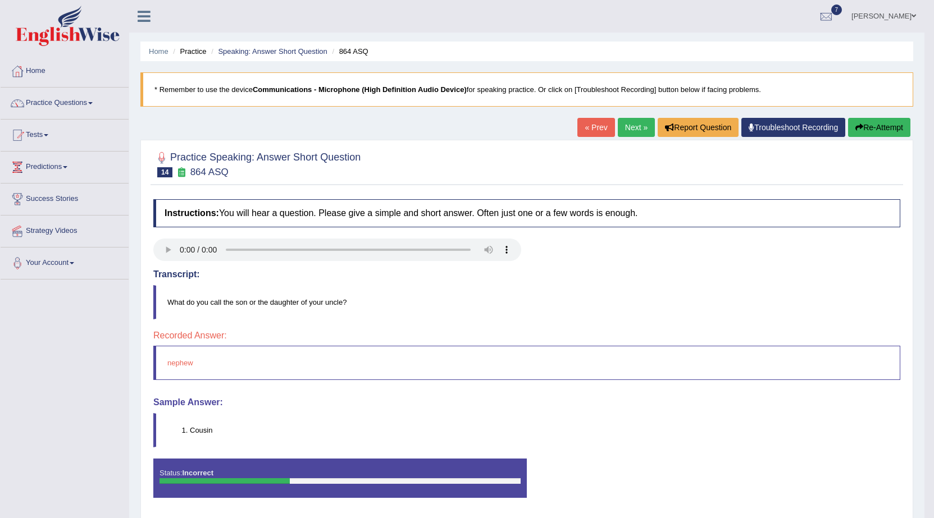
click at [625, 127] on link "Next »" at bounding box center [636, 127] width 37 height 19
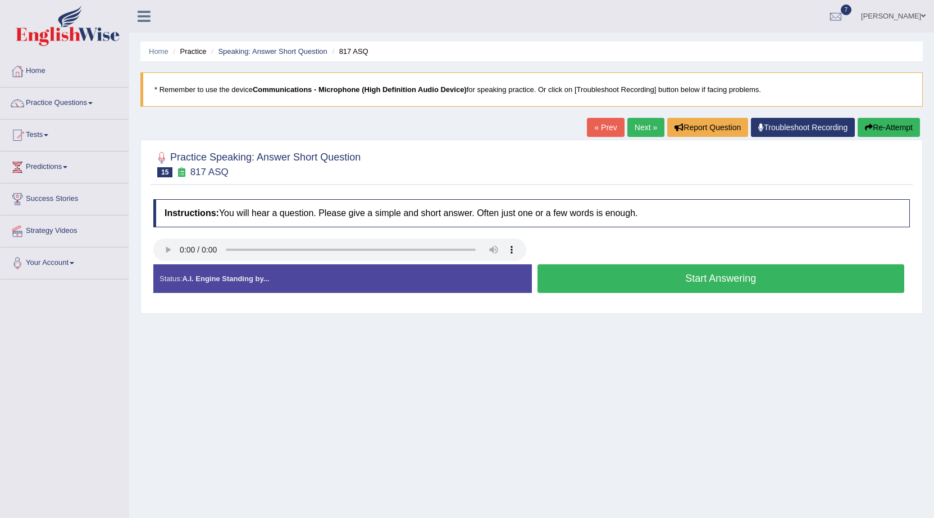
click at [580, 273] on button "Start Answering" at bounding box center [720, 278] width 367 height 29
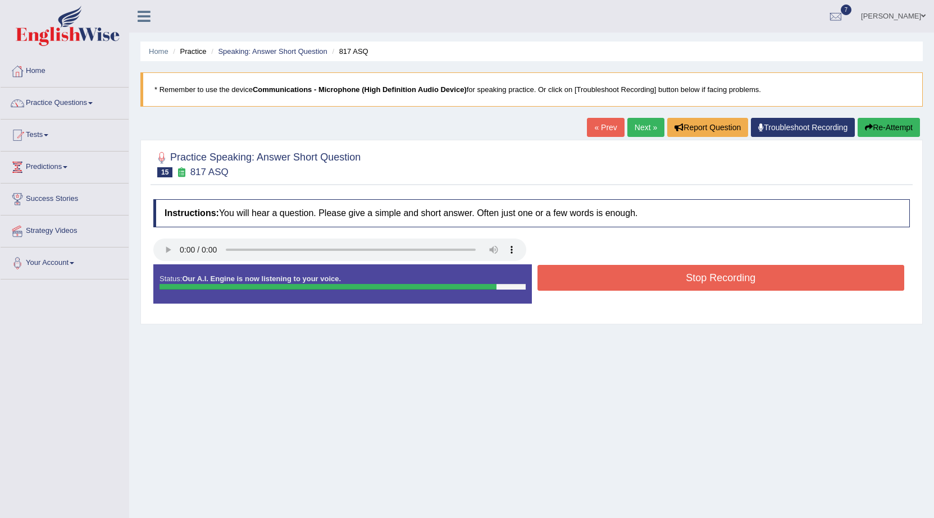
click at [588, 273] on button "Stop Recording" at bounding box center [720, 278] width 367 height 26
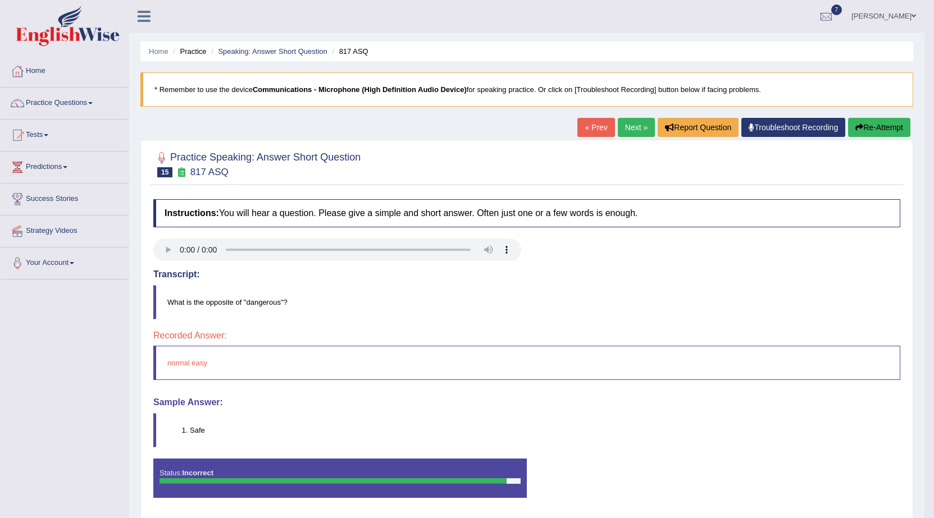
click at [627, 126] on link "Next »" at bounding box center [636, 127] width 37 height 19
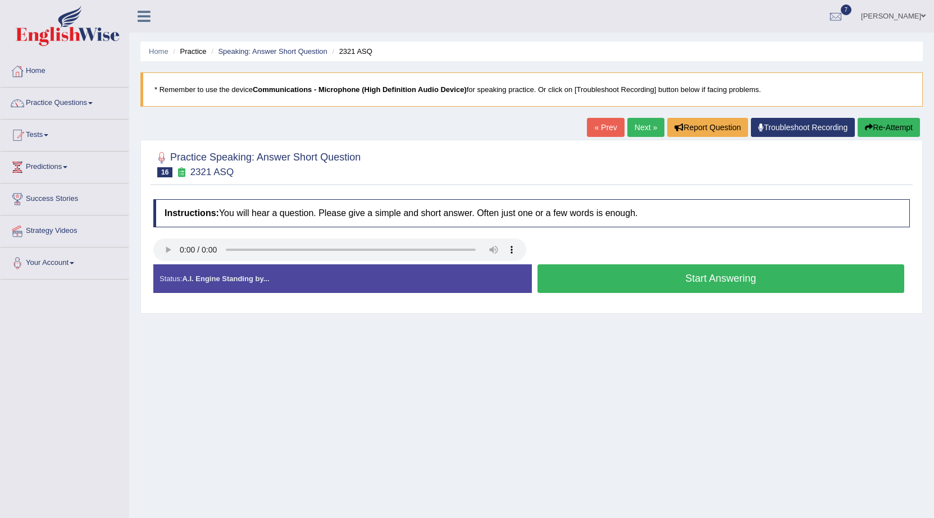
click at [577, 278] on button "Start Answering" at bounding box center [720, 278] width 367 height 29
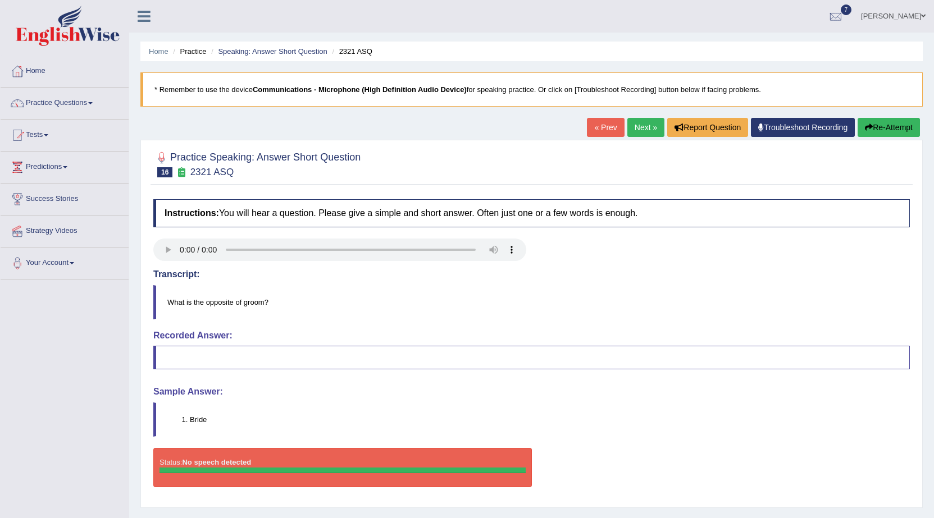
click at [634, 126] on link "Next »" at bounding box center [645, 127] width 37 height 19
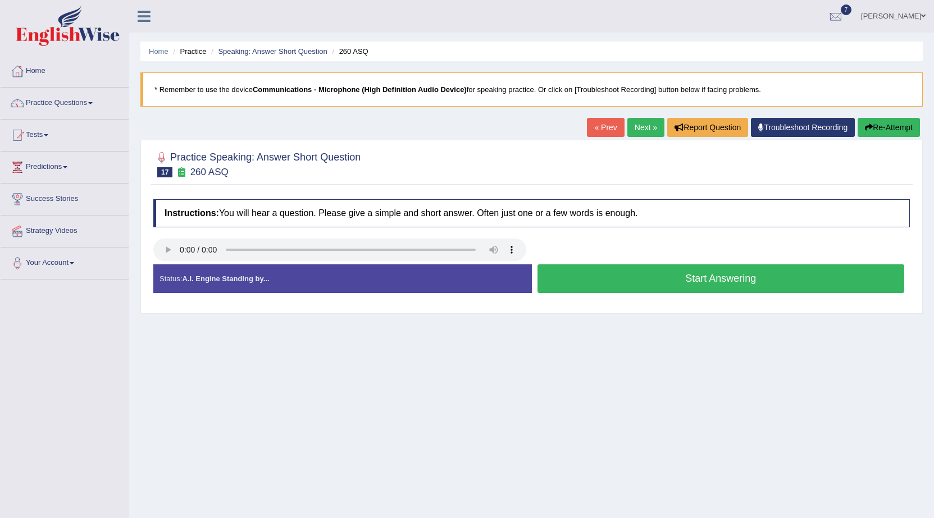
click at [658, 281] on button "Start Answering" at bounding box center [720, 278] width 367 height 29
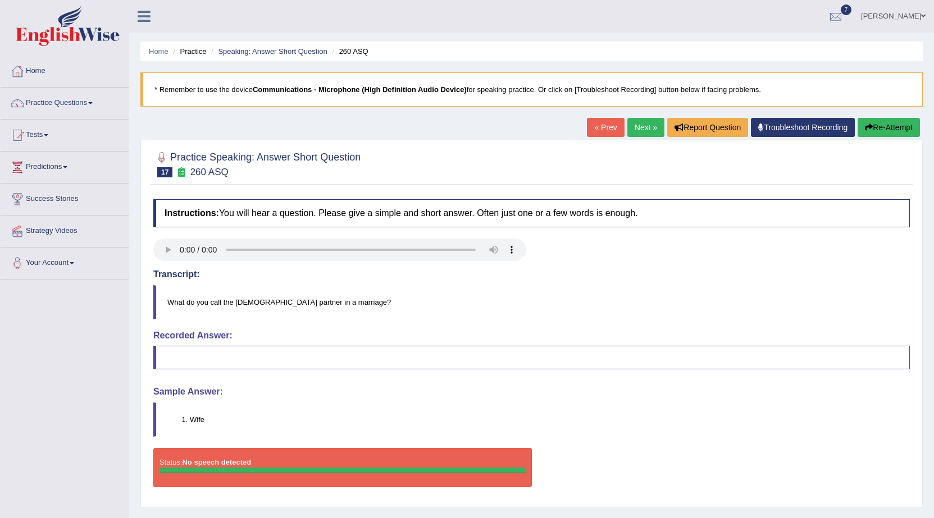
click at [634, 129] on link "Next »" at bounding box center [645, 127] width 37 height 19
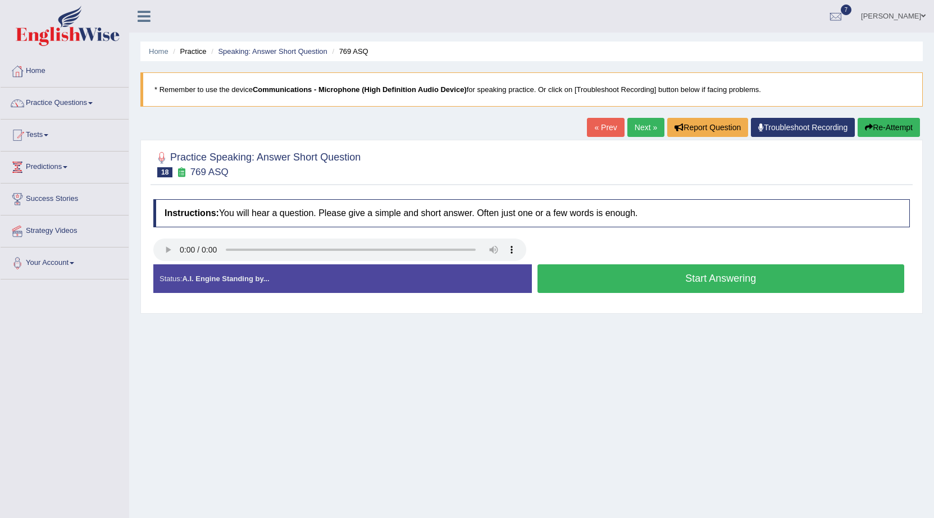
click at [658, 279] on button "Start Answering" at bounding box center [720, 278] width 367 height 29
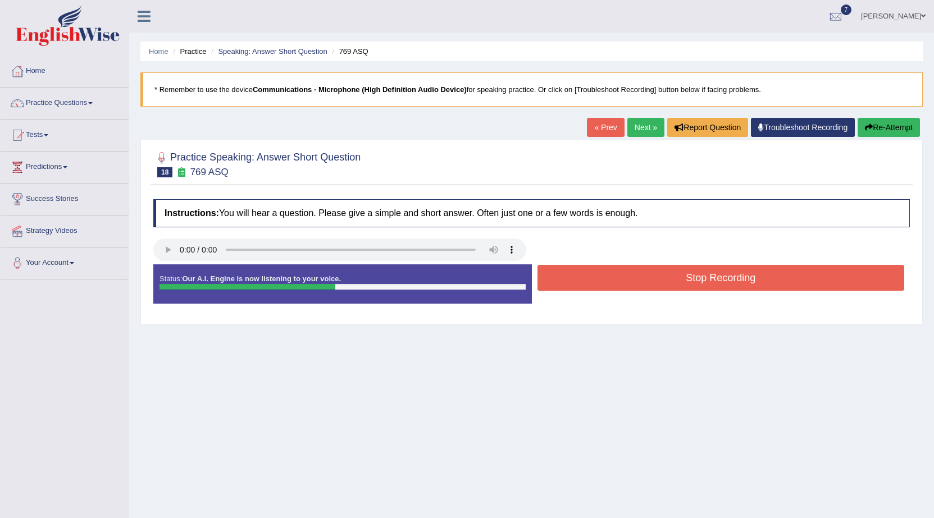
click at [659, 278] on button "Stop Recording" at bounding box center [720, 278] width 367 height 26
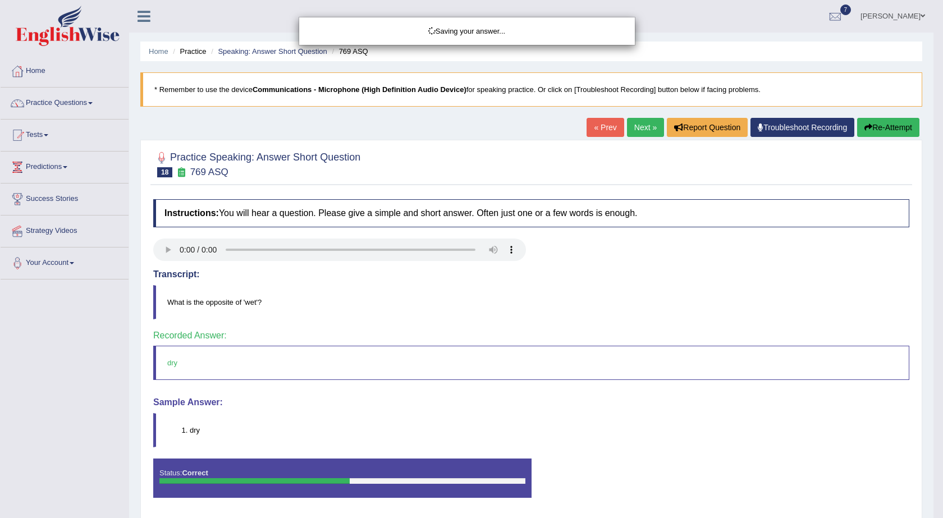
click at [639, 129] on body "Toggle navigation Home Practice Questions Speaking Practice Read Aloud Repeat S…" at bounding box center [471, 259] width 943 height 518
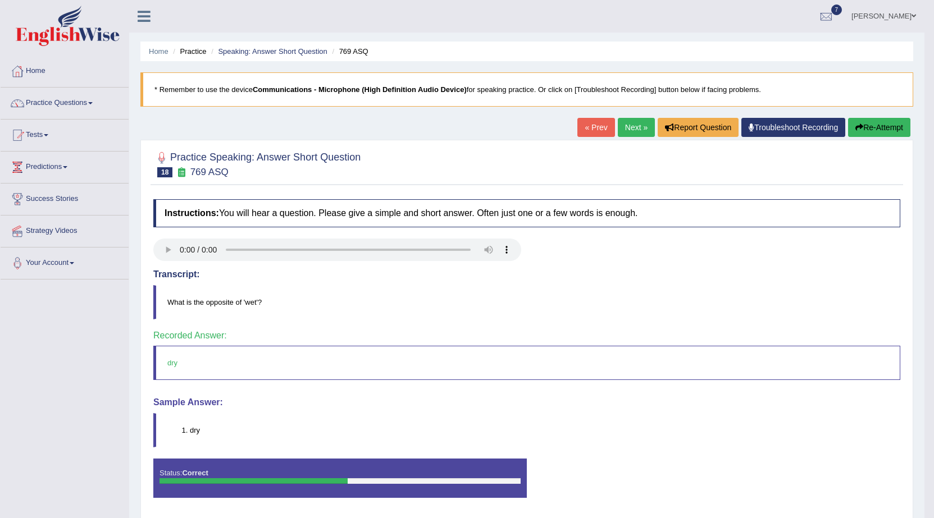
click link "Next »"
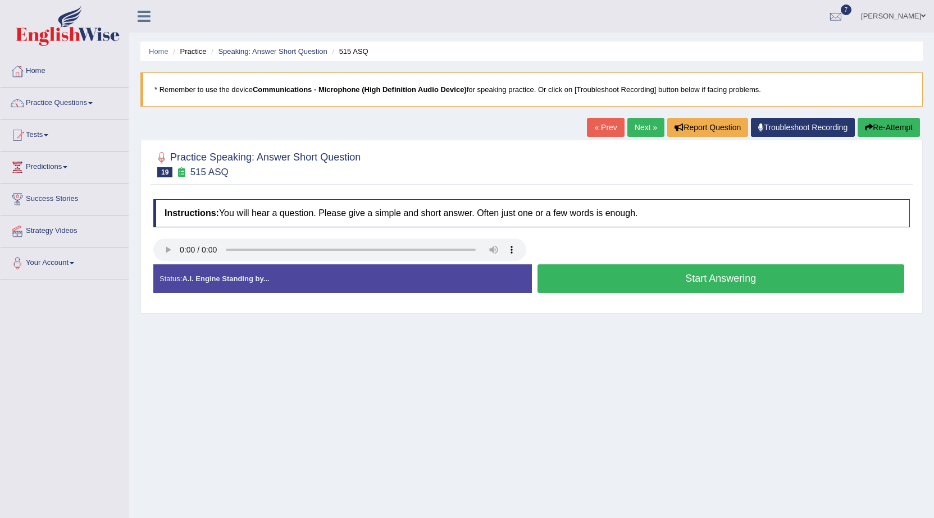
click at [633, 282] on button "Start Answering" at bounding box center [720, 278] width 367 height 29
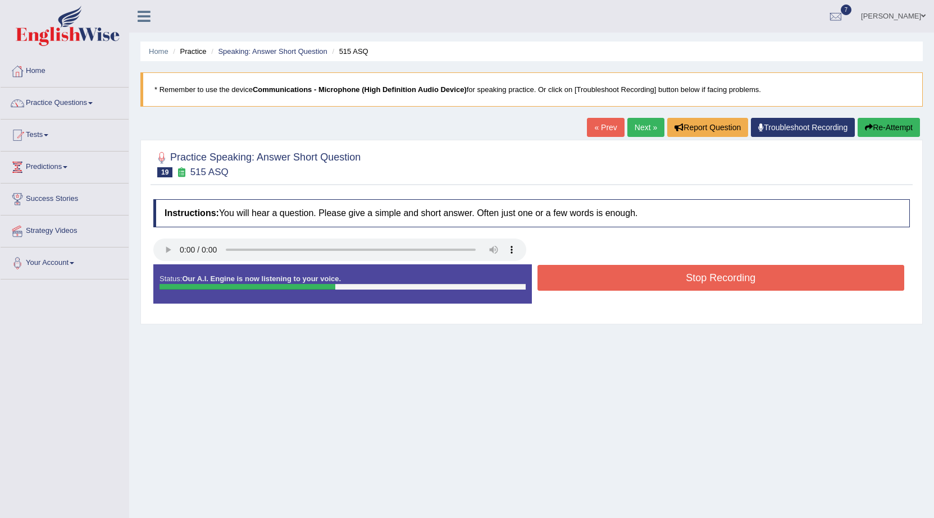
click at [616, 274] on button "Stop Recording" at bounding box center [720, 278] width 367 height 26
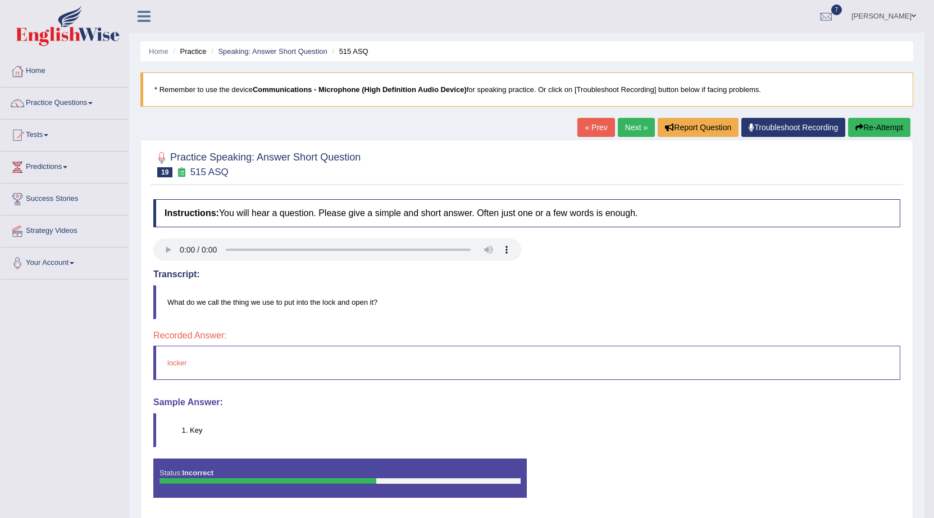
click at [634, 126] on link "Next »" at bounding box center [636, 127] width 37 height 19
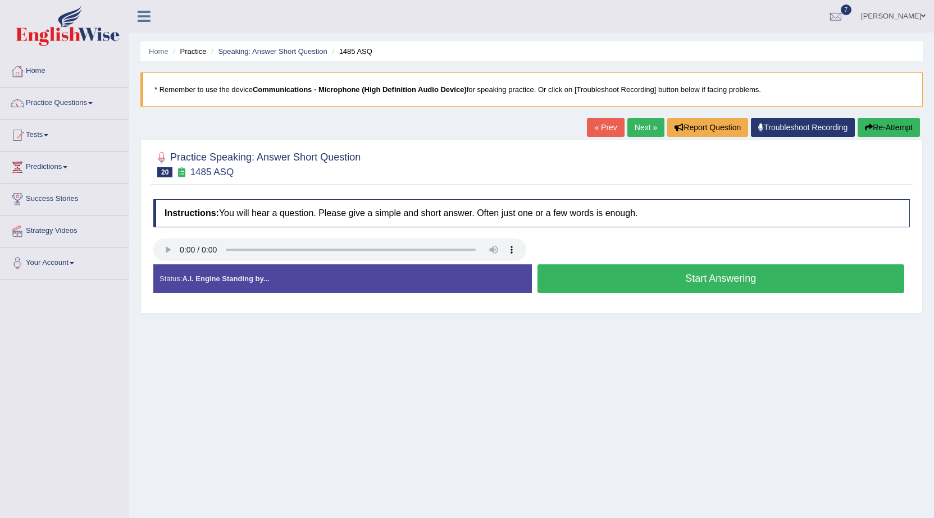
click at [602, 279] on button "Start Answering" at bounding box center [720, 278] width 367 height 29
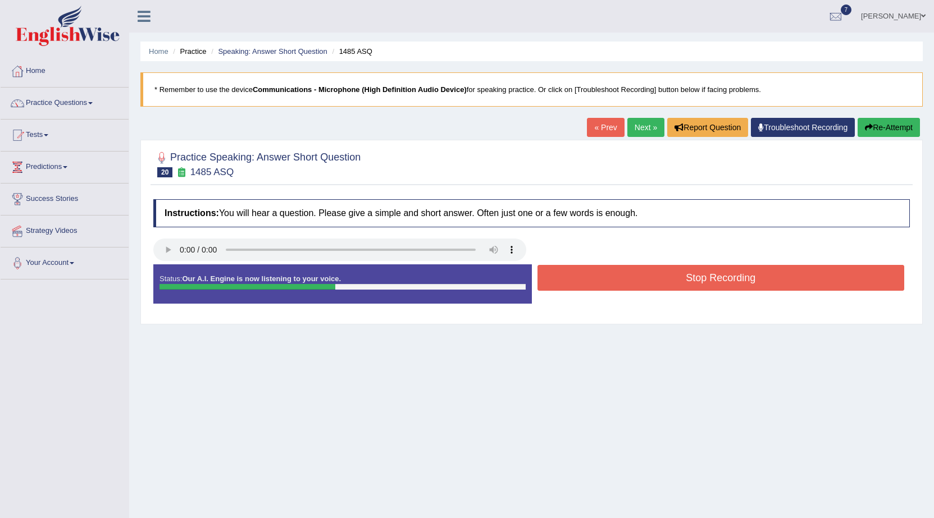
click at [606, 272] on button "Stop Recording" at bounding box center [720, 278] width 367 height 26
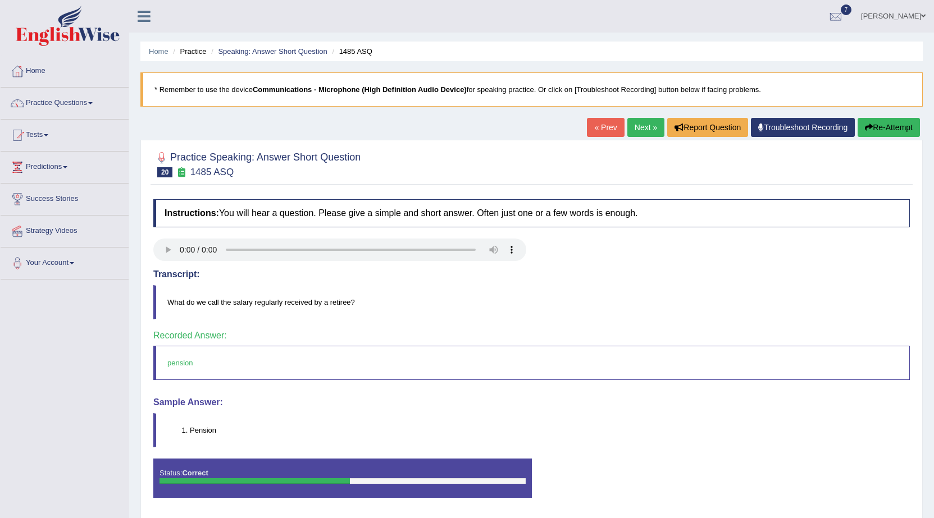
click at [643, 117] on div "Home Practice Speaking: Answer Short Question 1485 ASQ * Remember to use the de…" at bounding box center [531, 280] width 804 height 561
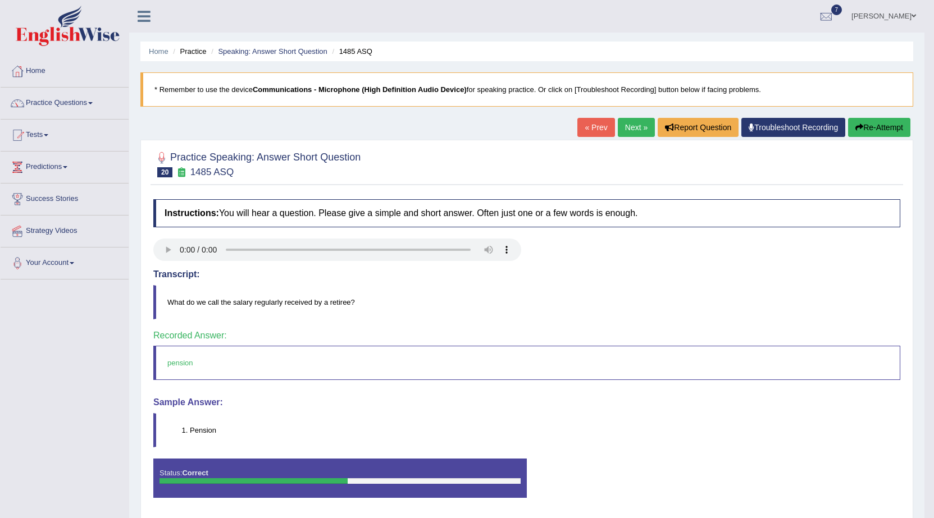
click at [643, 123] on link "Next »" at bounding box center [636, 127] width 37 height 19
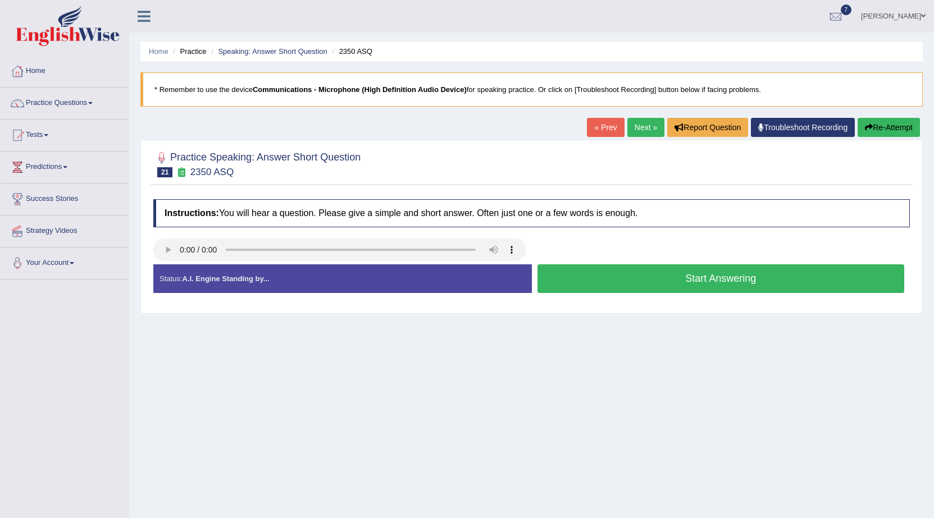
click at [582, 272] on button "Start Answering" at bounding box center [720, 278] width 367 height 29
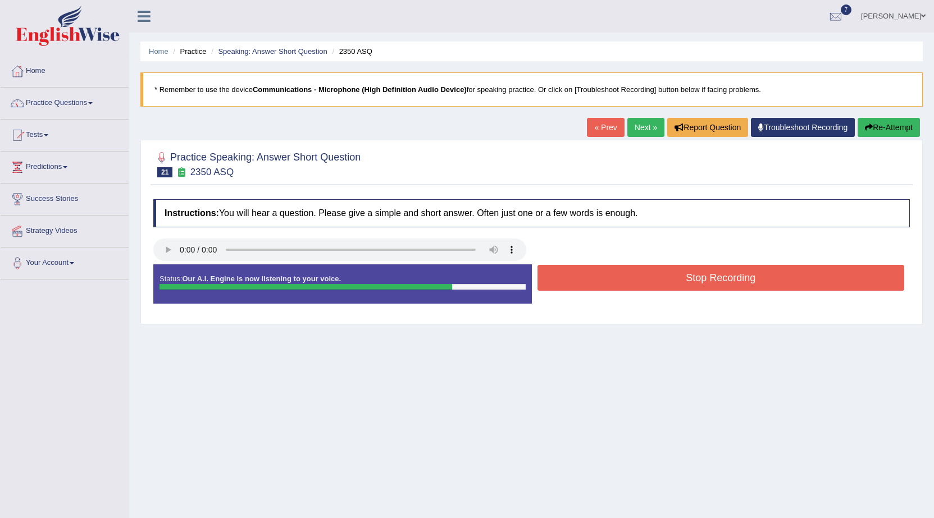
click at [606, 272] on button "Stop Recording" at bounding box center [720, 278] width 367 height 26
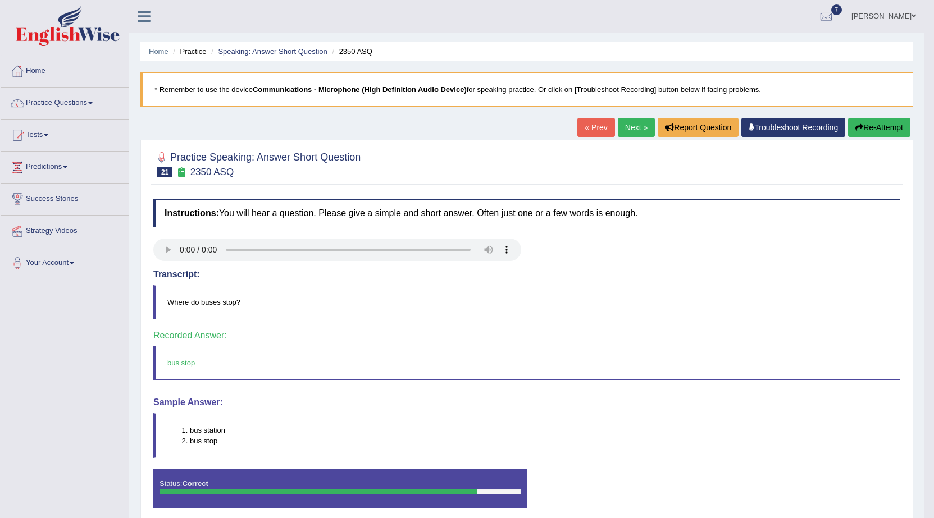
click at [627, 123] on link "Next »" at bounding box center [636, 127] width 37 height 19
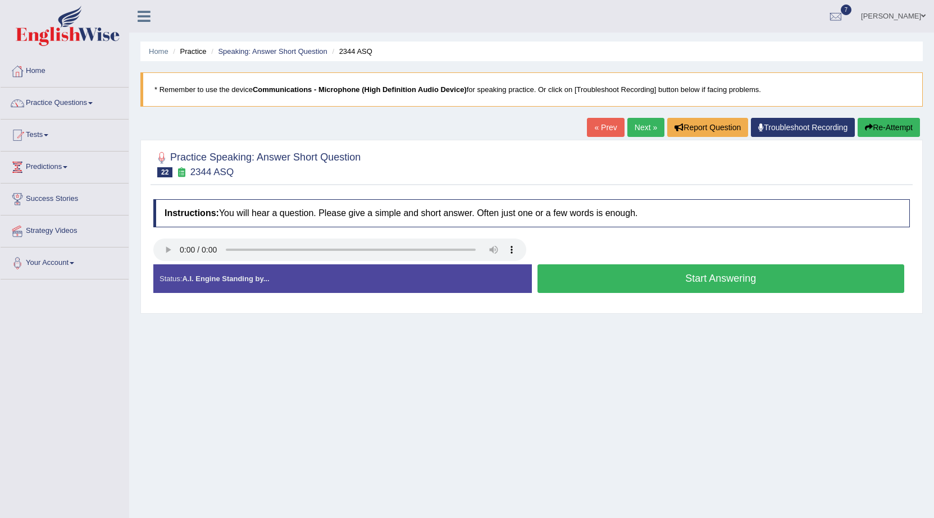
click at [600, 276] on button "Start Answering" at bounding box center [720, 278] width 367 height 29
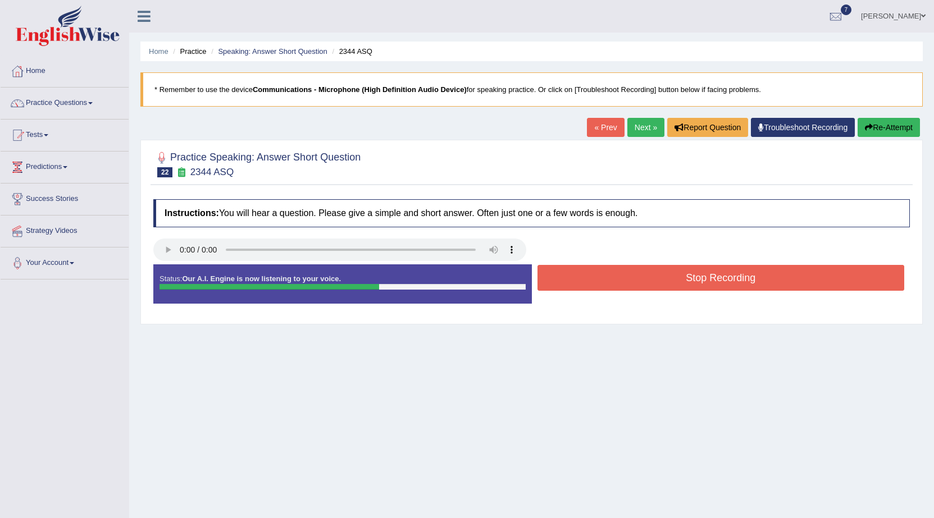
click at [607, 272] on button "Stop Recording" at bounding box center [720, 278] width 367 height 26
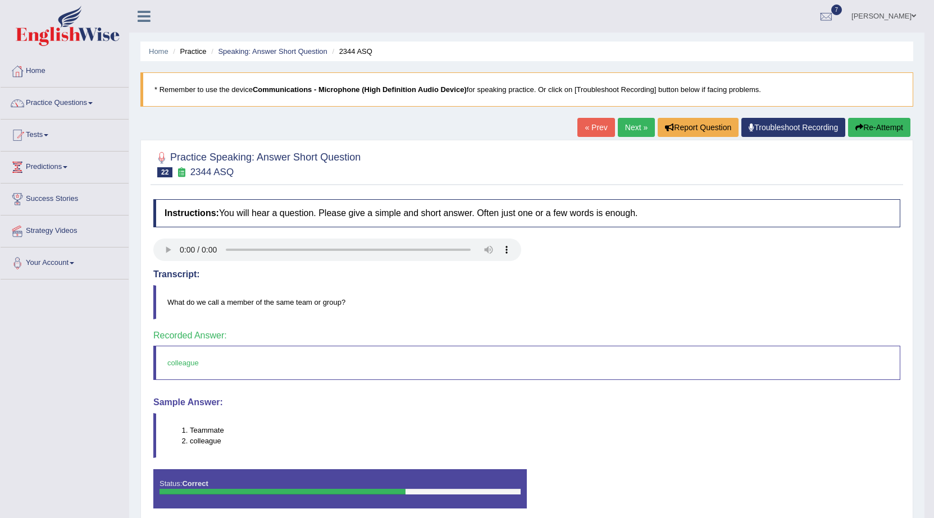
click at [646, 127] on link "Next »" at bounding box center [636, 127] width 37 height 19
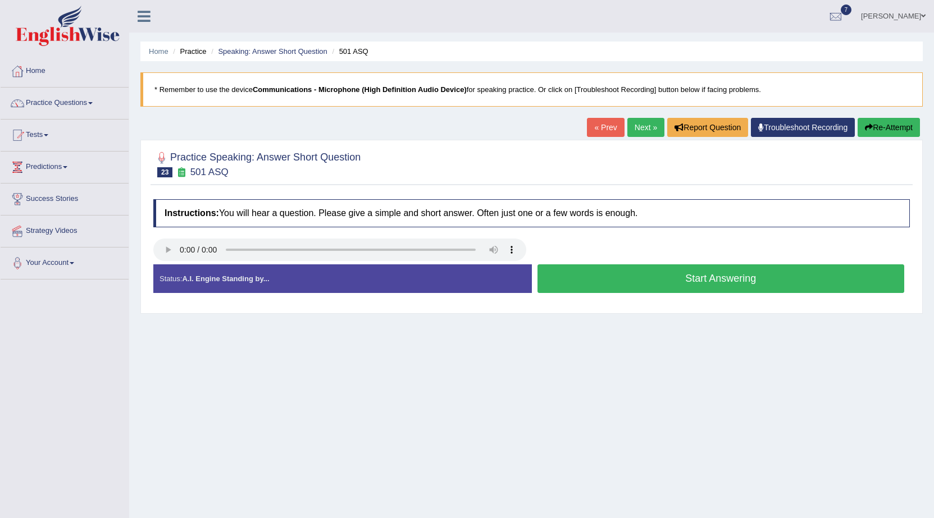
click at [586, 283] on button "Start Answering" at bounding box center [720, 278] width 367 height 29
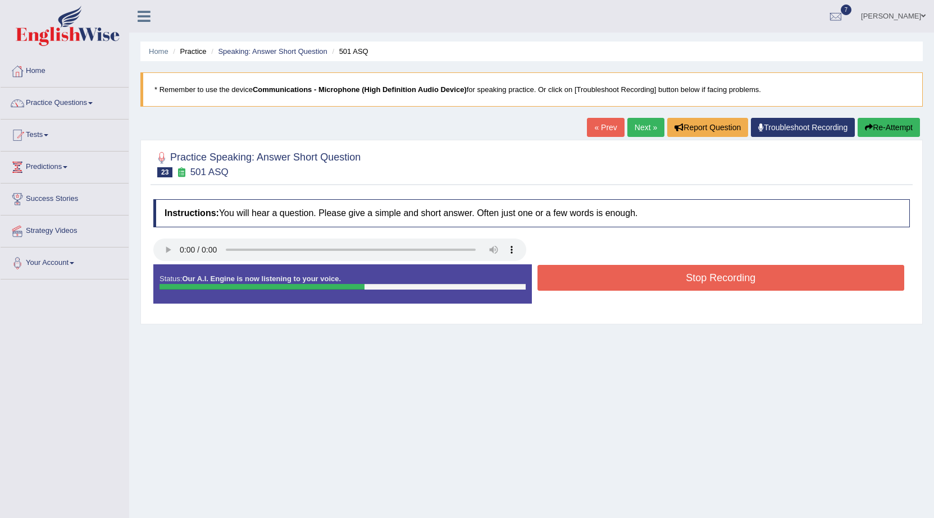
click at [583, 280] on button "Stop Recording" at bounding box center [720, 278] width 367 height 26
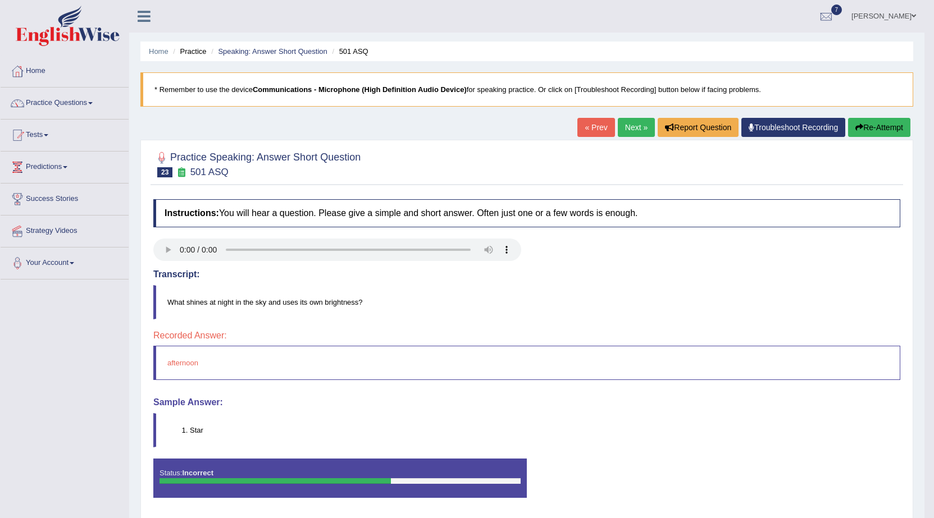
click at [620, 125] on link "Next »" at bounding box center [636, 127] width 37 height 19
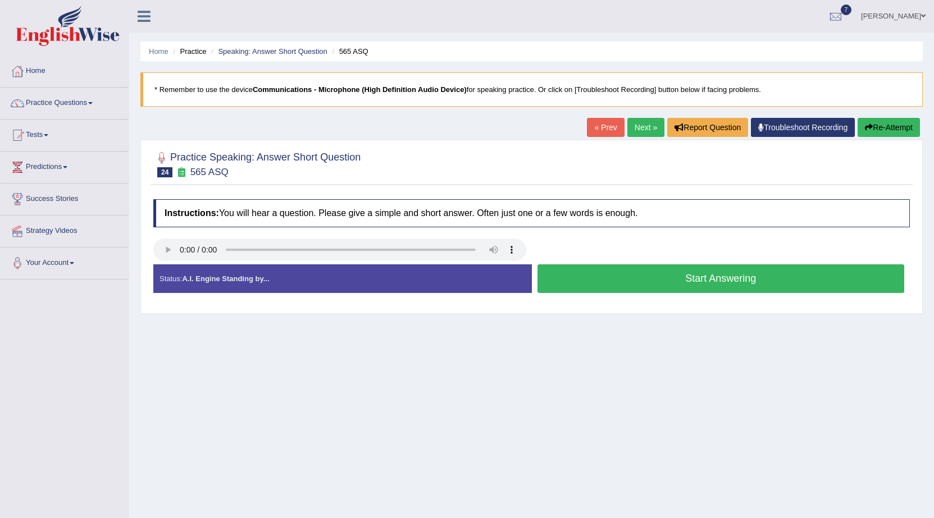
click at [614, 270] on button "Start Answering" at bounding box center [720, 278] width 367 height 29
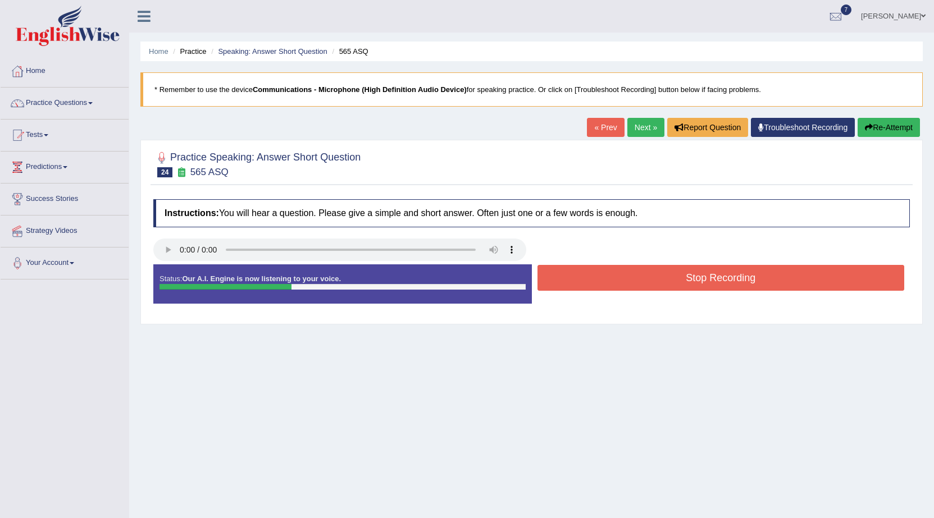
click at [620, 275] on button "Stop Recording" at bounding box center [720, 278] width 367 height 26
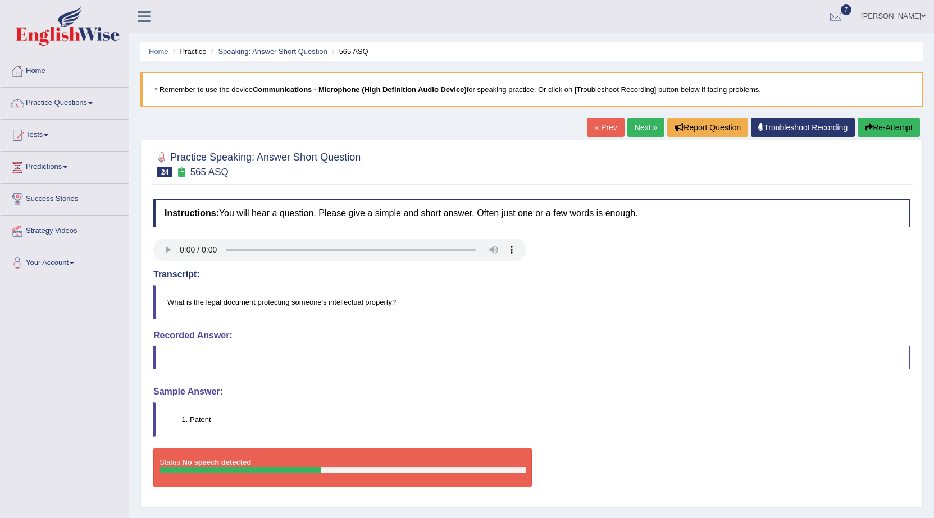
click at [632, 130] on link "Next »" at bounding box center [645, 127] width 37 height 19
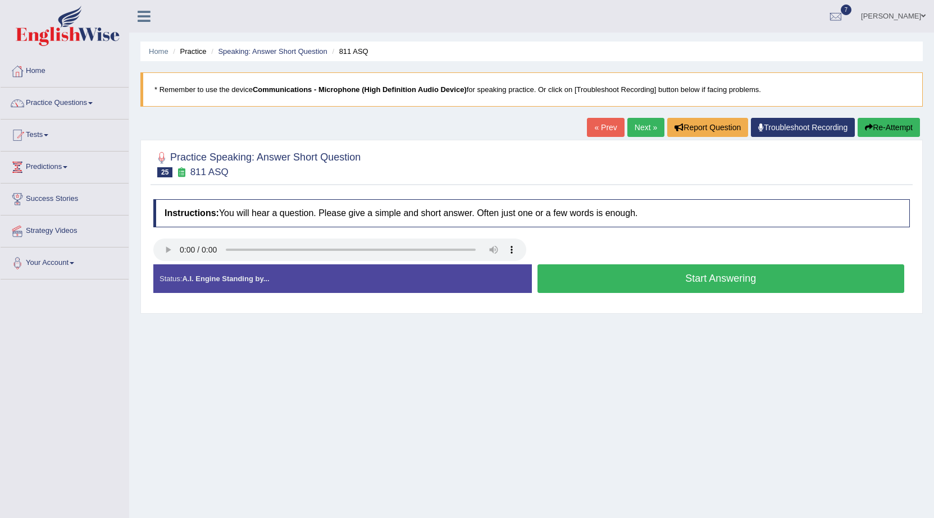
click at [634, 281] on button "Start Answering" at bounding box center [720, 278] width 367 height 29
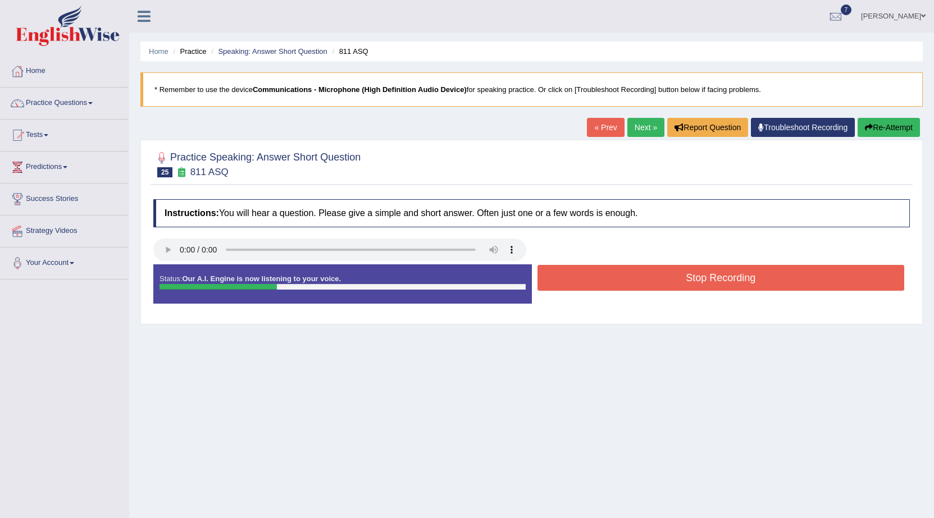
click at [638, 270] on button "Stop Recording" at bounding box center [720, 278] width 367 height 26
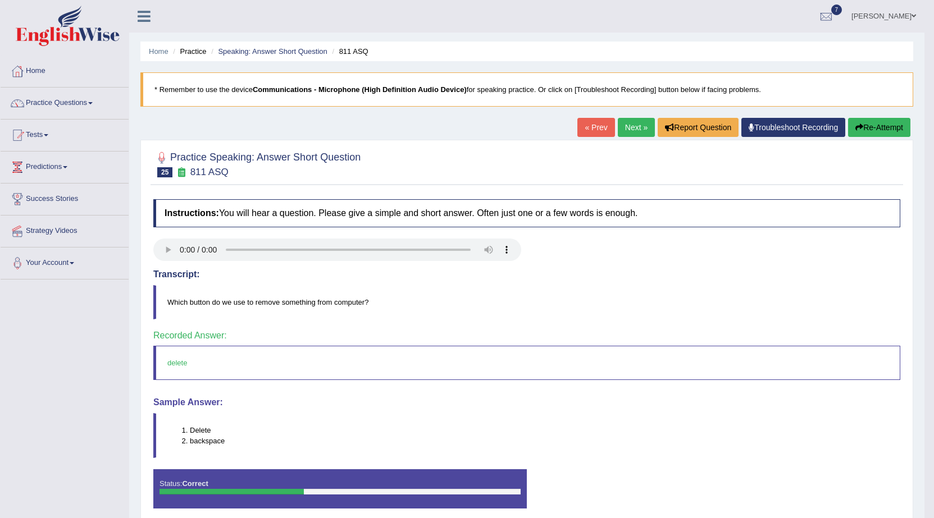
click at [629, 125] on link "Next »" at bounding box center [636, 127] width 37 height 19
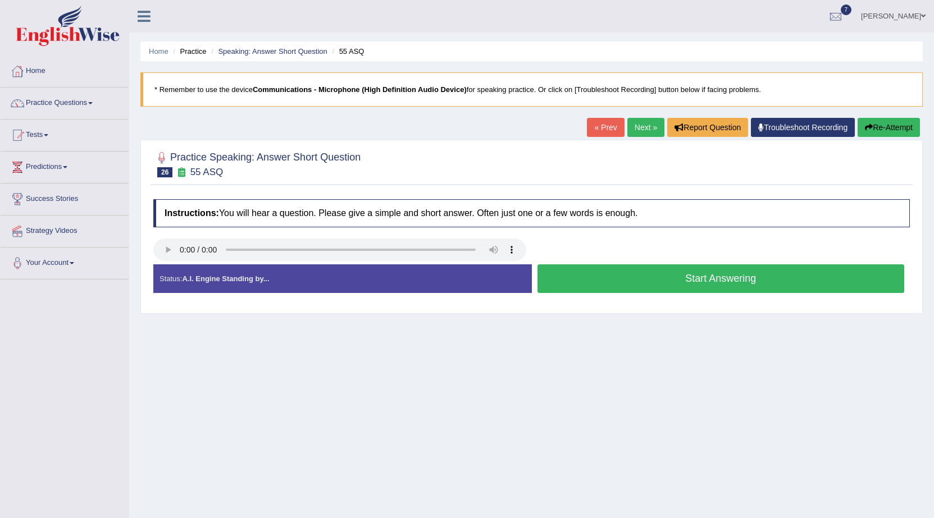
click at [637, 271] on button "Start Answering" at bounding box center [720, 278] width 367 height 29
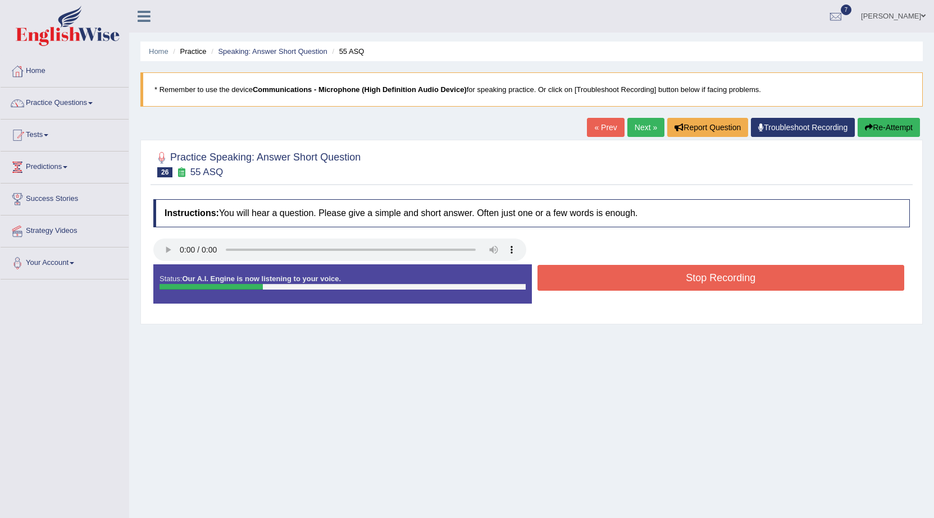
click at [637, 271] on button "Stop Recording" at bounding box center [720, 278] width 367 height 26
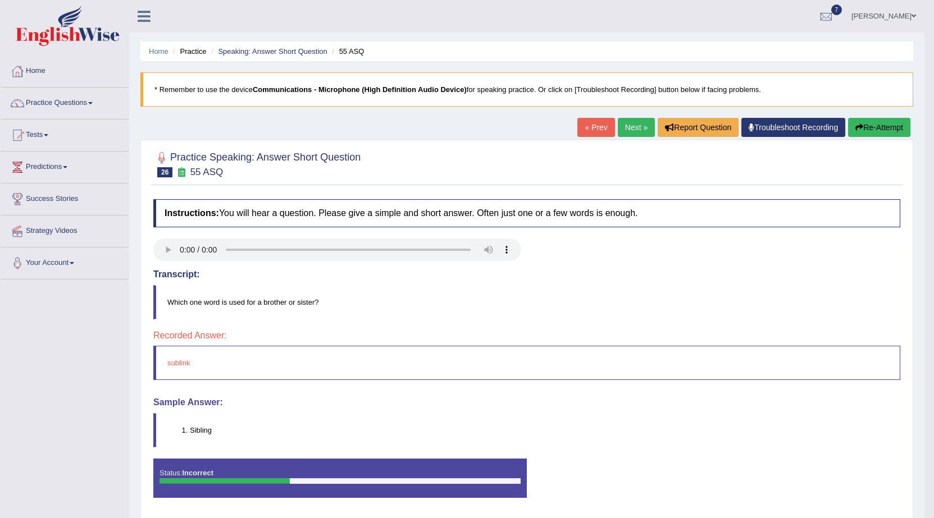
click at [630, 124] on link "Next »" at bounding box center [636, 127] width 37 height 19
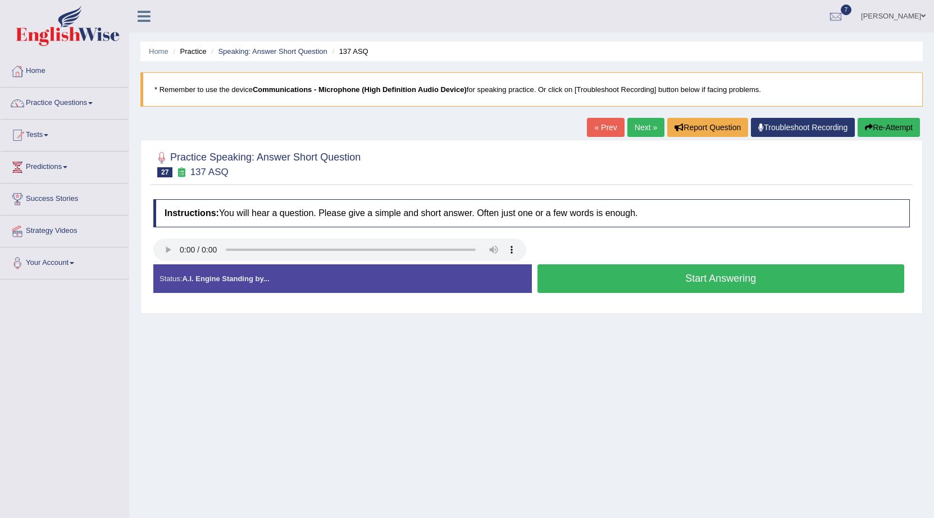
click at [590, 273] on button "Start Answering" at bounding box center [720, 278] width 367 height 29
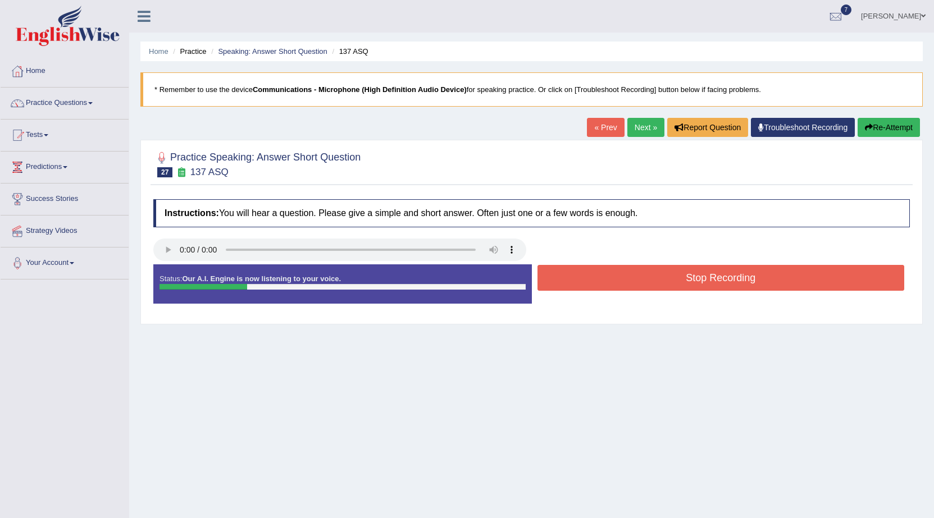
click at [590, 273] on button "Stop Recording" at bounding box center [720, 278] width 367 height 26
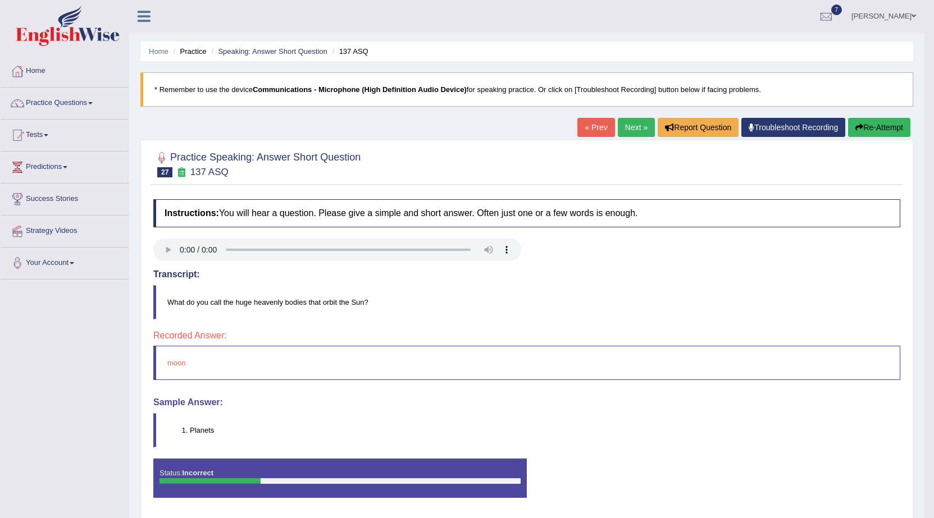
click at [629, 123] on link "Next »" at bounding box center [636, 127] width 37 height 19
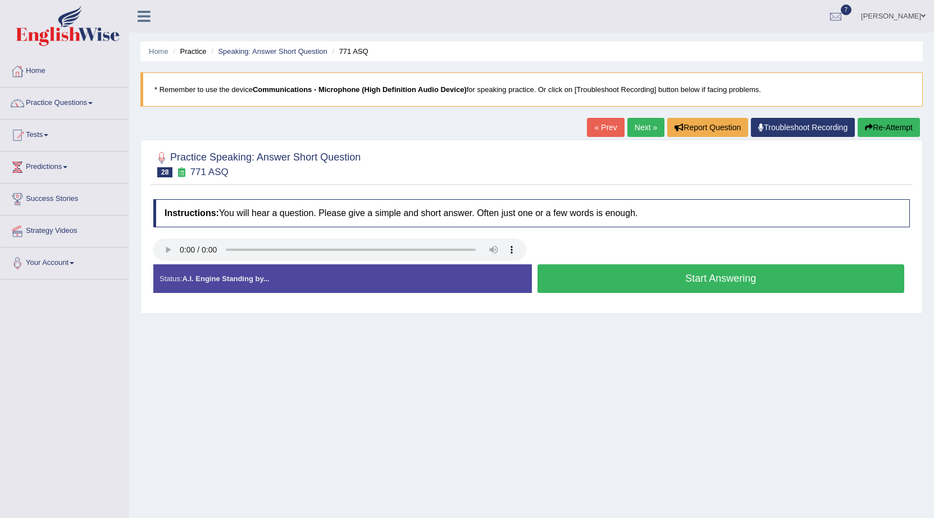
click at [653, 278] on button "Start Answering" at bounding box center [720, 278] width 367 height 29
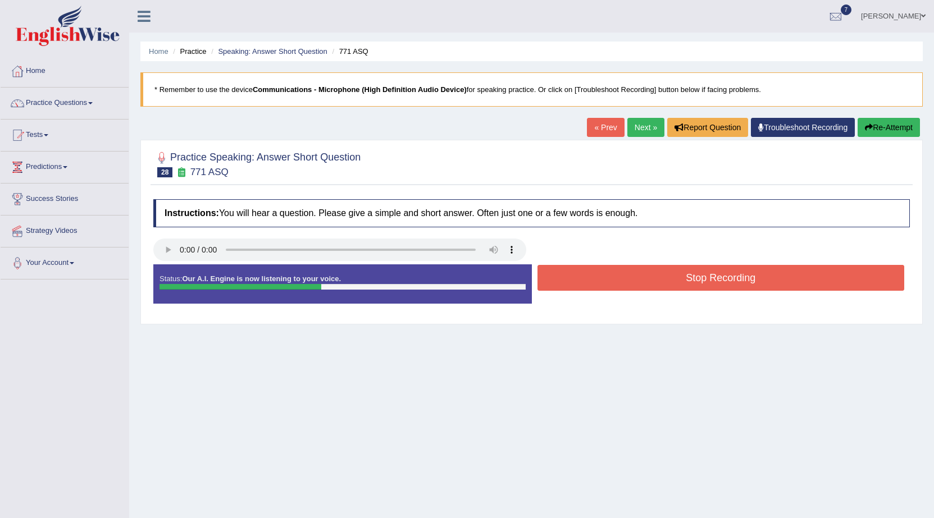
click at [653, 278] on button "Stop Recording" at bounding box center [720, 278] width 367 height 26
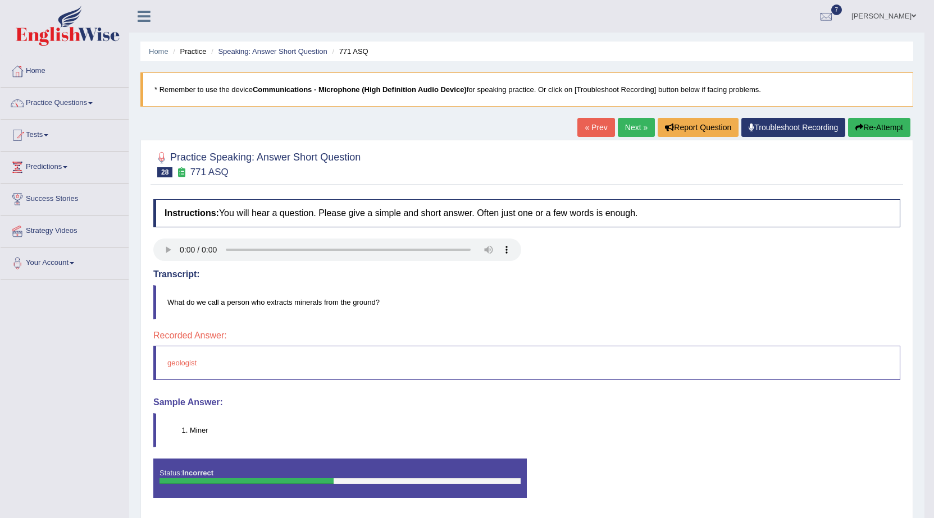
click at [623, 129] on link "Next »" at bounding box center [636, 127] width 37 height 19
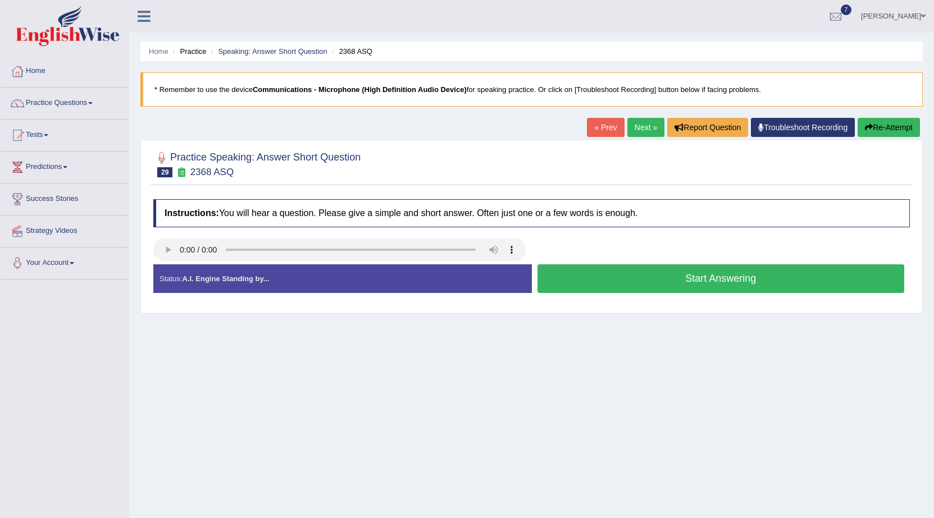
click at [613, 271] on button "Start Answering" at bounding box center [720, 278] width 367 height 29
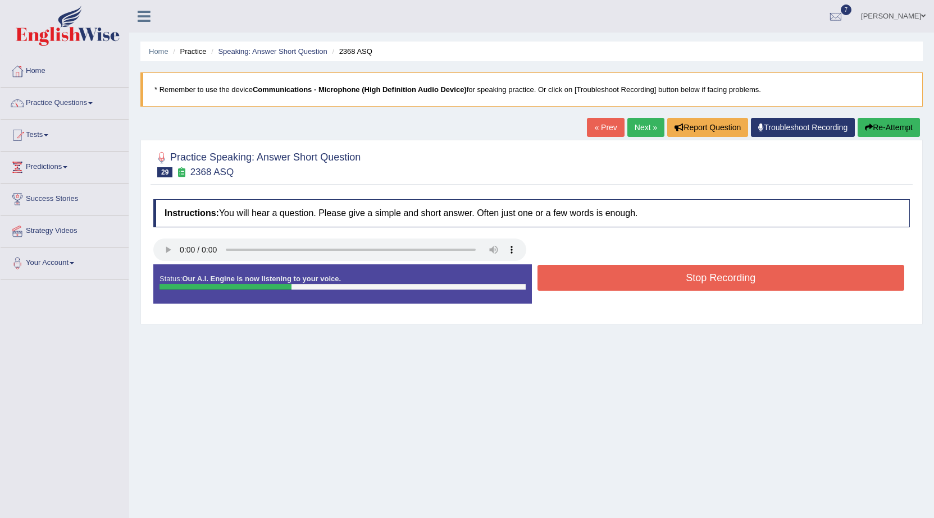
click at [613, 271] on button "Stop Recording" at bounding box center [720, 278] width 367 height 26
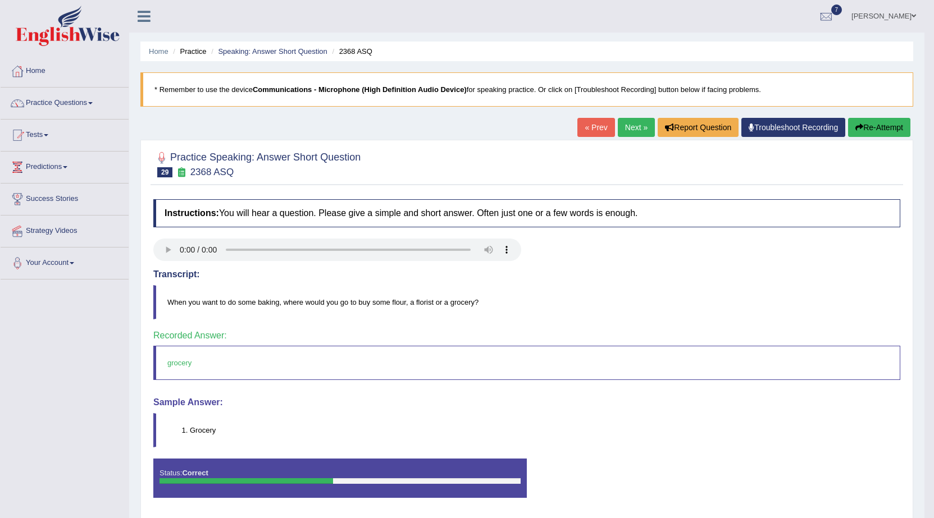
click at [631, 126] on link "Next »" at bounding box center [636, 127] width 37 height 19
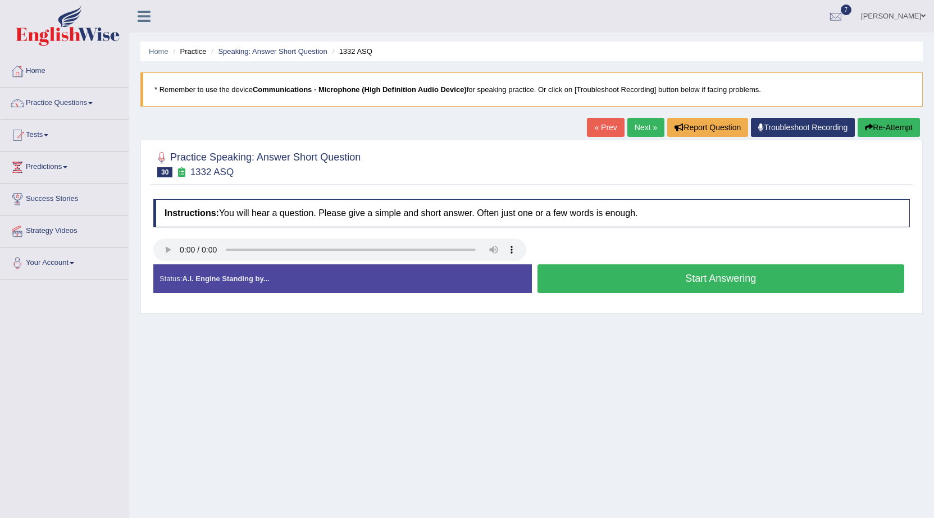
click at [633, 282] on button "Start Answering" at bounding box center [720, 278] width 367 height 29
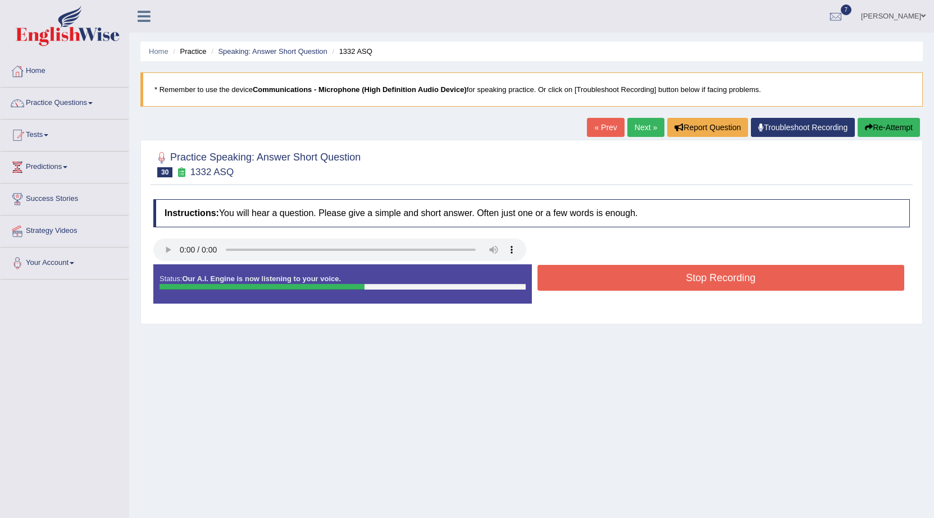
click at [633, 281] on button "Stop Recording" at bounding box center [720, 278] width 367 height 26
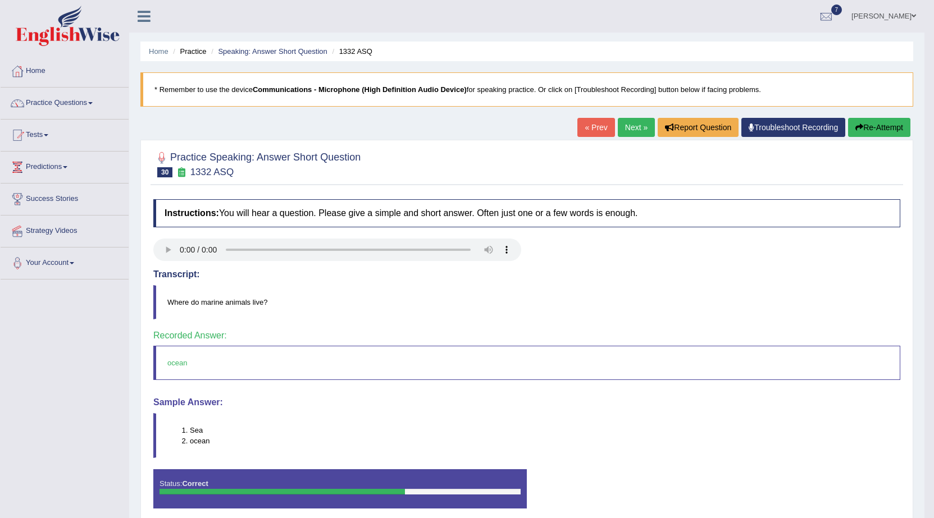
click at [636, 123] on link "Next »" at bounding box center [636, 127] width 37 height 19
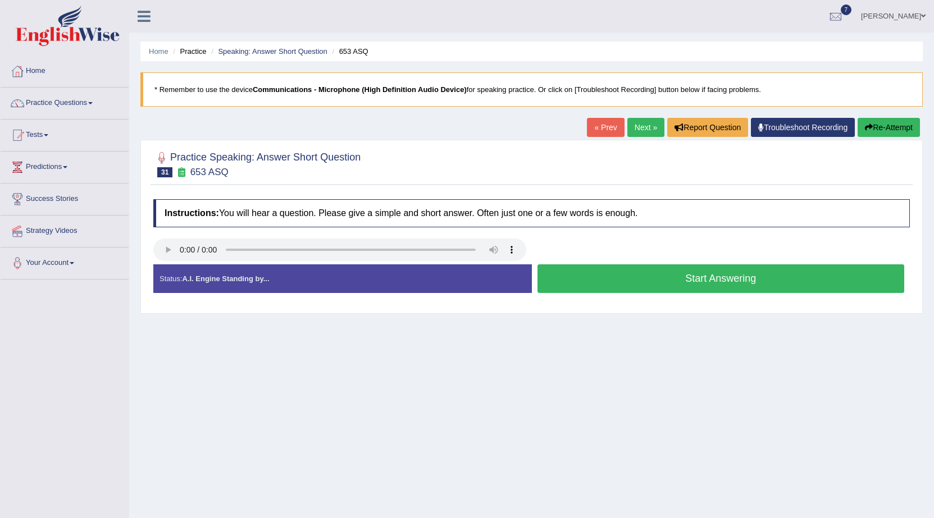
click at [565, 280] on button "Start Answering" at bounding box center [720, 278] width 367 height 29
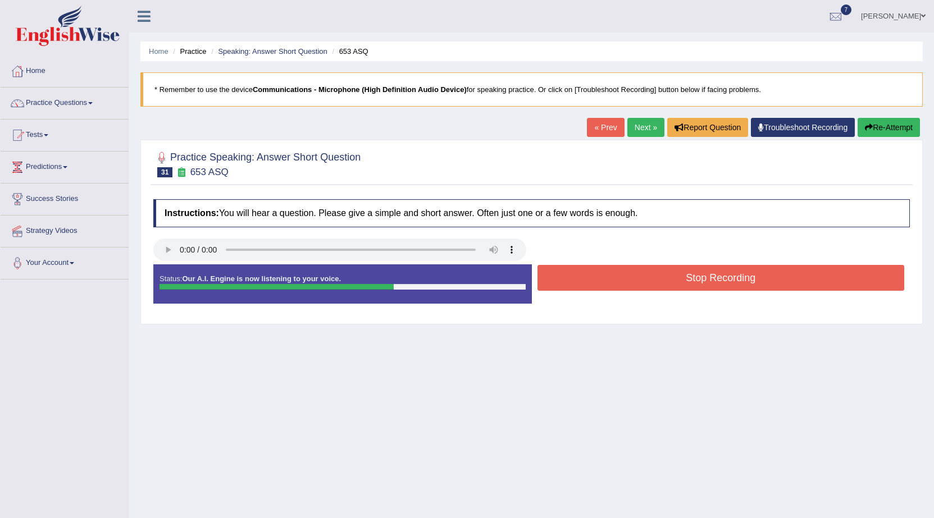
click at [607, 271] on button "Stop Recording" at bounding box center [720, 278] width 367 height 26
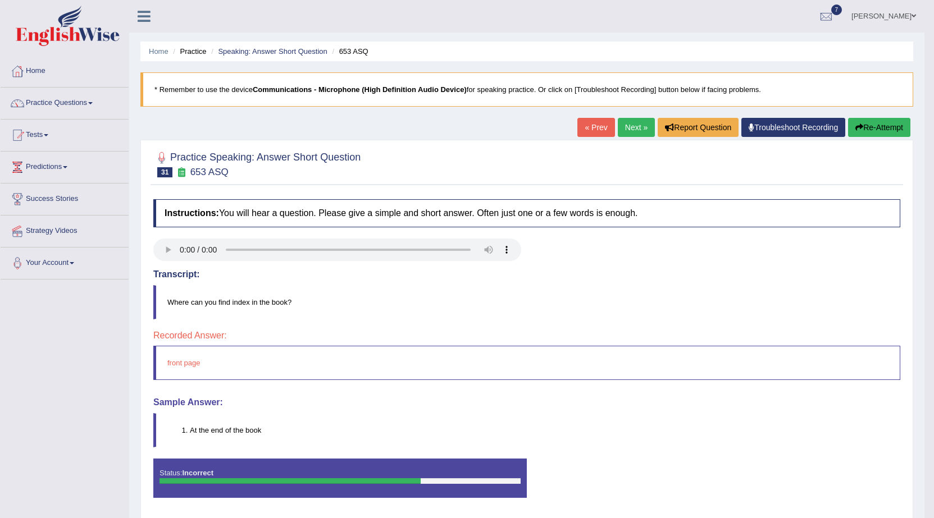
click at [621, 125] on link "Next »" at bounding box center [636, 127] width 37 height 19
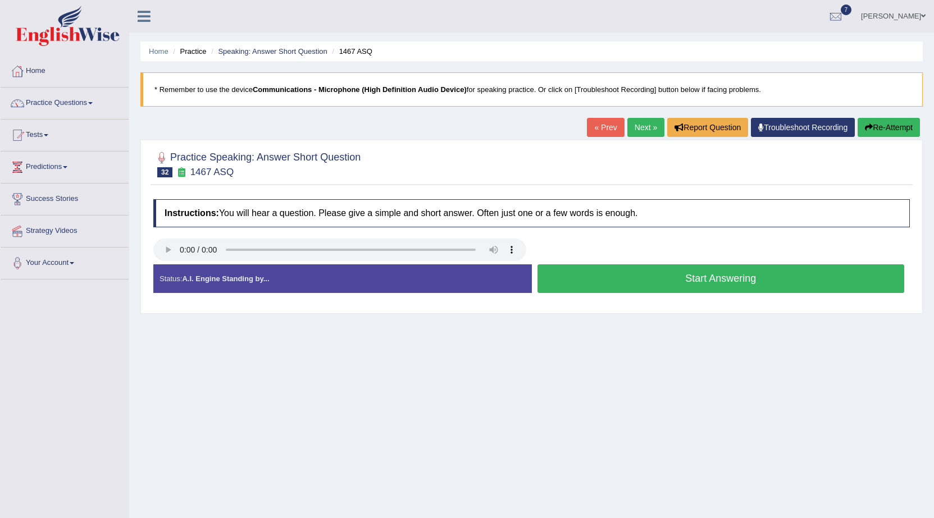
click at [634, 274] on button "Start Answering" at bounding box center [720, 278] width 367 height 29
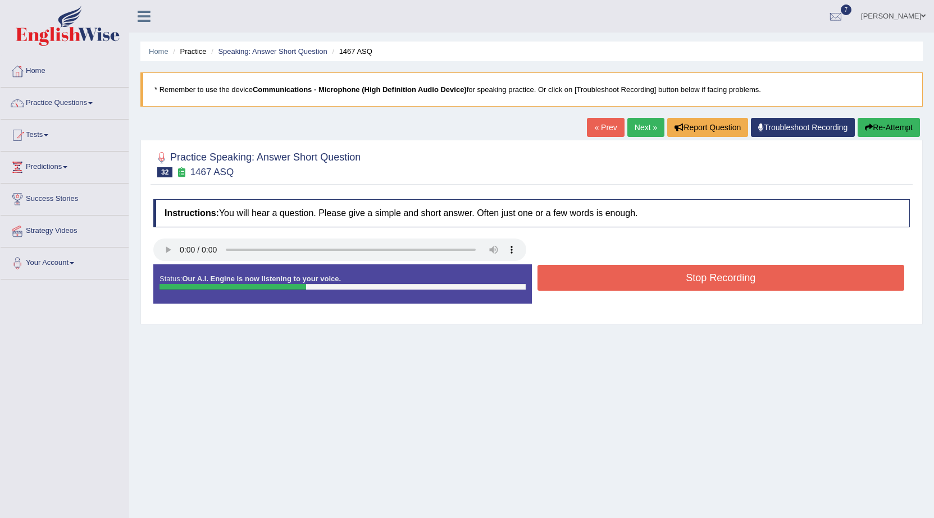
click at [634, 274] on button "Stop Recording" at bounding box center [720, 278] width 367 height 26
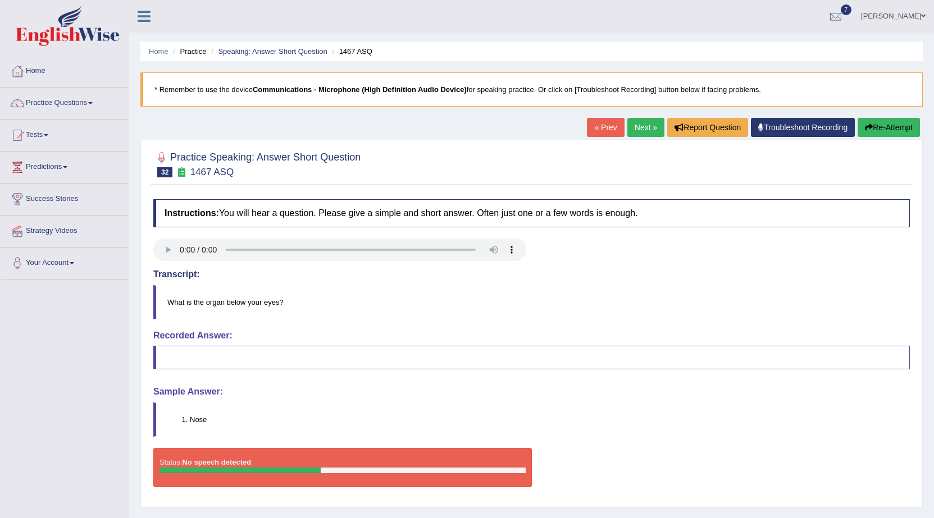
click at [642, 127] on link "Next »" at bounding box center [645, 127] width 37 height 19
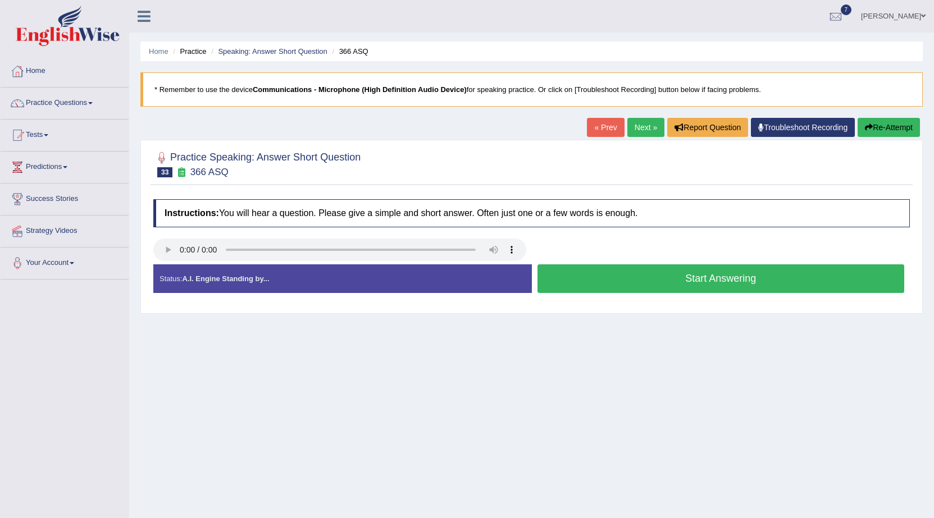
click at [580, 274] on button "Start Answering" at bounding box center [720, 278] width 367 height 29
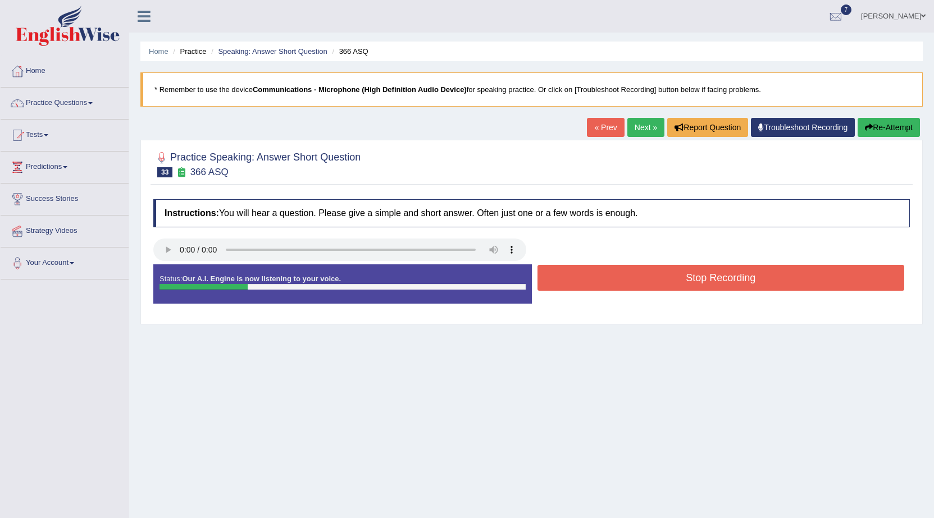
click at [580, 274] on button "Stop Recording" at bounding box center [720, 278] width 367 height 26
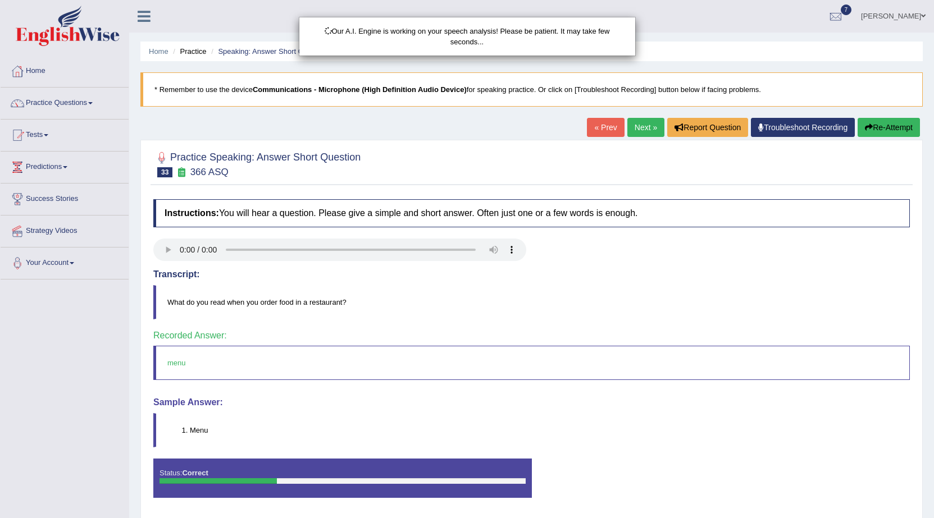
click at [630, 126] on div "Our A.I. Engine is working on your speech analysis! Please be patient. It may t…" at bounding box center [467, 259] width 934 height 518
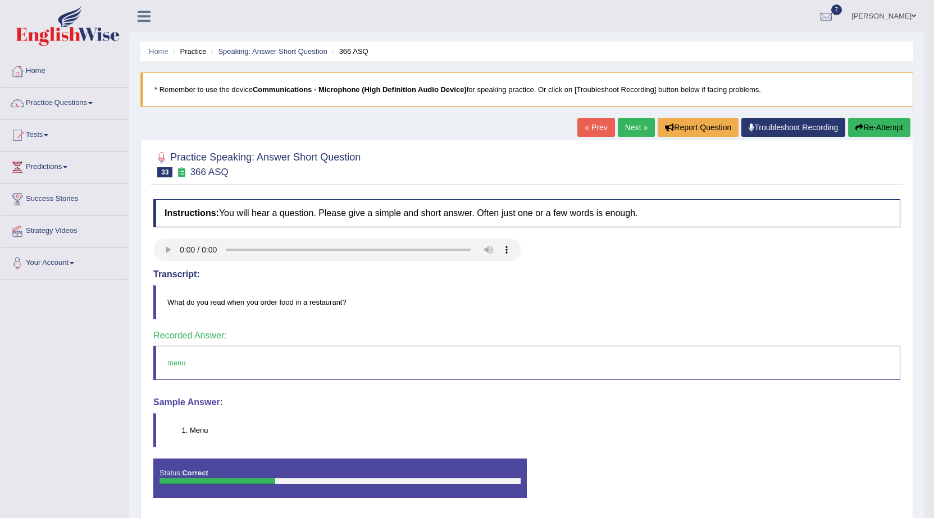
click at [628, 127] on link "Next »" at bounding box center [636, 127] width 37 height 19
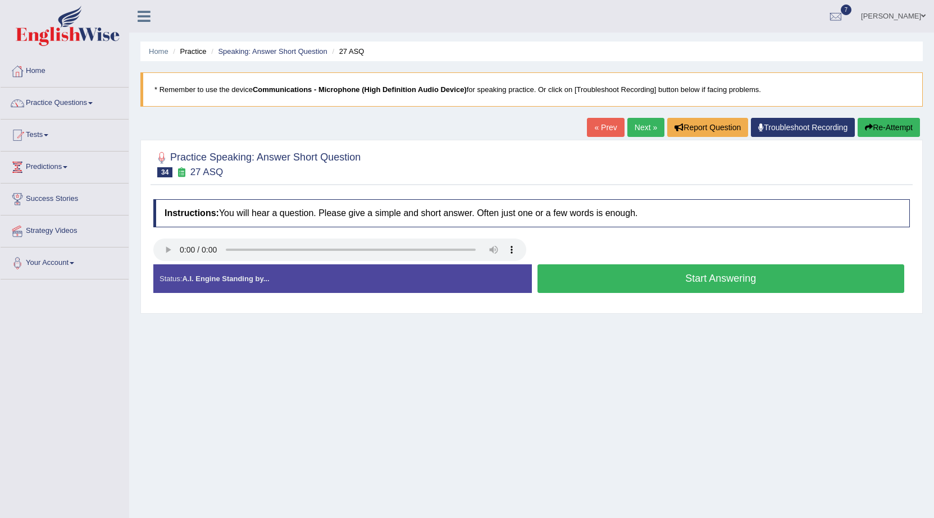
click at [659, 287] on button "Start Answering" at bounding box center [720, 278] width 367 height 29
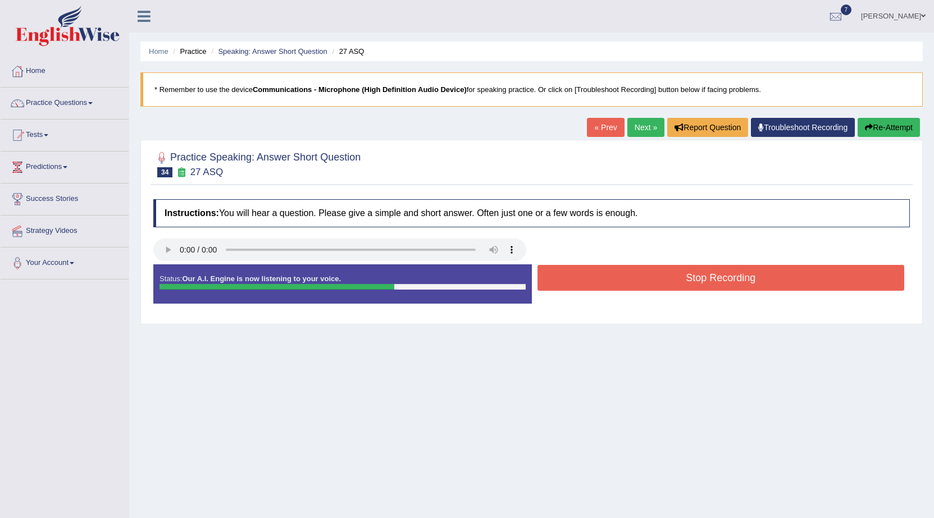
click at [596, 268] on button "Stop Recording" at bounding box center [720, 278] width 367 height 26
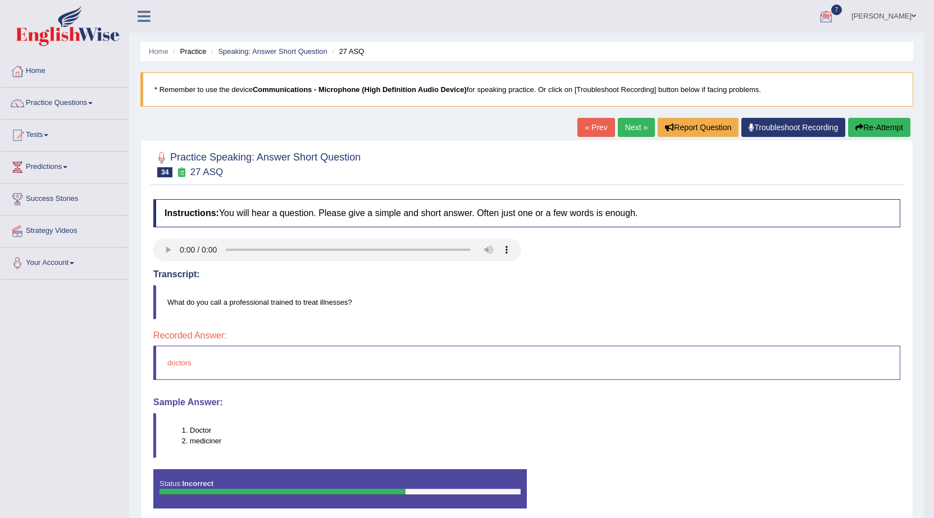
click at [623, 127] on link "Next »" at bounding box center [636, 127] width 37 height 19
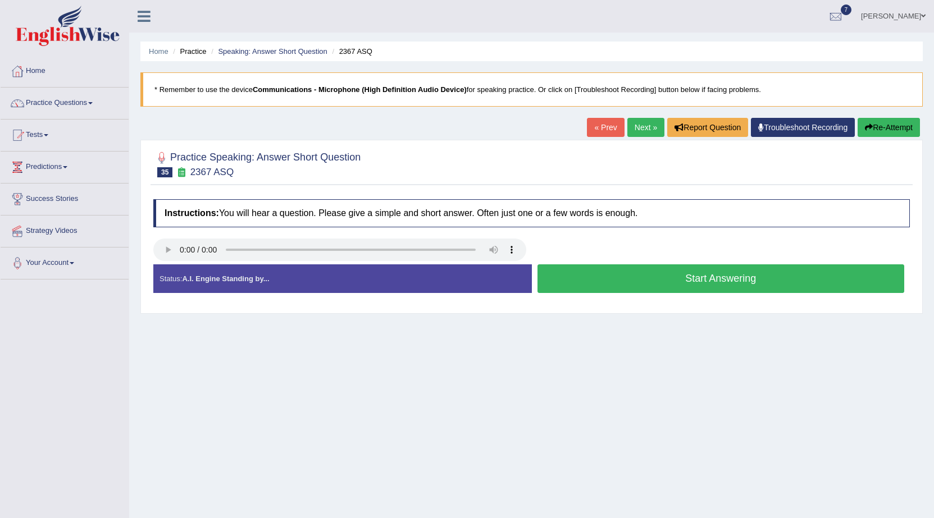
click at [632, 275] on button "Start Answering" at bounding box center [720, 278] width 367 height 29
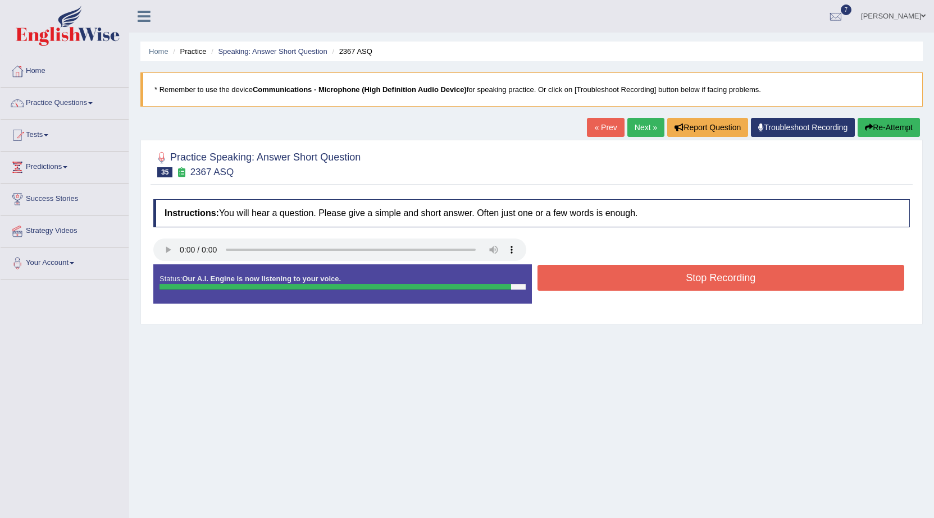
click at [596, 278] on button "Stop Recording" at bounding box center [720, 278] width 367 height 26
